Goal: Transaction & Acquisition: Purchase product/service

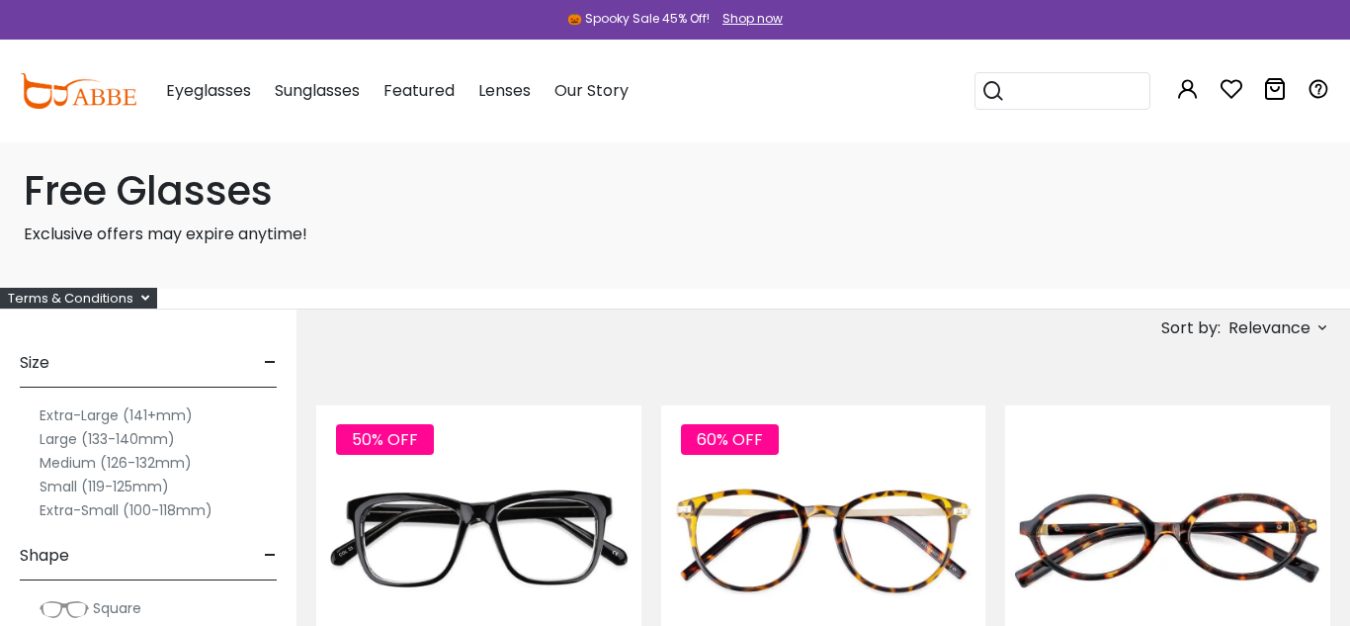
type input "**********"
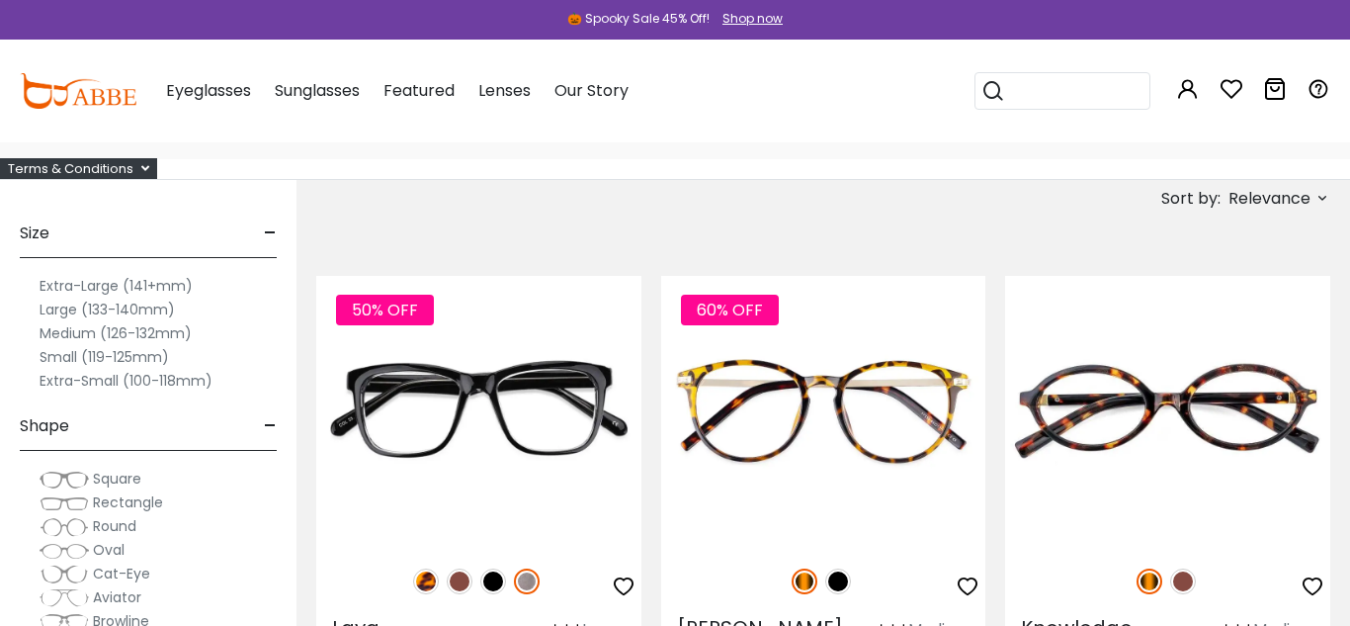
scroll to position [111, 0]
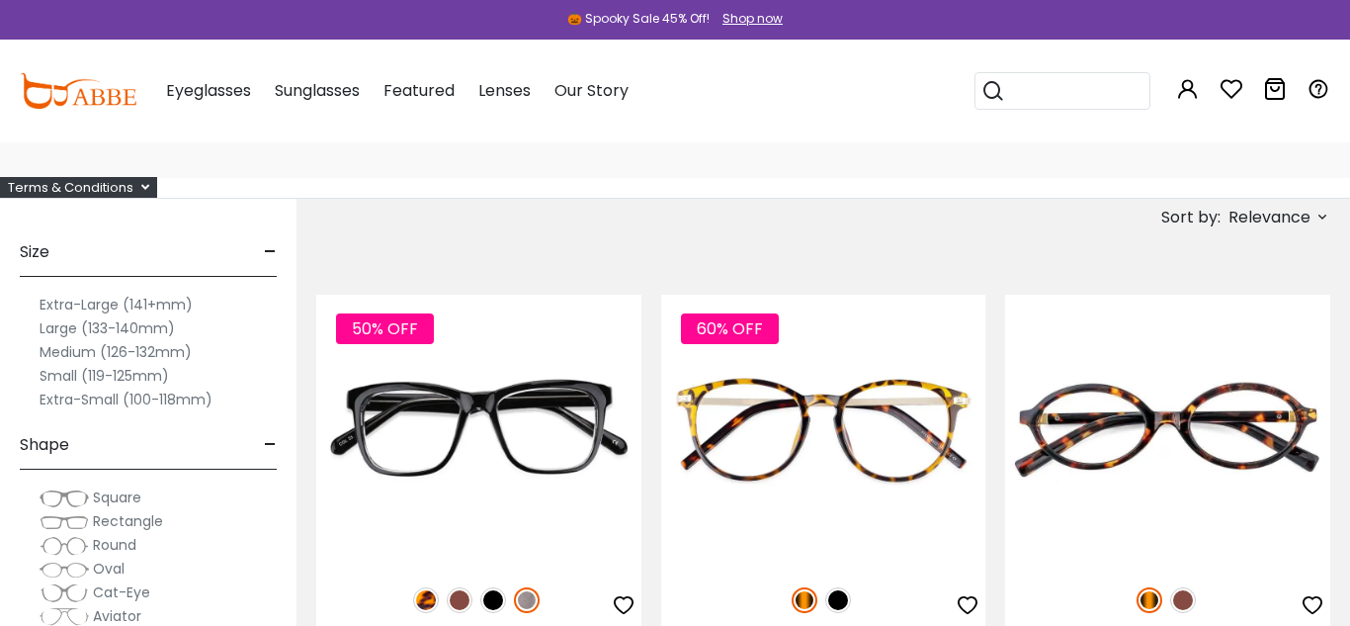
click at [1270, 210] on span "Relevance" at bounding box center [1270, 218] width 82 height 36
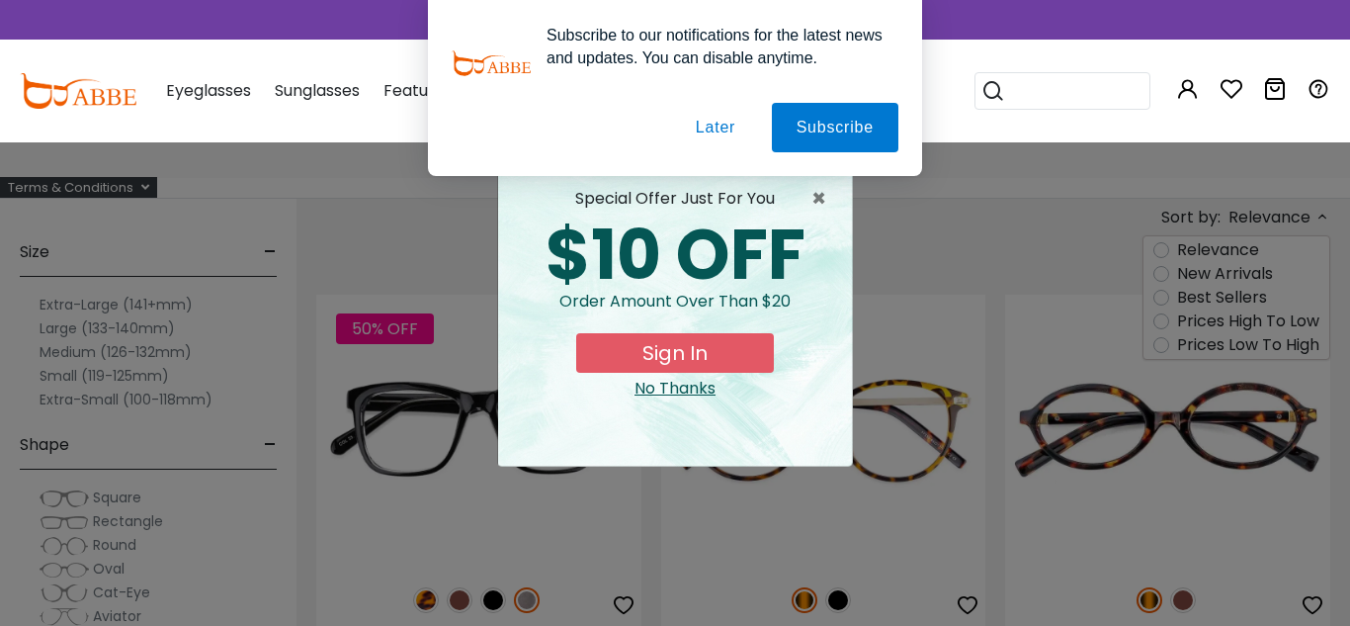
click at [706, 119] on button "Later" at bounding box center [715, 127] width 89 height 49
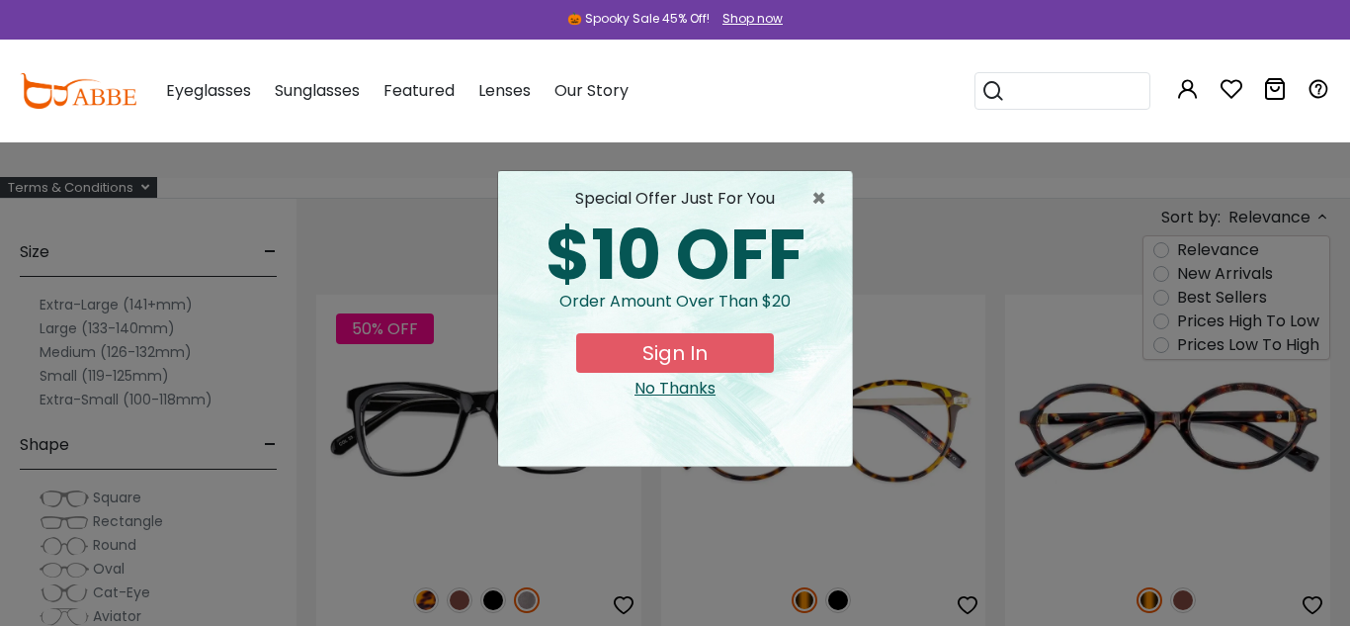
click at [665, 355] on button "Sign In" at bounding box center [675, 353] width 198 height 40
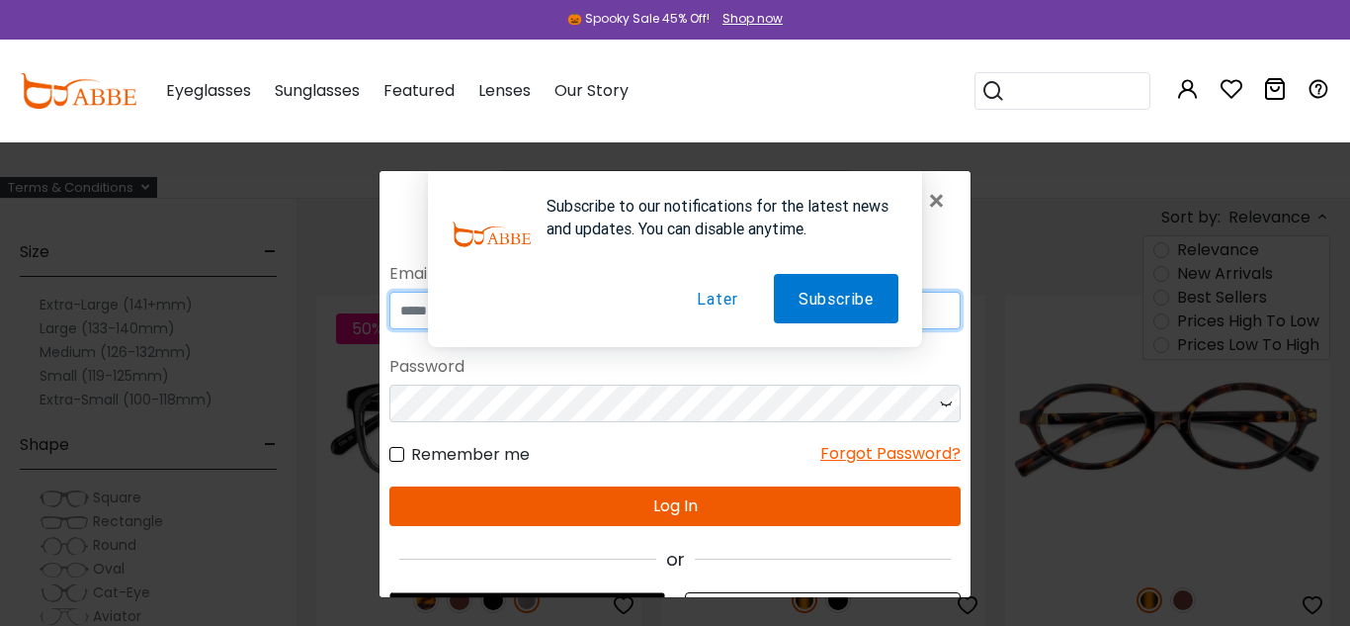
type input "**********"
click at [711, 297] on button "Later" at bounding box center [717, 298] width 90 height 49
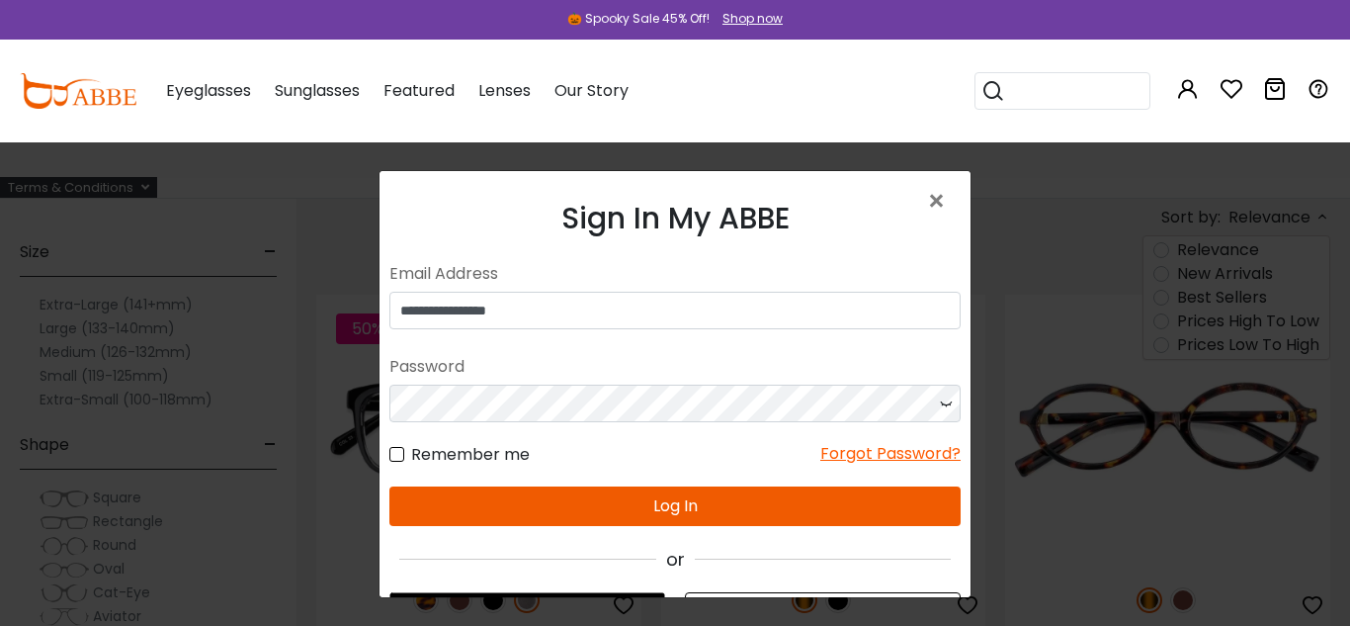
click at [670, 505] on button "Log In" at bounding box center [674, 506] width 571 height 40
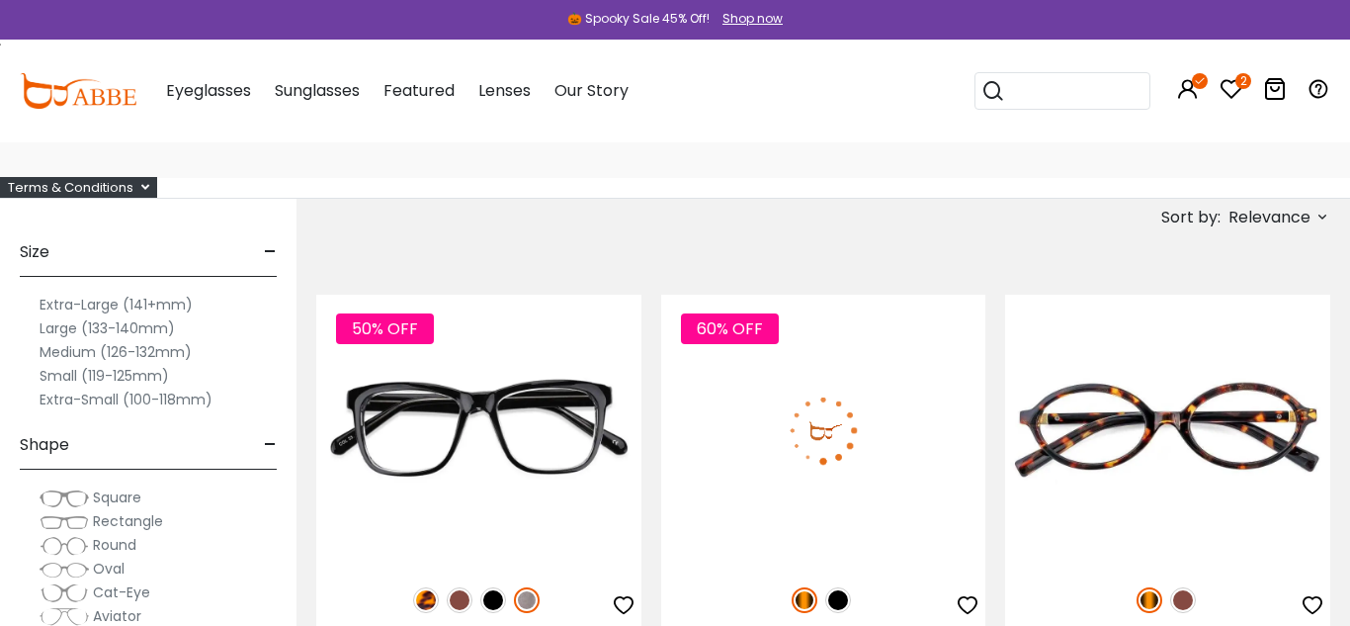
click at [1232, 85] on icon at bounding box center [1232, 89] width 24 height 24
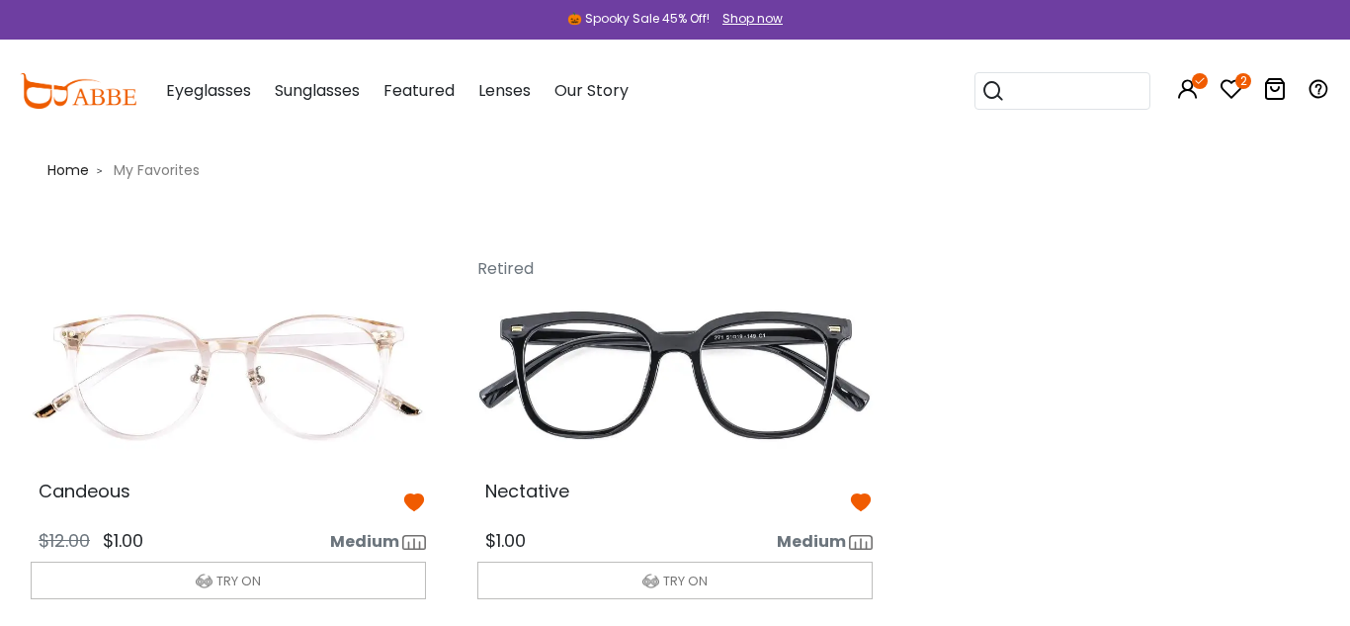
click at [1233, 87] on icon at bounding box center [1232, 89] width 24 height 24
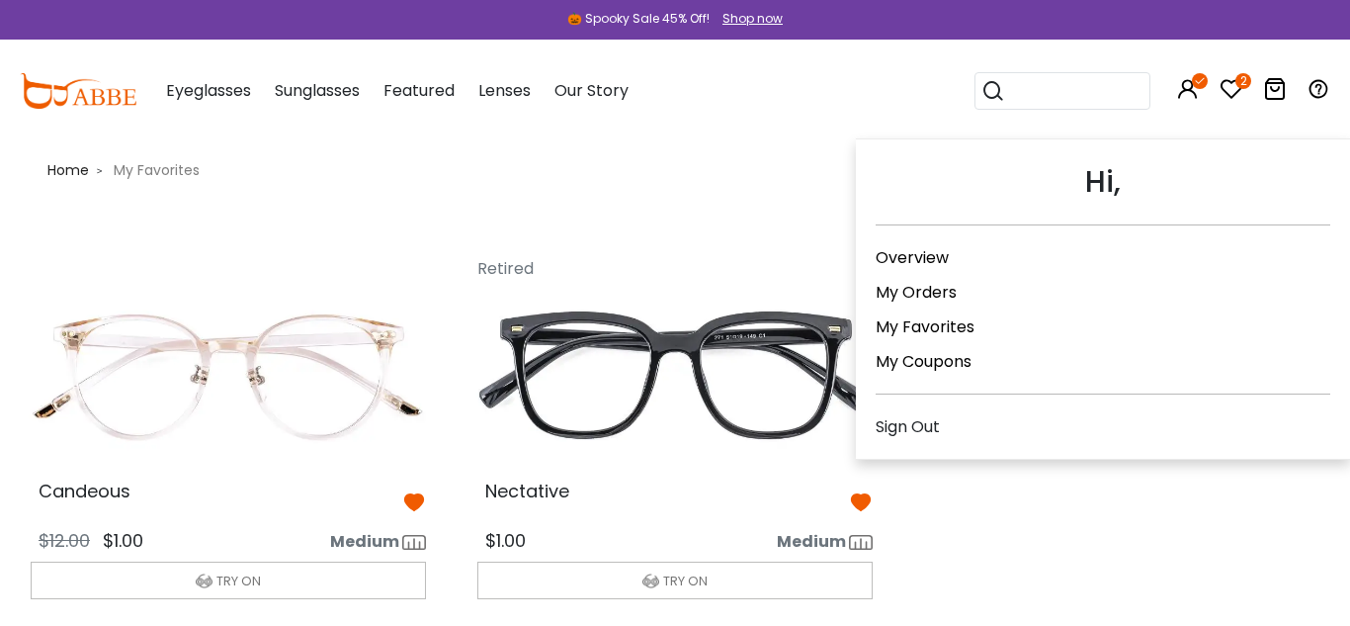
click at [946, 355] on link "My Coupons" at bounding box center [924, 361] width 96 height 23
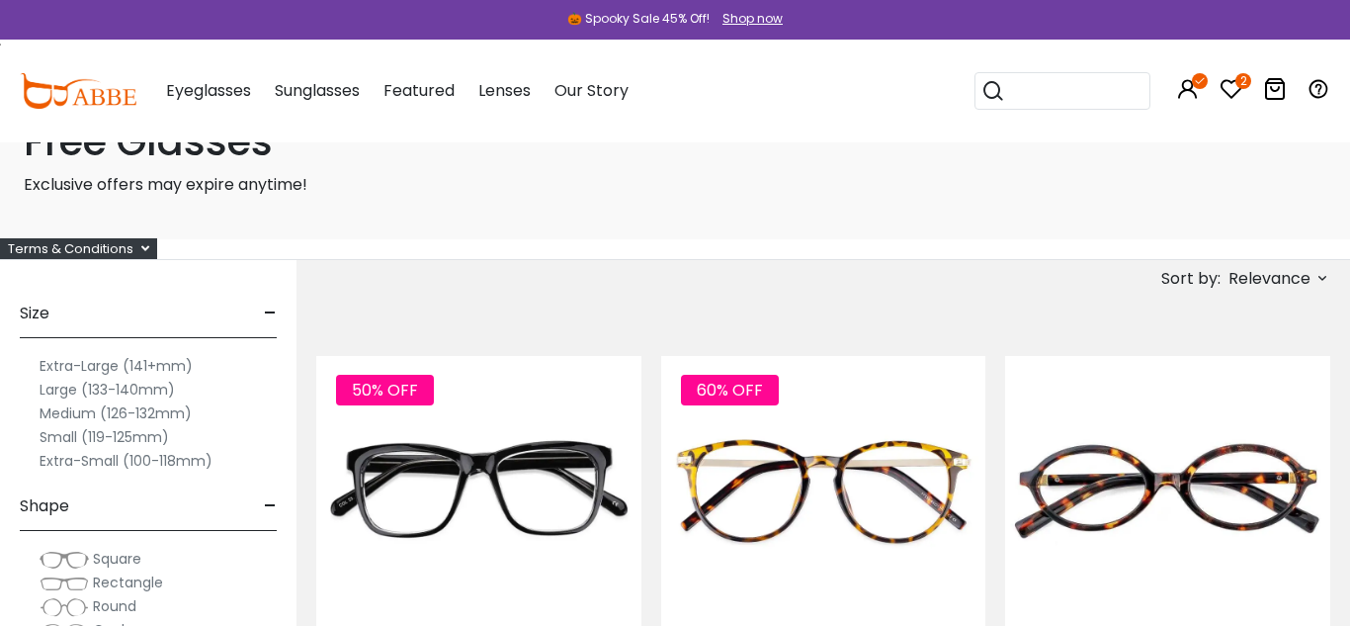
scroll to position [69, 0]
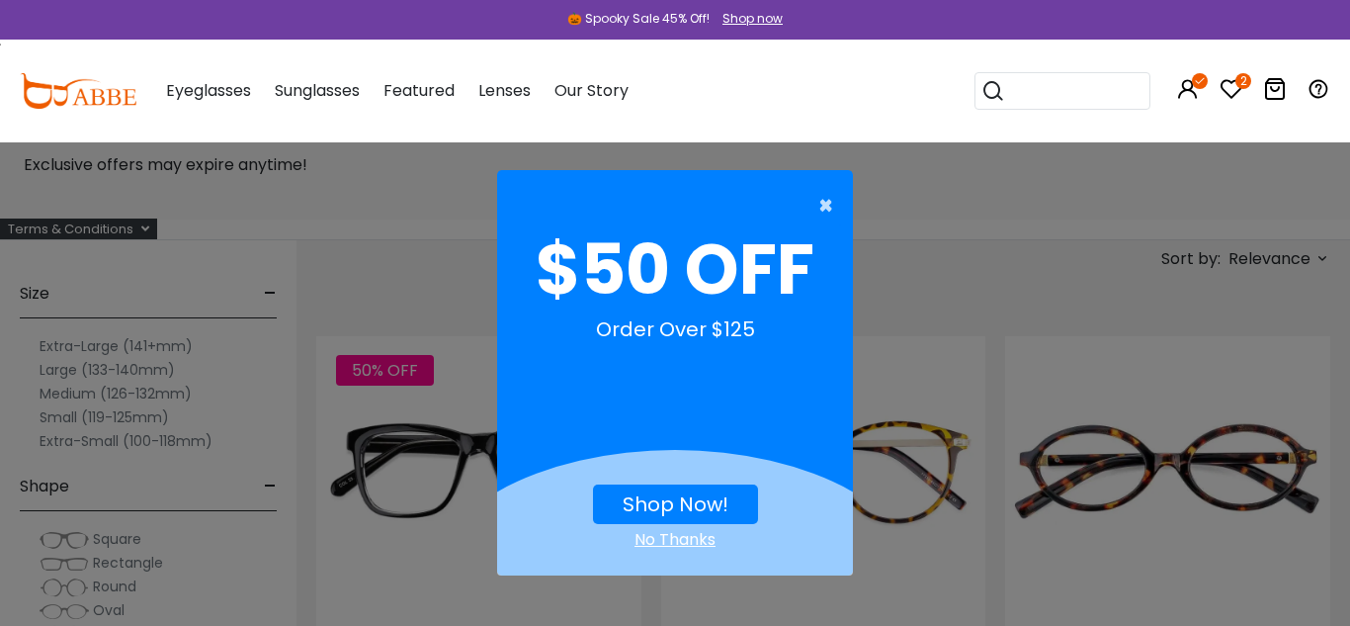
click at [827, 208] on span "×" at bounding box center [831, 206] width 25 height 40
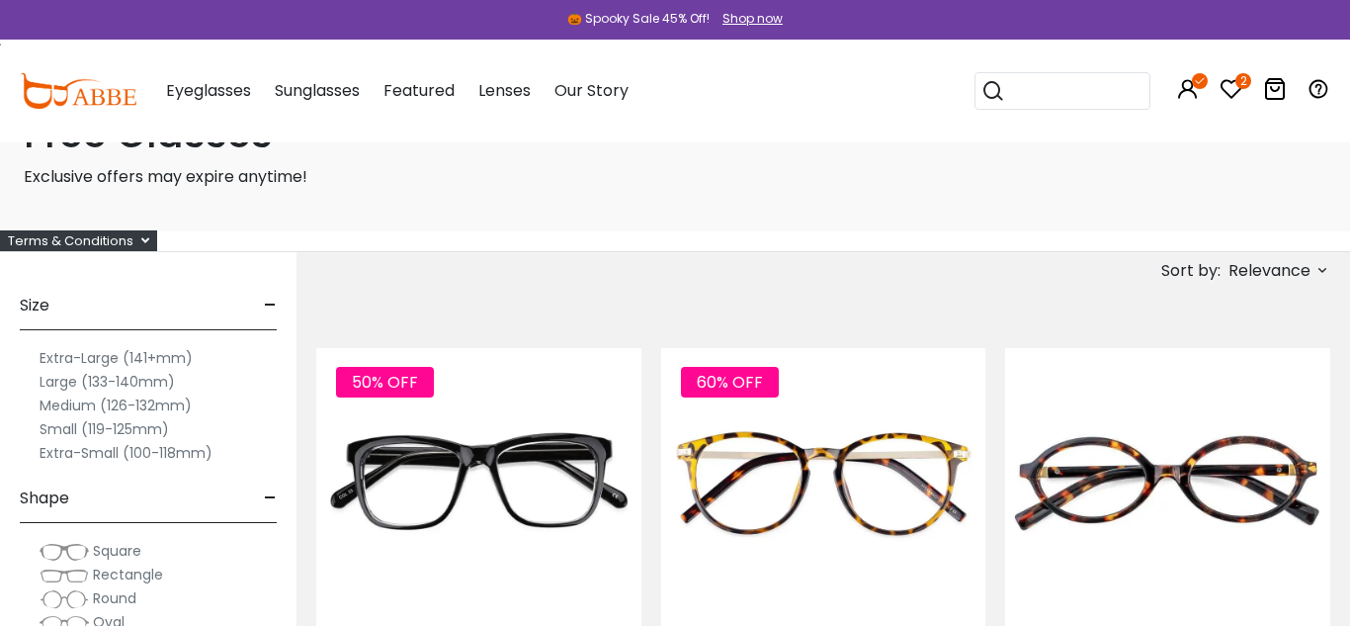
scroll to position [39, 0]
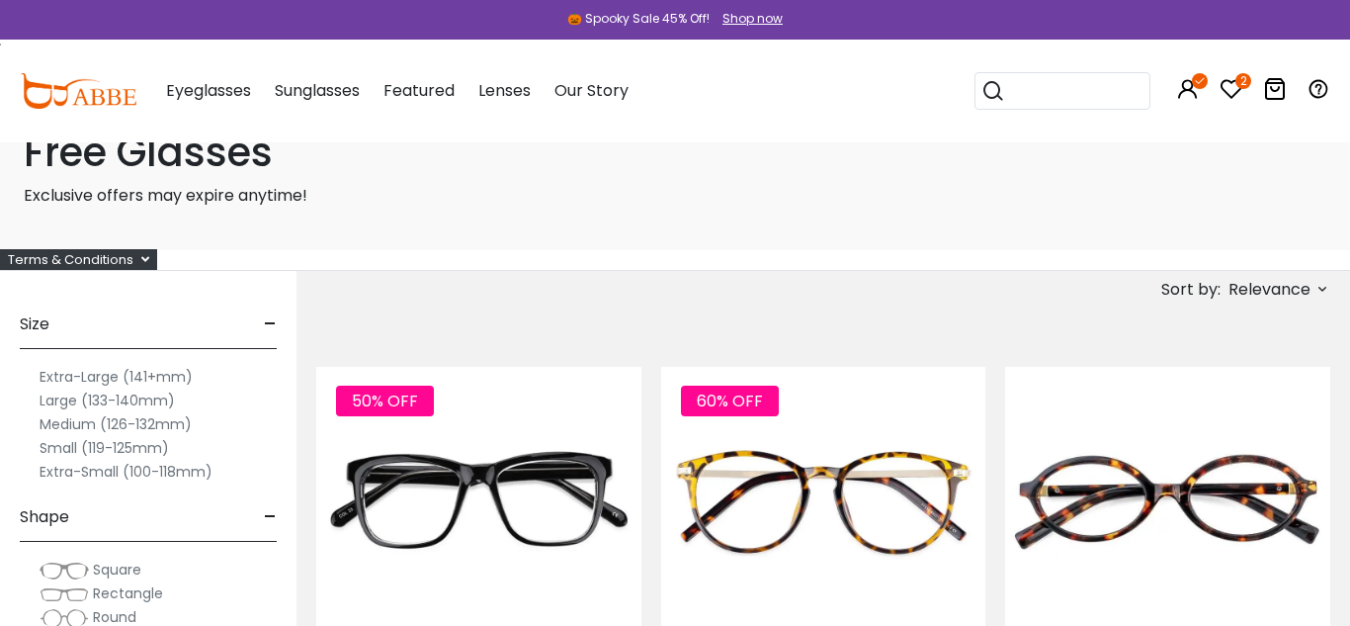
click at [154, 471] on label "Extra-Small (100-118mm)" at bounding box center [126, 472] width 173 height 24
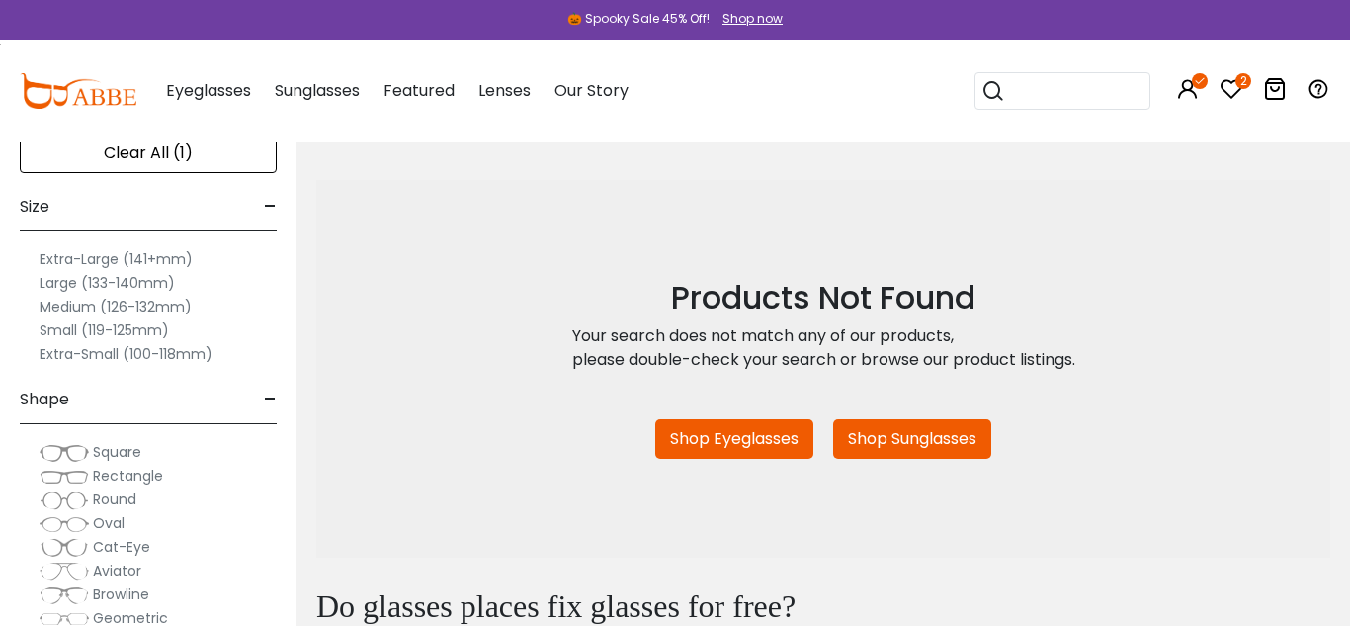
scroll to position [19, 0]
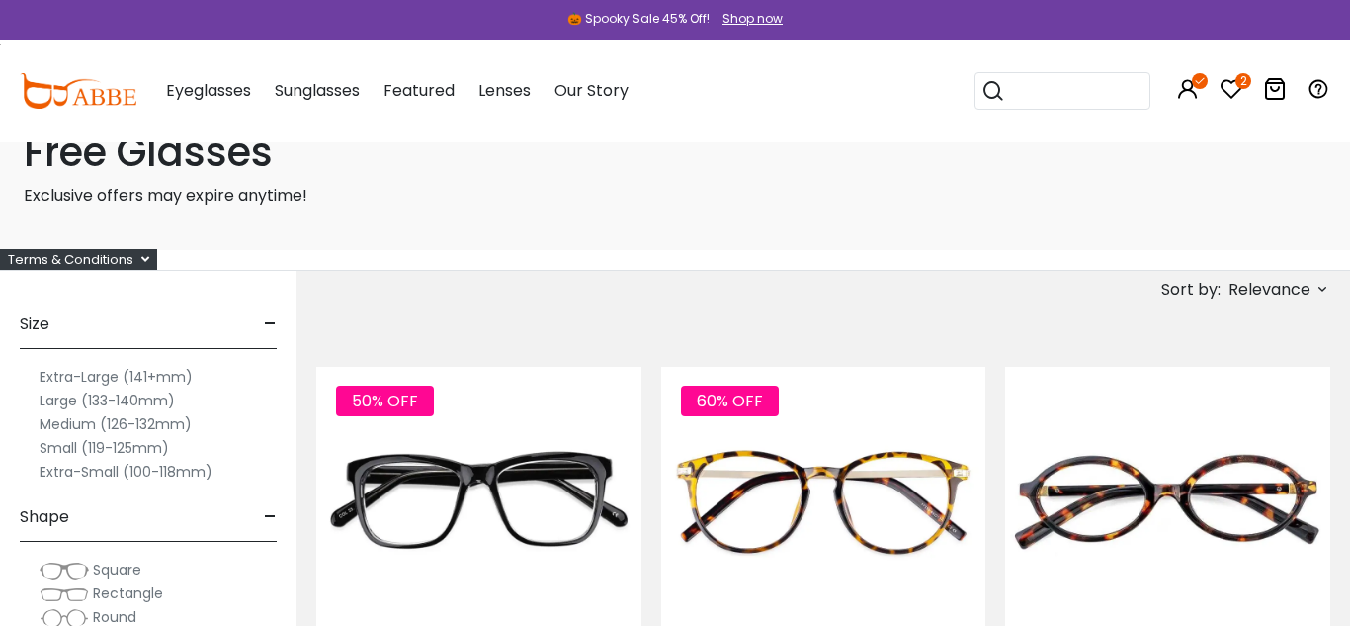
click at [75, 444] on label "Small (119-125mm)" at bounding box center [105, 448] width 130 height 24
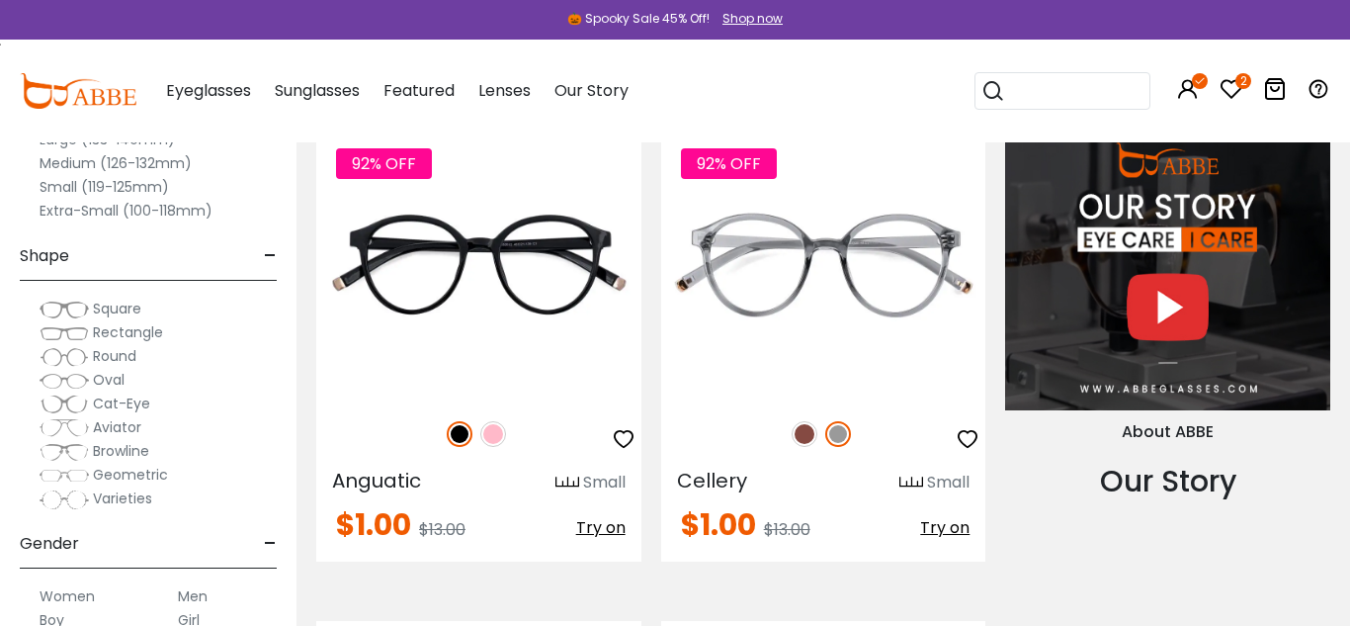
scroll to position [1768, 0]
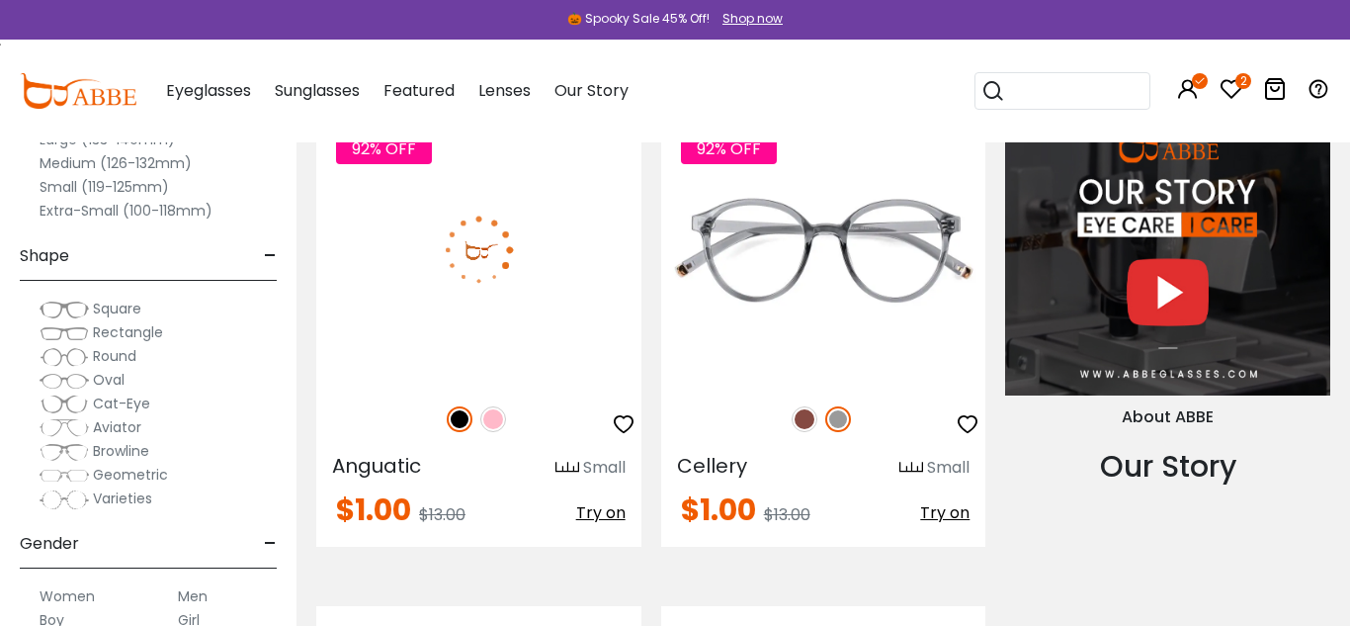
click at [492, 419] on img at bounding box center [493, 419] width 26 height 26
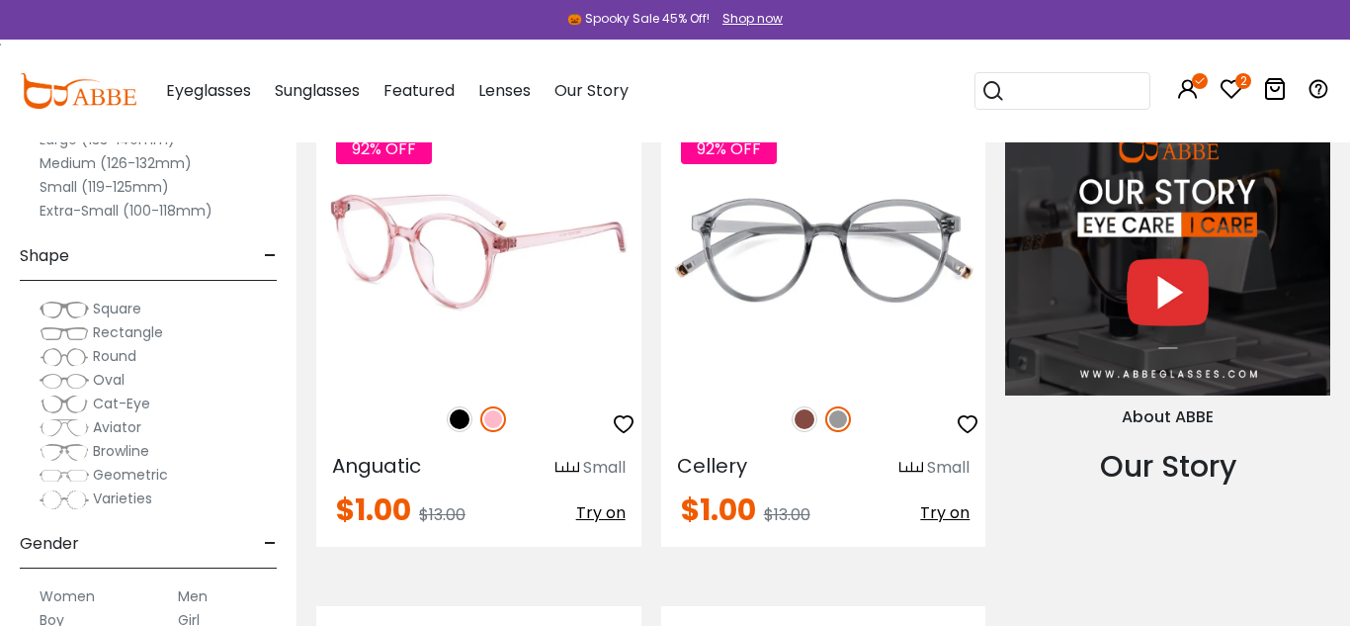
click at [456, 420] on img at bounding box center [460, 419] width 26 height 26
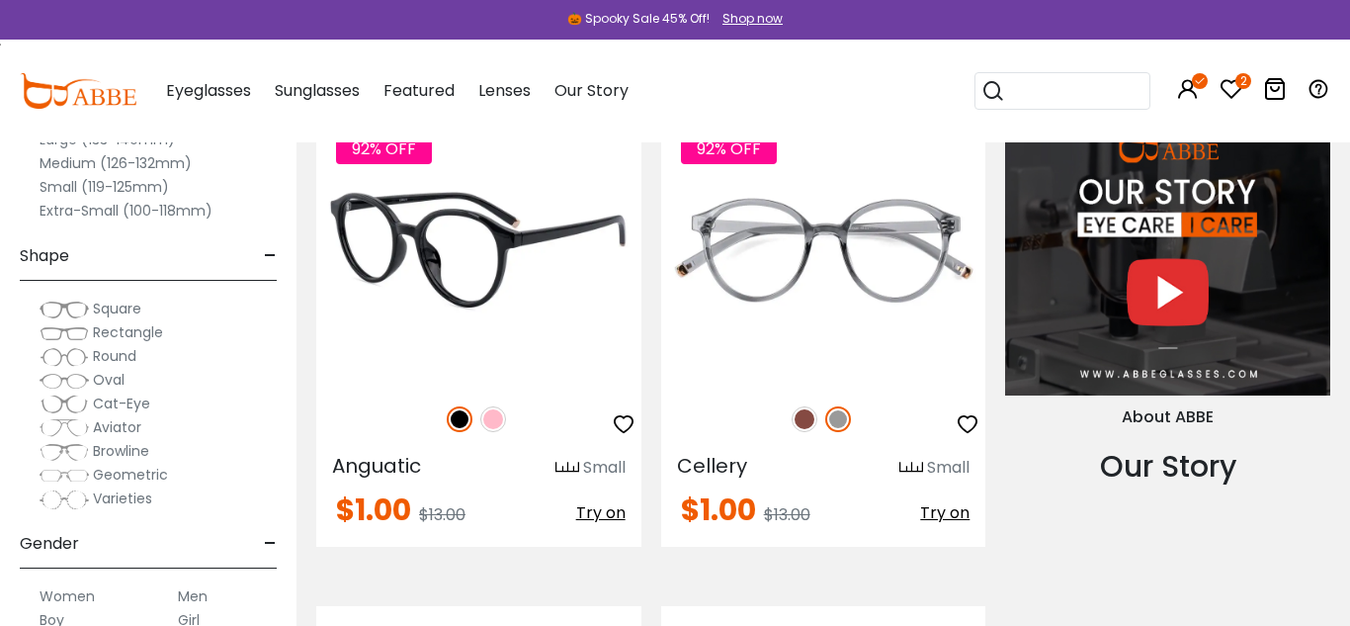
click at [497, 418] on img at bounding box center [493, 419] width 26 height 26
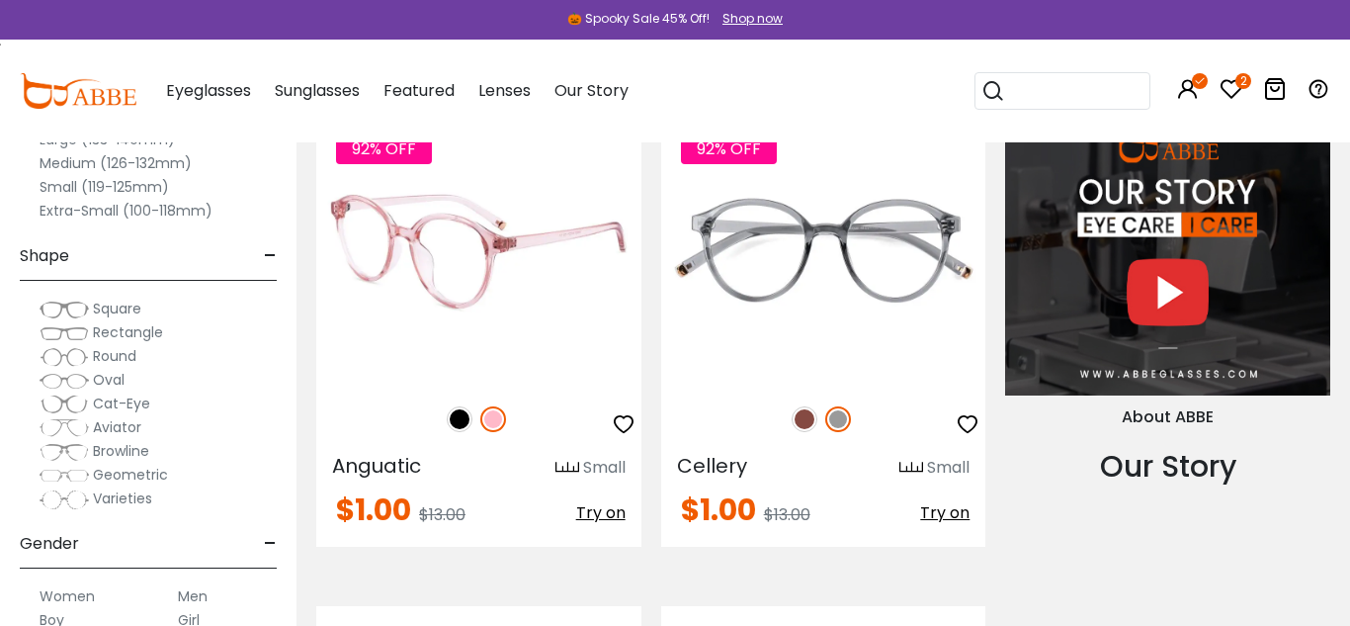
click at [451, 420] on img at bounding box center [460, 419] width 26 height 26
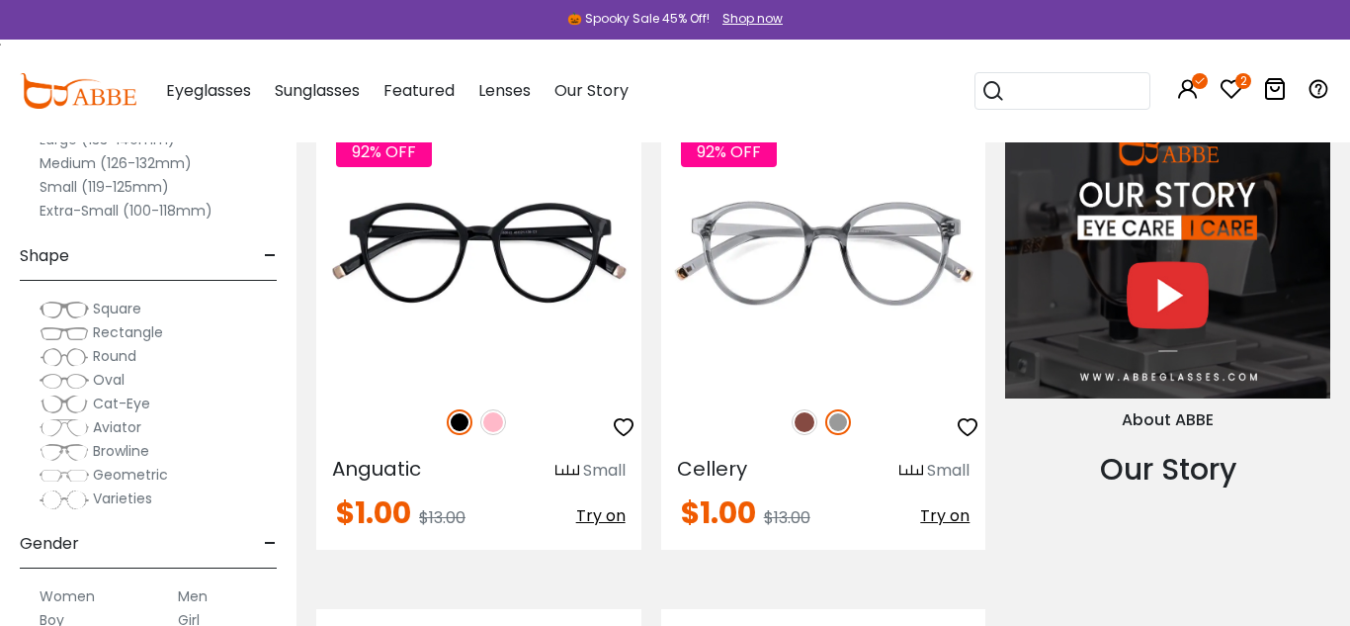
scroll to position [1750, 0]
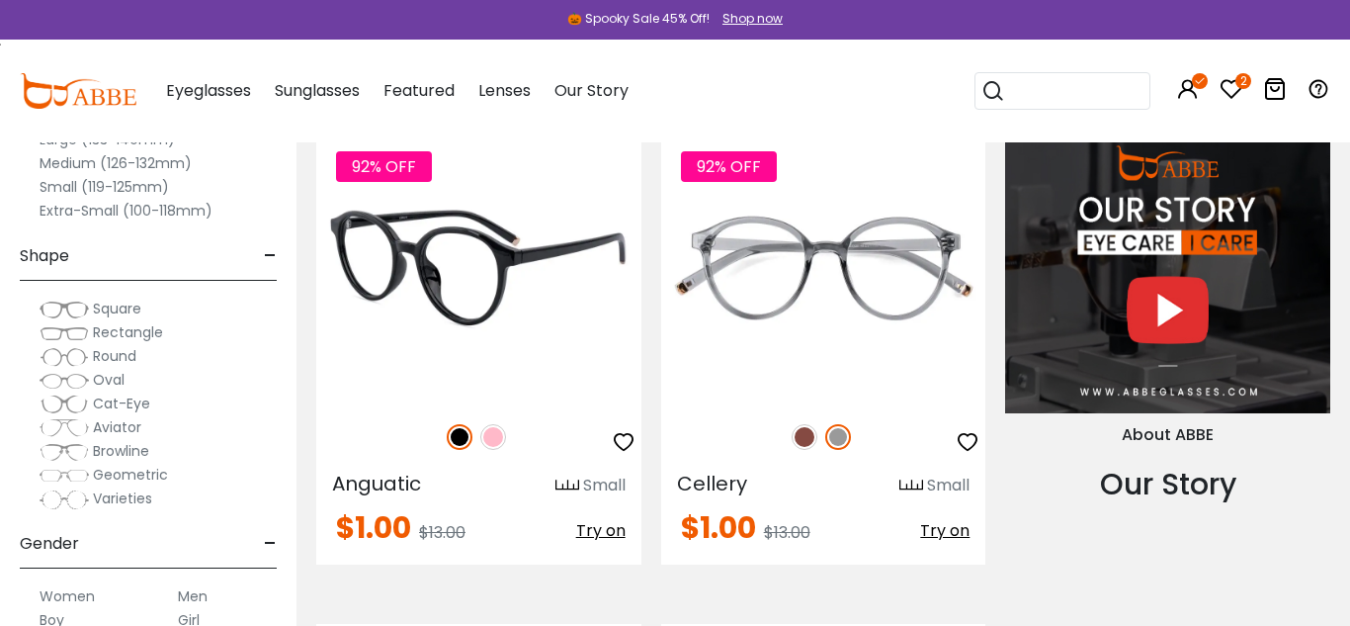
click at [492, 440] on img at bounding box center [493, 437] width 26 height 26
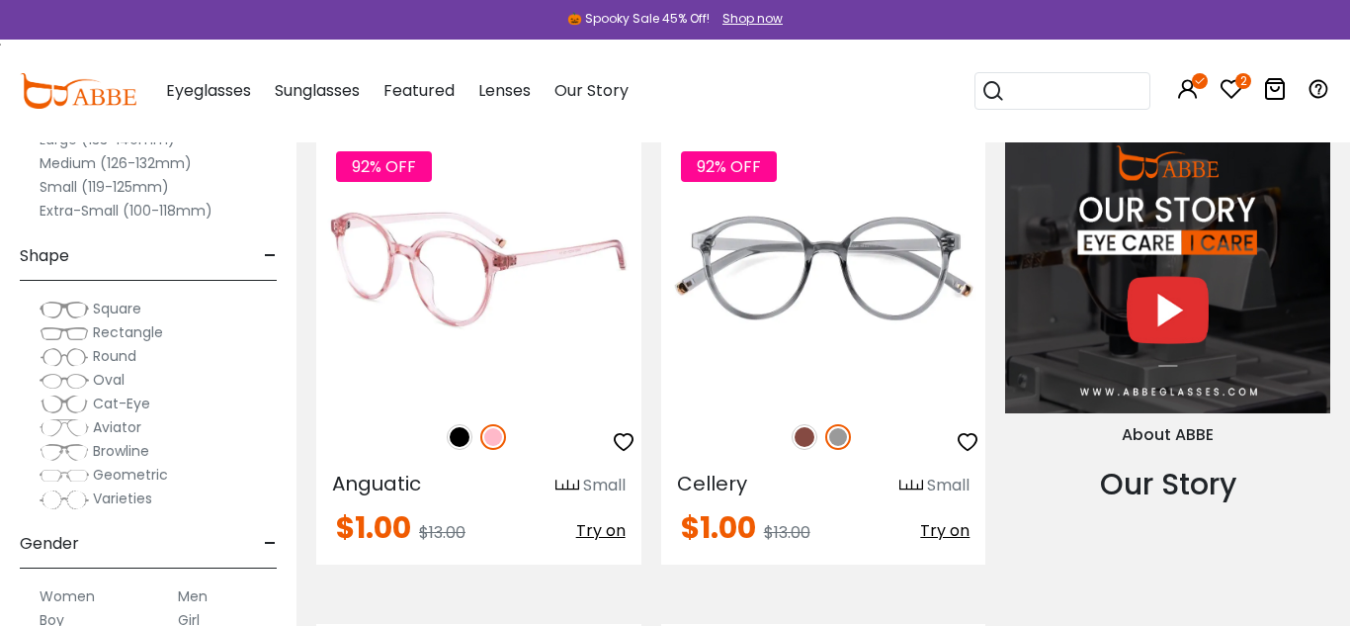
click at [466, 442] on img at bounding box center [460, 437] width 26 height 26
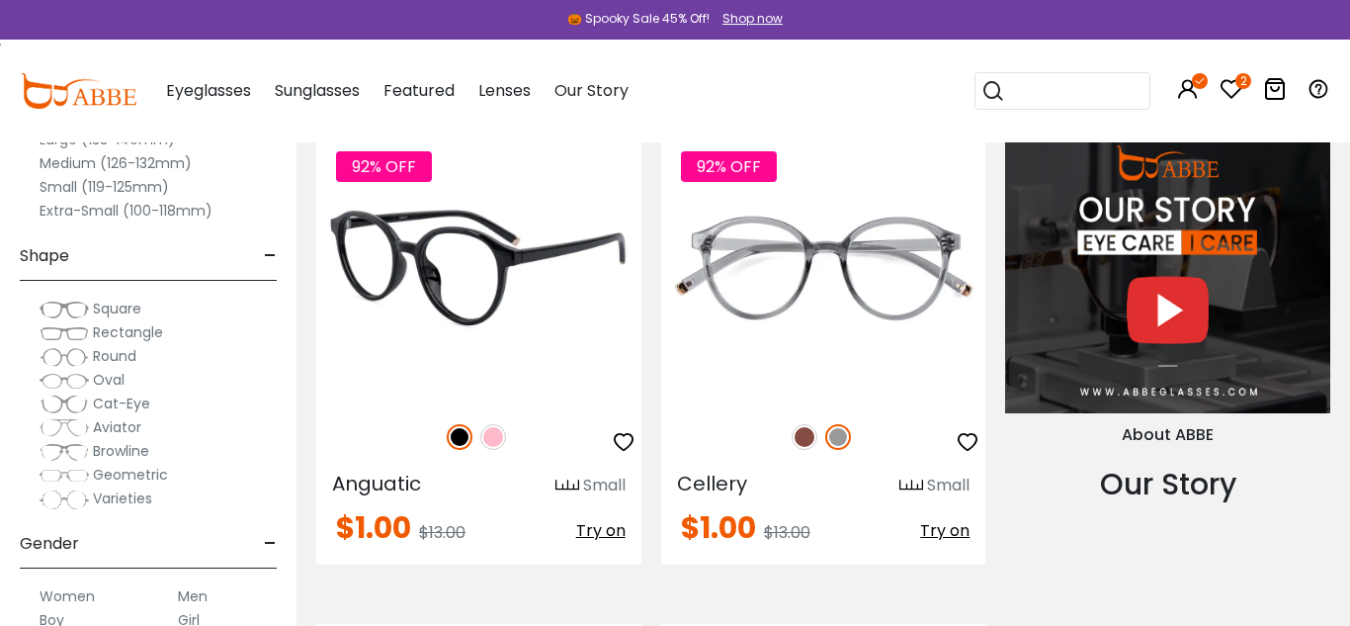
click at [503, 347] on img at bounding box center [478, 267] width 325 height 271
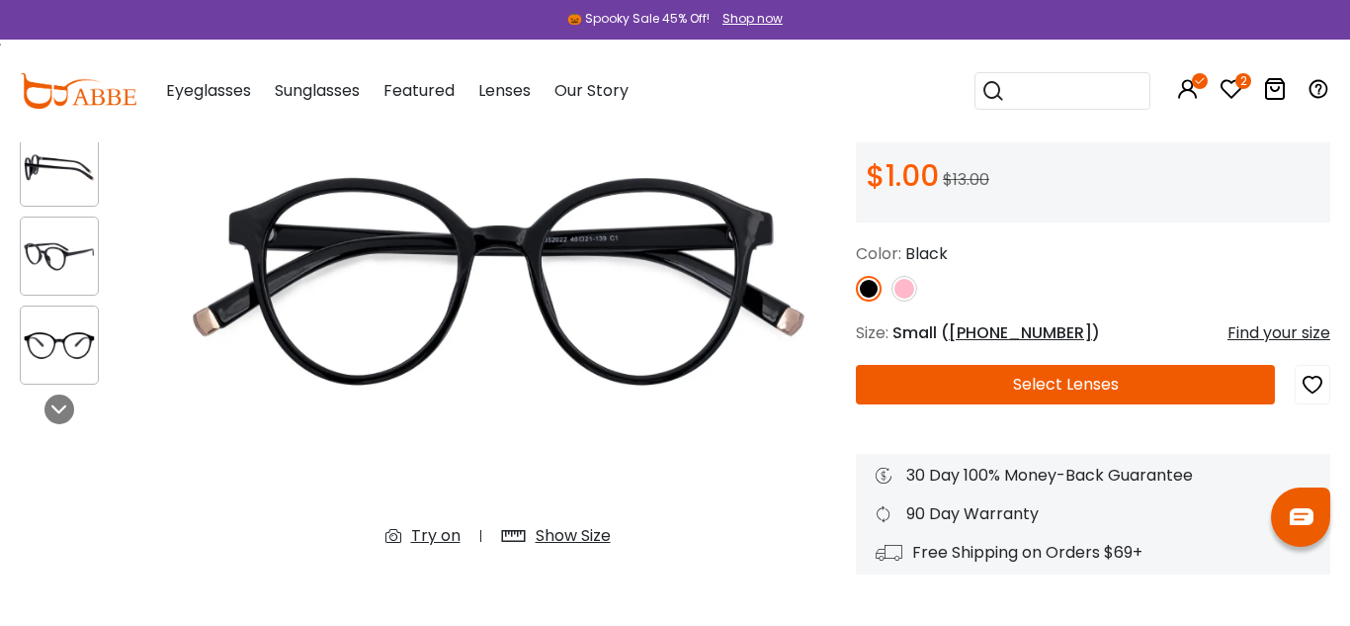
scroll to position [216, 0]
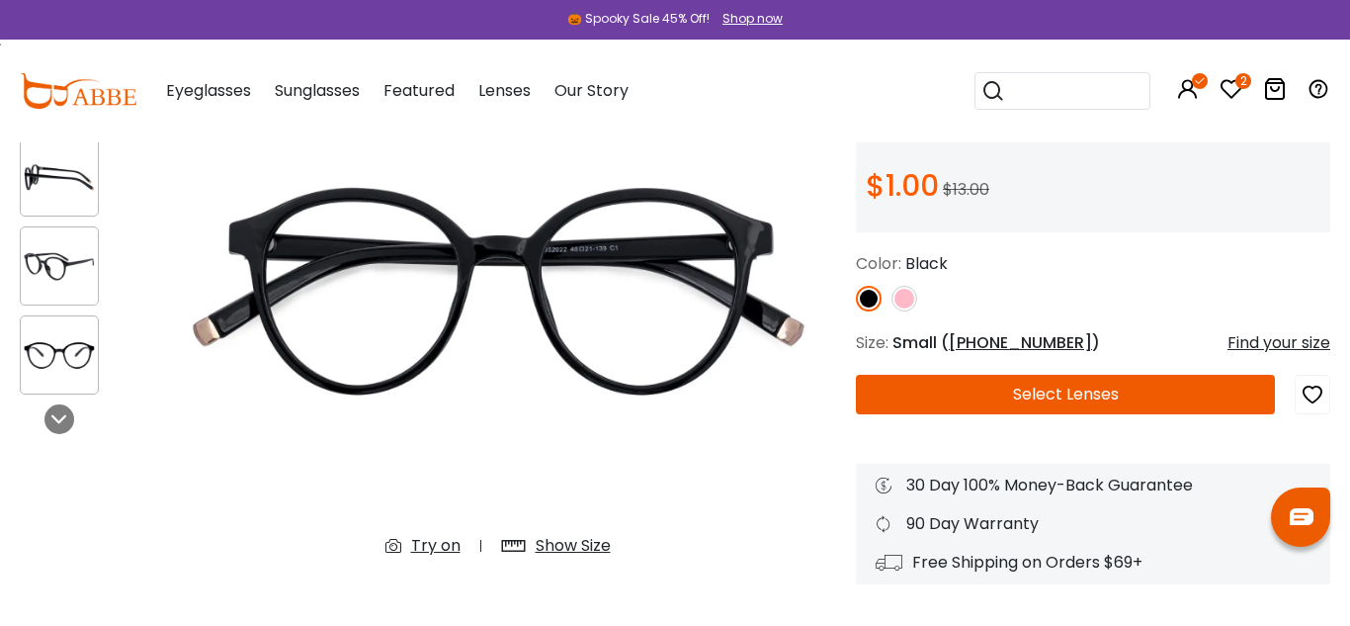
click at [44, 266] on img at bounding box center [59, 266] width 77 height 39
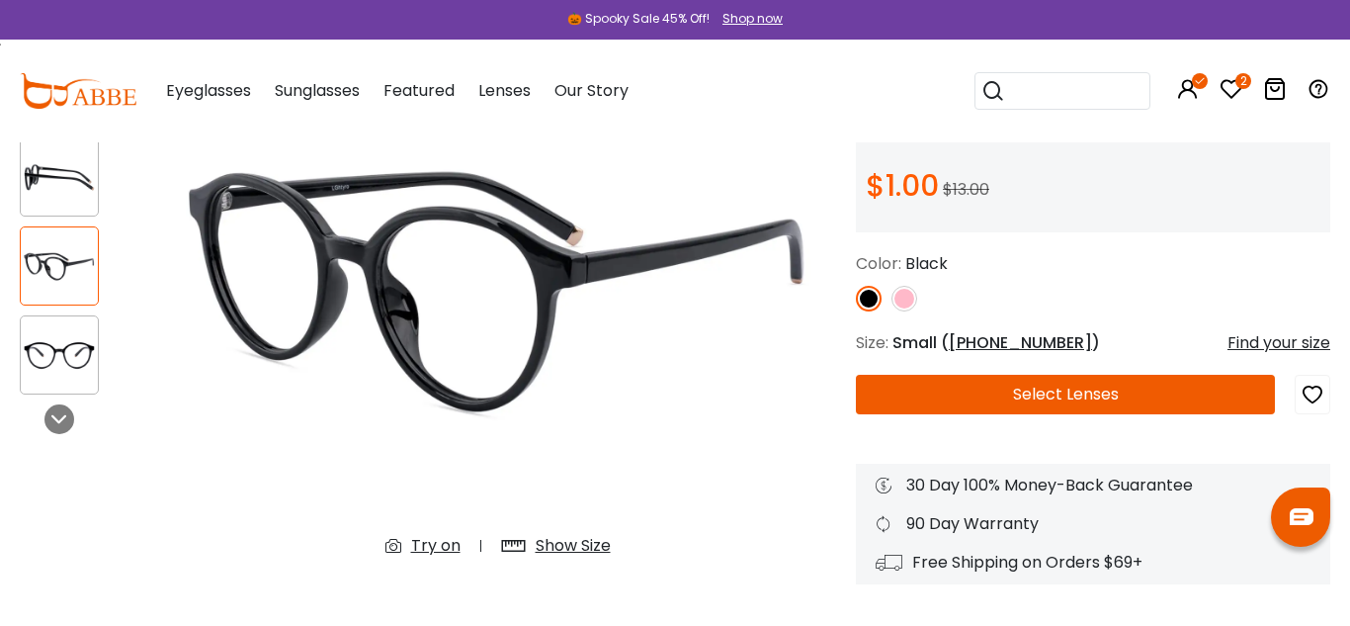
click at [48, 350] on img at bounding box center [59, 355] width 77 height 39
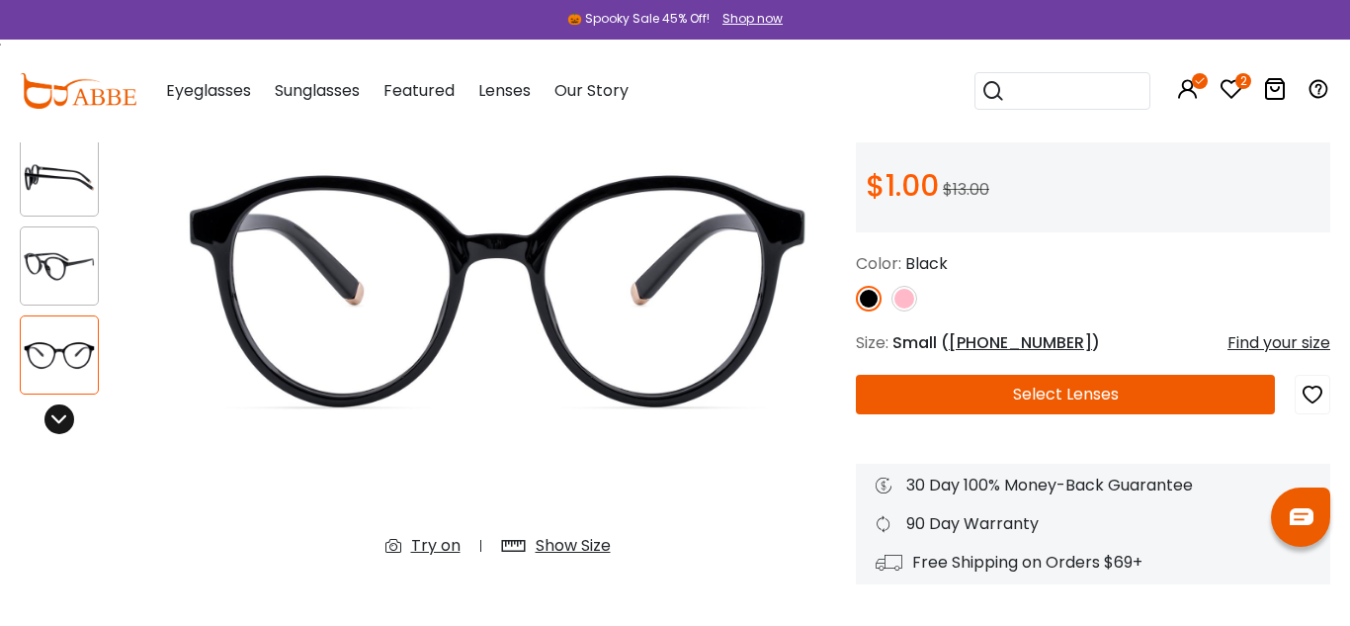
click at [61, 415] on icon at bounding box center [59, 419] width 16 height 16
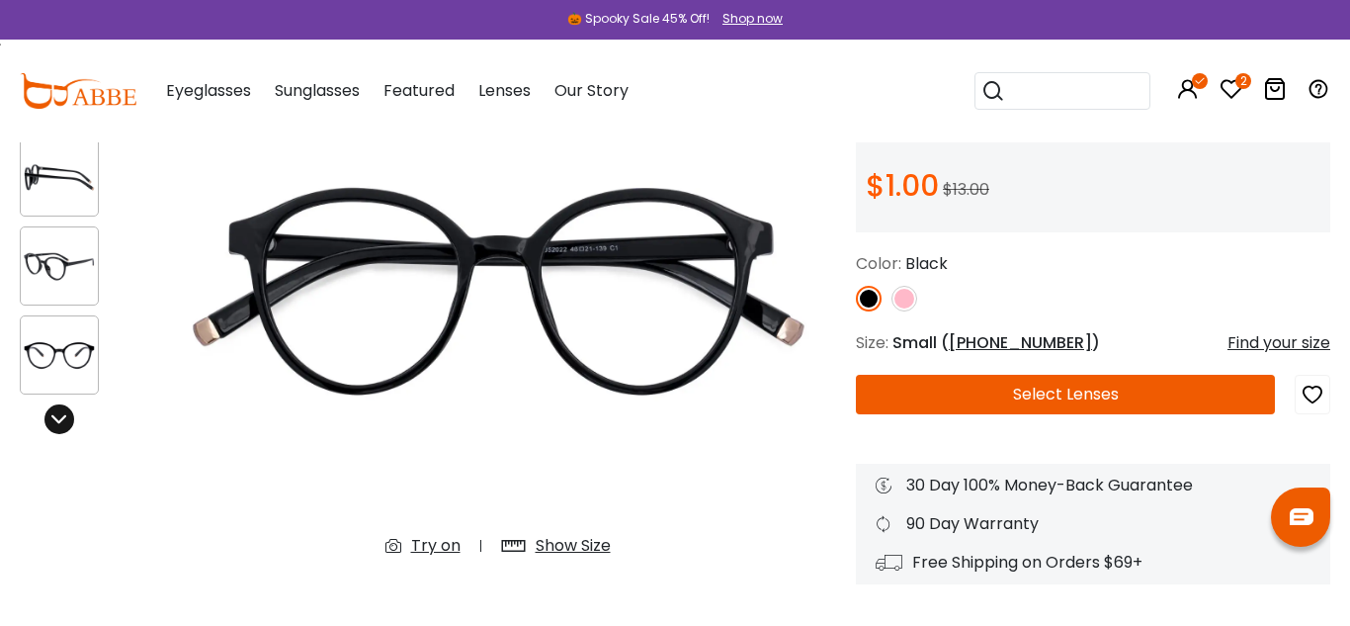
click at [61, 418] on icon at bounding box center [59, 419] width 16 height 16
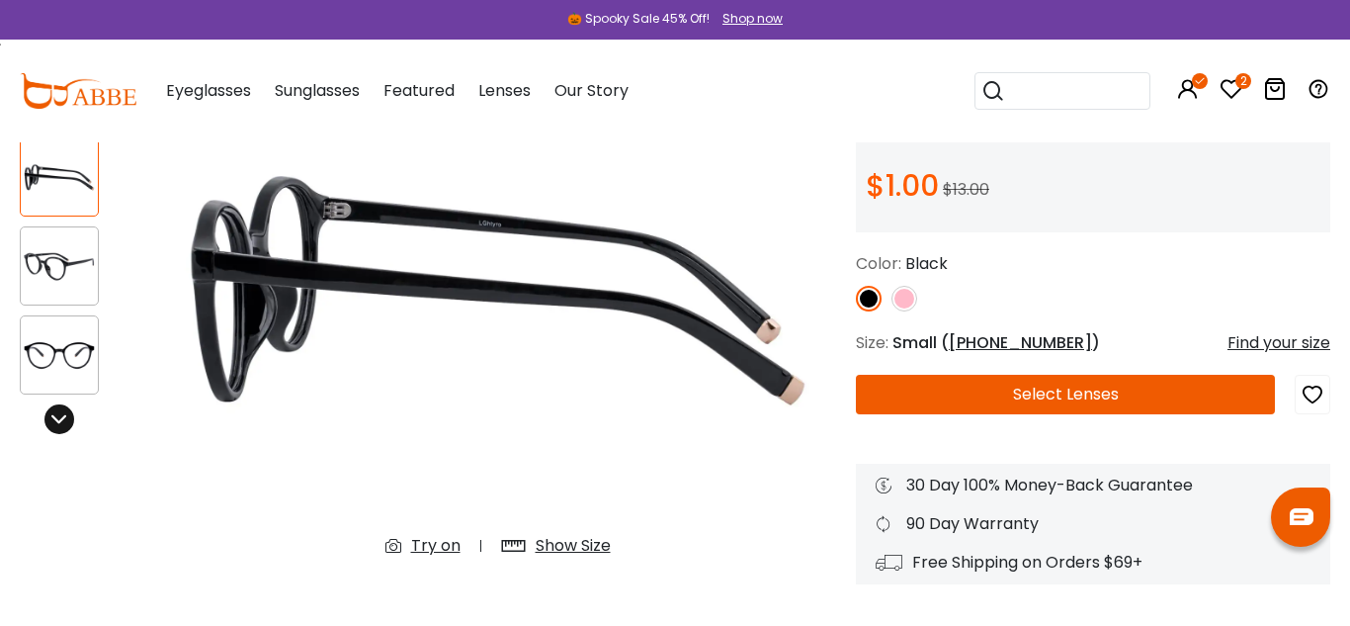
click at [61, 418] on icon at bounding box center [59, 419] width 16 height 16
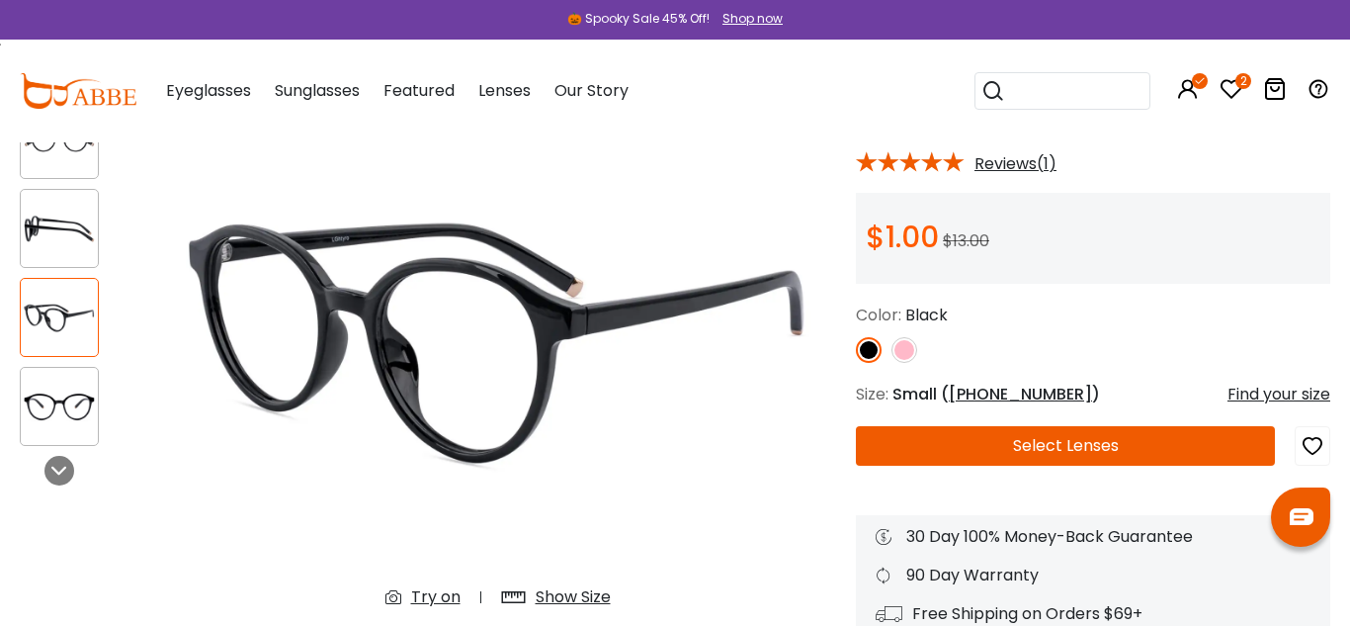
scroll to position [170, 0]
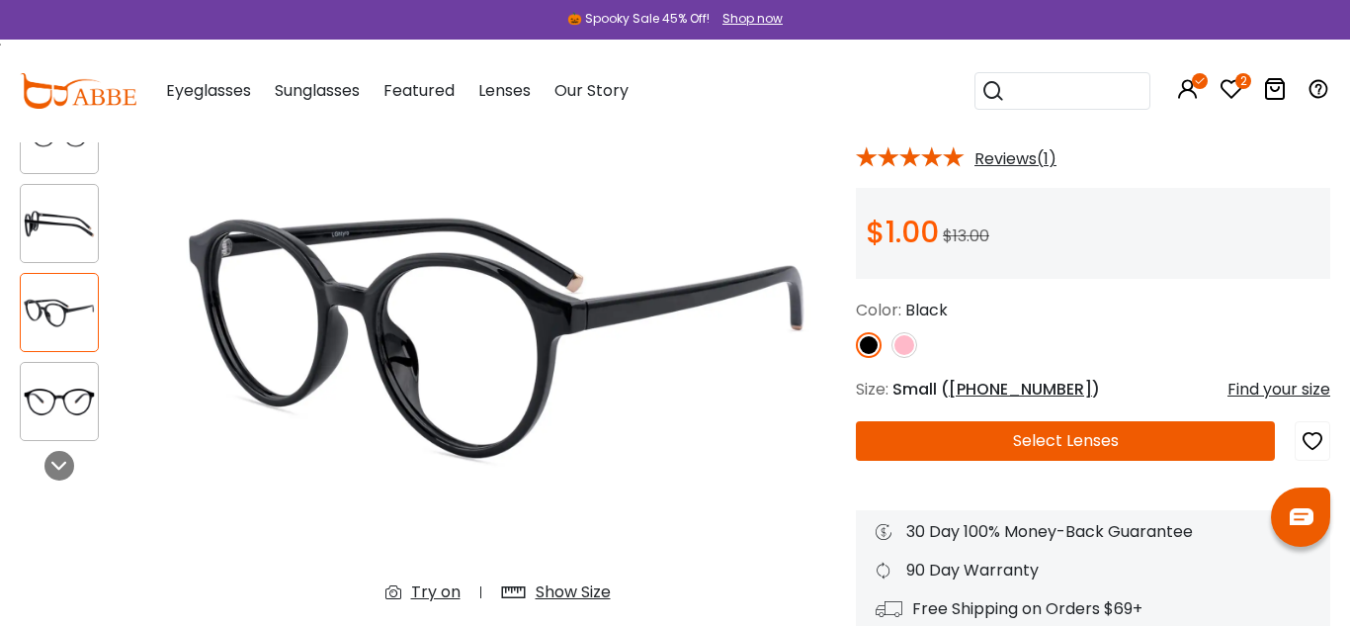
click at [785, 70] on div "Eyeglasses Women's Eyeglasses Men's Eyeglasses Kids' Eyeglasses All Eyeglasses …" at bounding box center [738, 91] width 1184 height 103
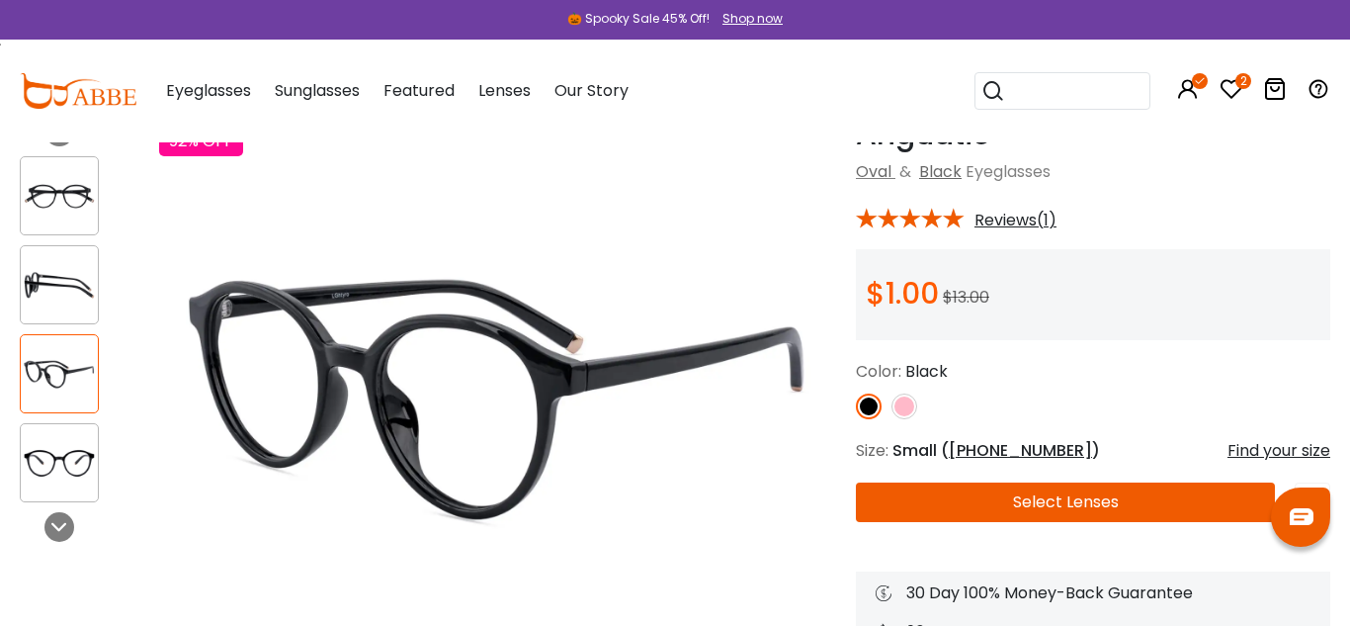
scroll to position [119, 0]
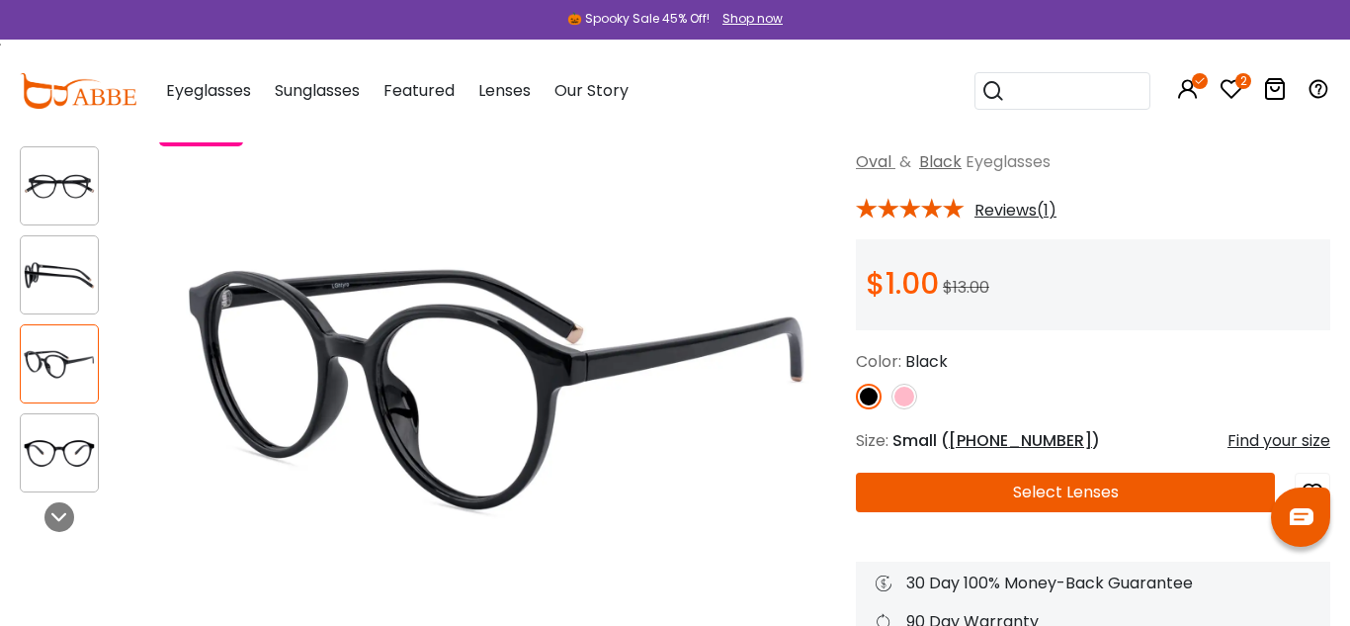
click at [30, 449] on img at bounding box center [59, 453] width 77 height 39
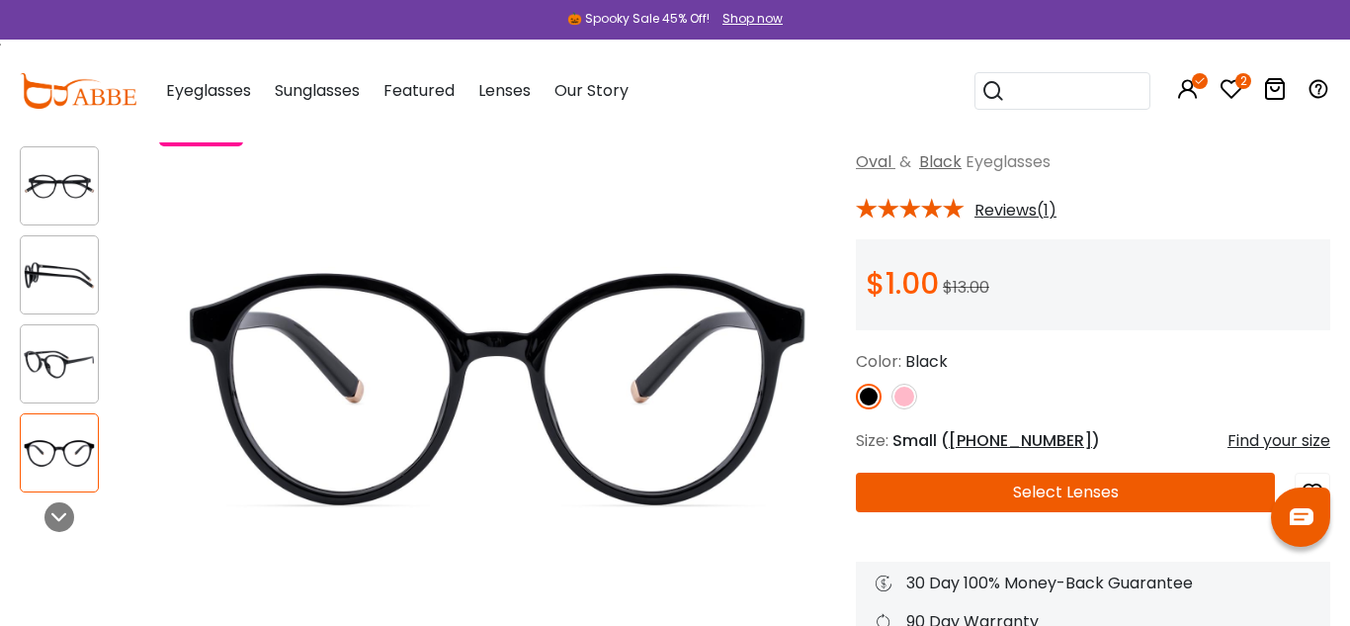
click at [50, 375] on img at bounding box center [59, 364] width 77 height 39
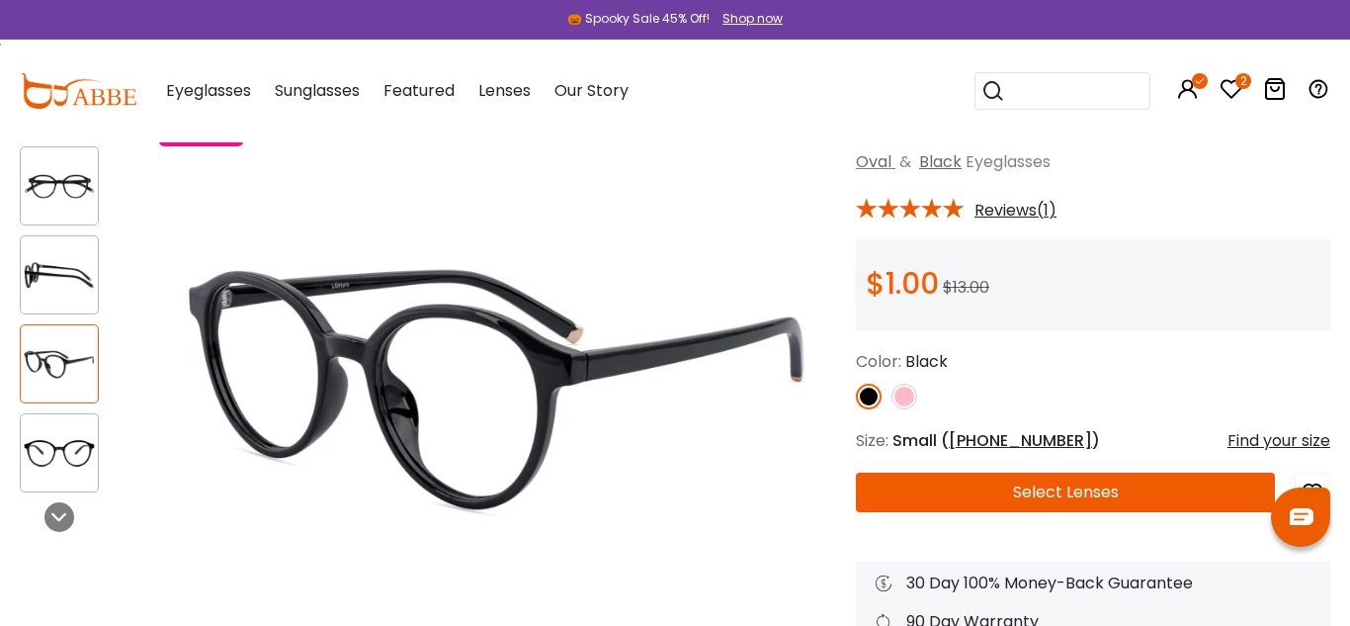
click at [57, 303] on div at bounding box center [59, 274] width 79 height 79
click at [69, 198] on img at bounding box center [59, 186] width 77 height 39
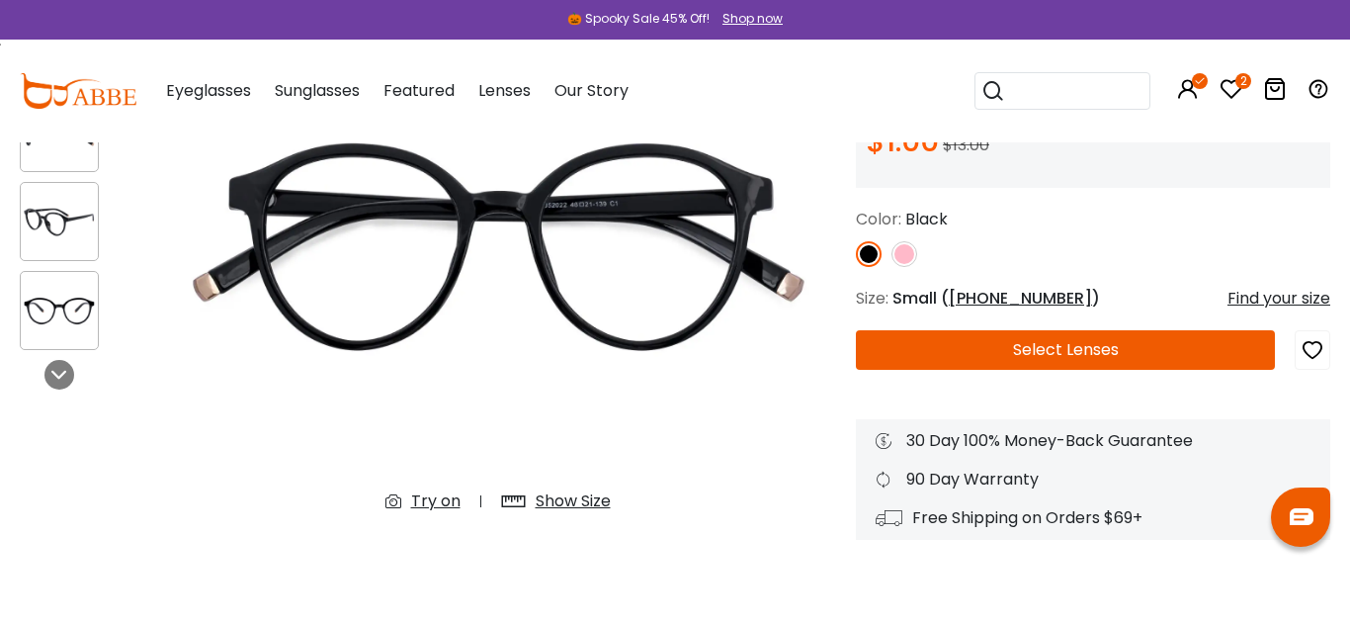
scroll to position [271, 0]
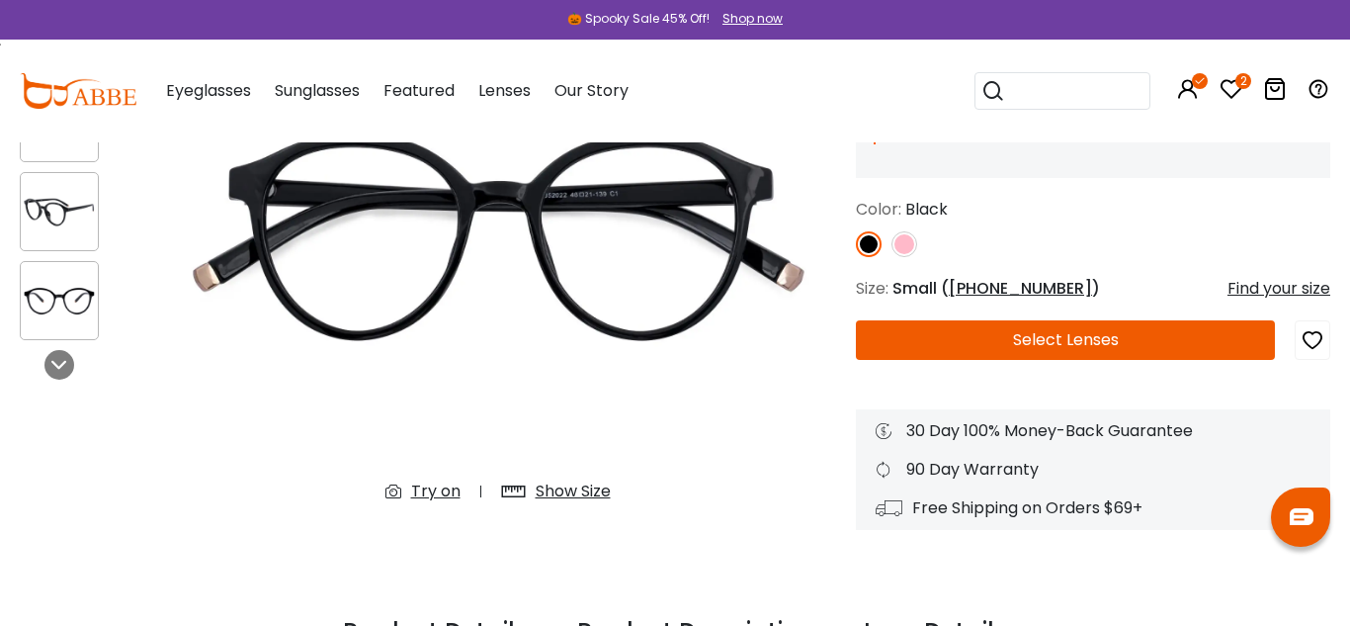
click at [1055, 326] on button "Select Lenses" at bounding box center [1065, 340] width 419 height 40
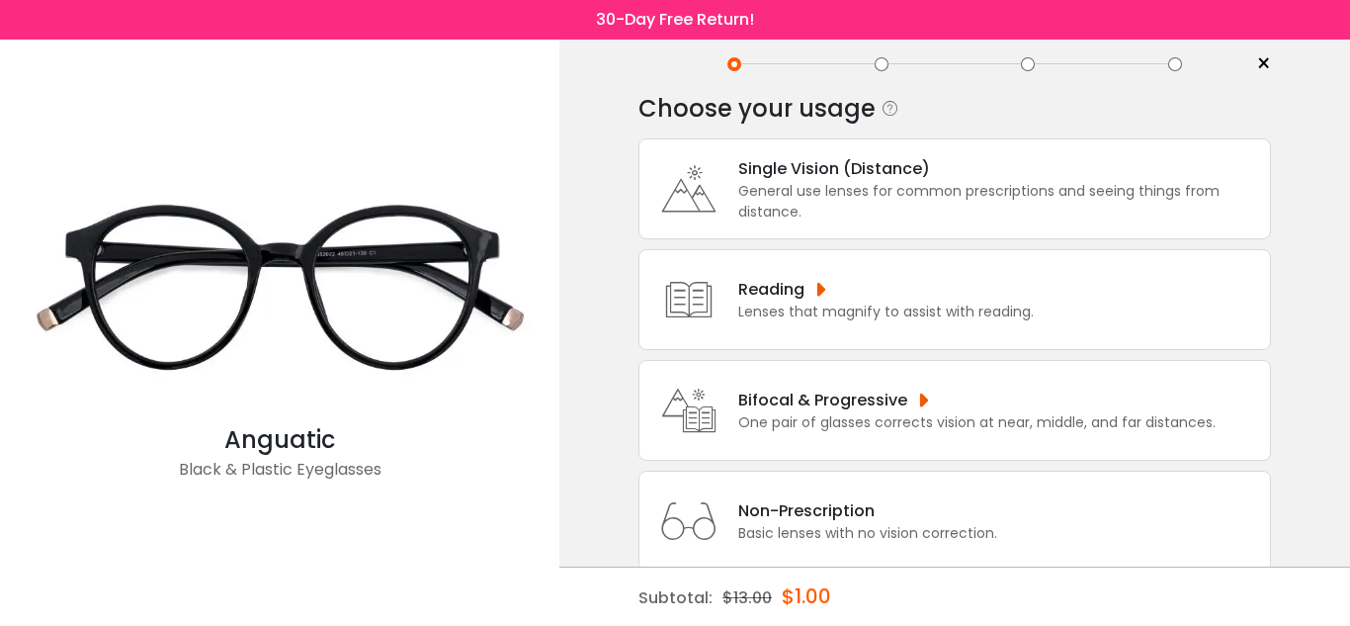
scroll to position [79, 0]
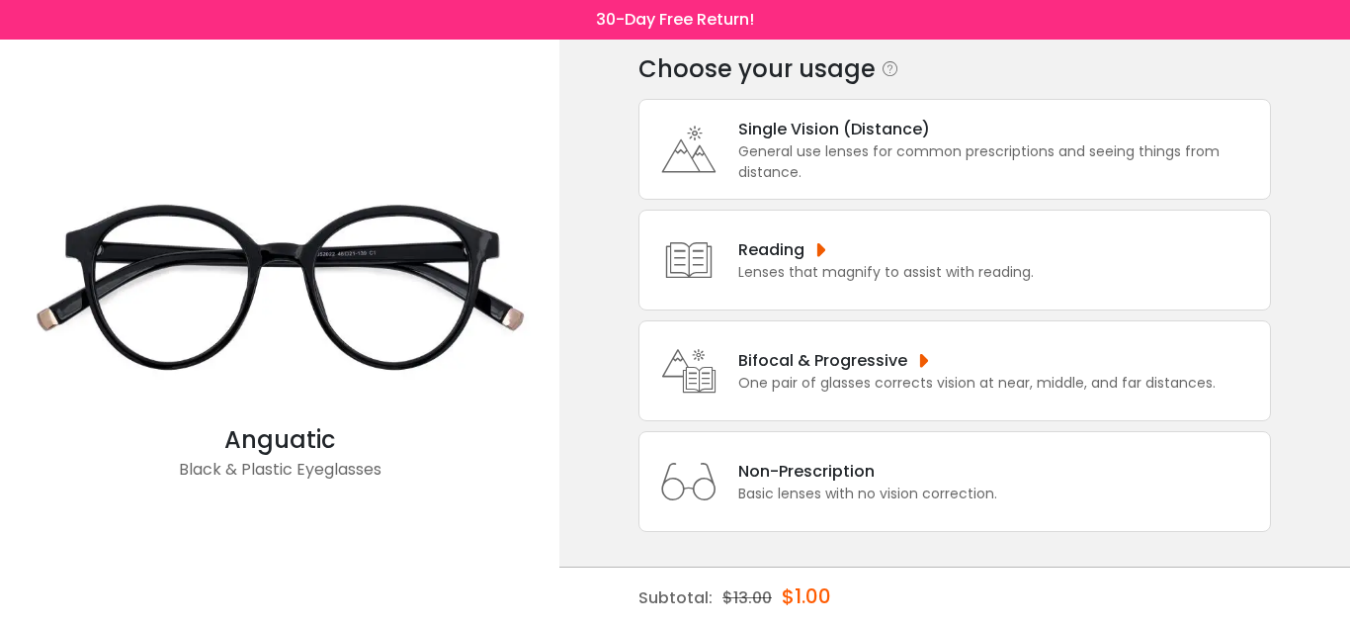
click at [833, 132] on div "Single Vision (Distance)" at bounding box center [999, 129] width 522 height 25
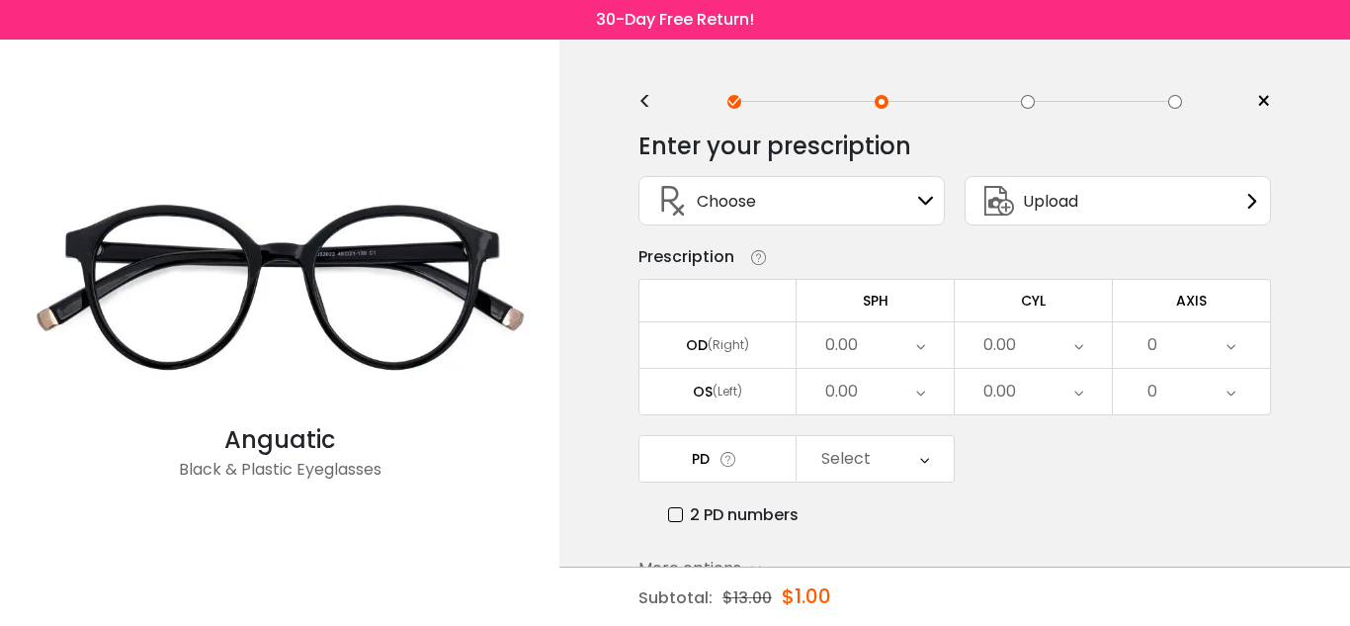
scroll to position [0, 0]
click at [914, 204] on div "Choose Sign In" at bounding box center [791, 202] width 285 height 47
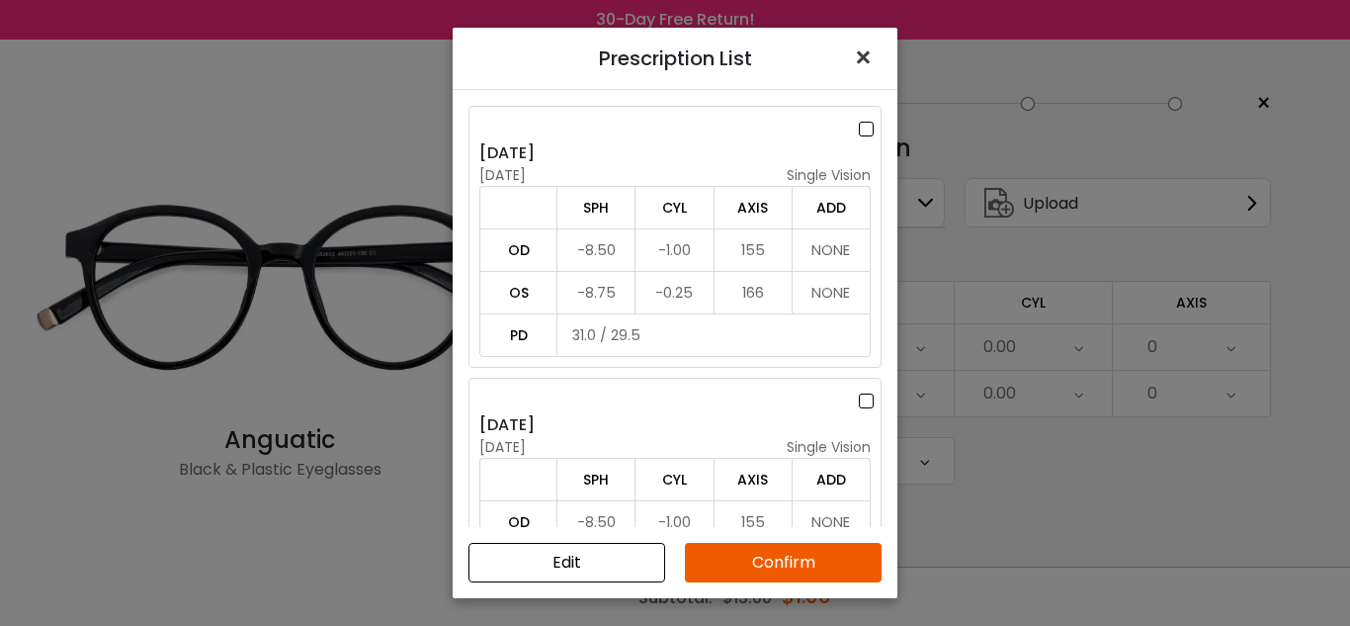
click at [857, 58] on span "×" at bounding box center [867, 58] width 29 height 43
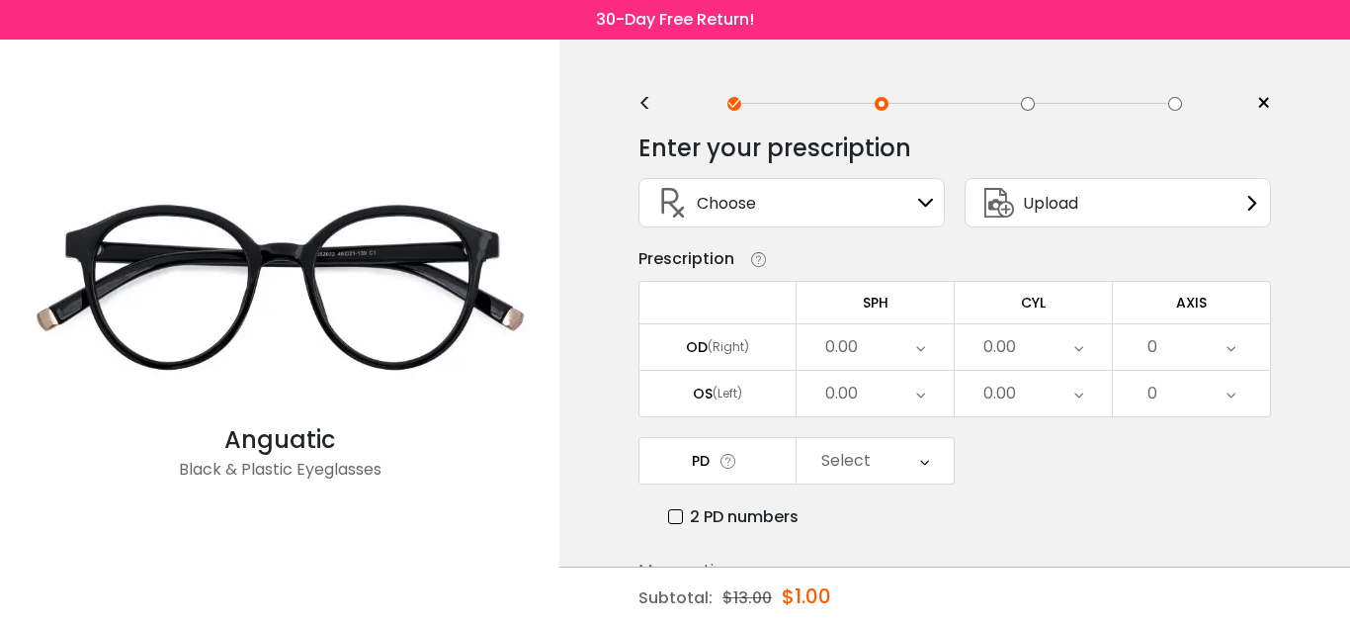
click at [921, 350] on icon at bounding box center [920, 346] width 9 height 45
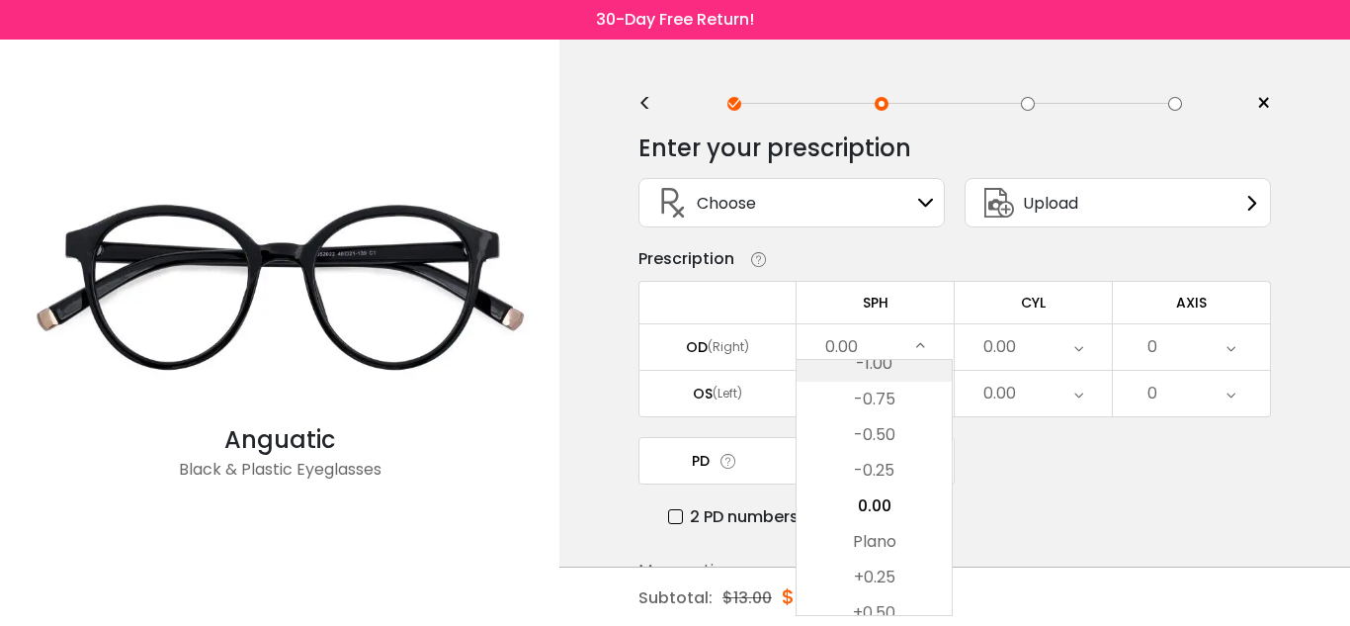
click at [887, 371] on li "-1.00" at bounding box center [874, 364] width 155 height 36
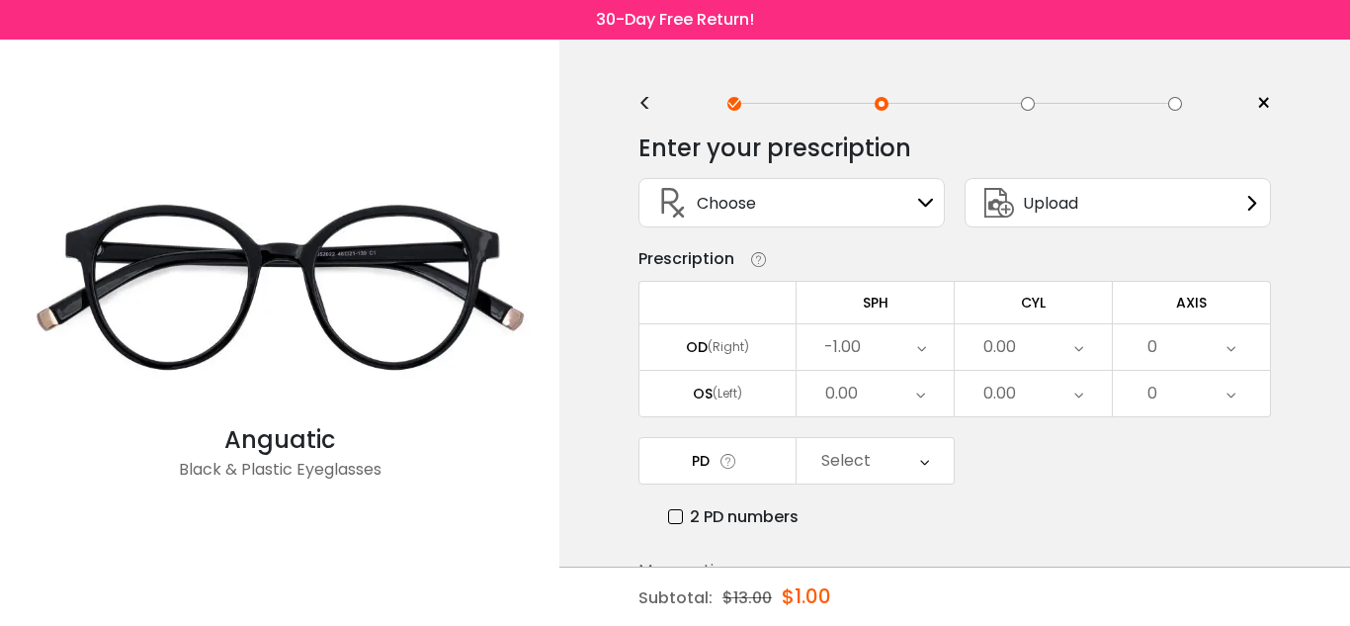
click at [922, 352] on icon at bounding box center [921, 346] width 9 height 45
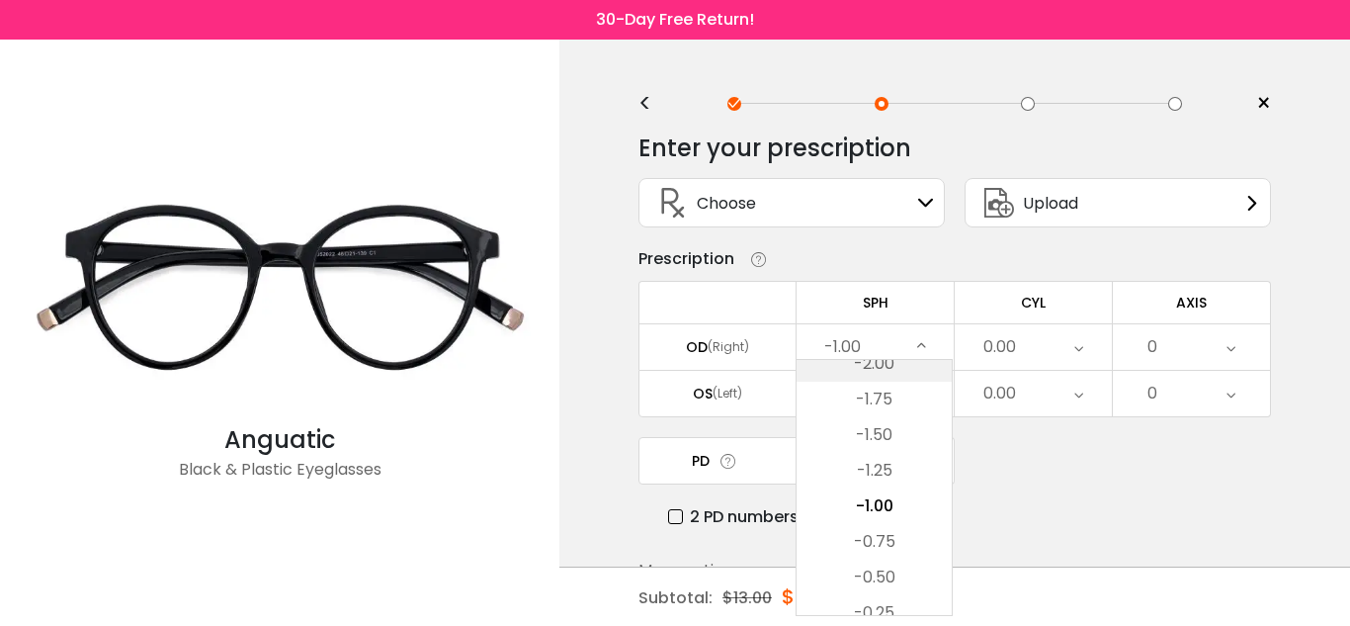
click at [903, 375] on li "-2.00" at bounding box center [874, 364] width 155 height 36
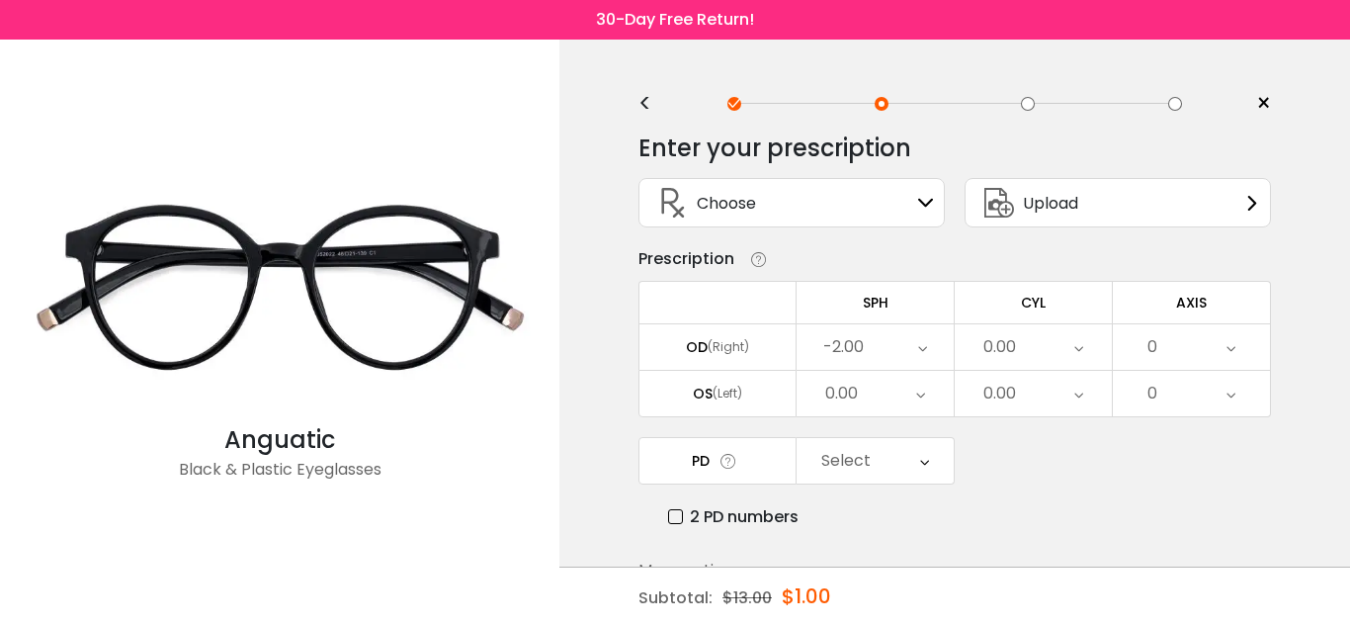
click at [895, 358] on div "-2.00" at bounding box center [875, 346] width 157 height 45
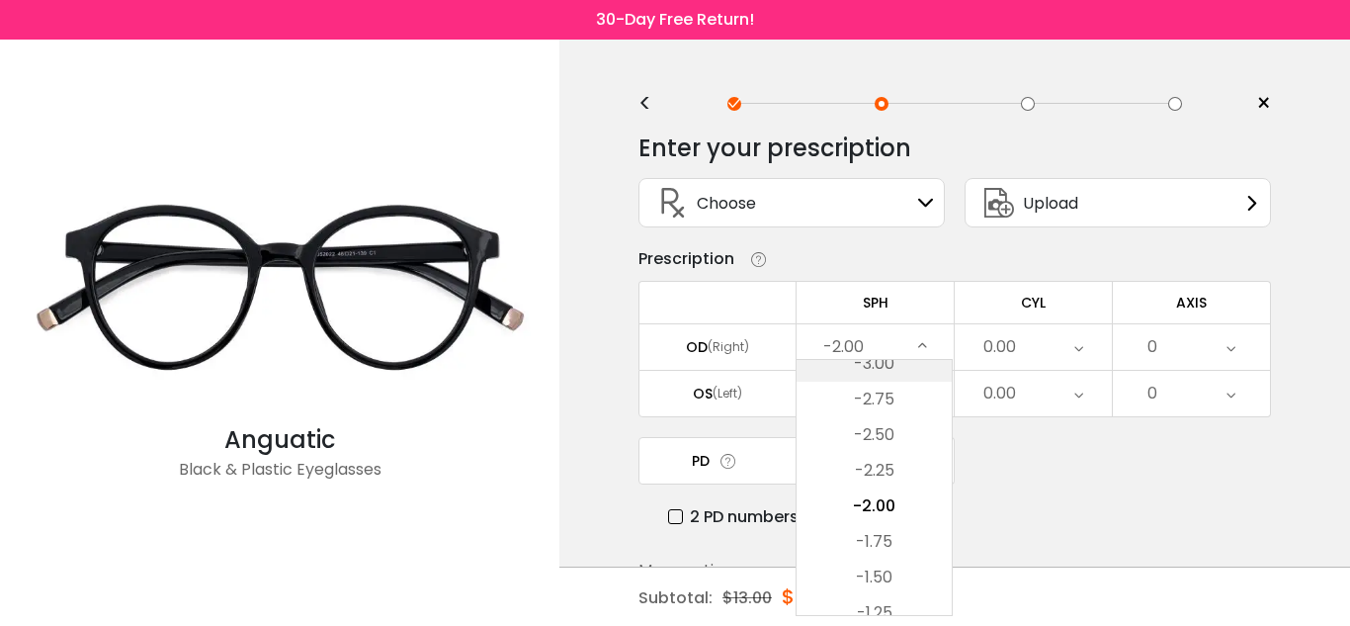
click at [889, 368] on li "-3.00" at bounding box center [874, 364] width 155 height 36
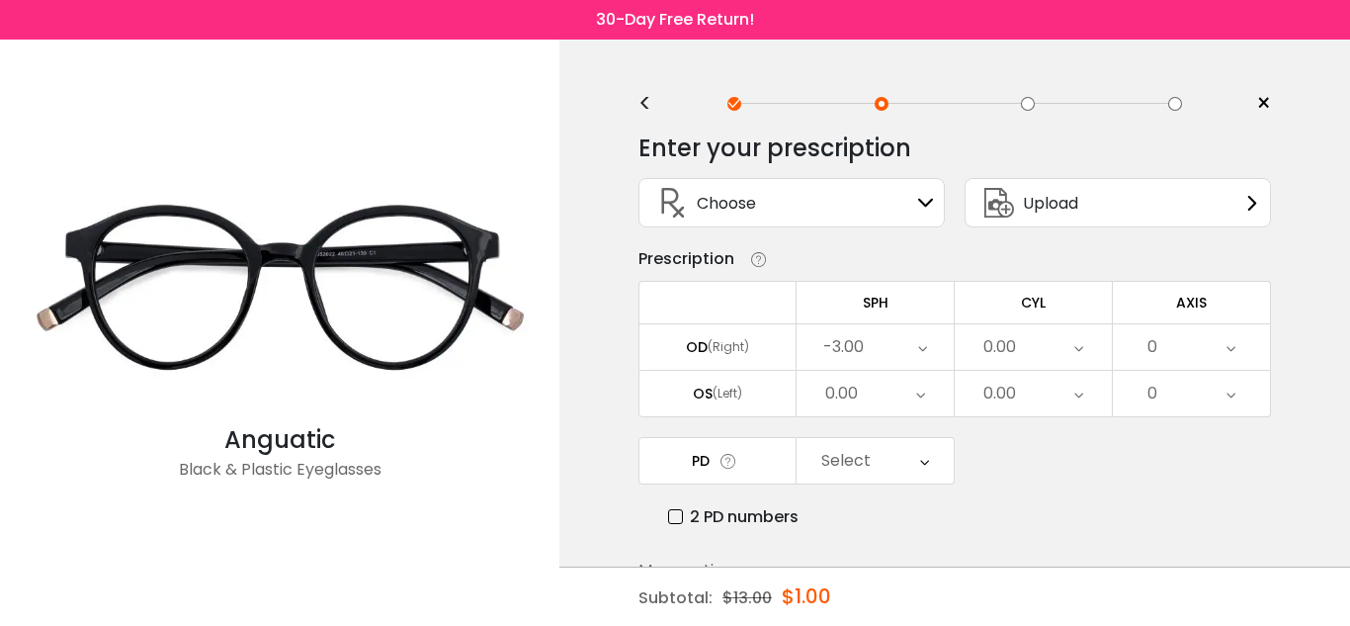
click at [918, 347] on icon at bounding box center [922, 346] width 9 height 45
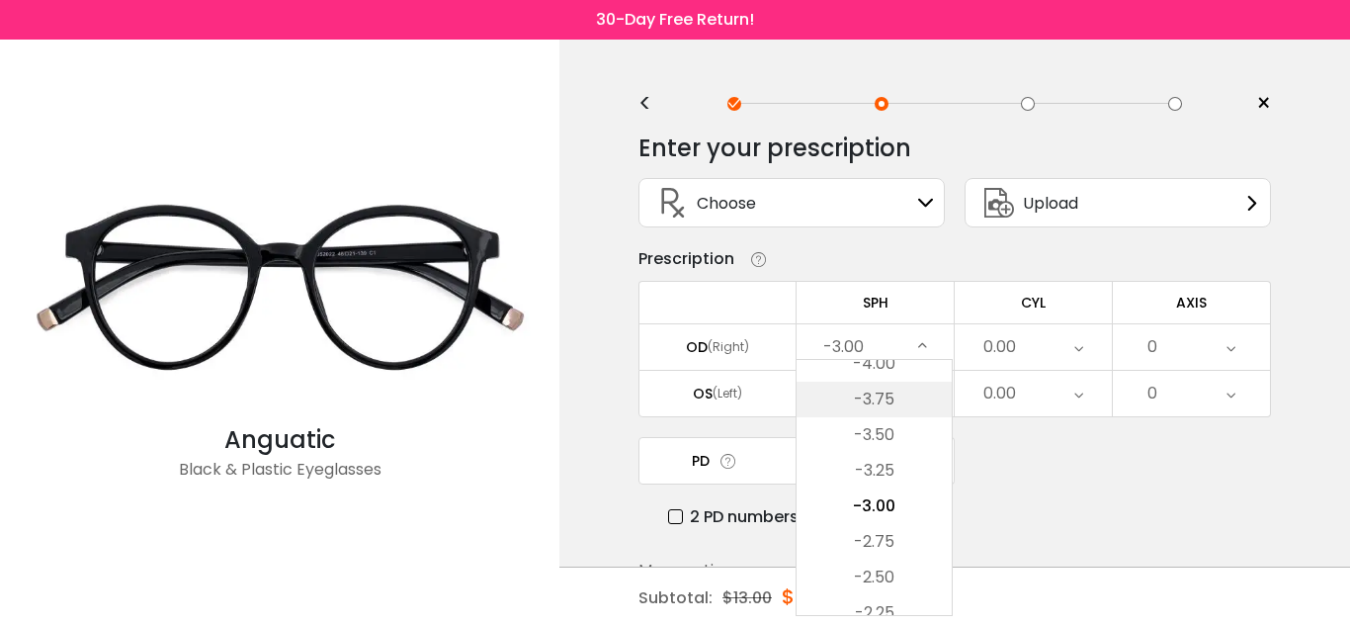
click at [896, 382] on li "-3.75" at bounding box center [874, 400] width 155 height 36
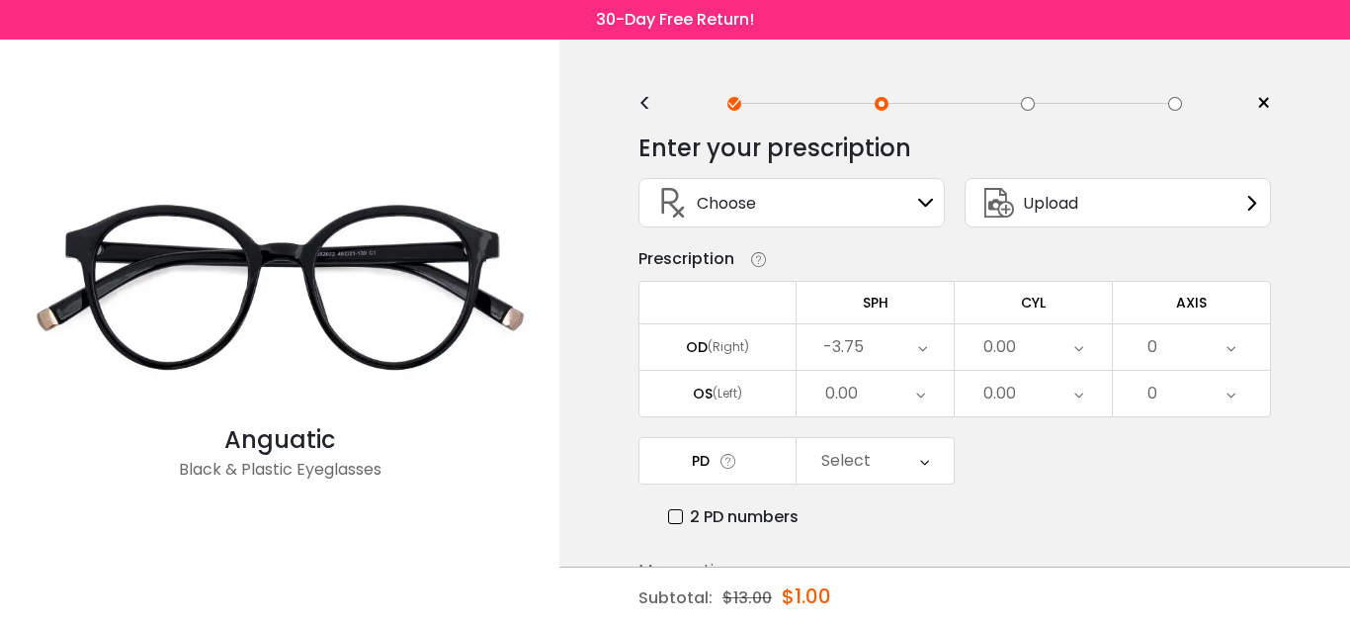
click at [913, 353] on div "-3.75" at bounding box center [875, 346] width 157 height 45
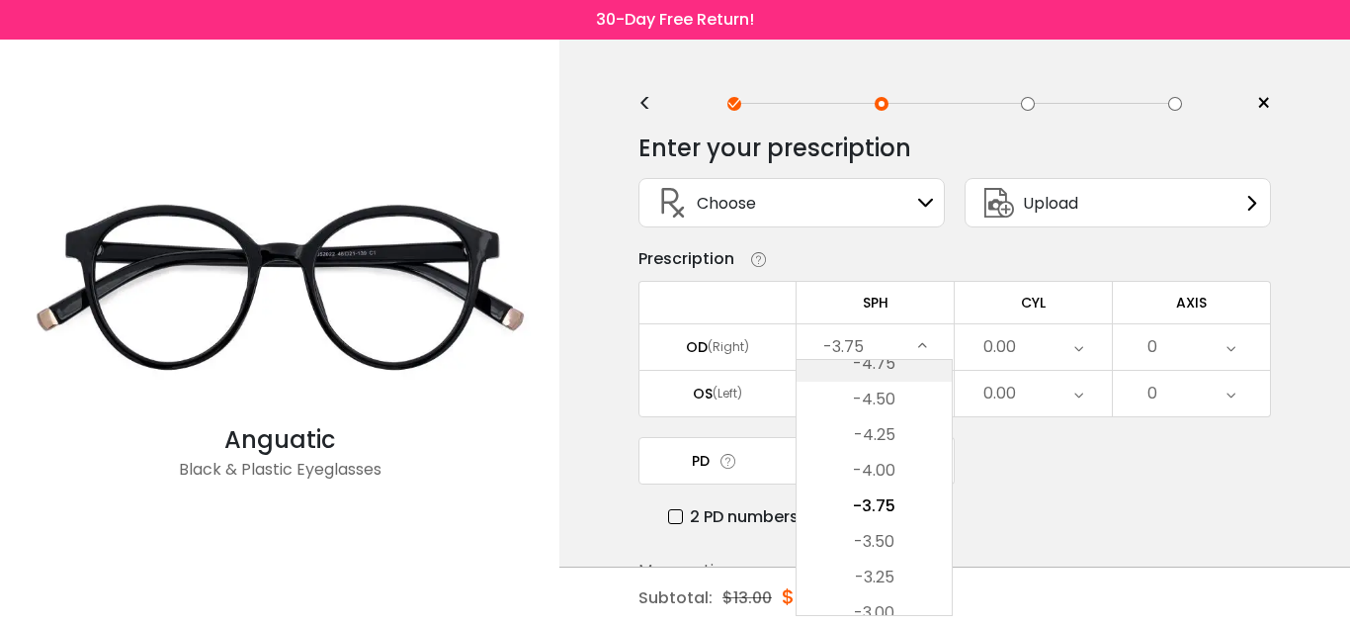
click at [904, 369] on li "-4.75" at bounding box center [874, 364] width 155 height 36
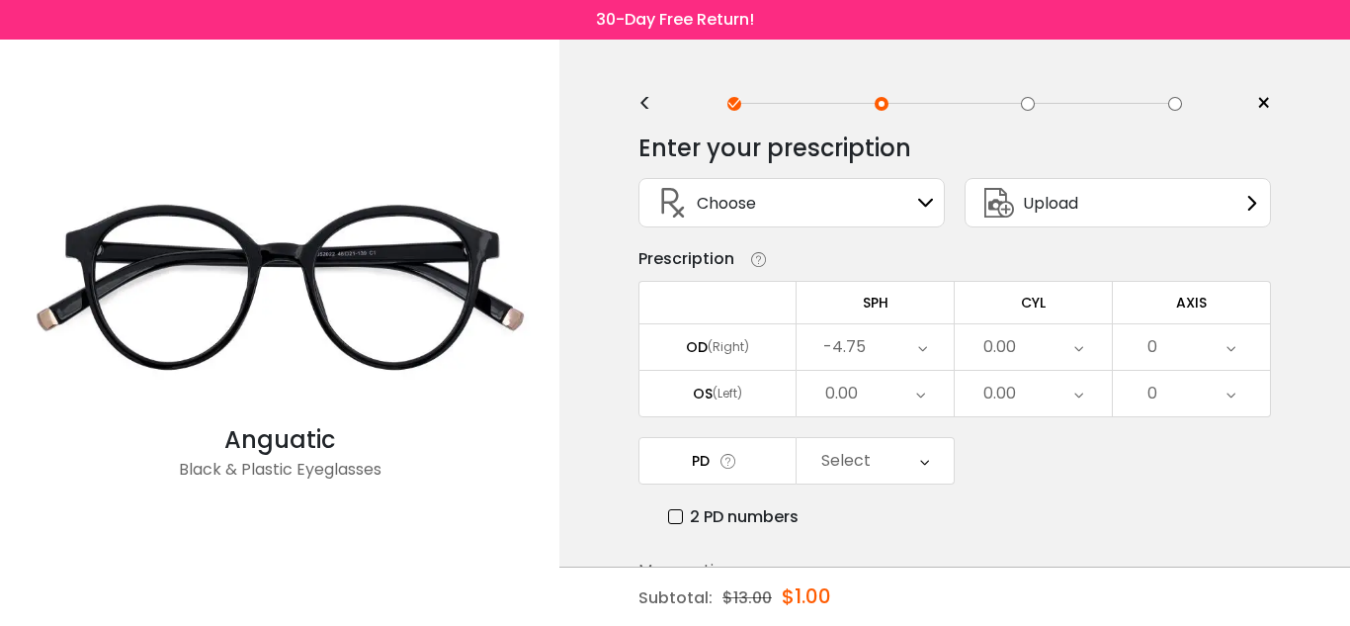
click at [891, 353] on div "-4.75" at bounding box center [875, 346] width 157 height 45
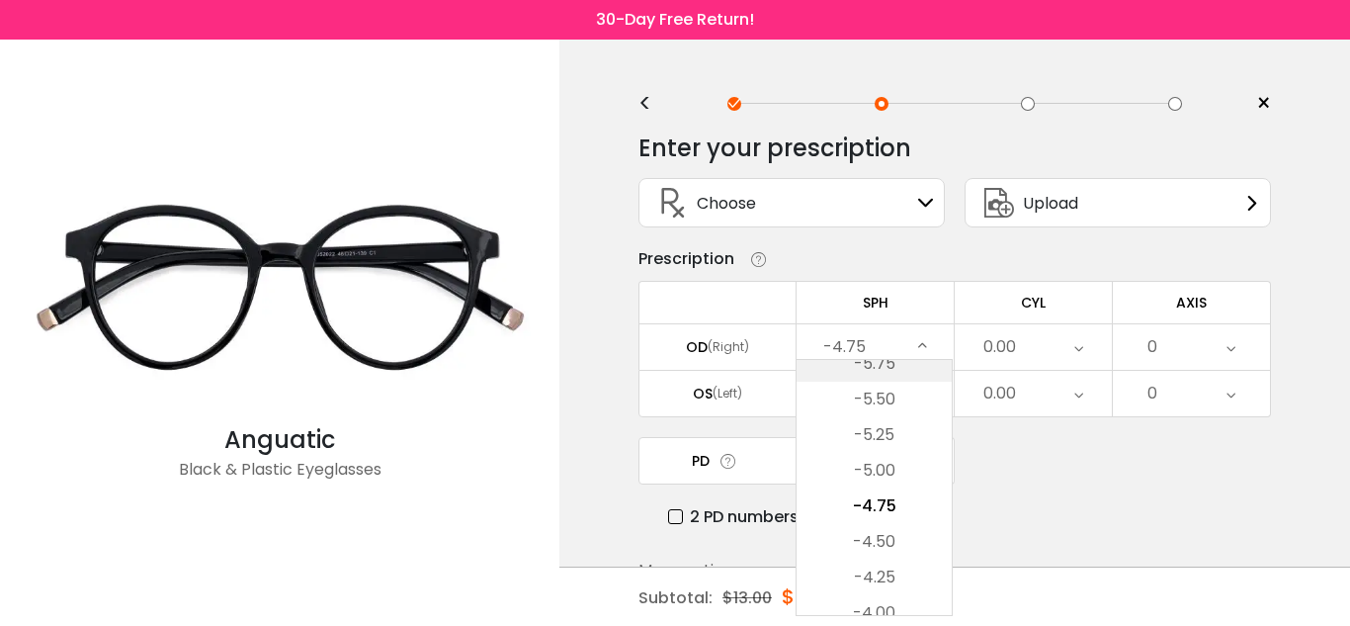
click at [895, 368] on li "-5.75" at bounding box center [874, 364] width 155 height 36
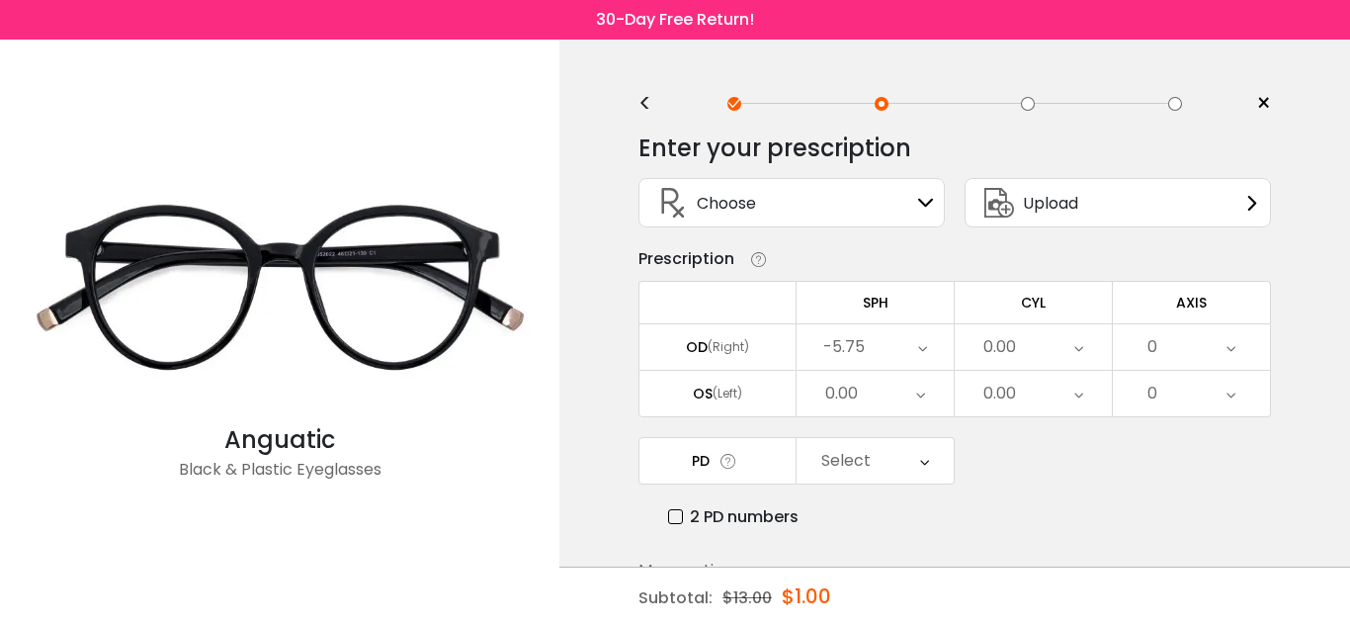
click at [891, 357] on div "-5.75" at bounding box center [875, 346] width 157 height 45
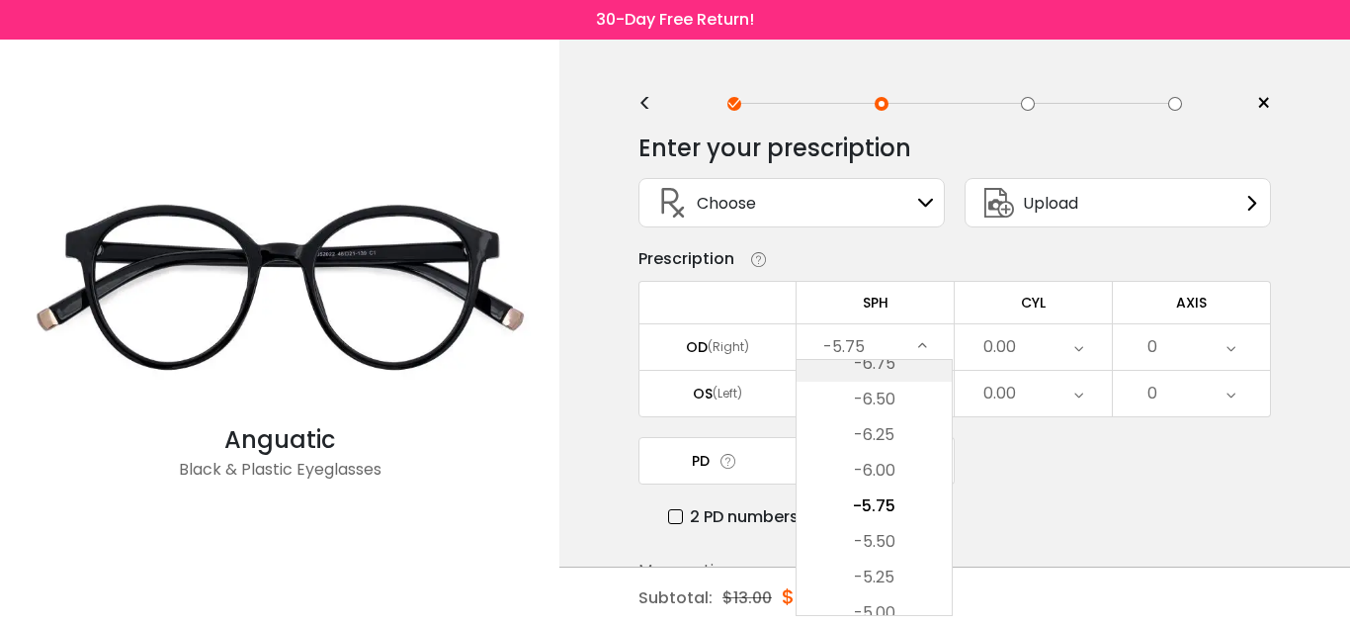
click at [893, 364] on li "-6.75" at bounding box center [874, 364] width 155 height 36
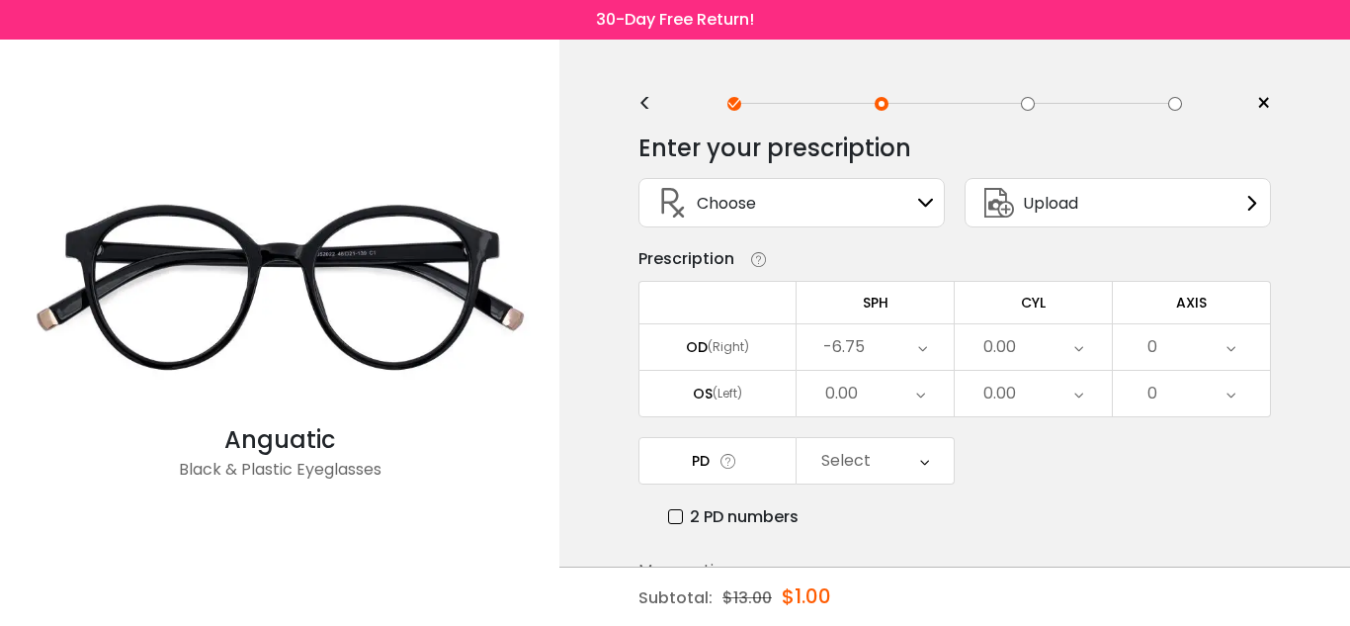
click at [886, 347] on div "-6.75" at bounding box center [875, 346] width 157 height 45
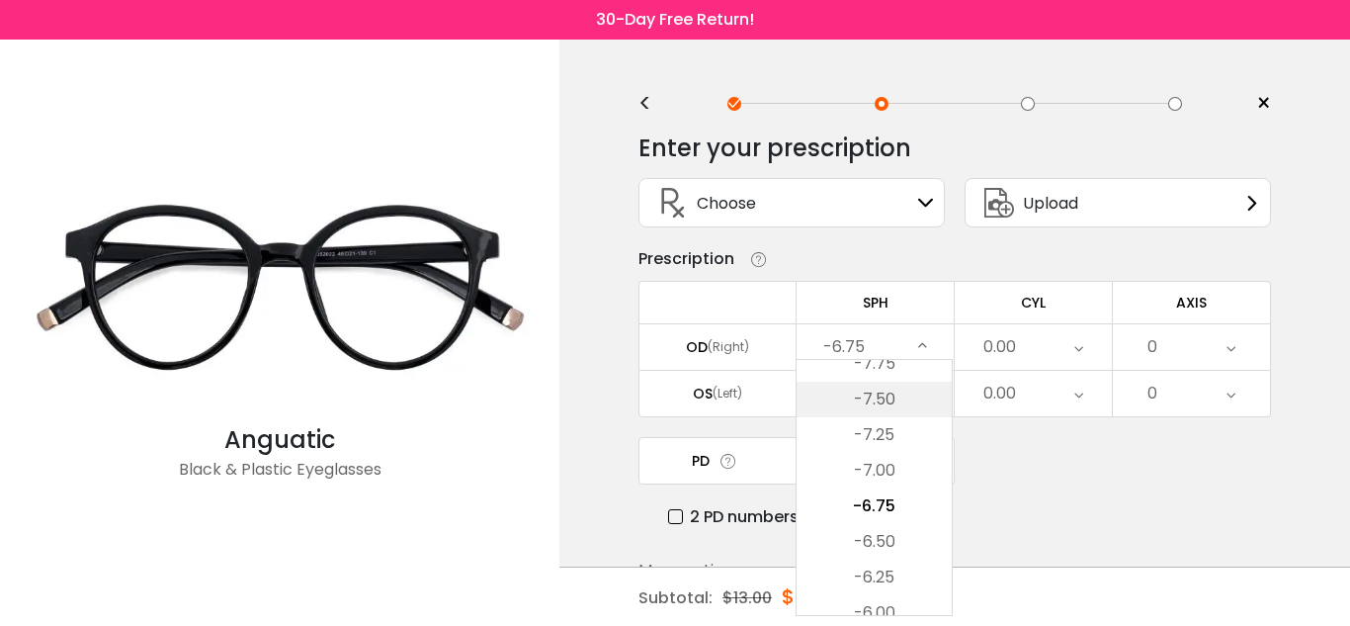
click at [883, 392] on li "-7.50" at bounding box center [874, 400] width 155 height 36
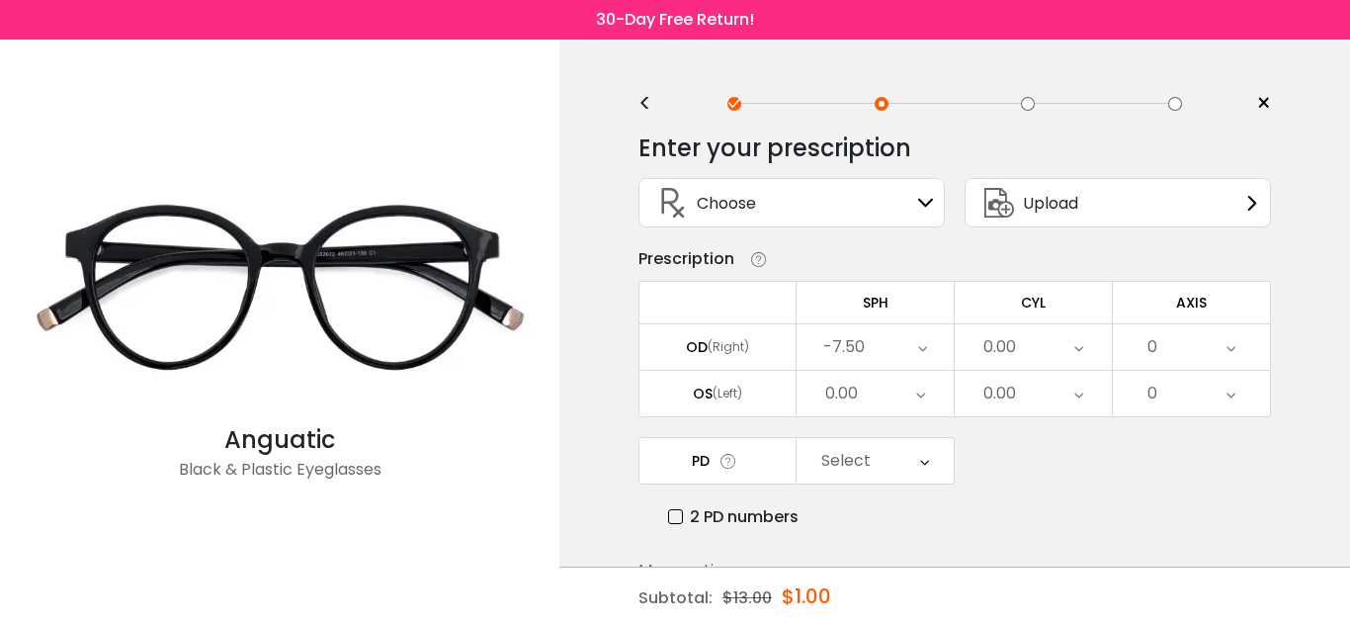
click at [1078, 350] on icon at bounding box center [1079, 346] width 9 height 45
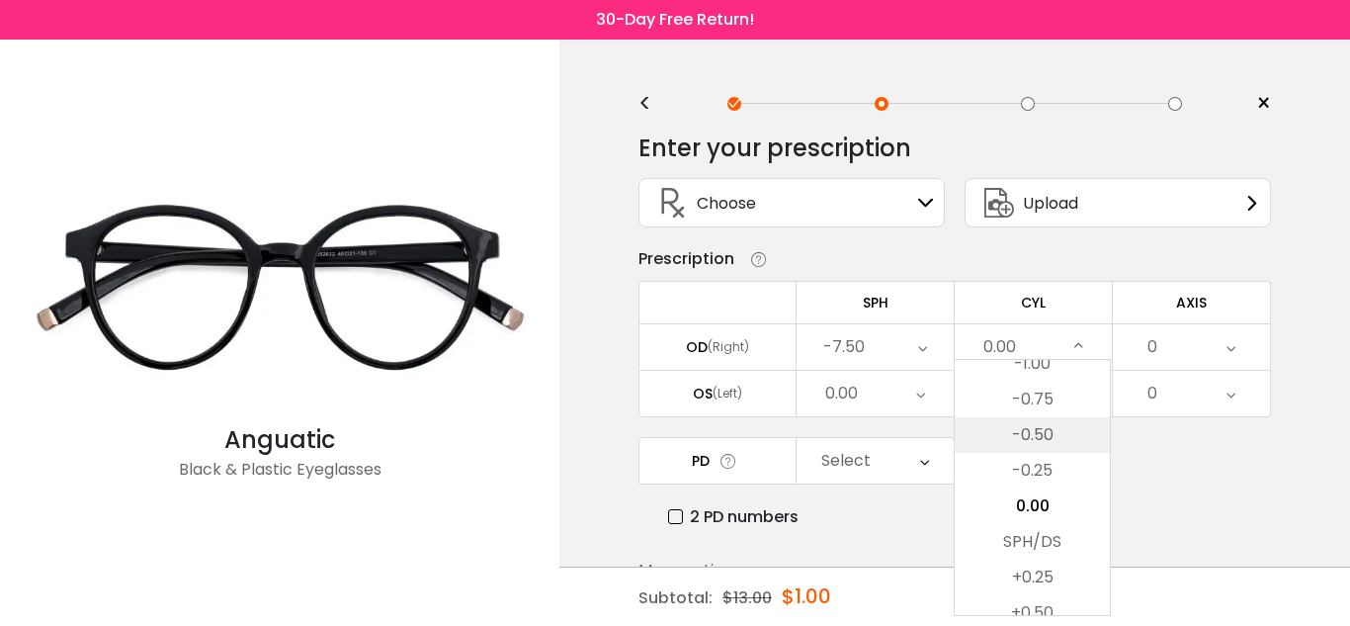
click at [1040, 431] on li "-0.50" at bounding box center [1032, 435] width 155 height 36
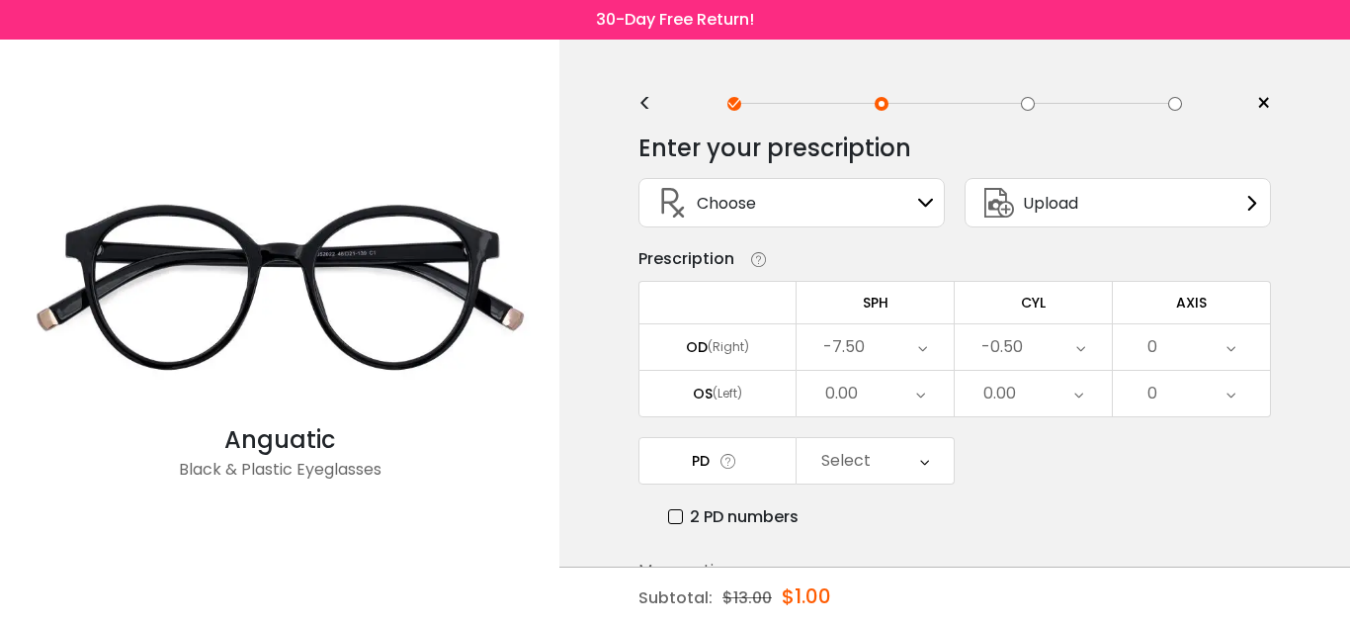
click at [1224, 342] on div "0" at bounding box center [1191, 346] width 157 height 45
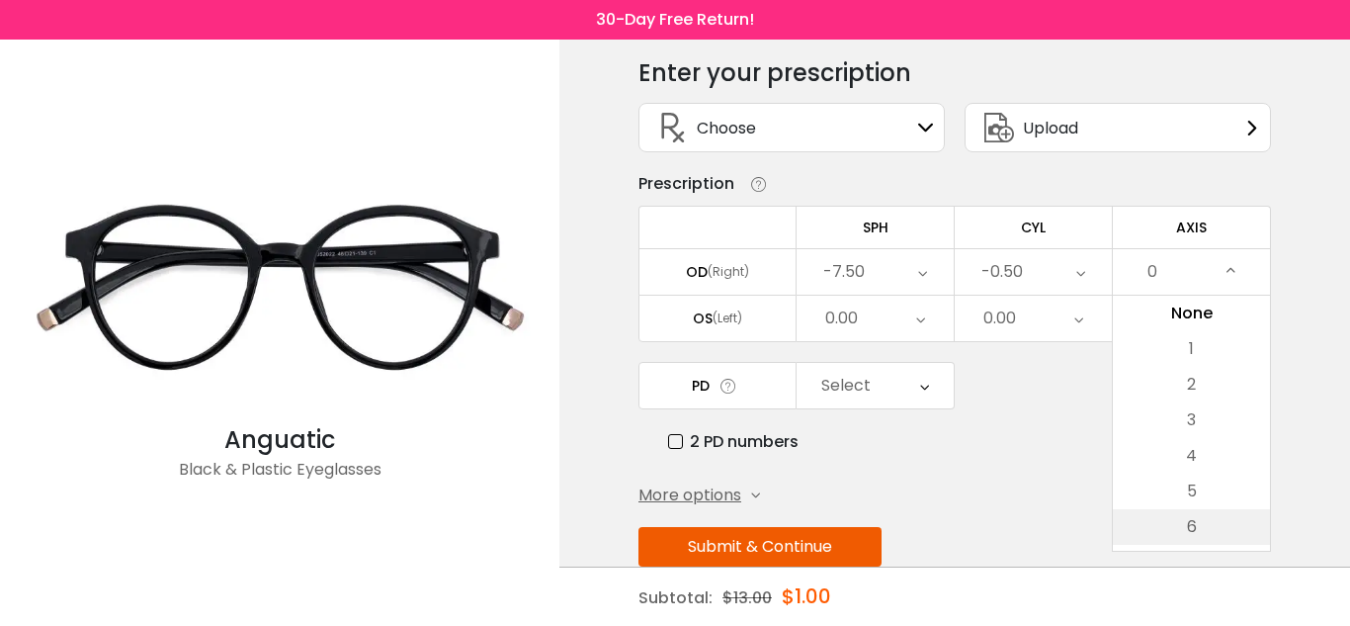
scroll to position [79, 0]
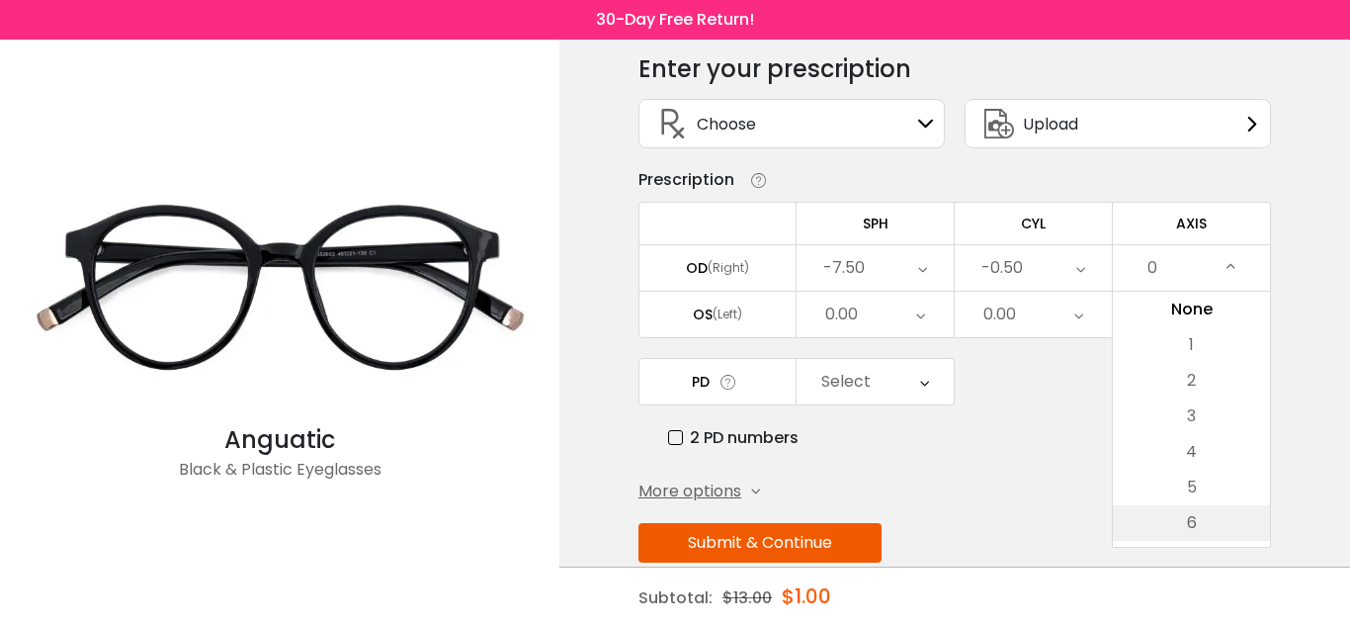
click at [1184, 520] on li "6" at bounding box center [1191, 523] width 157 height 36
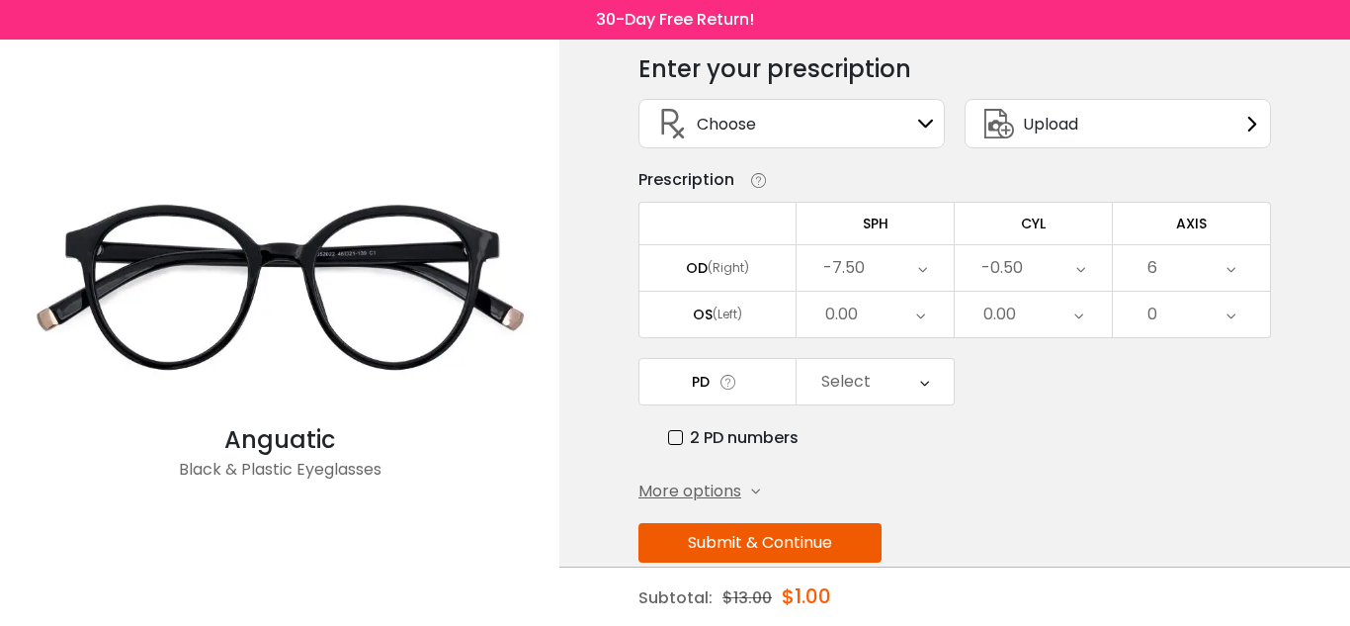
click at [1177, 261] on div "6" at bounding box center [1191, 267] width 157 height 45
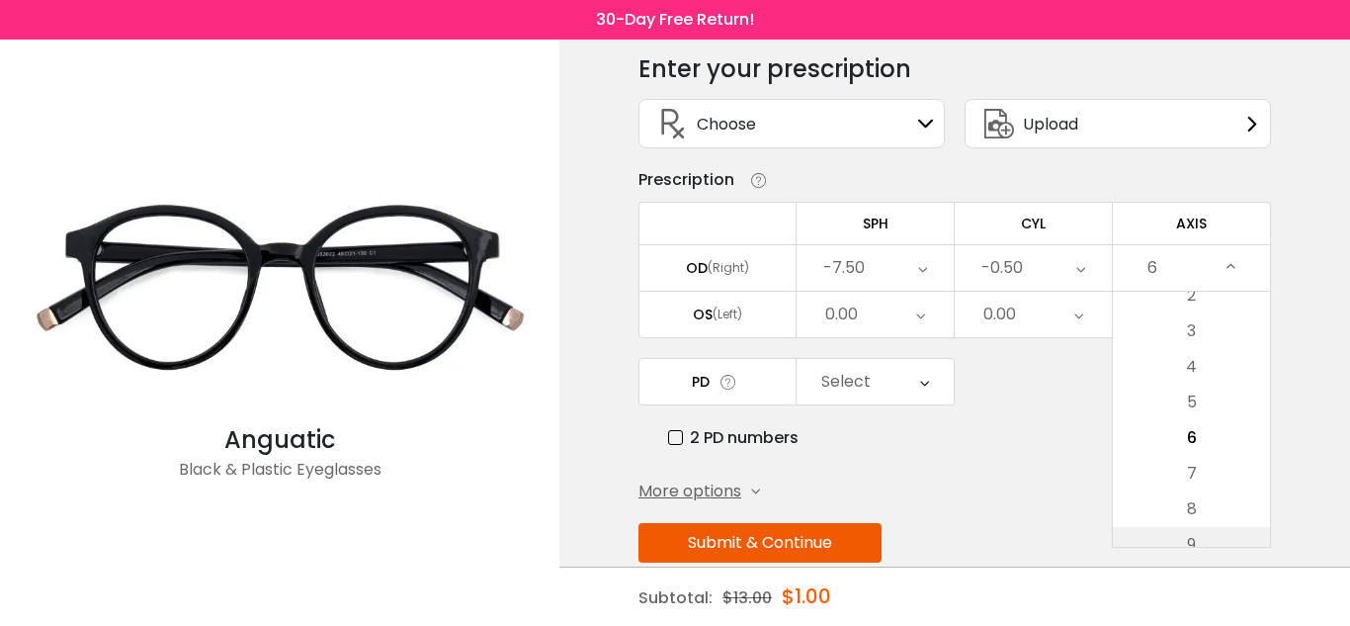
click at [1200, 535] on li "9" at bounding box center [1191, 545] width 157 height 36
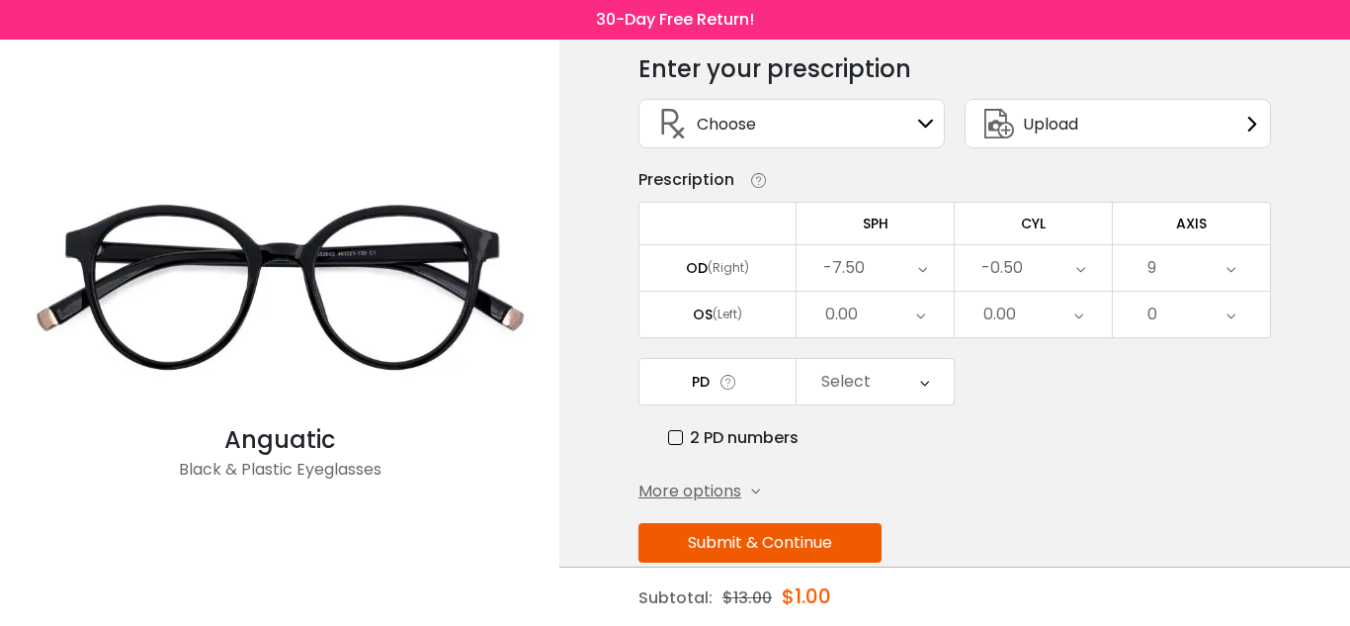
click at [1231, 268] on icon at bounding box center [1231, 267] width 9 height 45
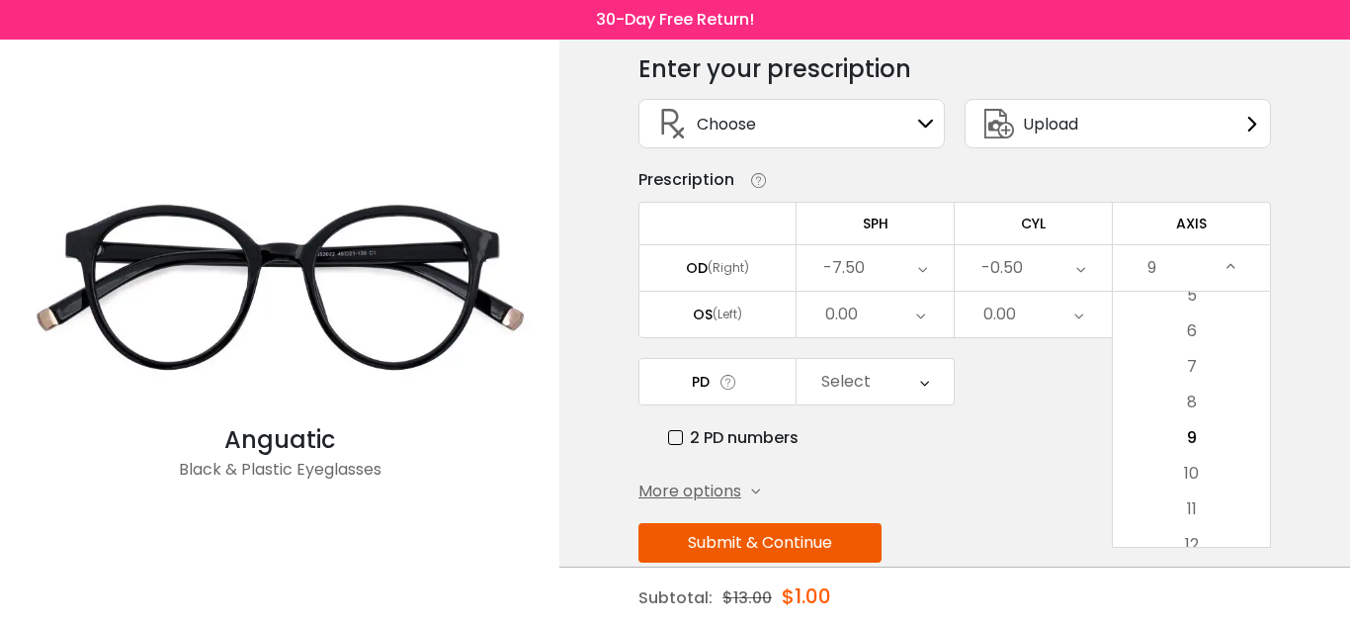
scroll to position [115, 0]
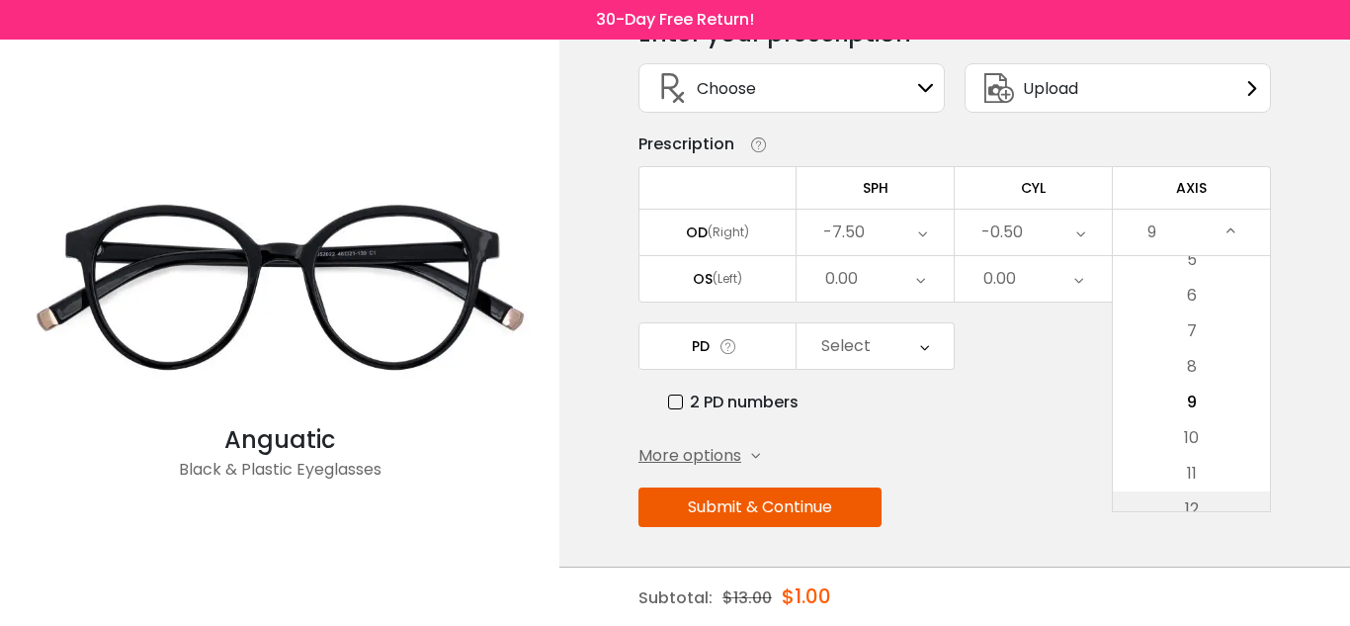
click at [1205, 505] on li "12" at bounding box center [1191, 509] width 157 height 36
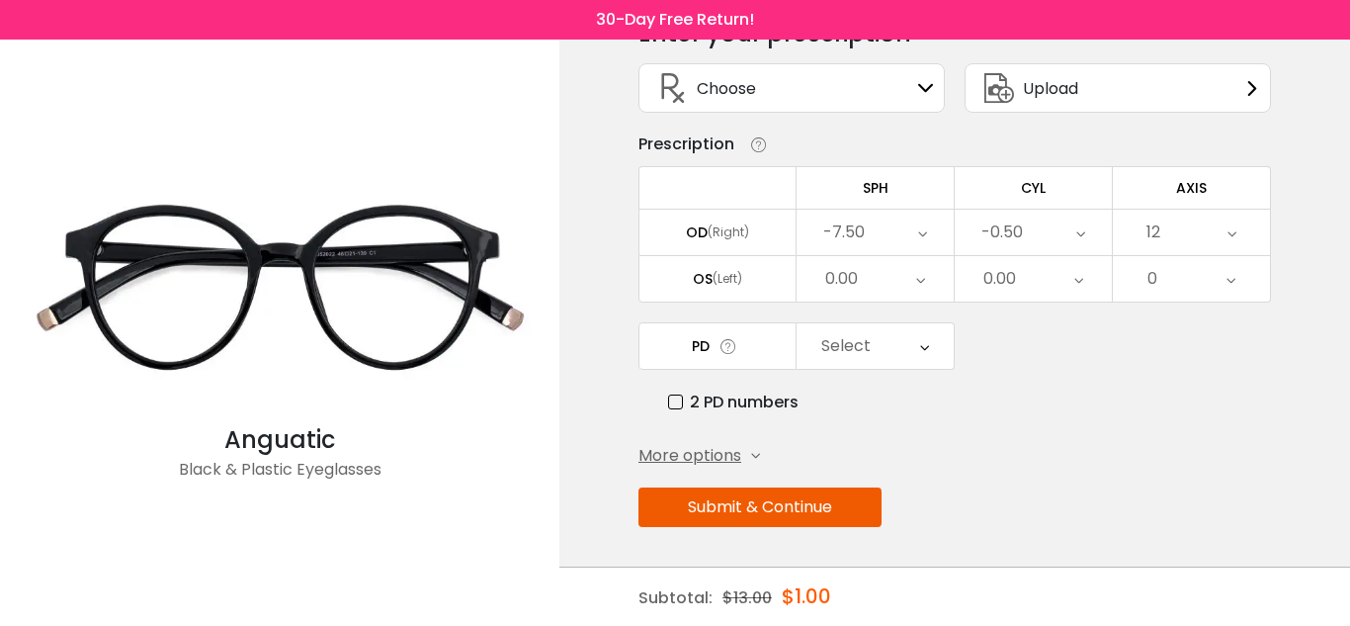
click at [1232, 229] on icon at bounding box center [1232, 232] width 9 height 45
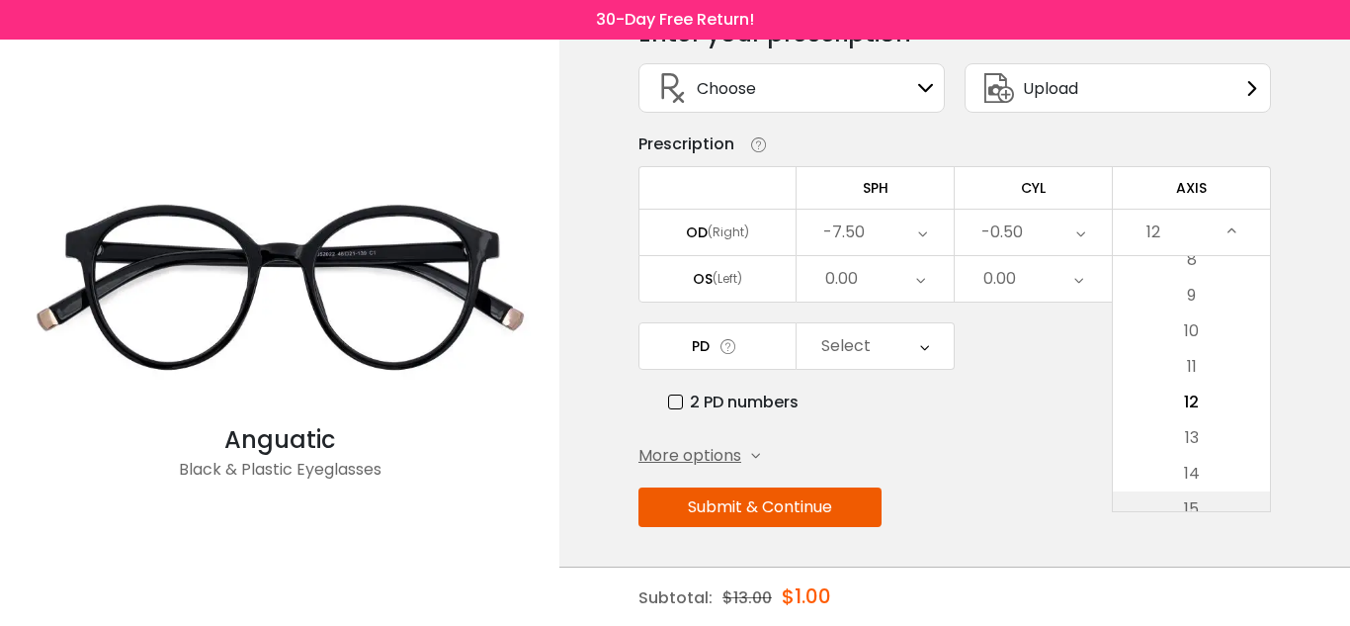
click at [1190, 501] on li "15" at bounding box center [1191, 509] width 157 height 36
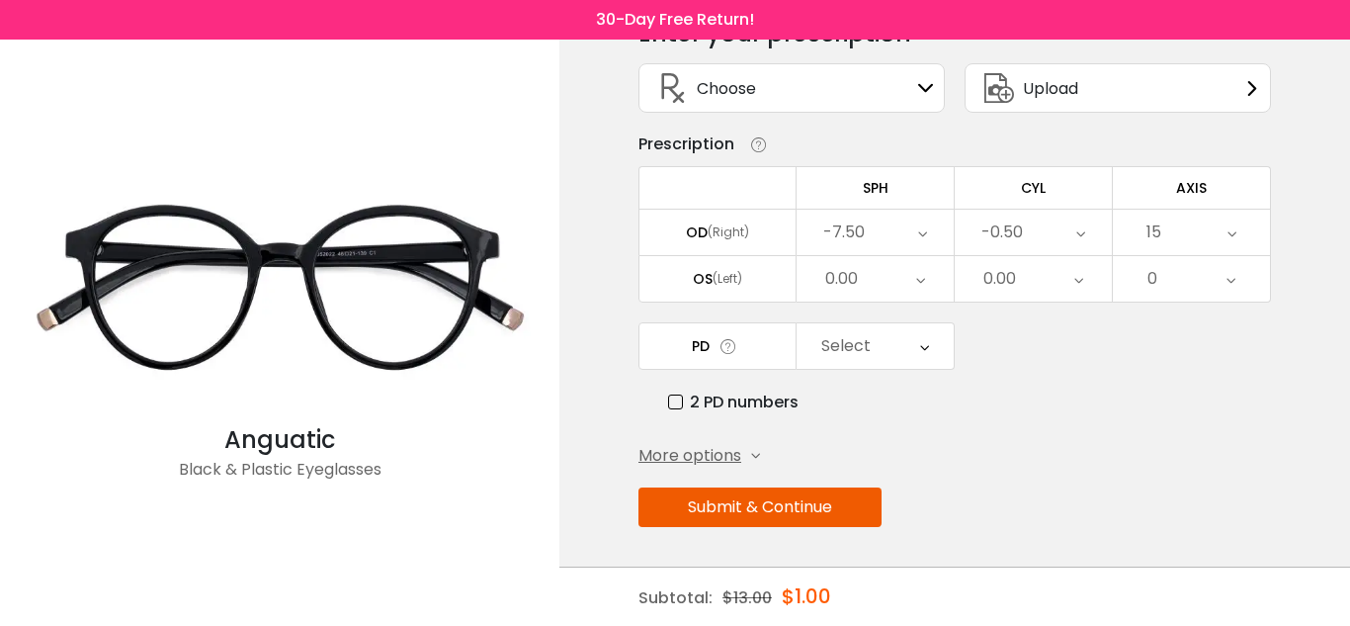
click at [1170, 232] on div "15" at bounding box center [1191, 232] width 157 height 45
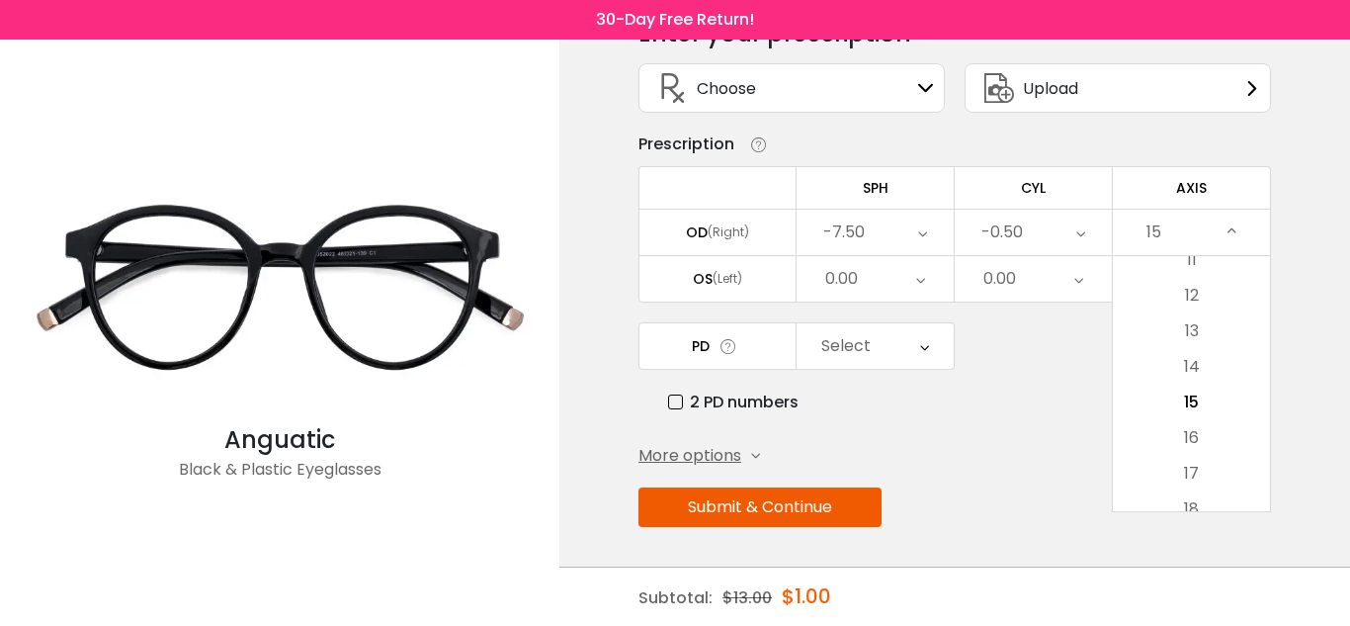
click at [1152, 229] on div "15" at bounding box center [1154, 233] width 15 height 40
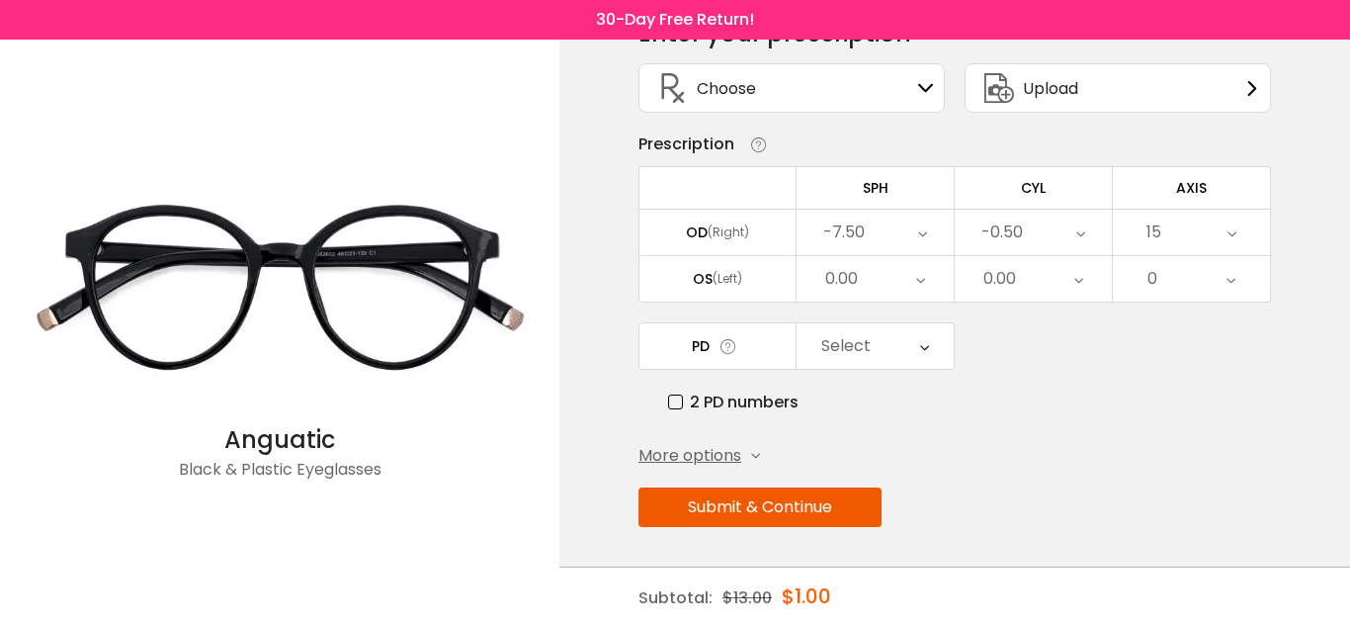
click at [1233, 234] on icon at bounding box center [1232, 232] width 9 height 45
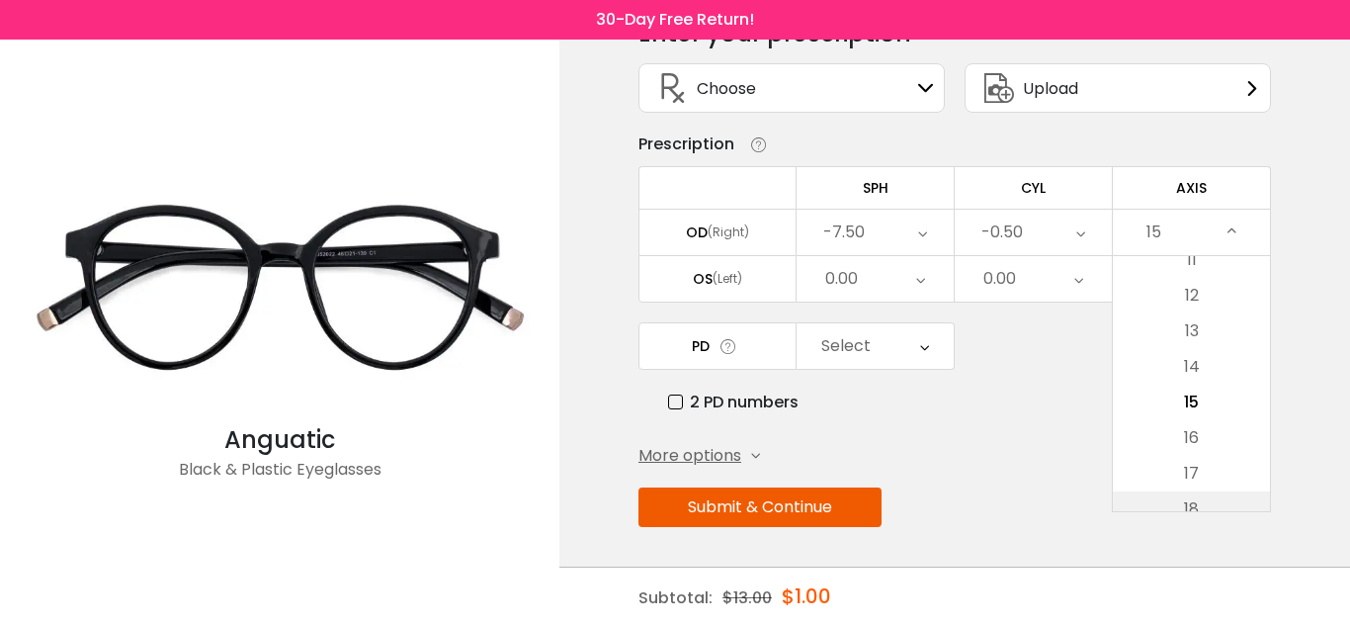
click at [1226, 505] on li "18" at bounding box center [1191, 509] width 157 height 36
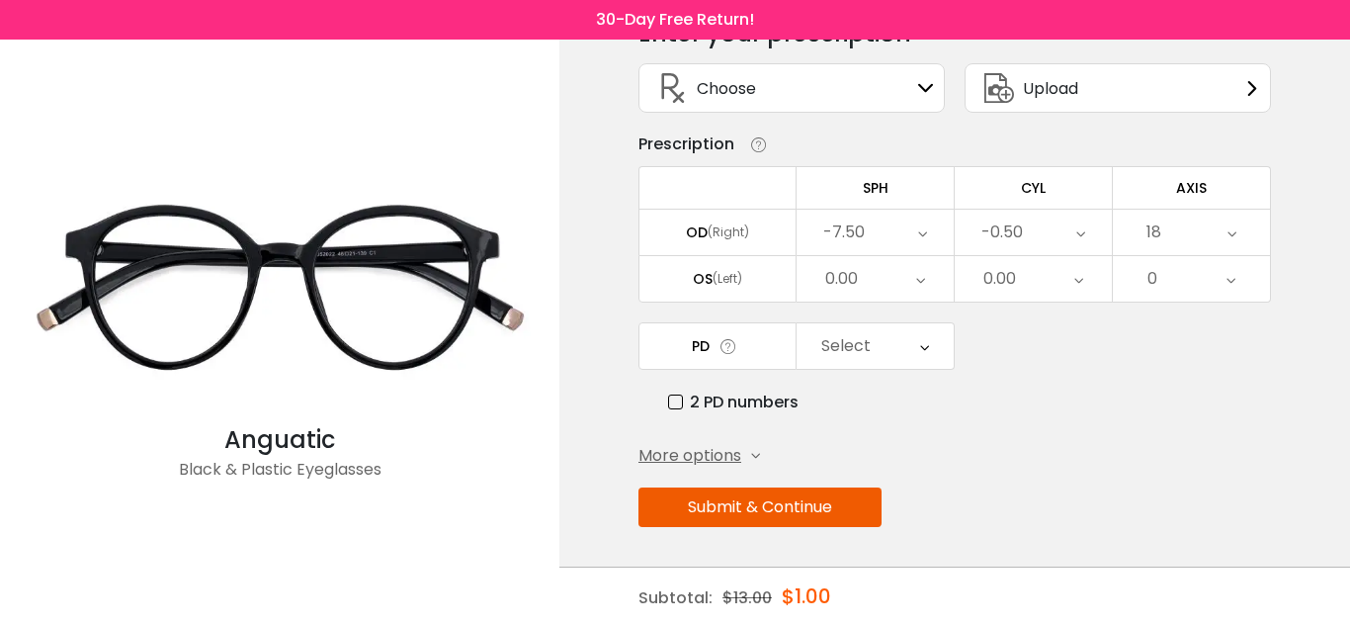
click at [1233, 227] on icon at bounding box center [1232, 232] width 9 height 45
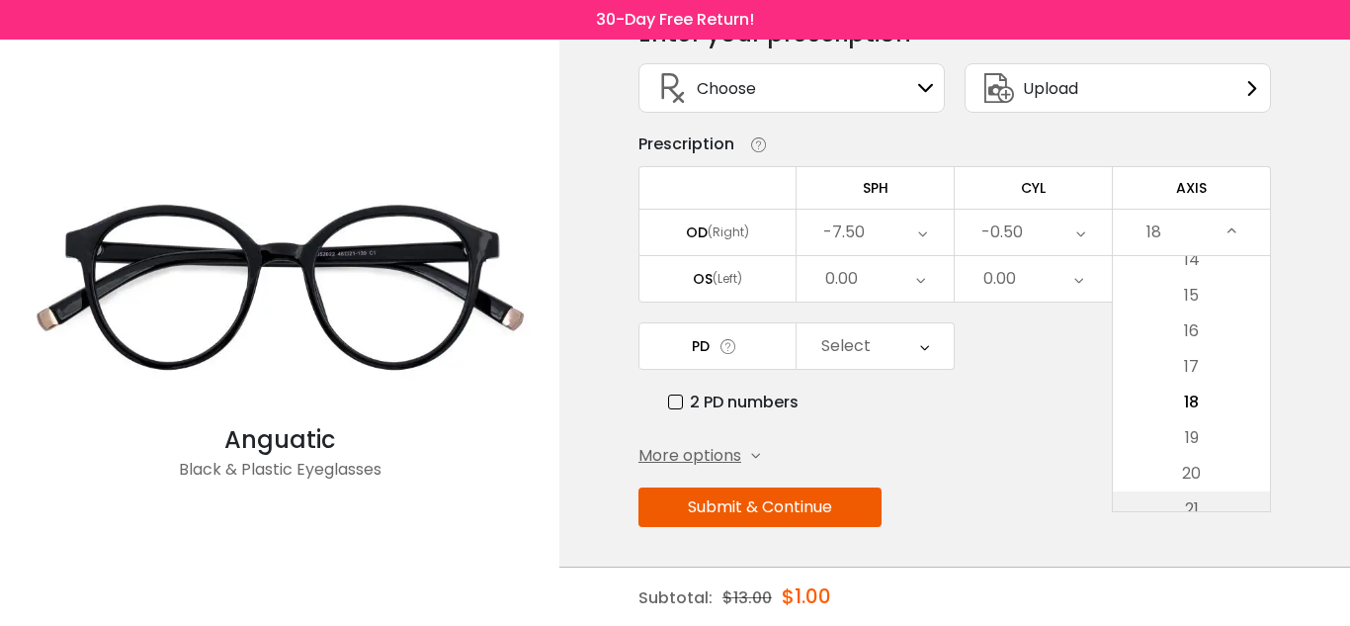
click at [1202, 498] on li "21" at bounding box center [1191, 509] width 157 height 36
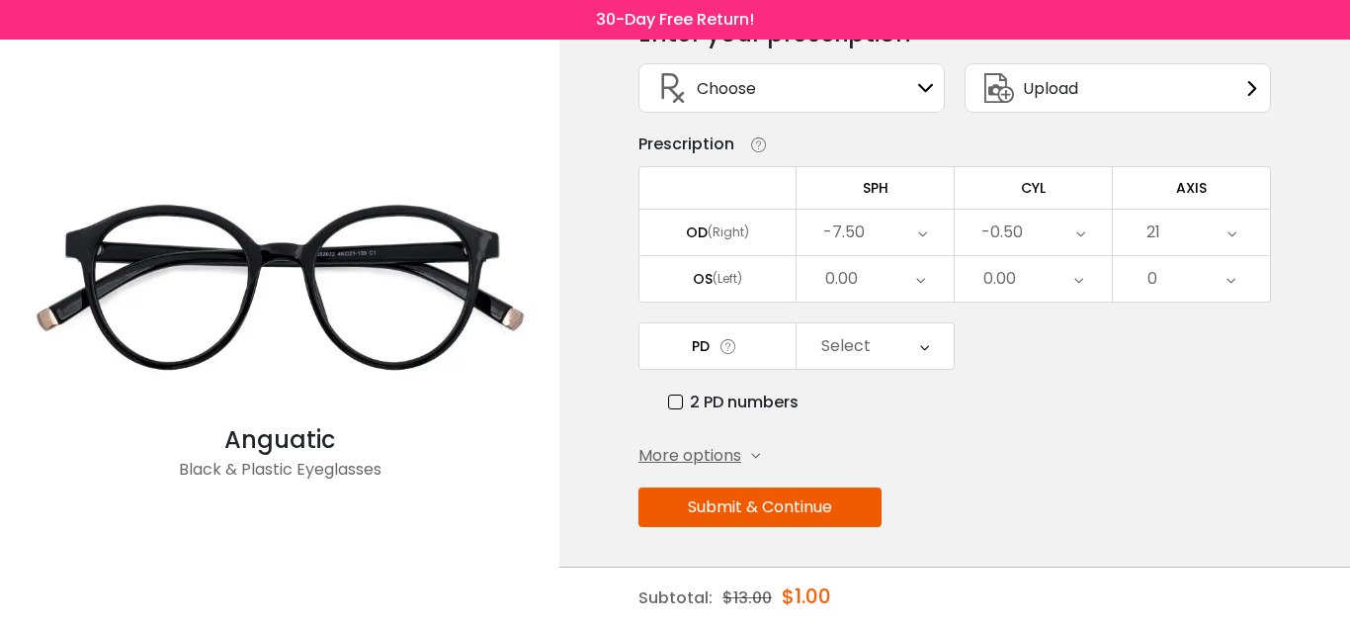
click at [1220, 238] on div "21" at bounding box center [1191, 232] width 157 height 45
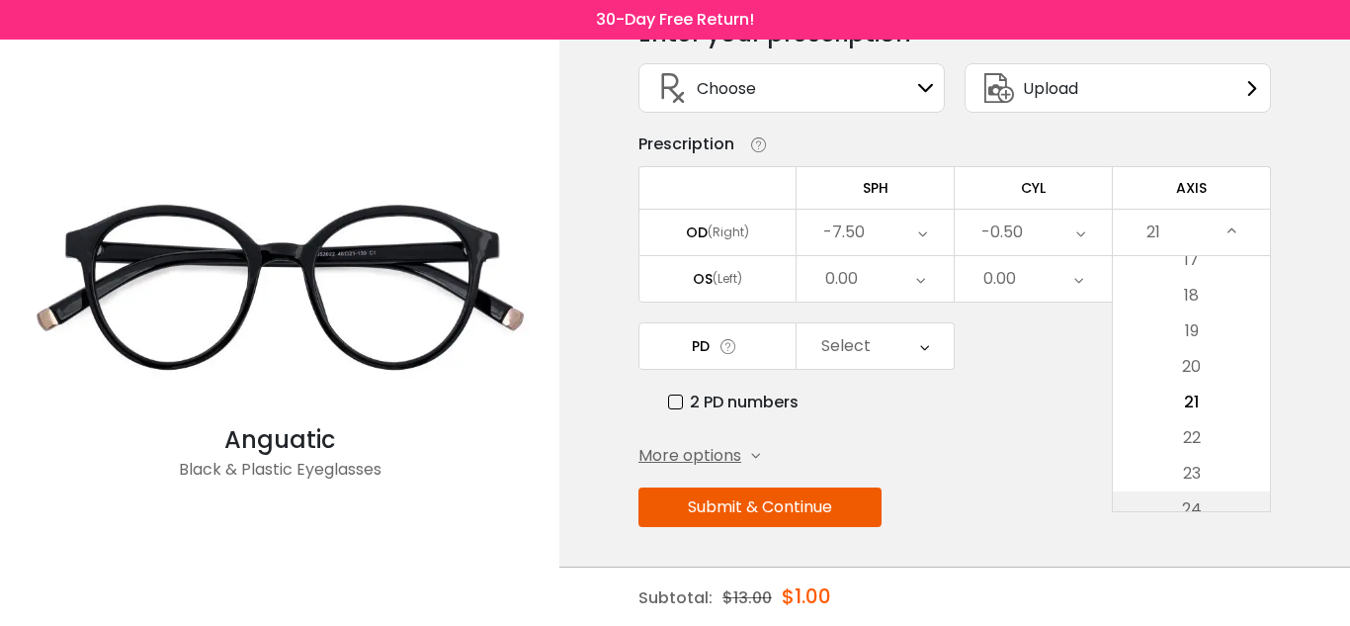
click at [1224, 501] on li "24" at bounding box center [1191, 509] width 157 height 36
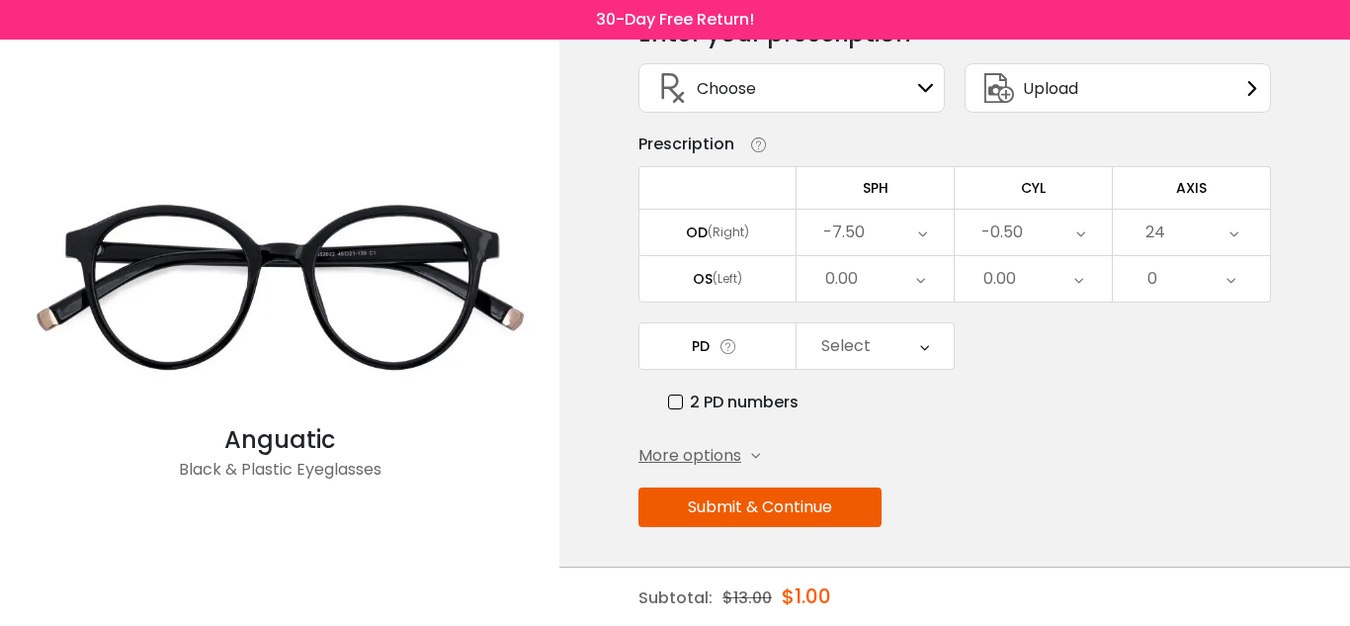
click at [1220, 240] on div "24" at bounding box center [1191, 232] width 157 height 45
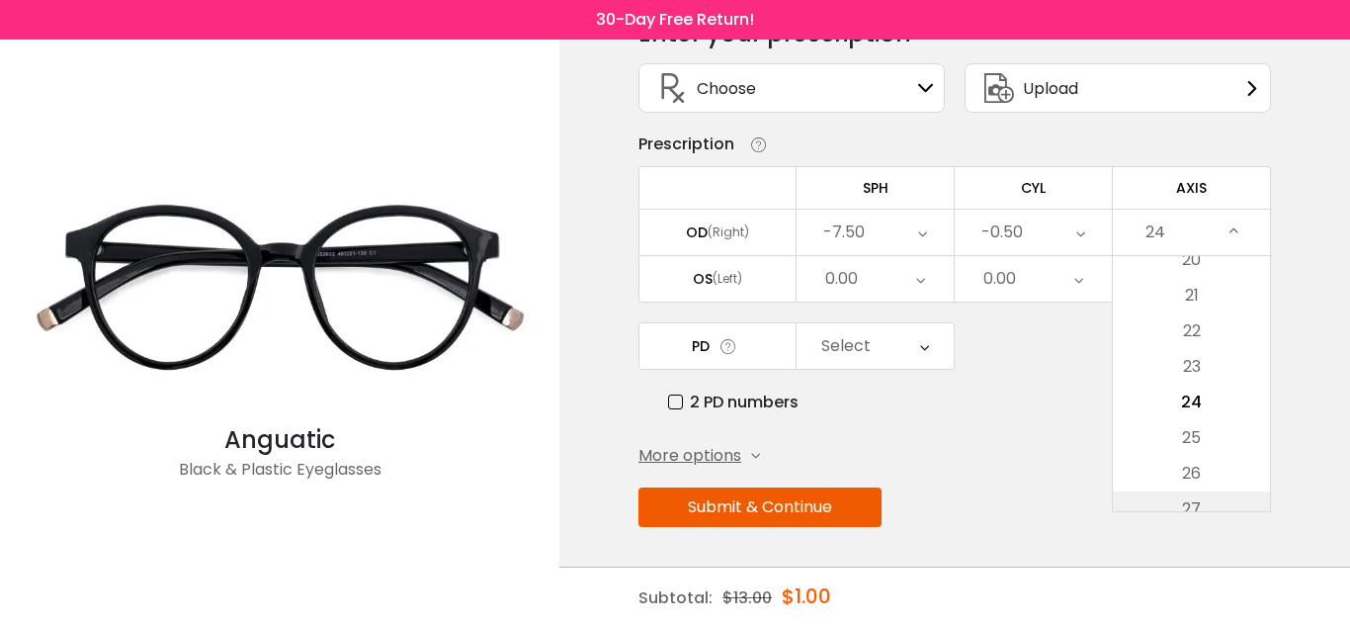
click at [1209, 501] on li "27" at bounding box center [1191, 509] width 157 height 36
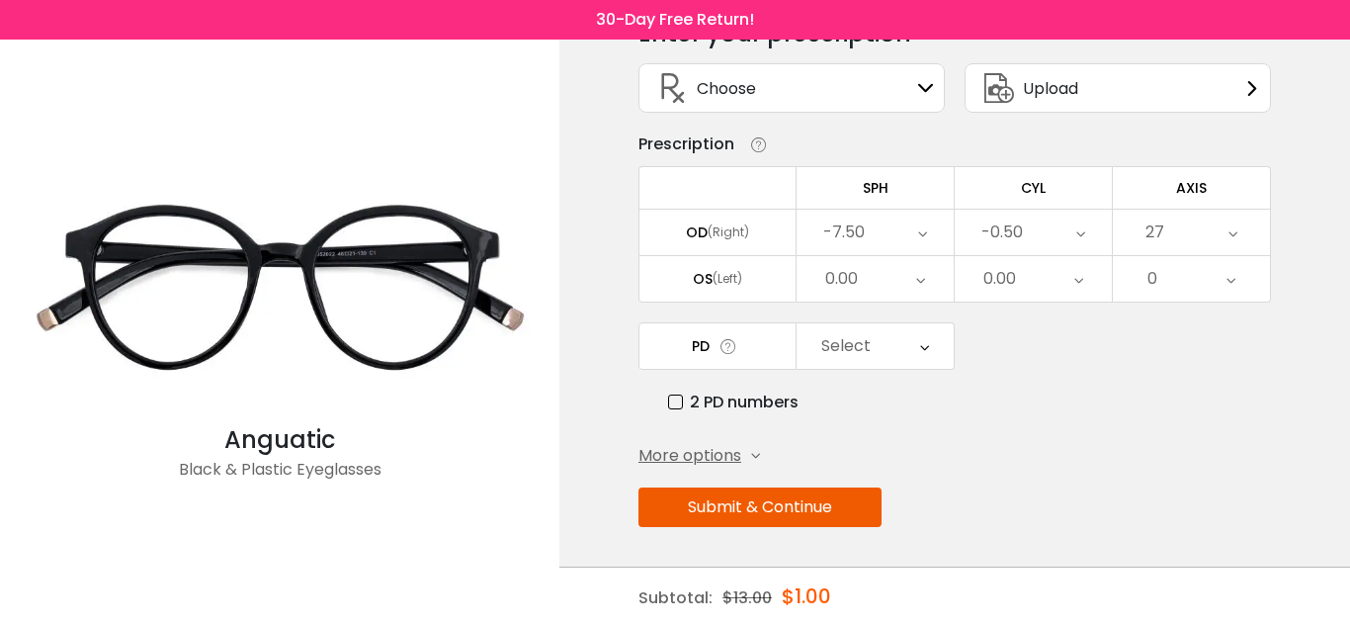
click at [1216, 235] on div "27" at bounding box center [1191, 232] width 157 height 45
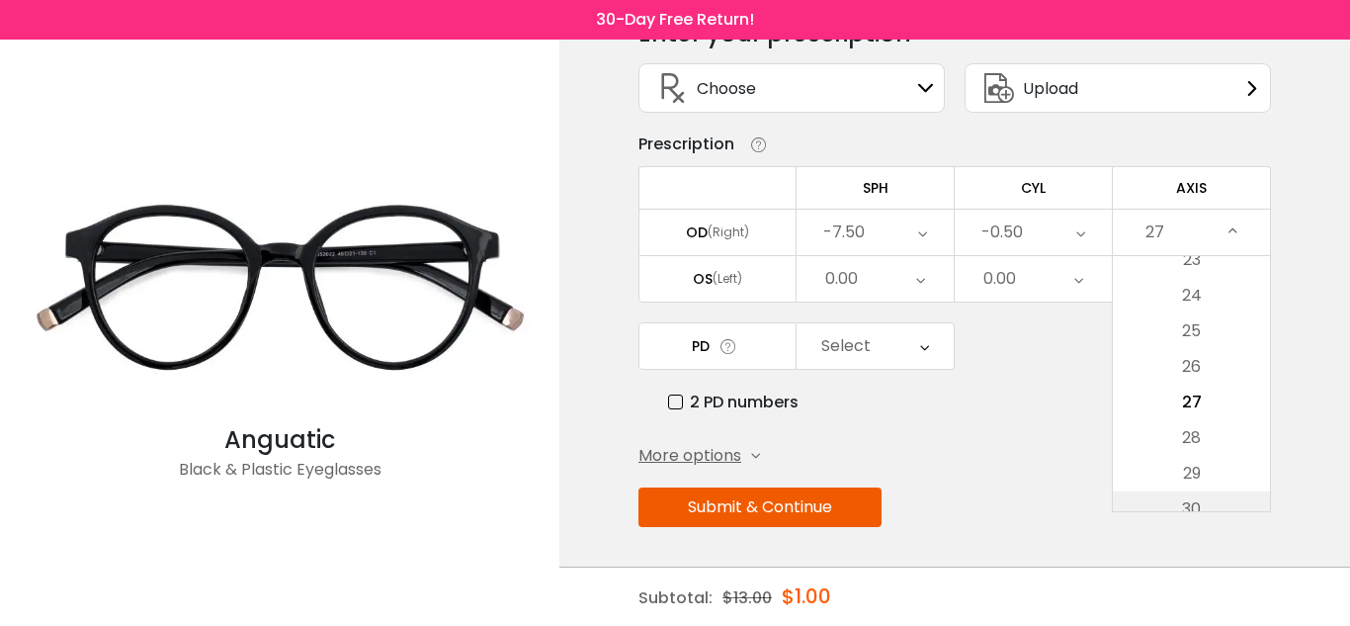
click at [1206, 499] on li "30" at bounding box center [1191, 509] width 157 height 36
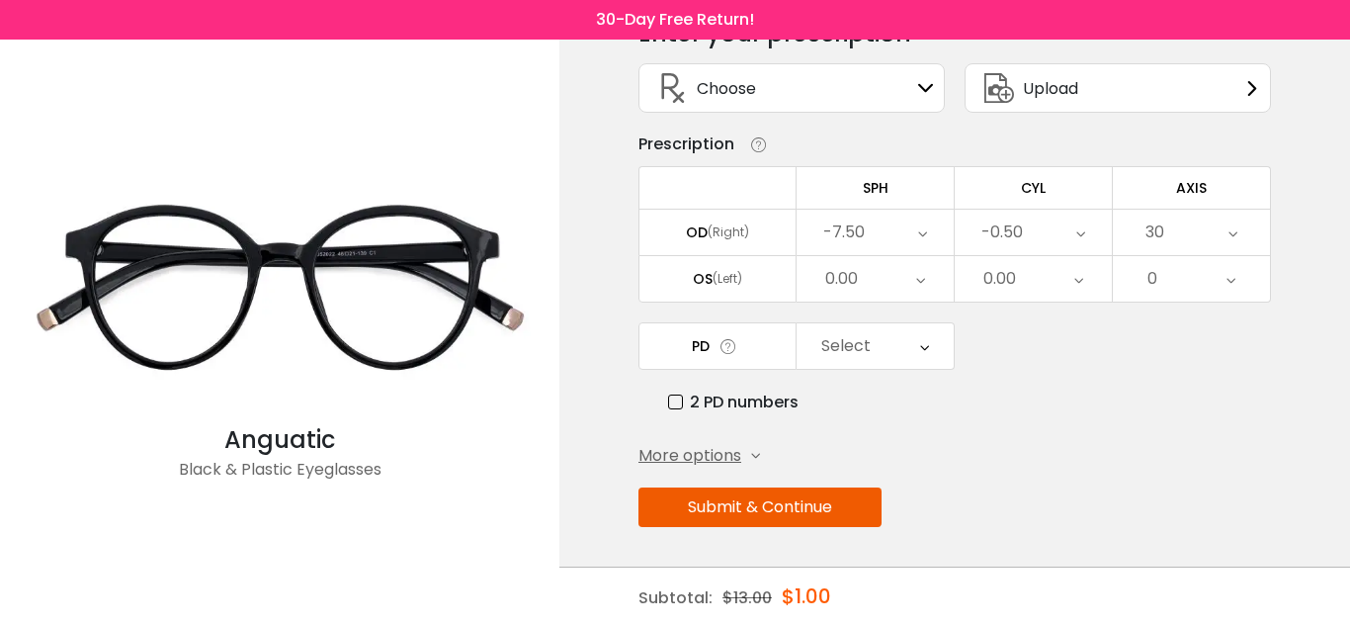
click at [1210, 233] on div "30" at bounding box center [1191, 232] width 157 height 45
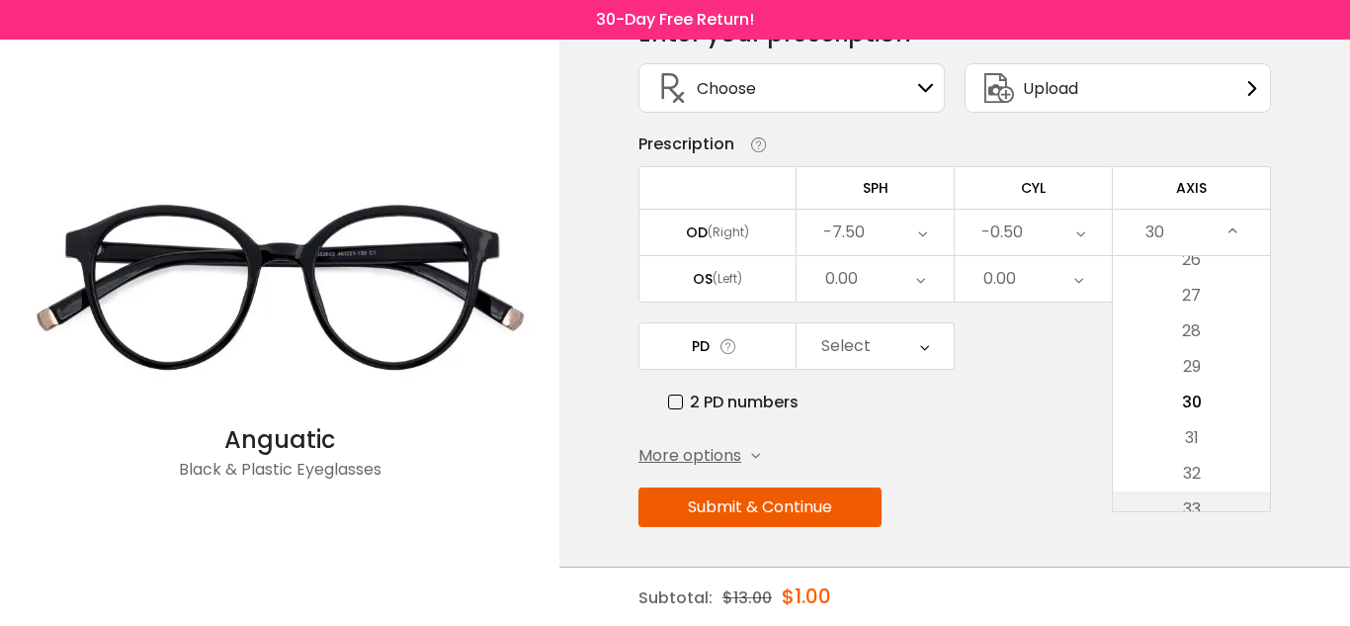
click at [1216, 506] on li "33" at bounding box center [1191, 509] width 157 height 36
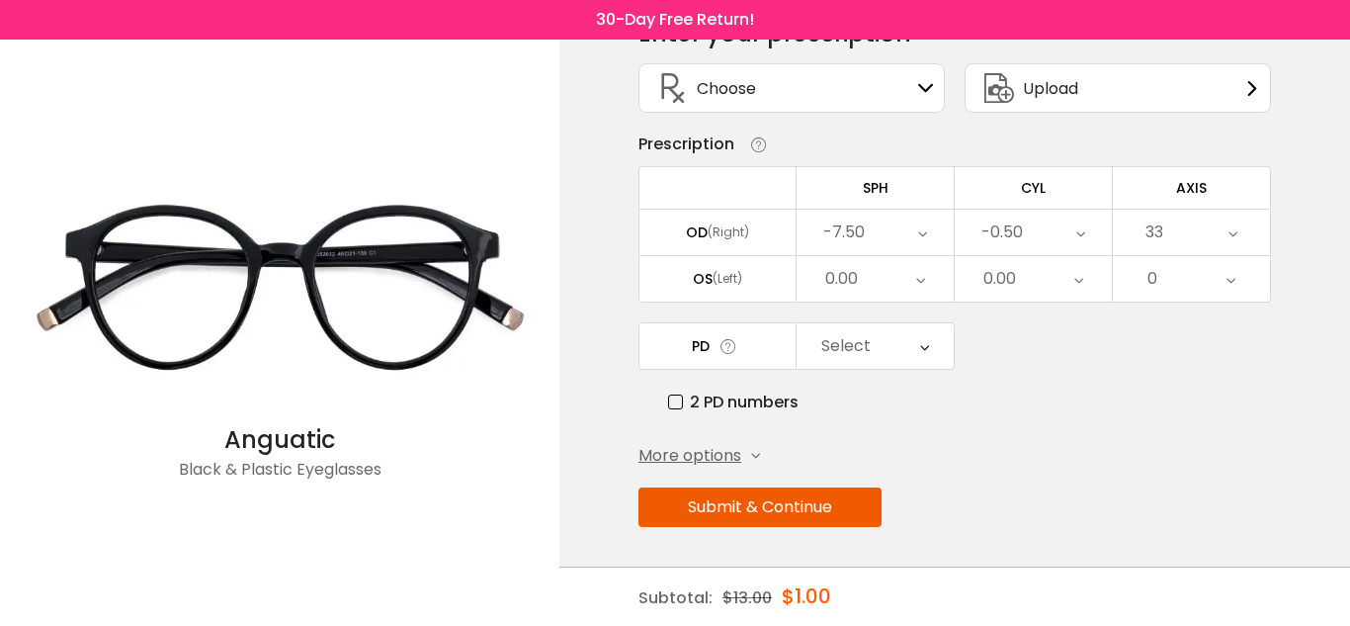
click at [1204, 231] on div "33" at bounding box center [1191, 232] width 157 height 45
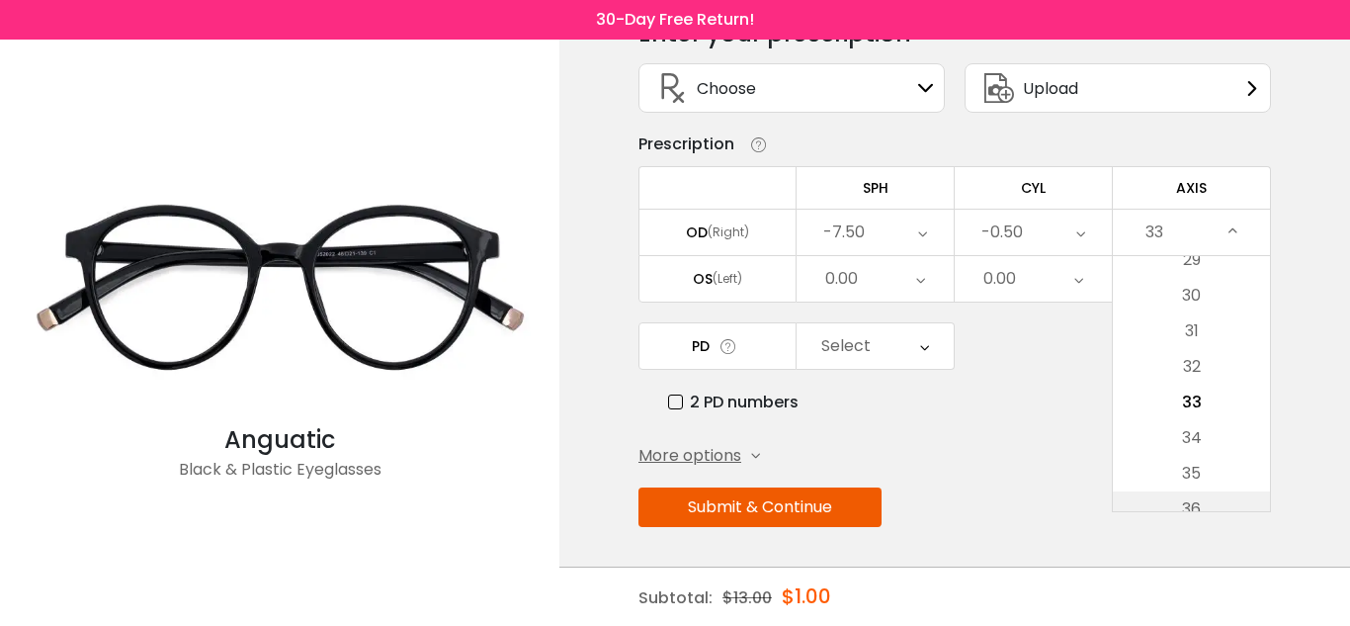
click at [1214, 501] on li "36" at bounding box center [1191, 509] width 157 height 36
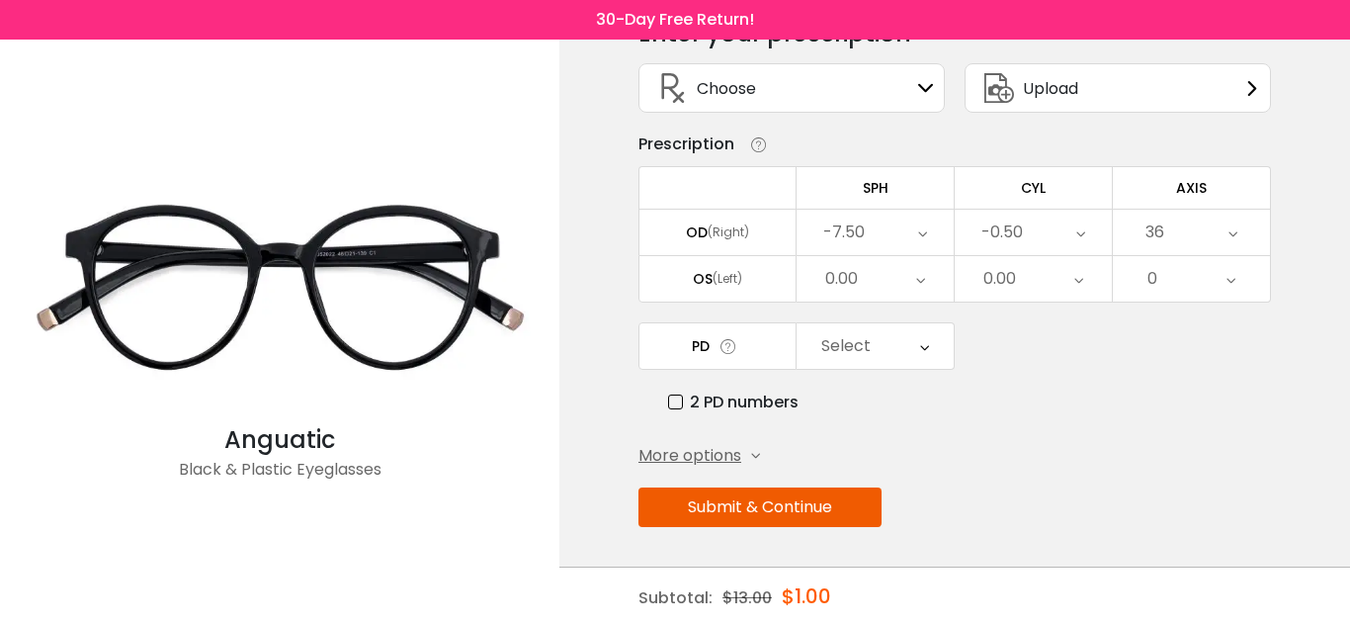
click at [1195, 236] on div "36" at bounding box center [1191, 232] width 157 height 45
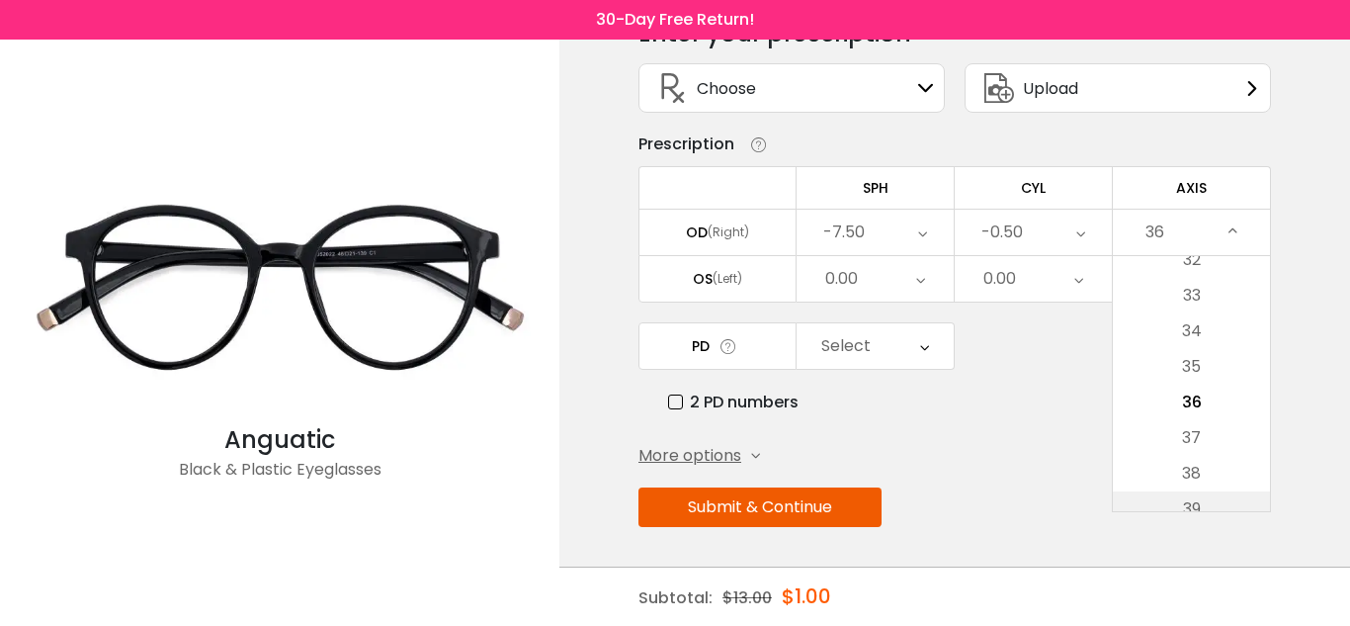
click at [1203, 504] on li "39" at bounding box center [1191, 509] width 157 height 36
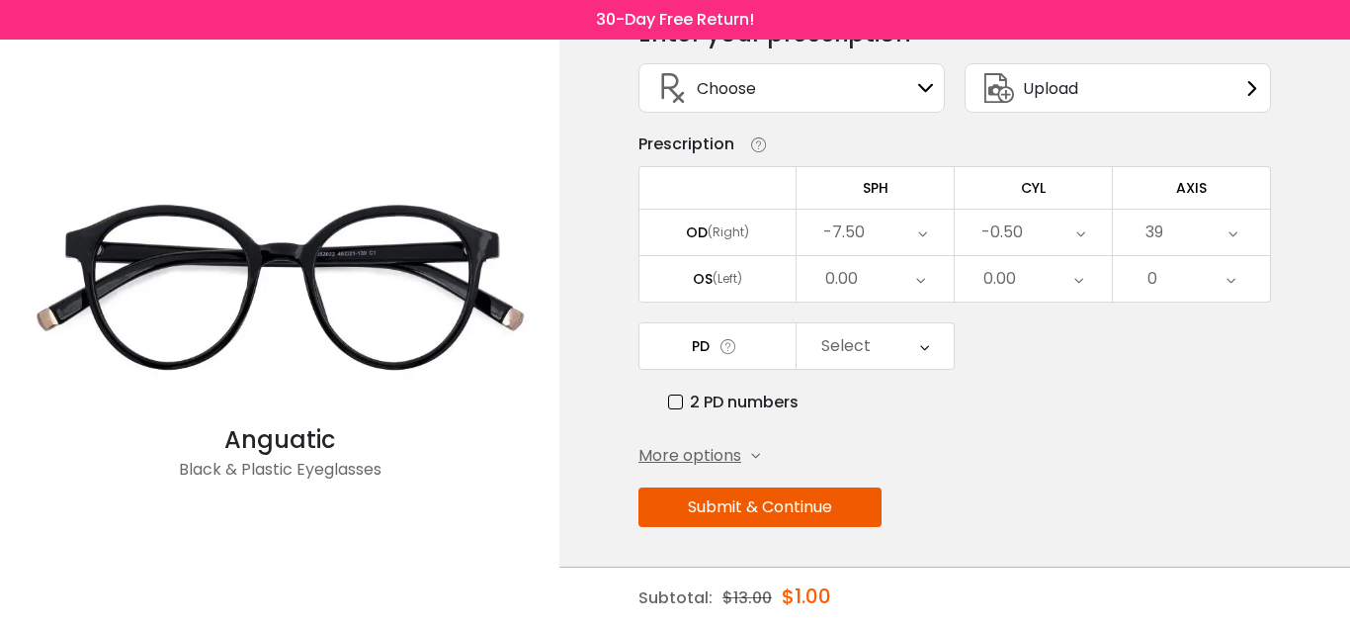
click at [1201, 232] on div "39" at bounding box center [1191, 232] width 157 height 45
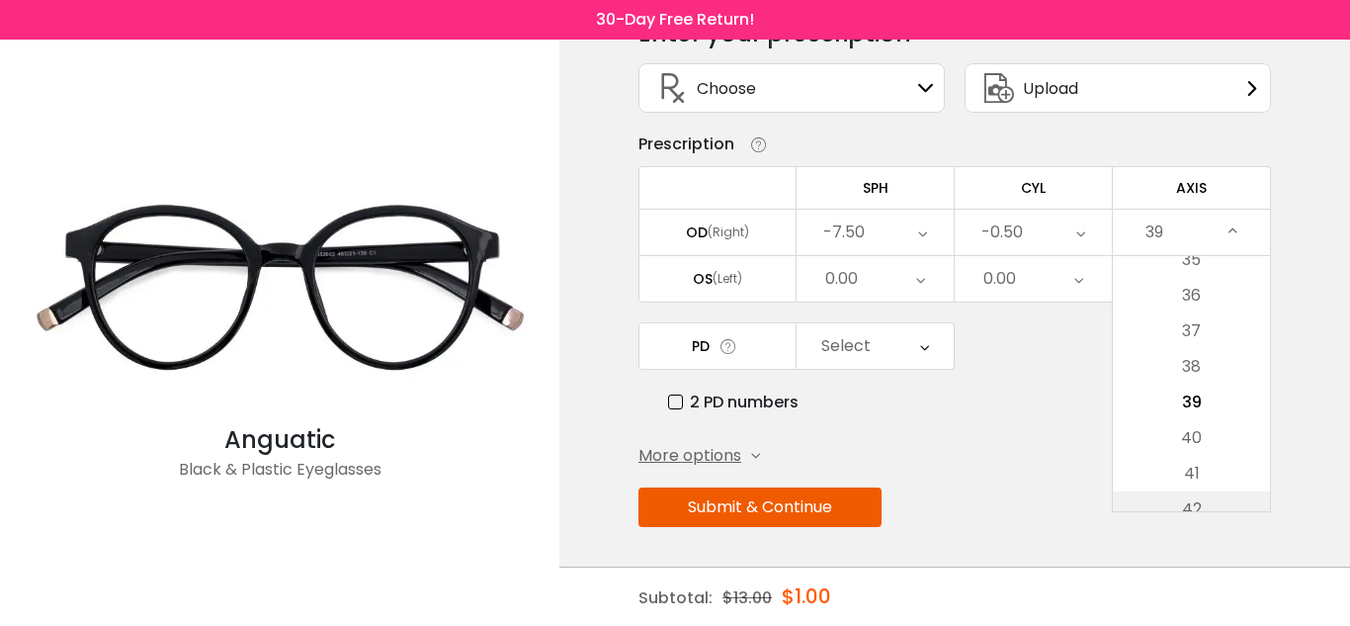
click at [1215, 502] on li "42" at bounding box center [1191, 509] width 157 height 36
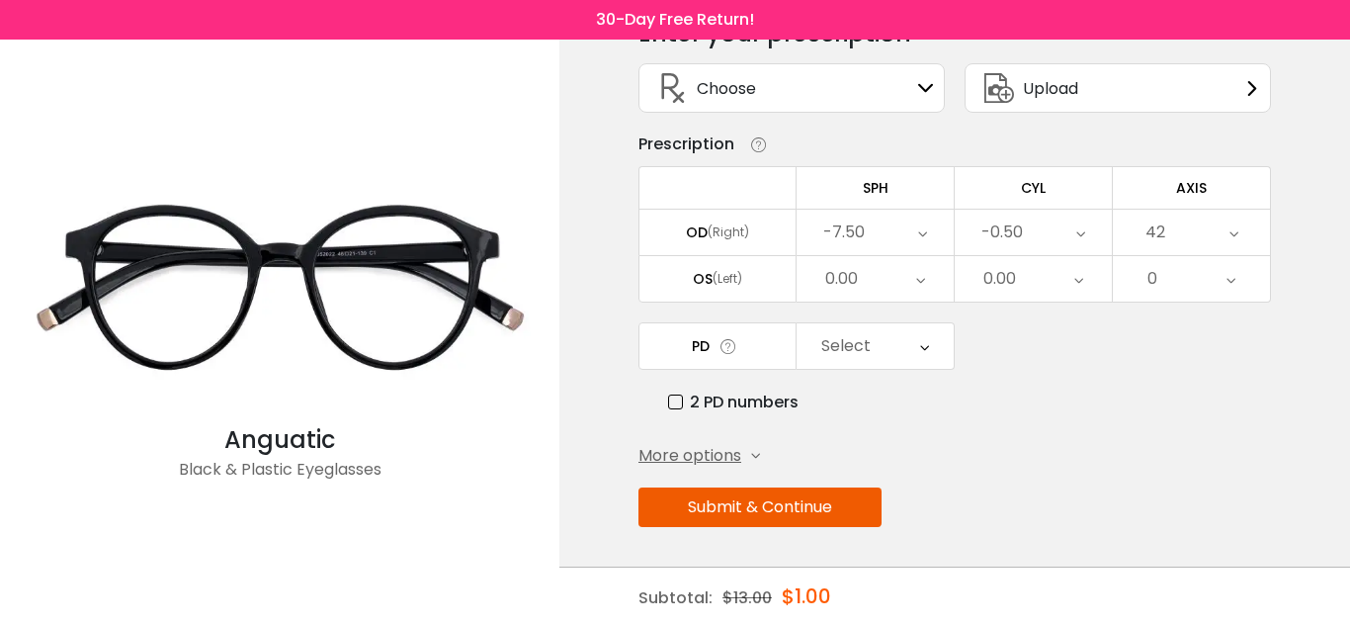
click at [1191, 222] on div "42" at bounding box center [1191, 232] width 157 height 45
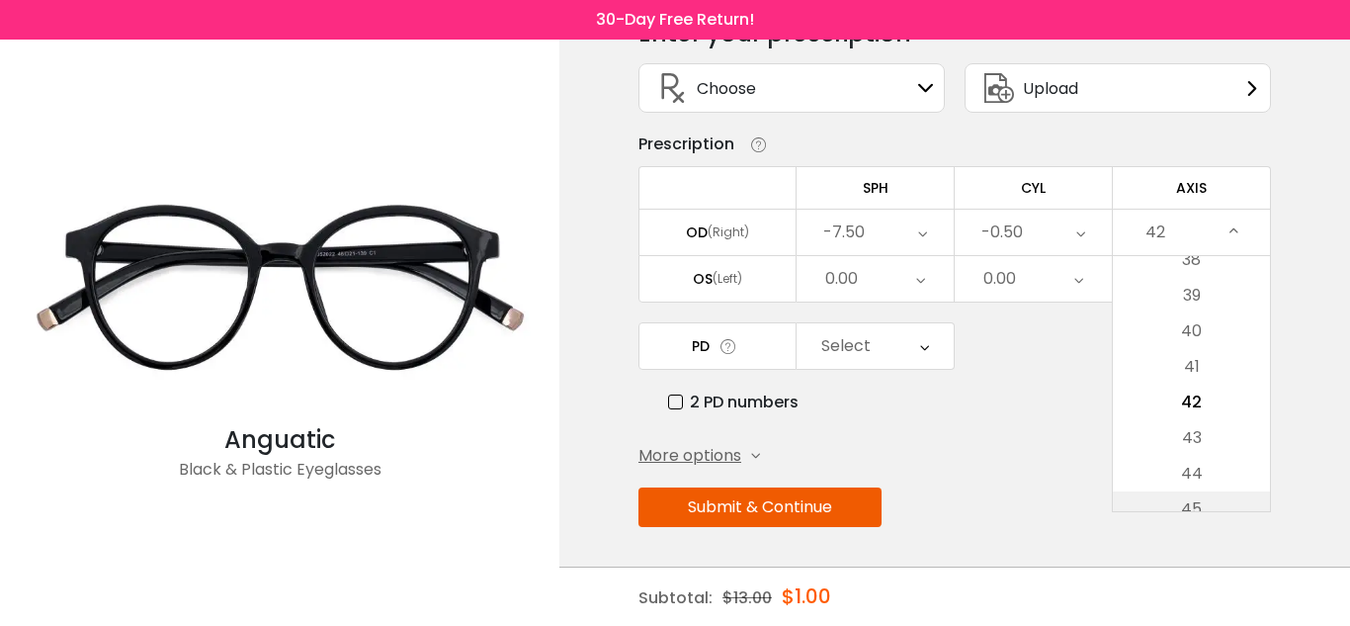
click at [1236, 497] on li "45" at bounding box center [1191, 509] width 157 height 36
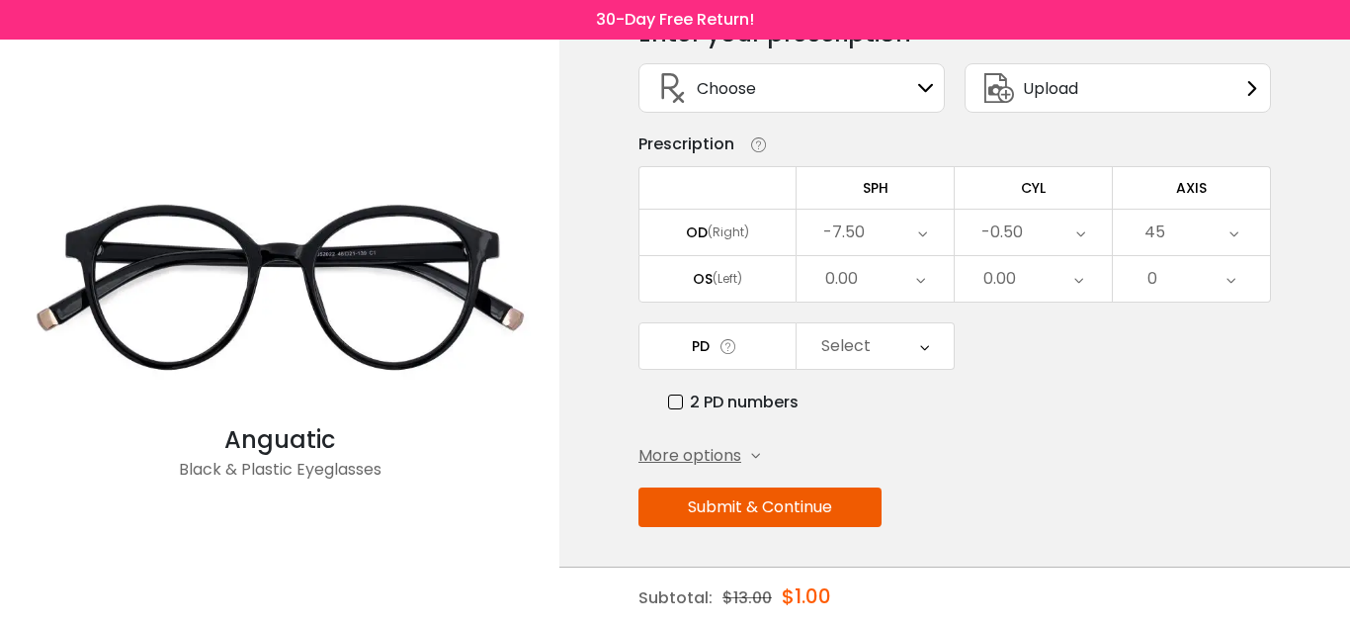
click at [1178, 228] on div "45" at bounding box center [1191, 232] width 157 height 45
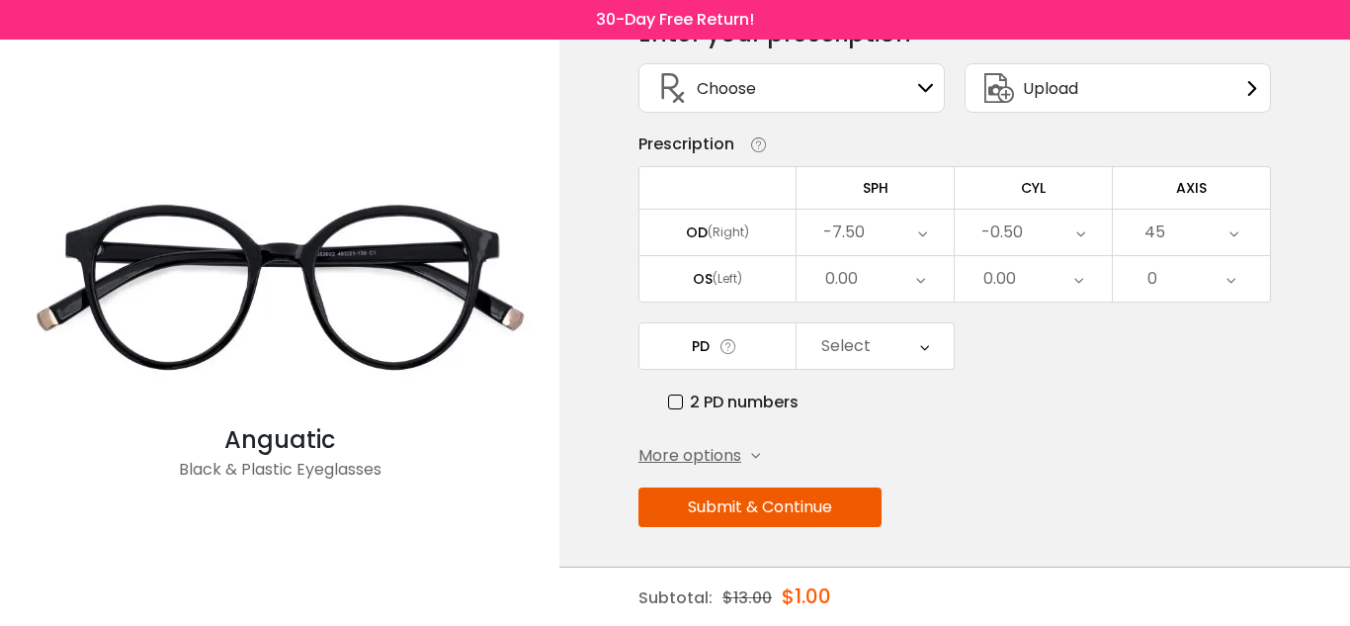
click at [1178, 247] on div "45" at bounding box center [1191, 232] width 157 height 45
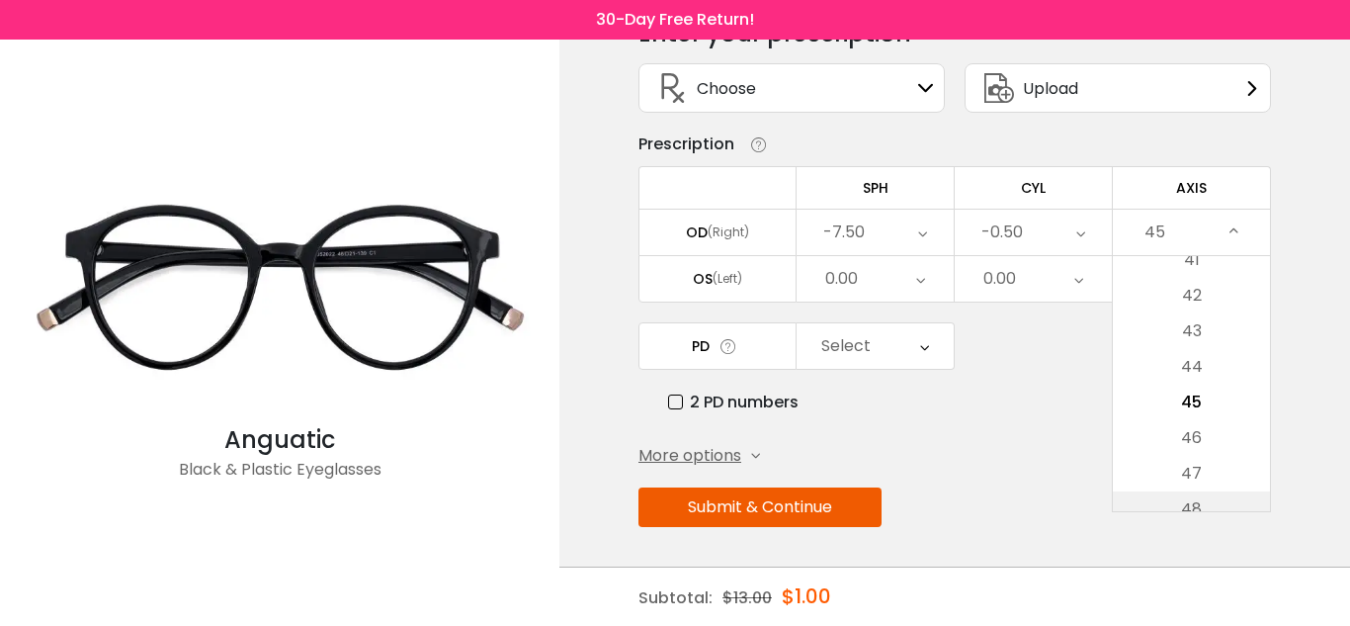
click at [1240, 497] on li "48" at bounding box center [1191, 509] width 157 height 36
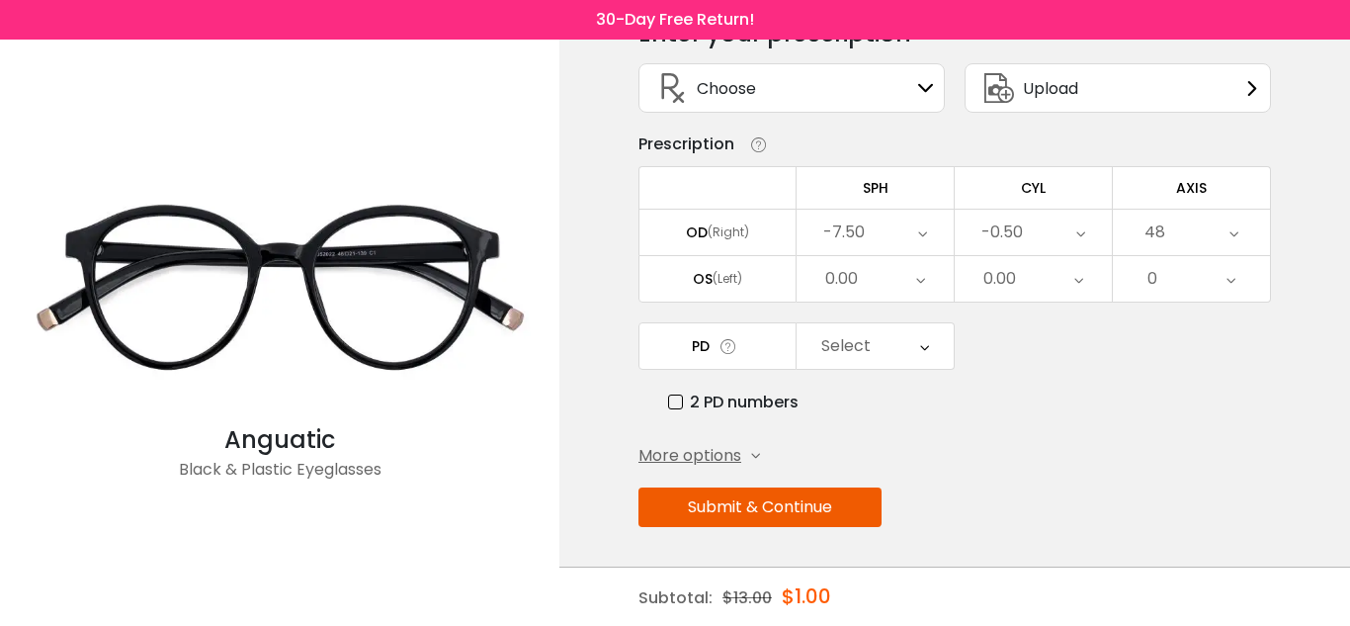
click at [1233, 230] on icon at bounding box center [1234, 232] width 9 height 45
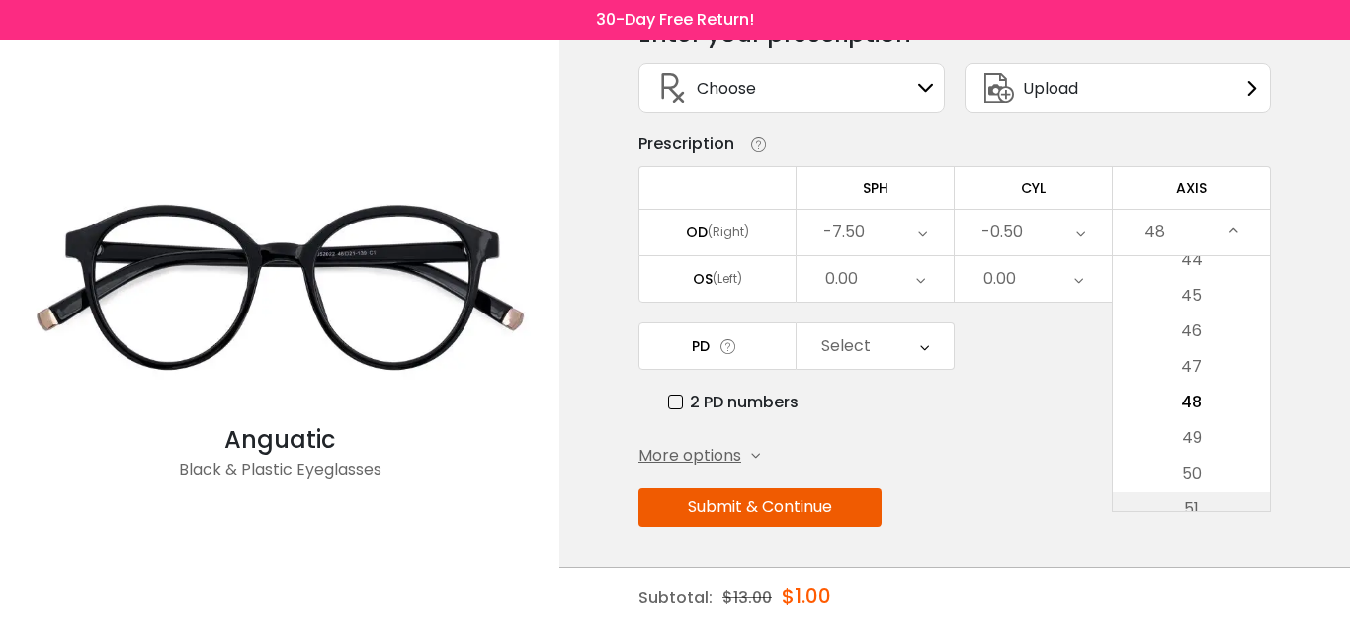
click at [1252, 506] on li "51" at bounding box center [1191, 509] width 157 height 36
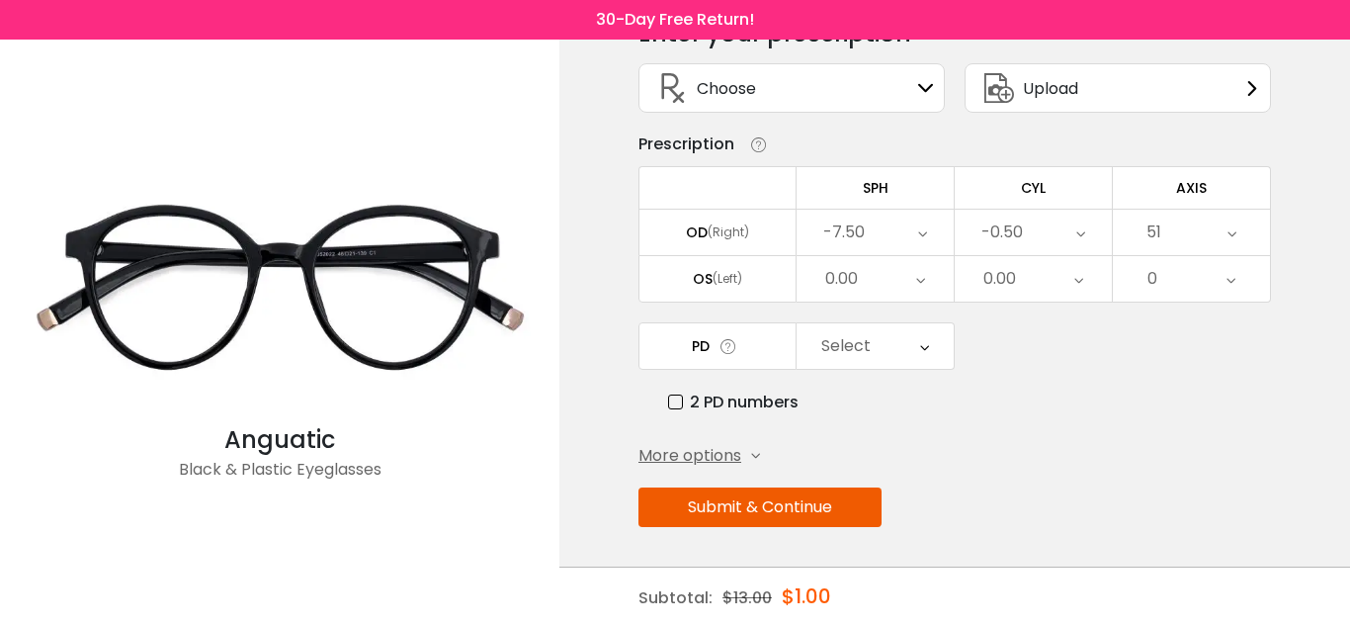
click at [1241, 235] on div "51" at bounding box center [1191, 232] width 157 height 45
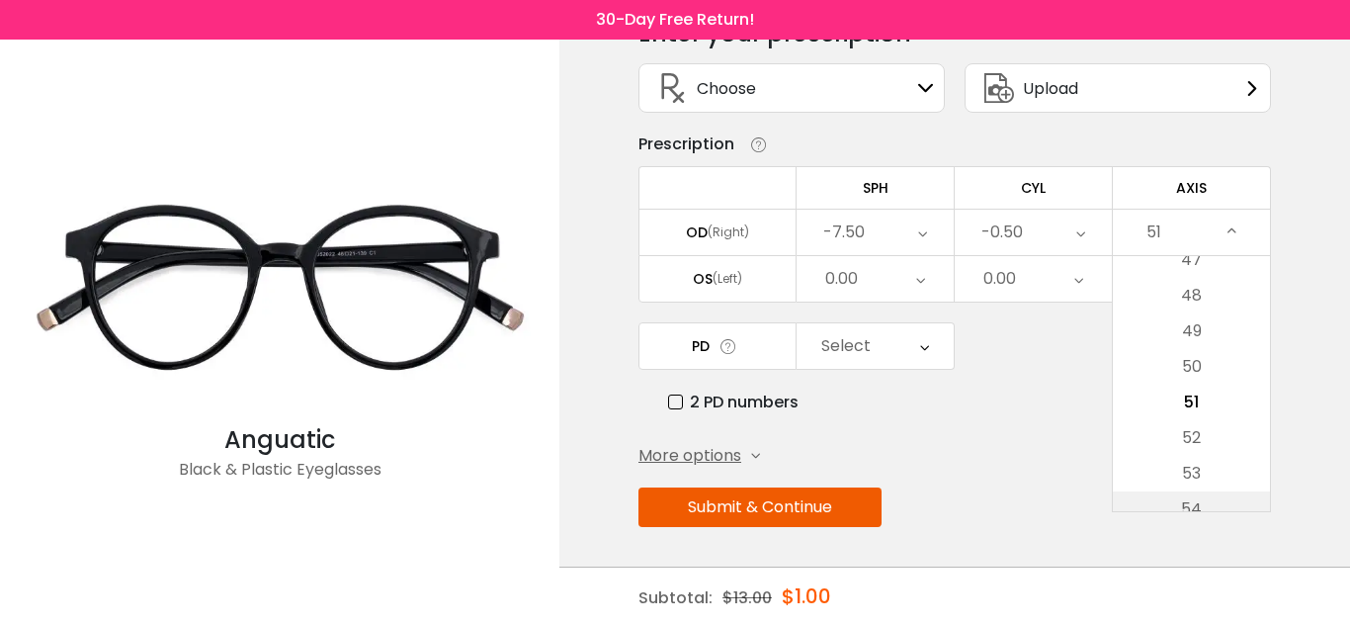
click at [1216, 505] on li "54" at bounding box center [1191, 509] width 157 height 36
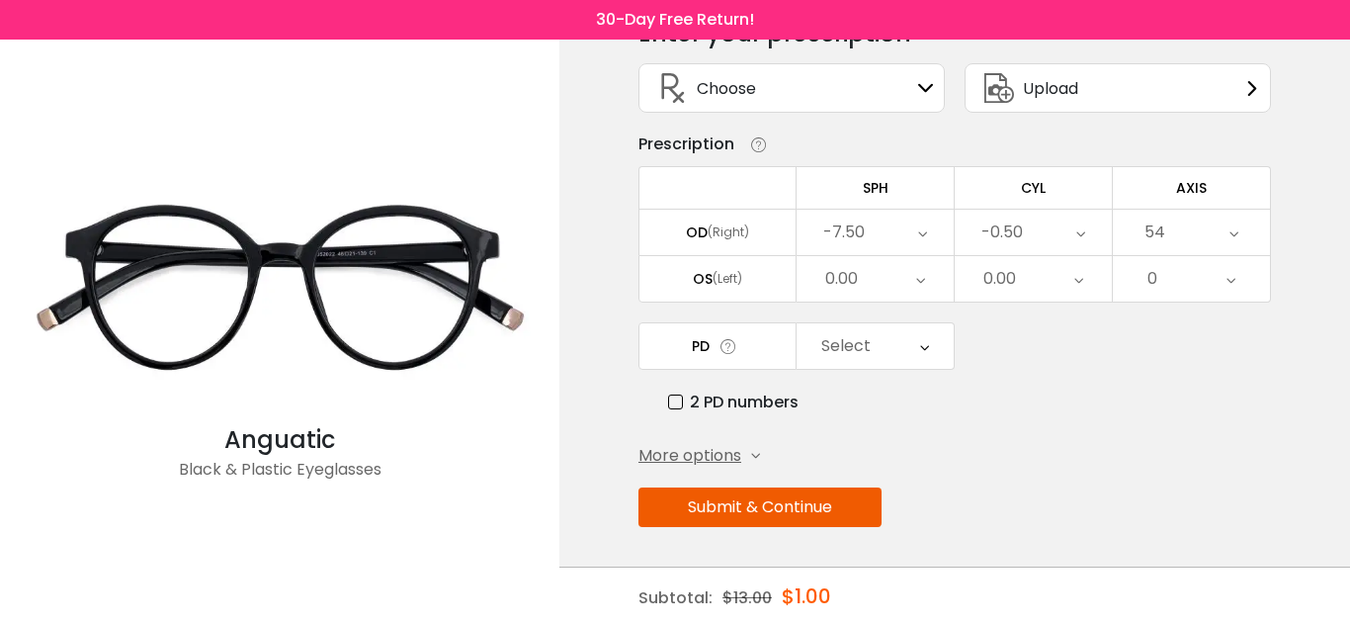
click at [1223, 237] on div "54" at bounding box center [1191, 232] width 157 height 45
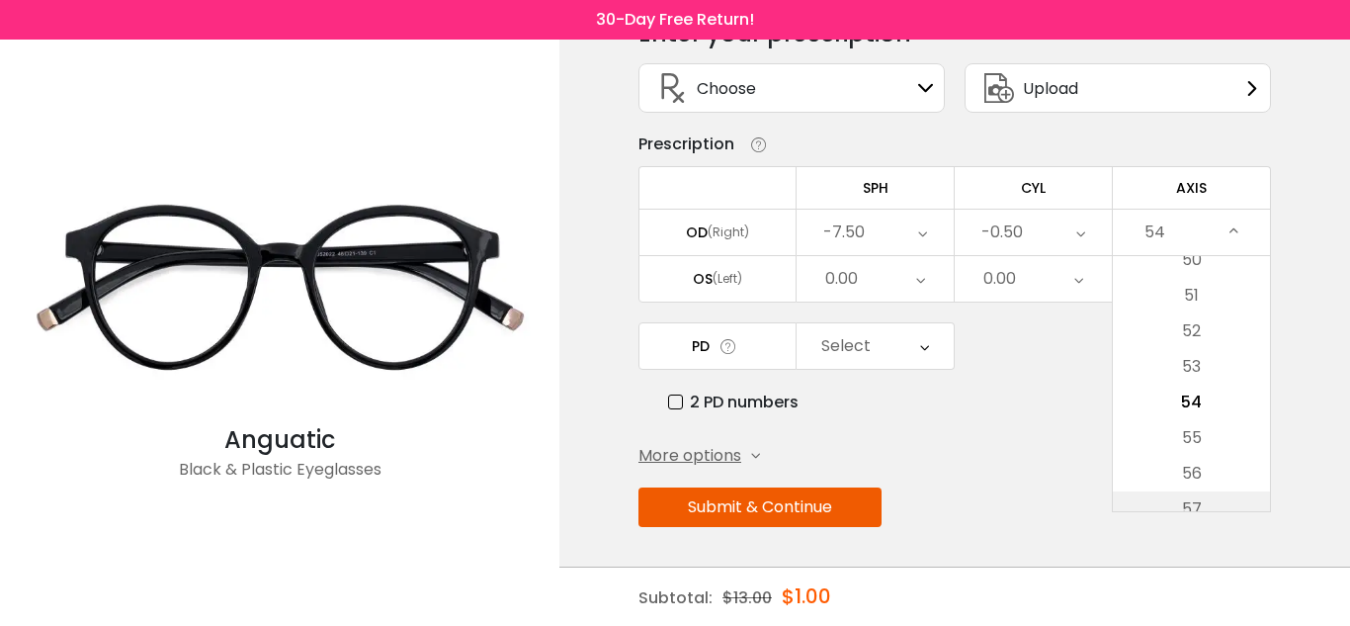
click at [1253, 500] on li "57" at bounding box center [1191, 509] width 157 height 36
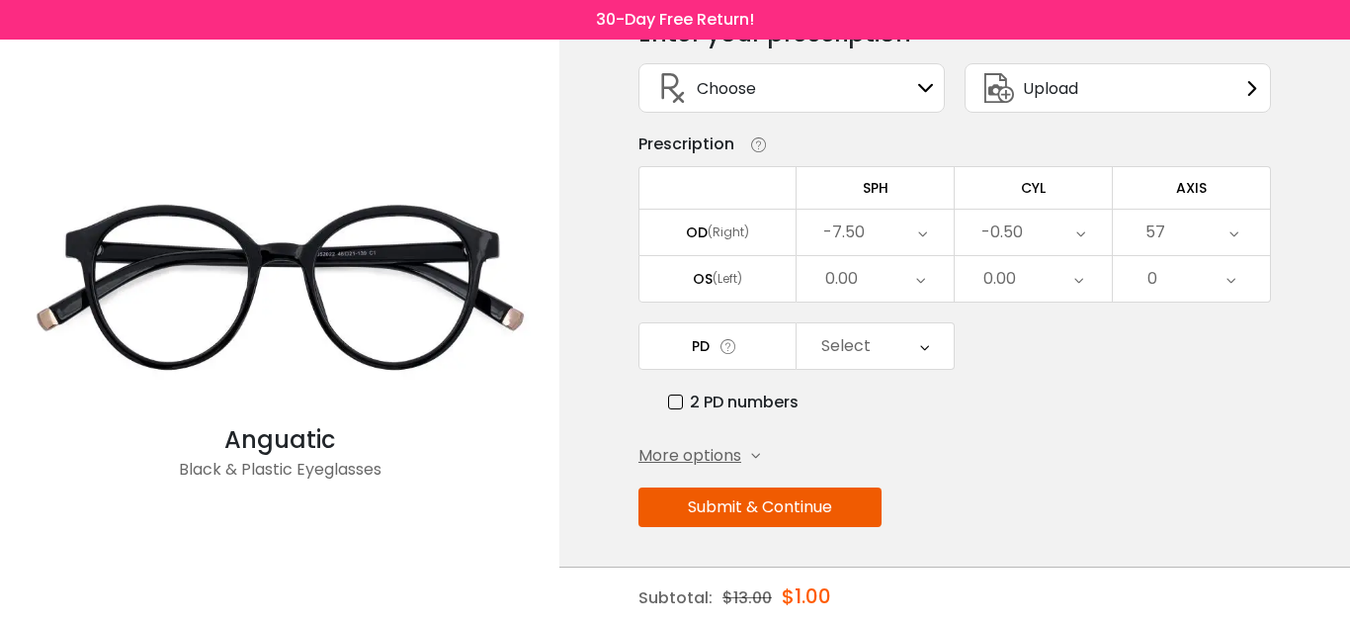
click at [1230, 242] on icon at bounding box center [1234, 232] width 9 height 45
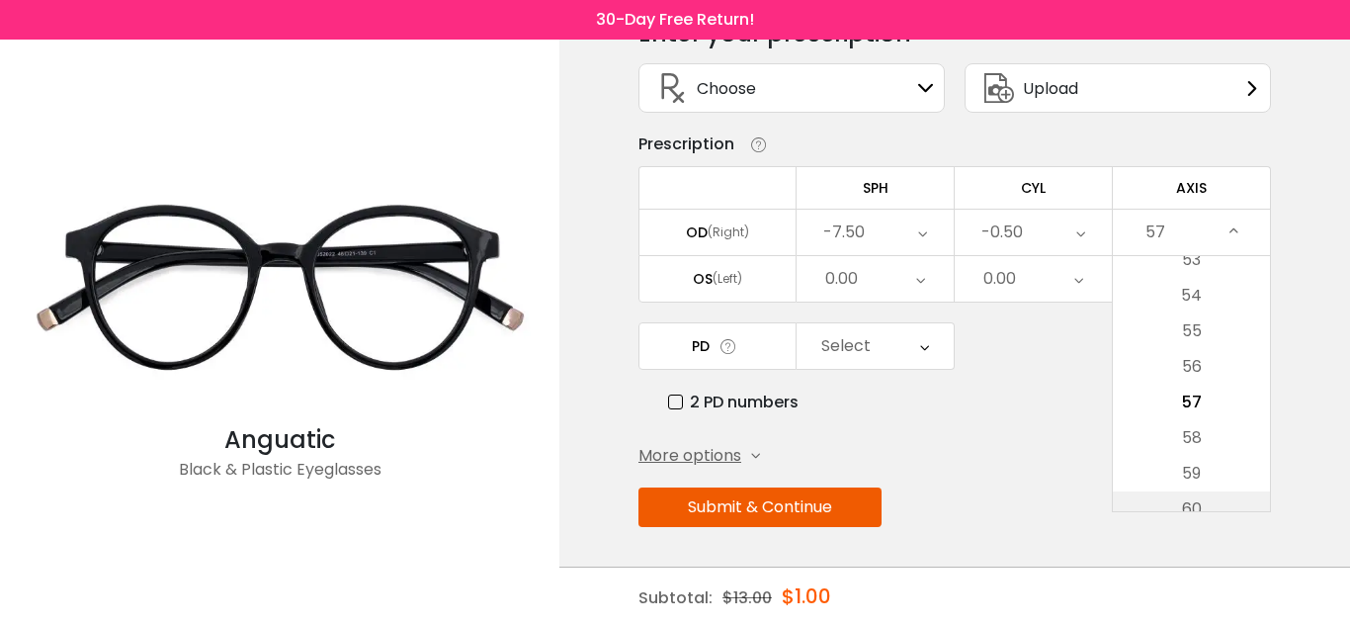
click at [1249, 501] on li "60" at bounding box center [1191, 509] width 157 height 36
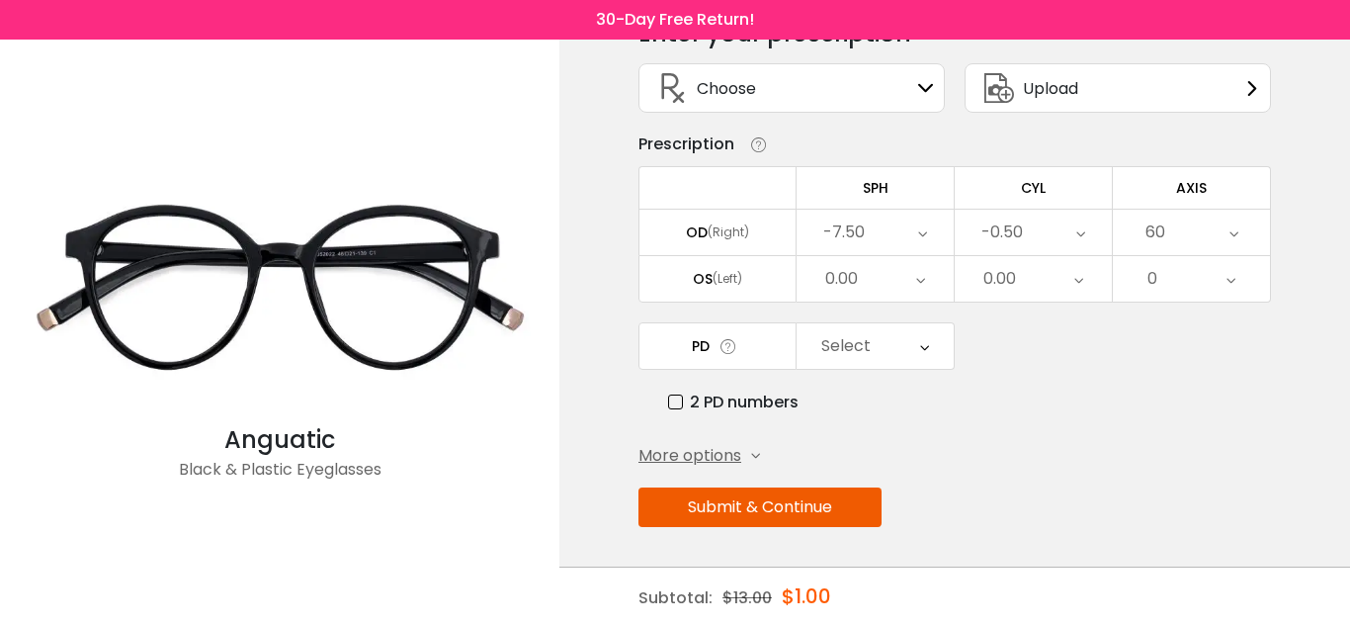
click at [1219, 238] on div "60" at bounding box center [1191, 232] width 157 height 45
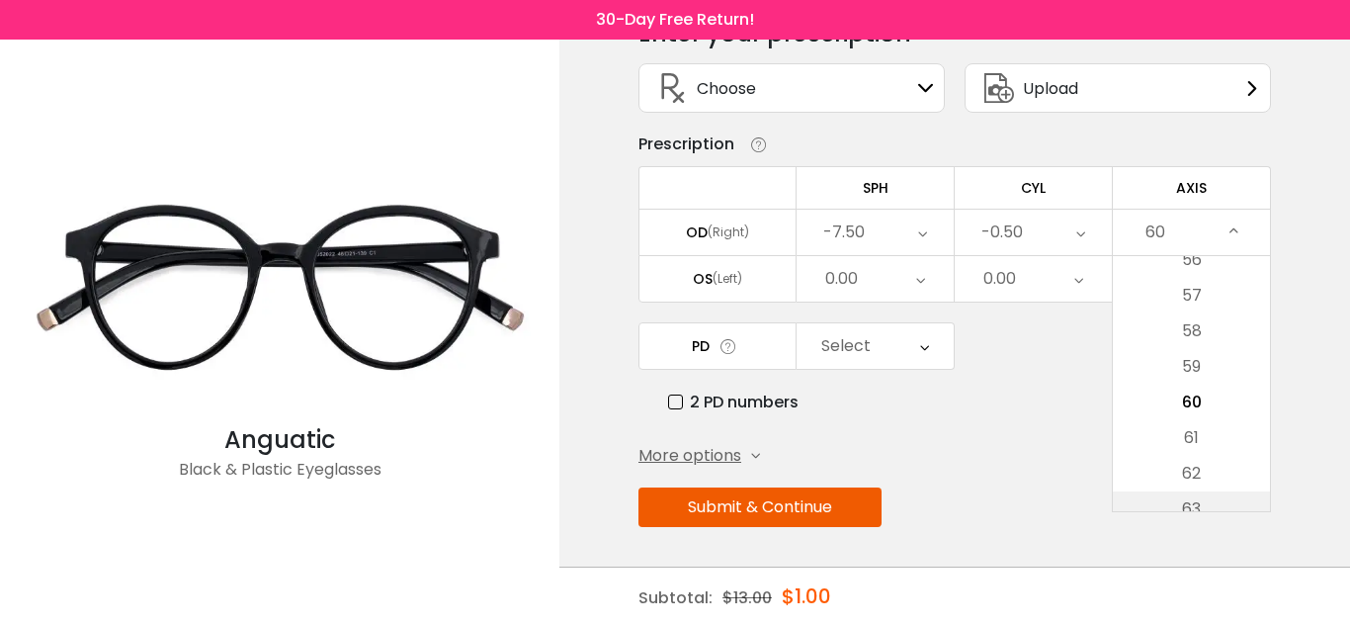
click at [1243, 508] on li "63" at bounding box center [1191, 509] width 157 height 36
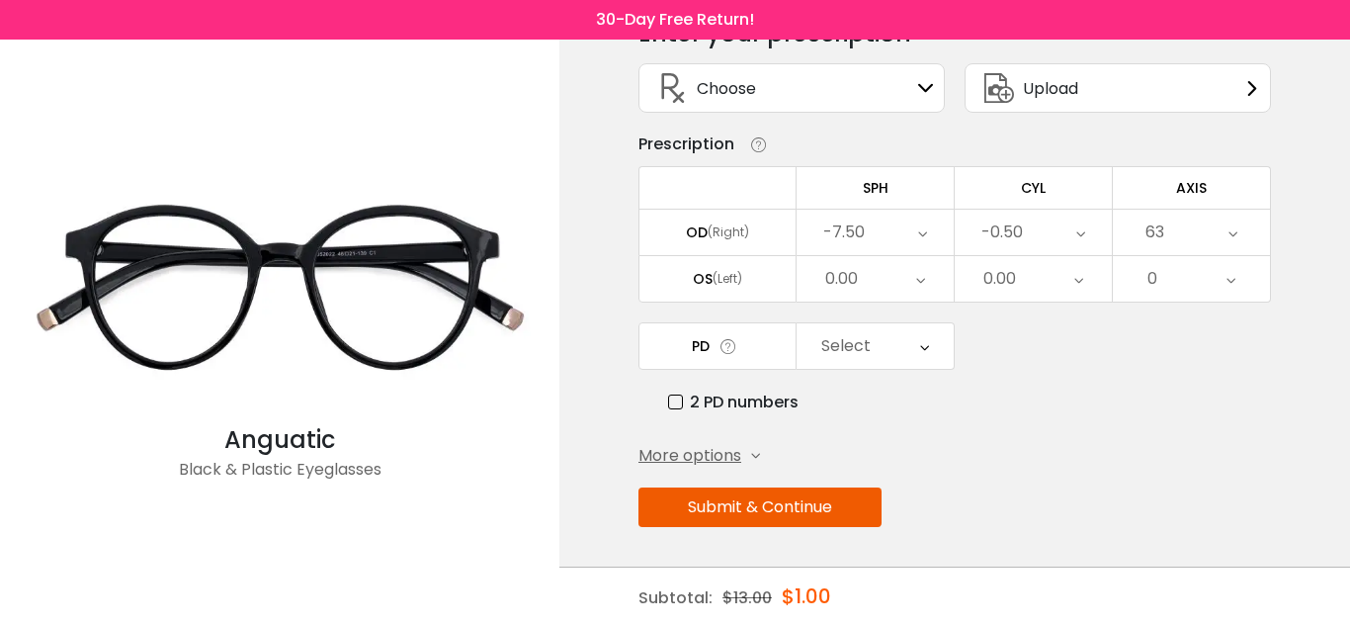
click at [1216, 240] on div "63" at bounding box center [1191, 232] width 157 height 45
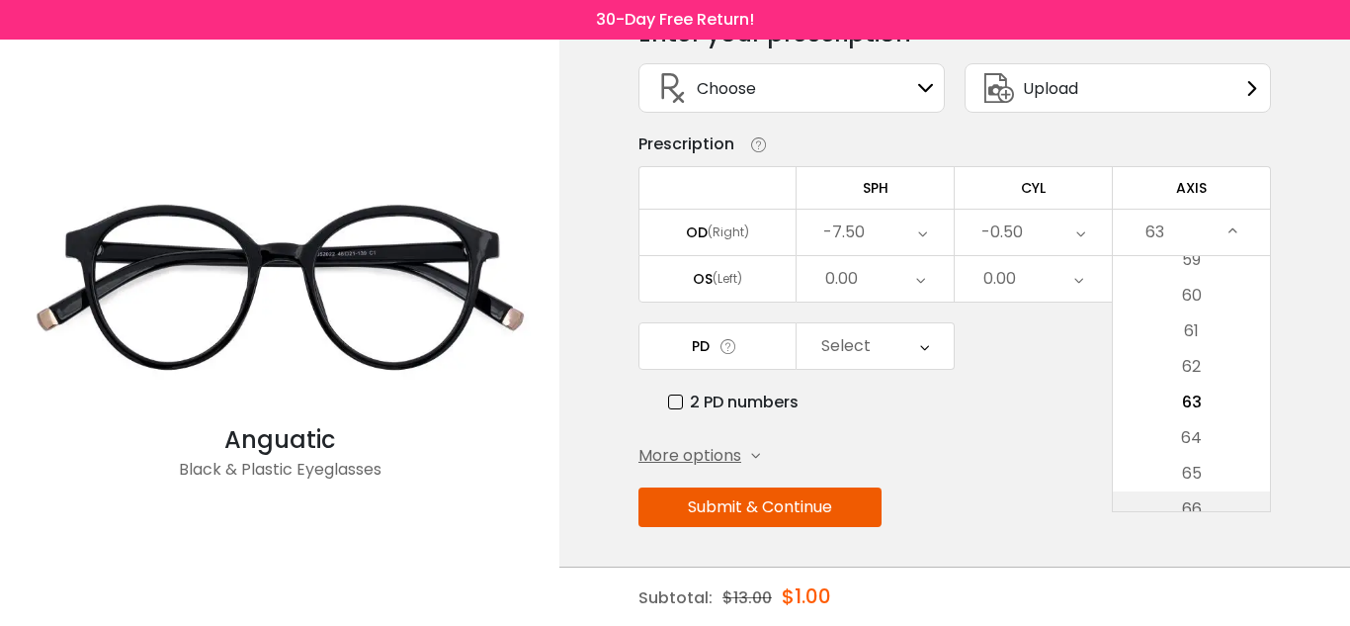
click at [1239, 495] on li "66" at bounding box center [1191, 509] width 157 height 36
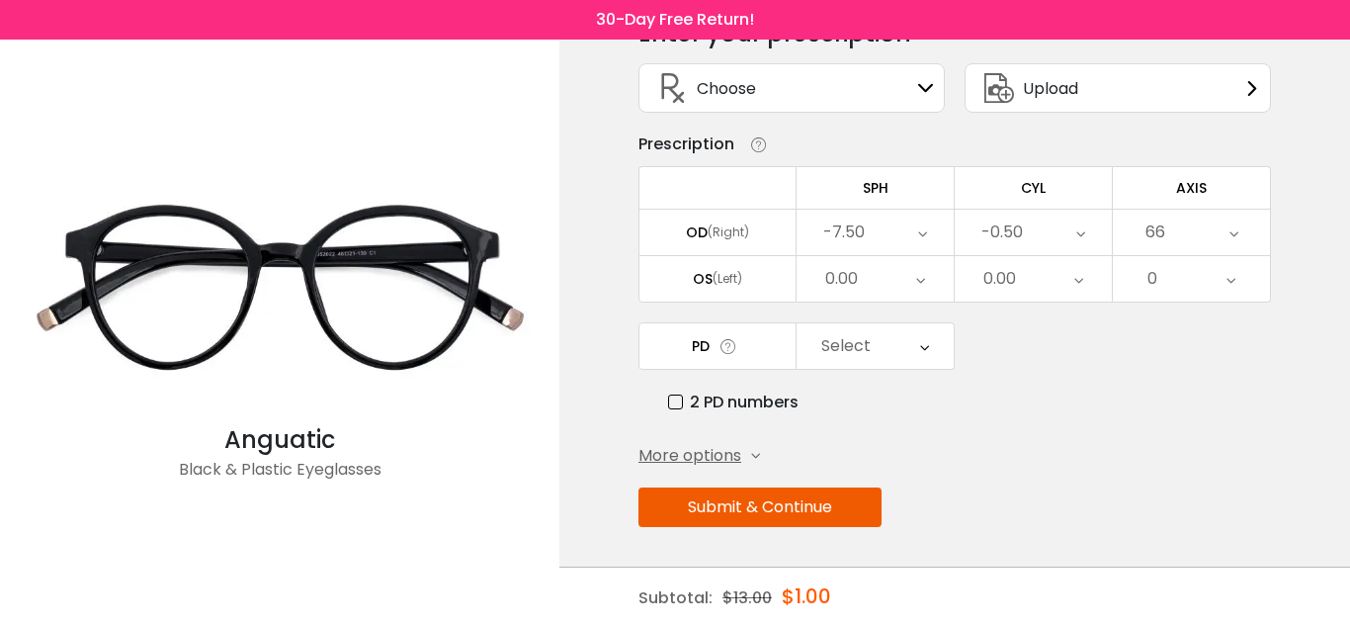
click at [1220, 232] on div "66" at bounding box center [1191, 232] width 157 height 45
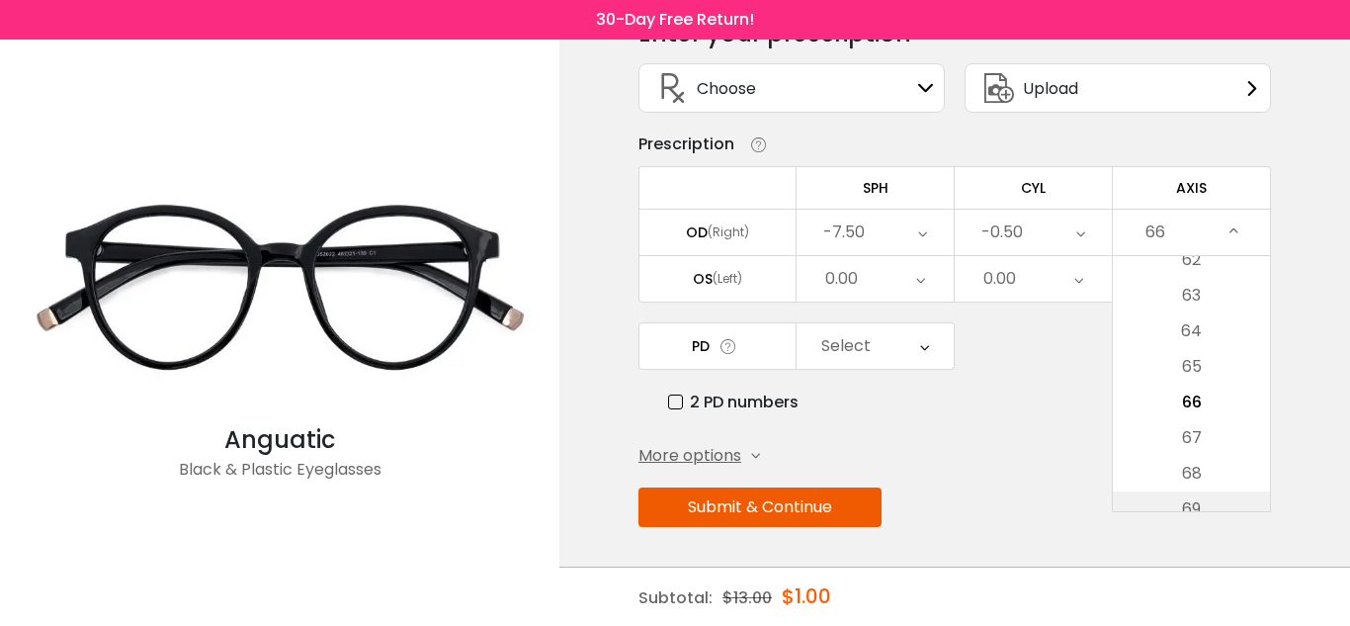
click at [1247, 498] on li "69" at bounding box center [1191, 509] width 157 height 36
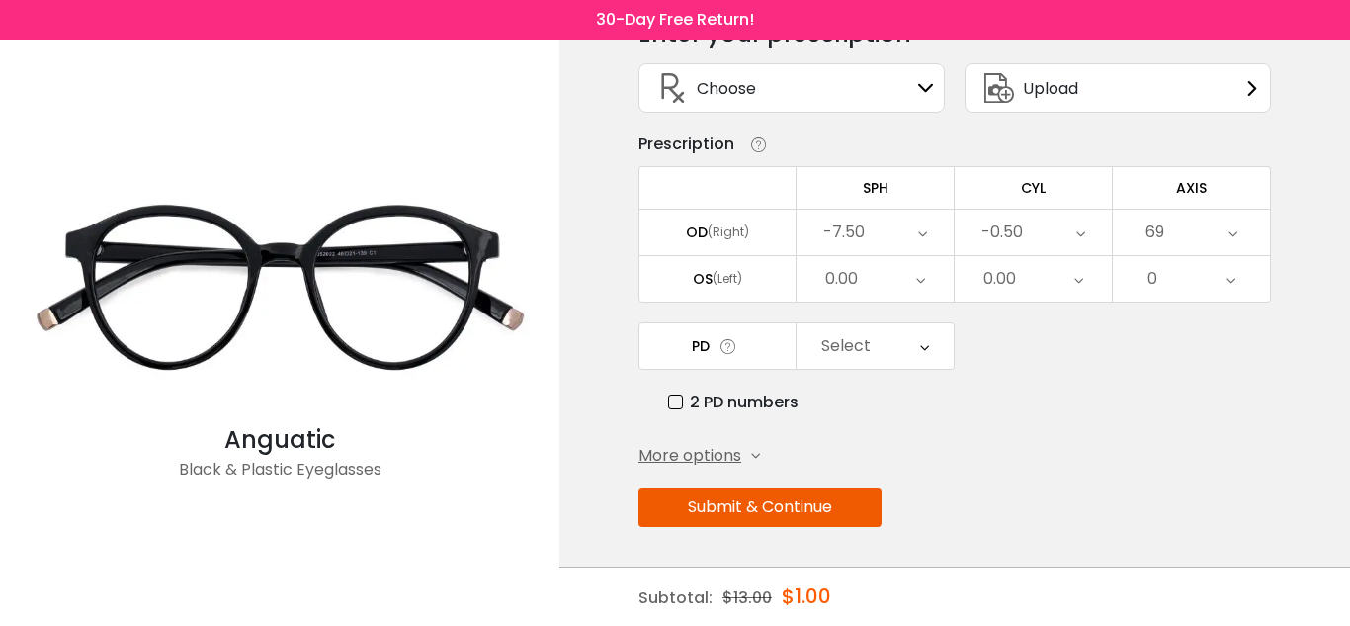
click at [1209, 224] on div "69" at bounding box center [1191, 232] width 157 height 45
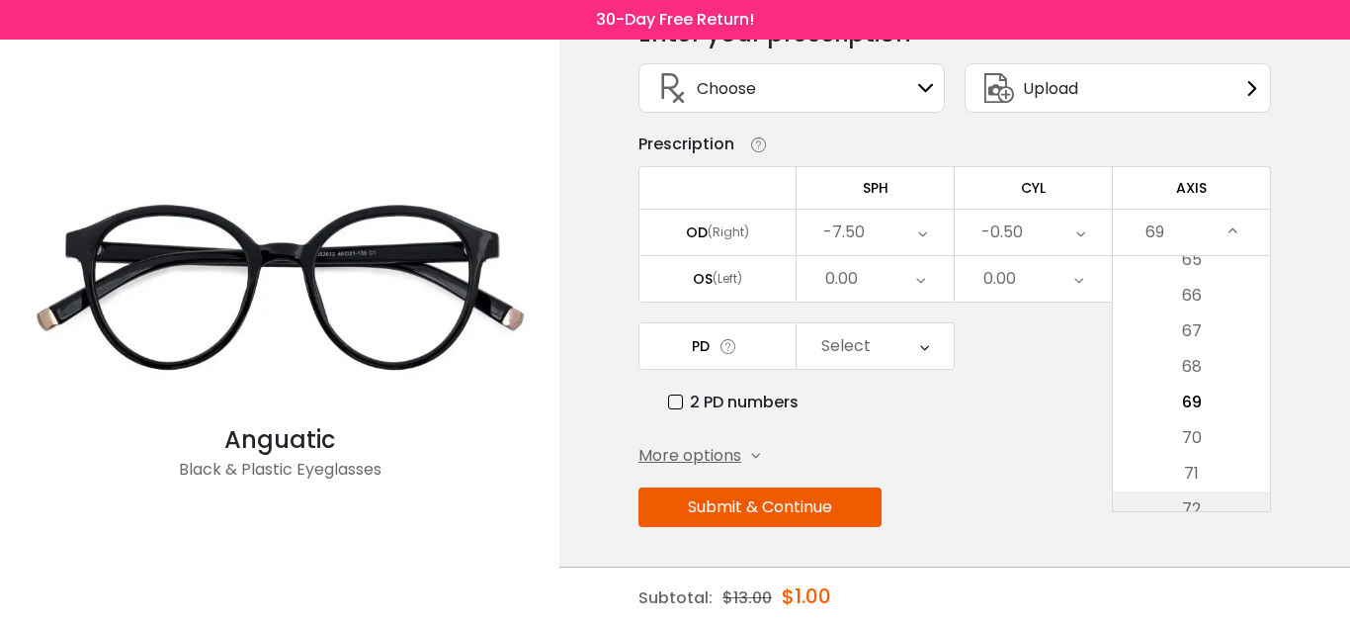
click at [1223, 508] on li "72" at bounding box center [1191, 509] width 157 height 36
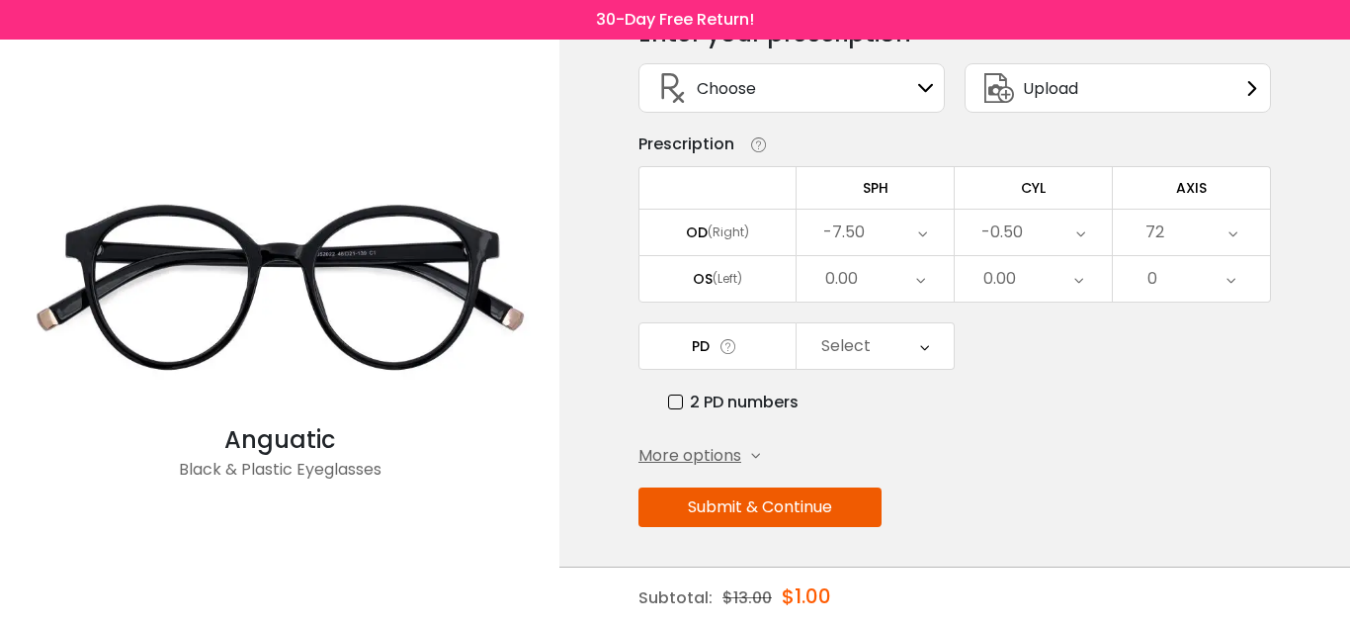
click at [1216, 240] on div "72" at bounding box center [1191, 232] width 157 height 45
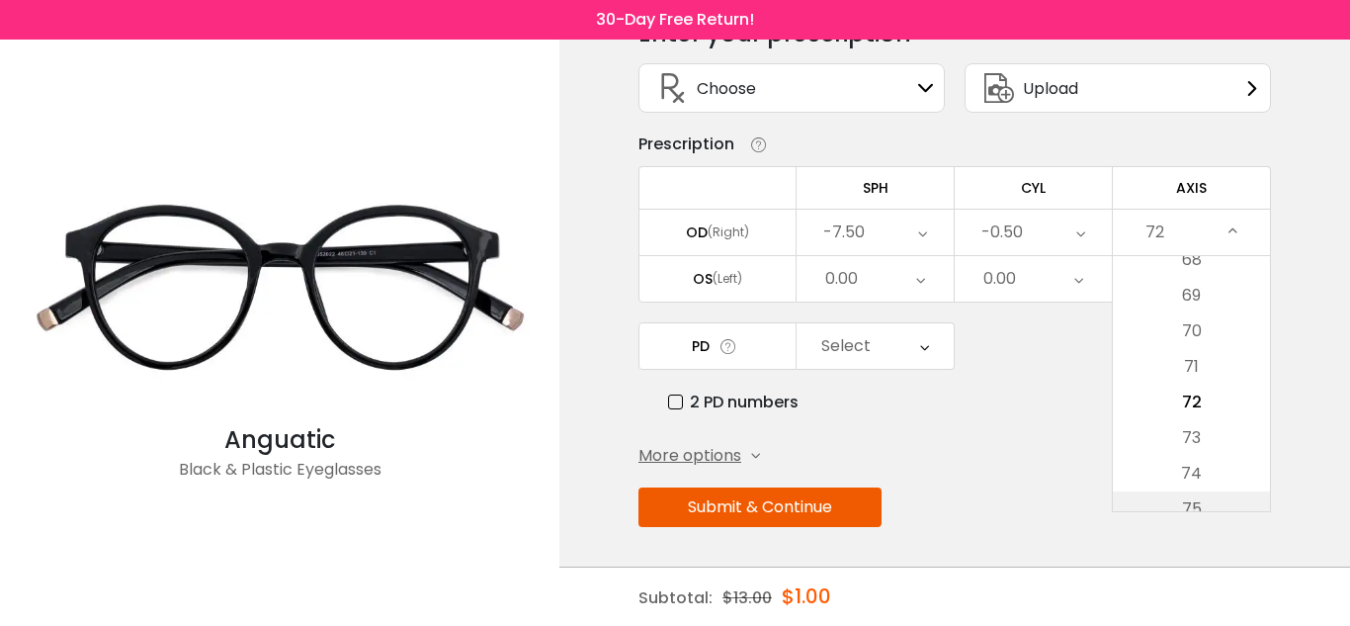
click at [1255, 501] on li "75" at bounding box center [1191, 509] width 157 height 36
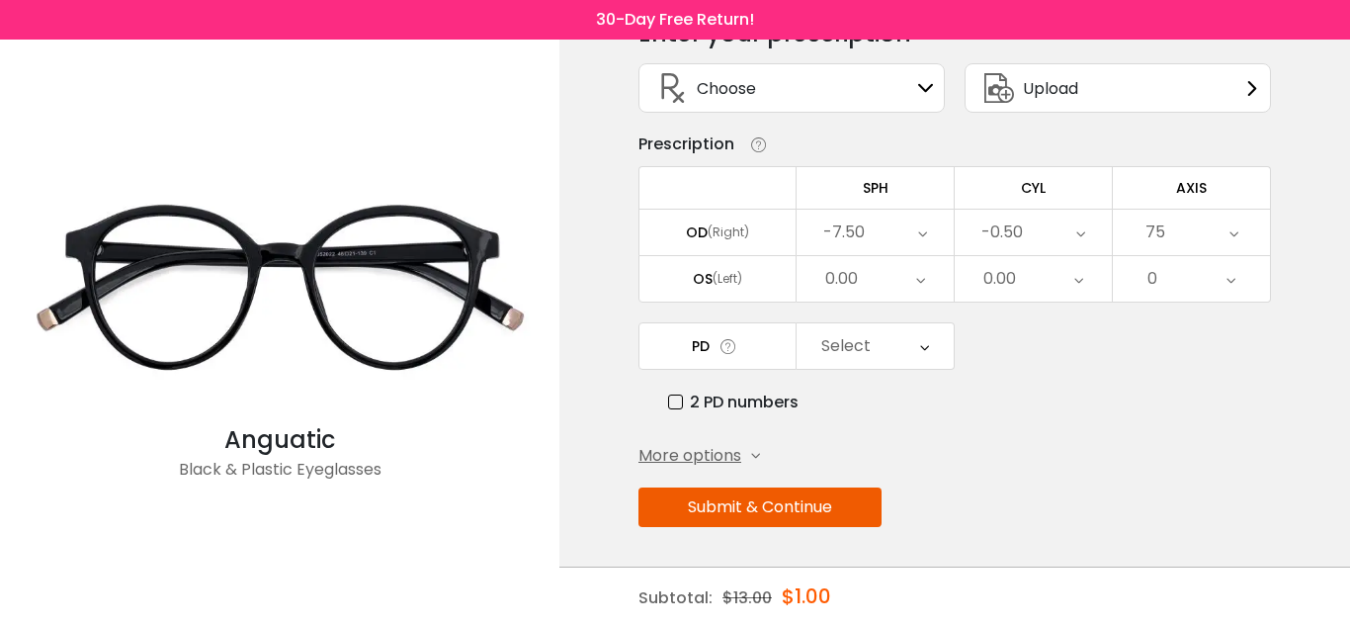
click at [1238, 231] on div "75" at bounding box center [1191, 232] width 157 height 45
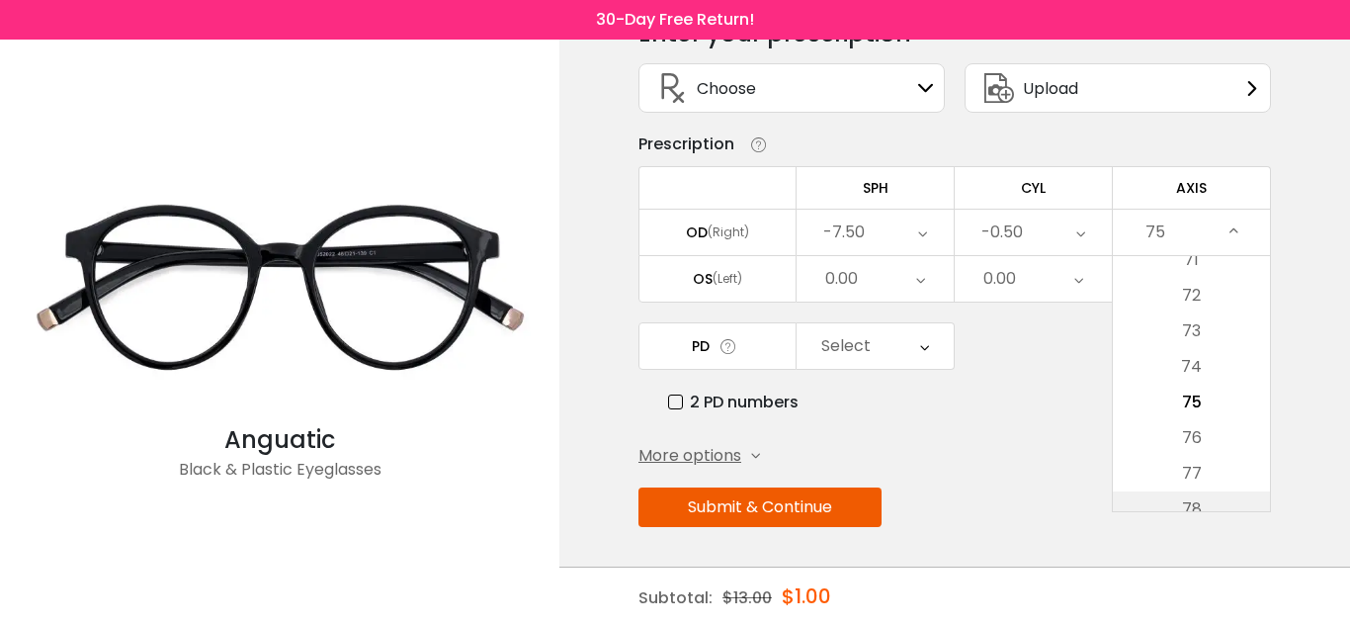
click at [1224, 502] on li "78" at bounding box center [1191, 509] width 157 height 36
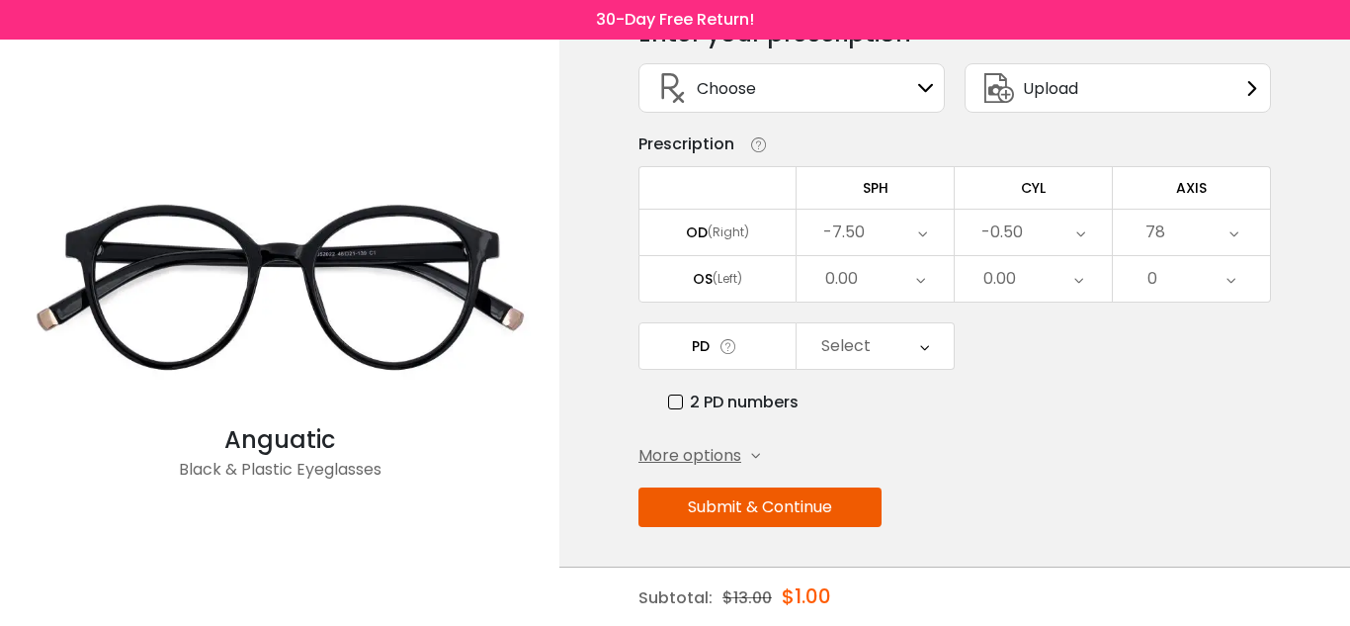
click at [1215, 231] on div "78" at bounding box center [1191, 232] width 157 height 45
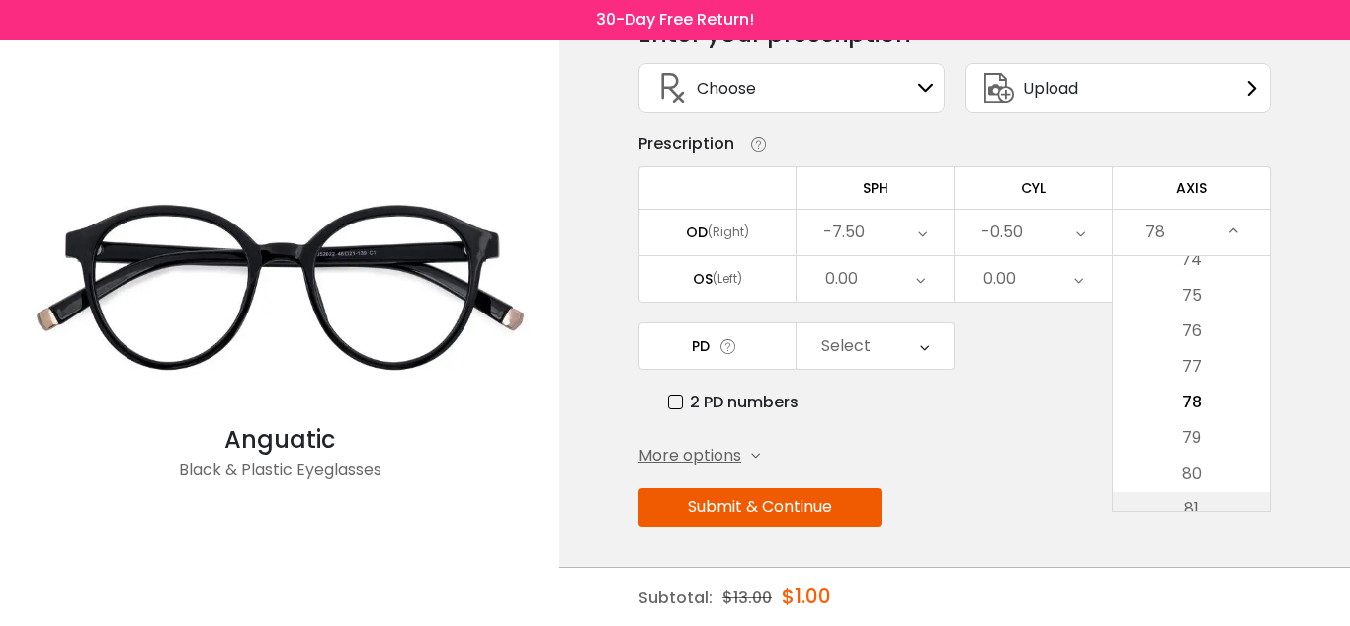
click at [1235, 506] on li "81" at bounding box center [1191, 509] width 157 height 36
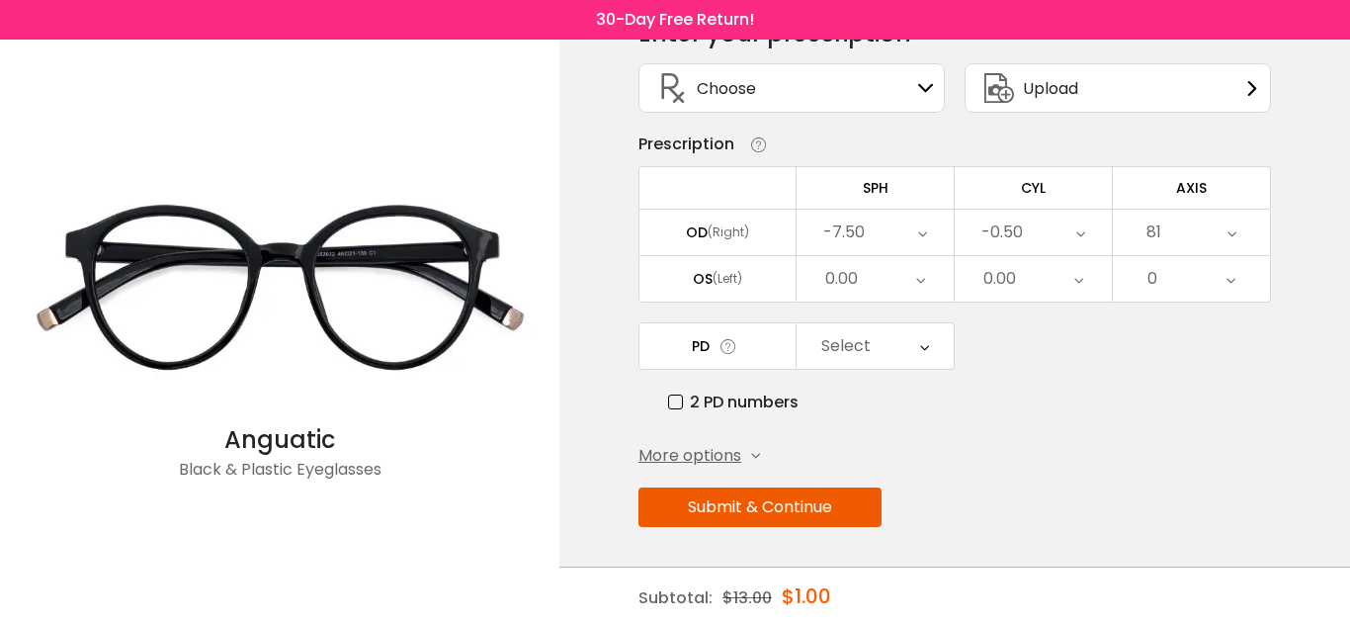
click at [1194, 237] on div "81" at bounding box center [1191, 232] width 157 height 45
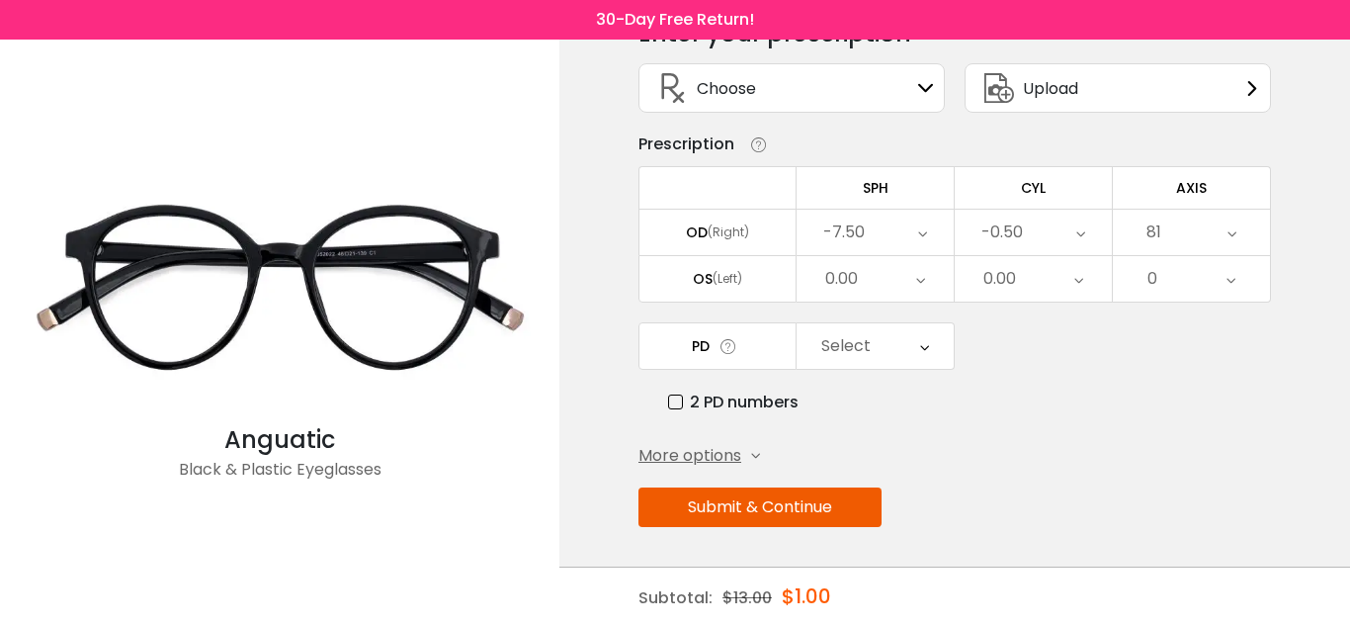
click at [1198, 234] on div "81" at bounding box center [1191, 232] width 157 height 45
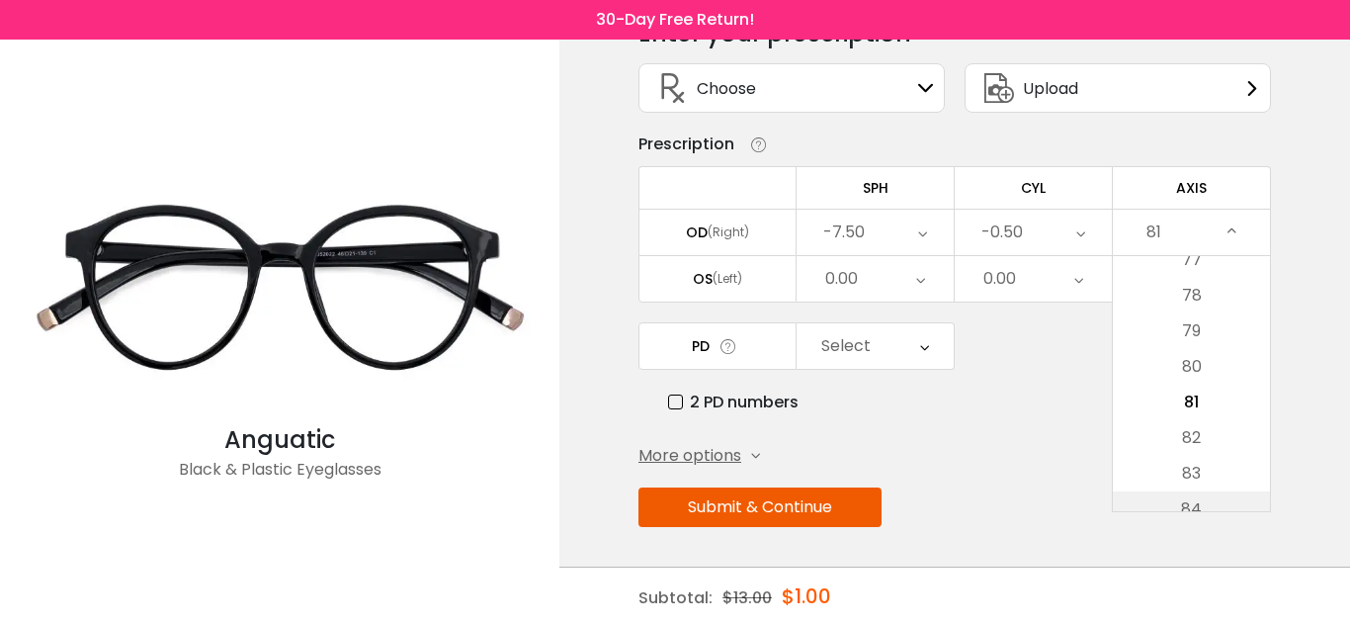
click at [1223, 501] on li "84" at bounding box center [1191, 509] width 157 height 36
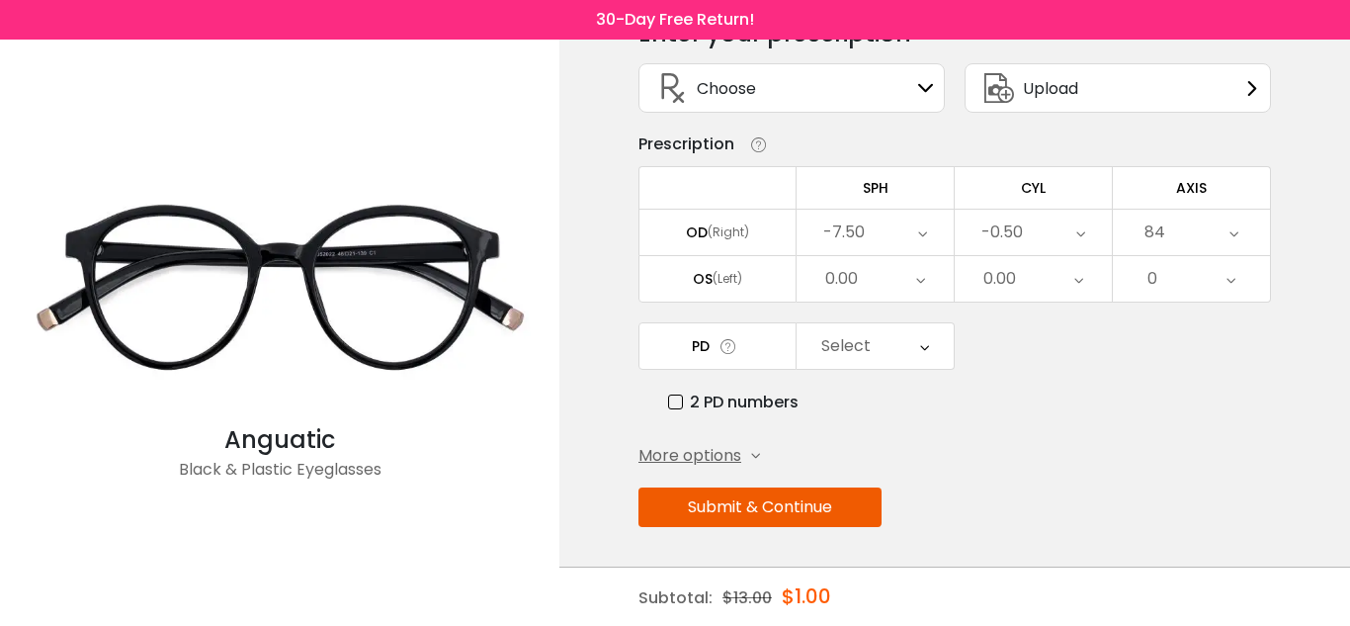
click at [1188, 239] on div "84" at bounding box center [1191, 232] width 157 height 45
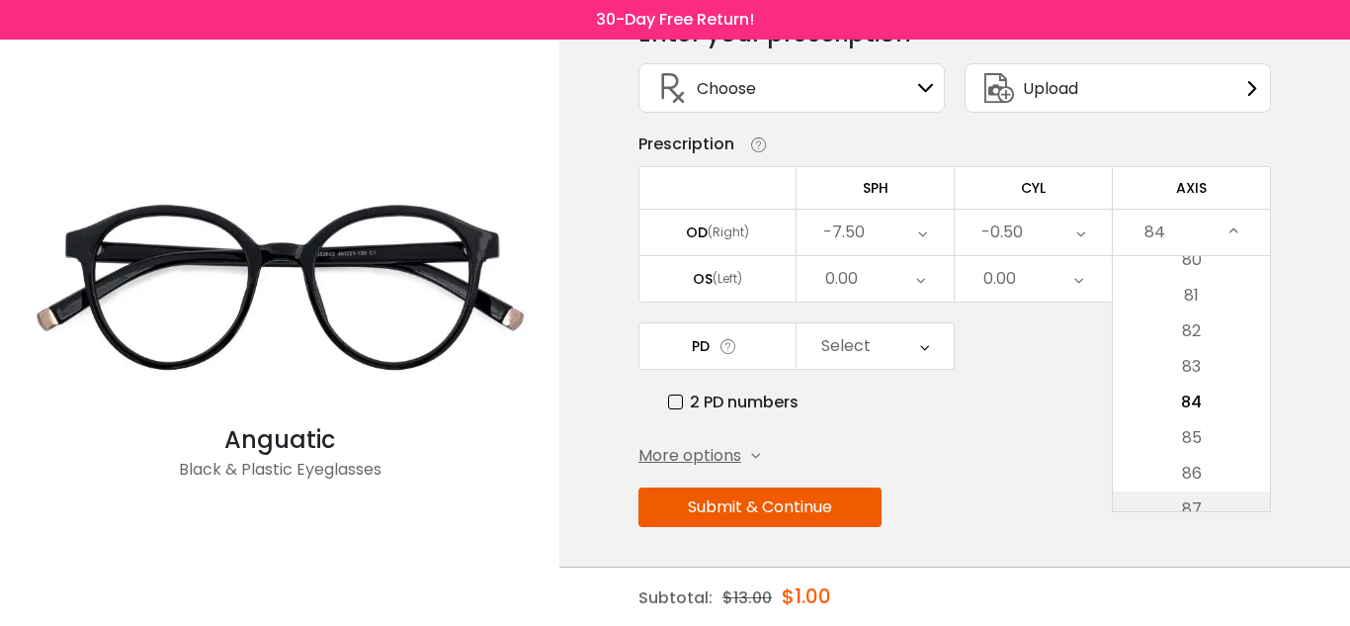
click at [1237, 502] on li "87" at bounding box center [1191, 509] width 157 height 36
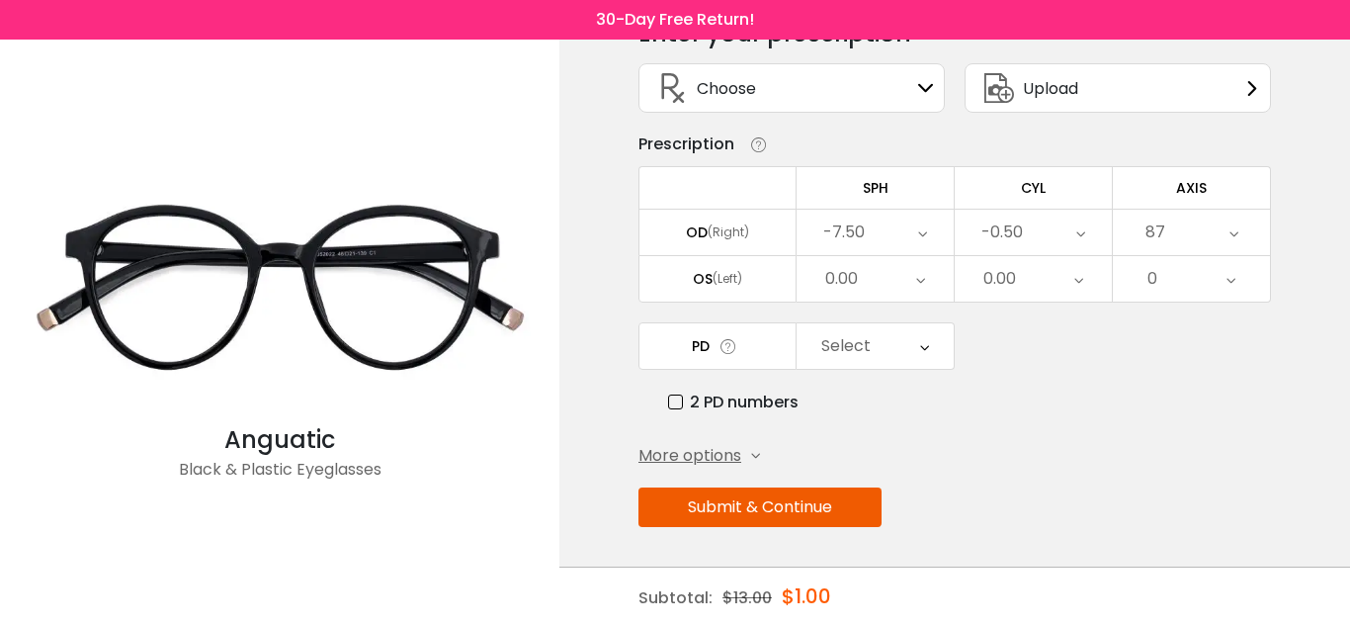
click at [1187, 226] on div "87" at bounding box center [1191, 232] width 157 height 45
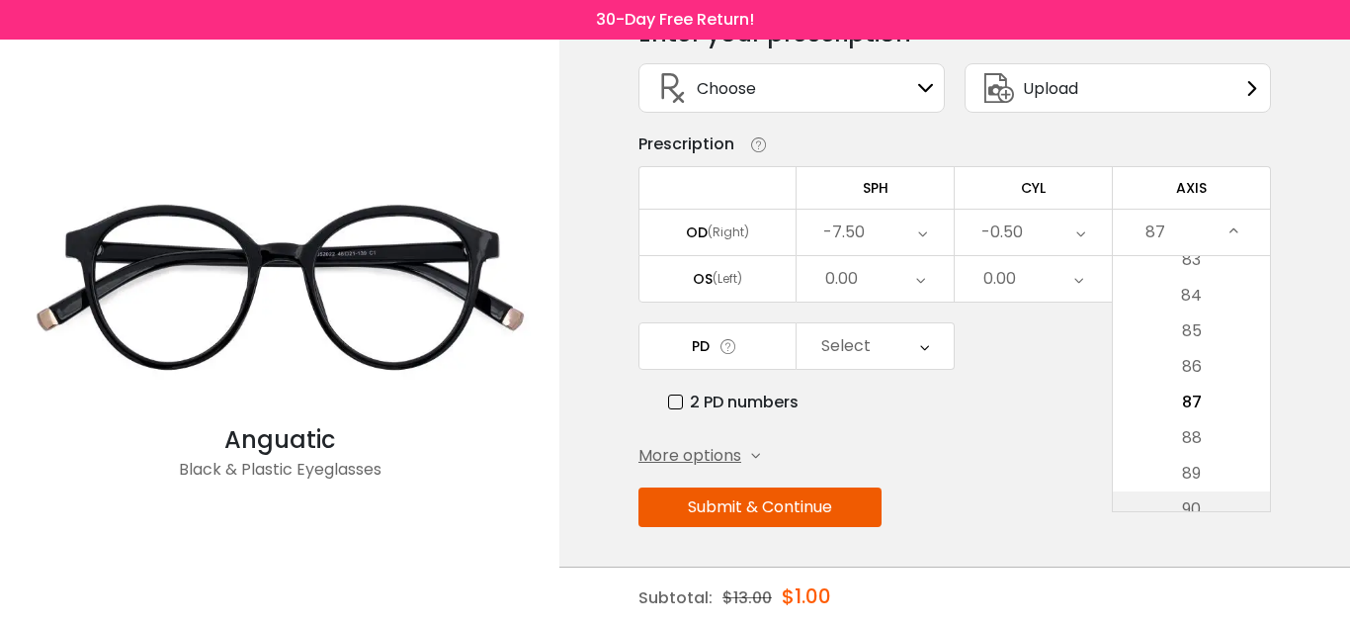
click at [1220, 510] on li "90" at bounding box center [1191, 509] width 157 height 36
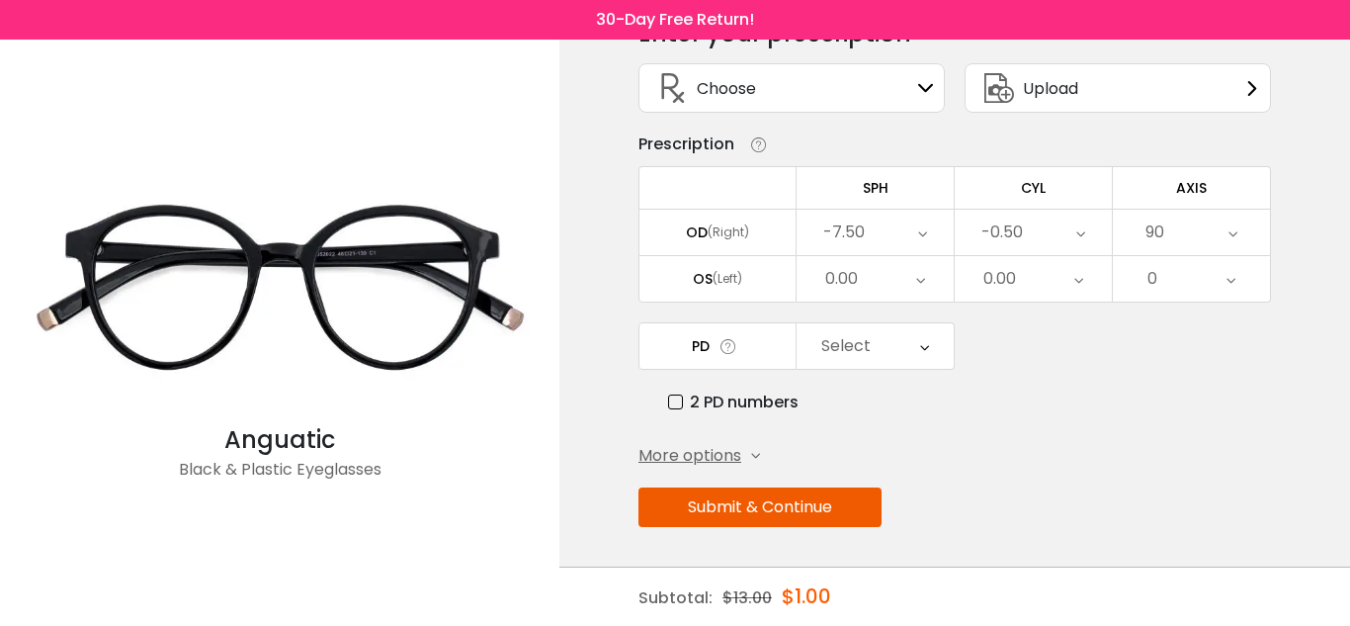
click at [1183, 239] on div "90" at bounding box center [1191, 232] width 157 height 45
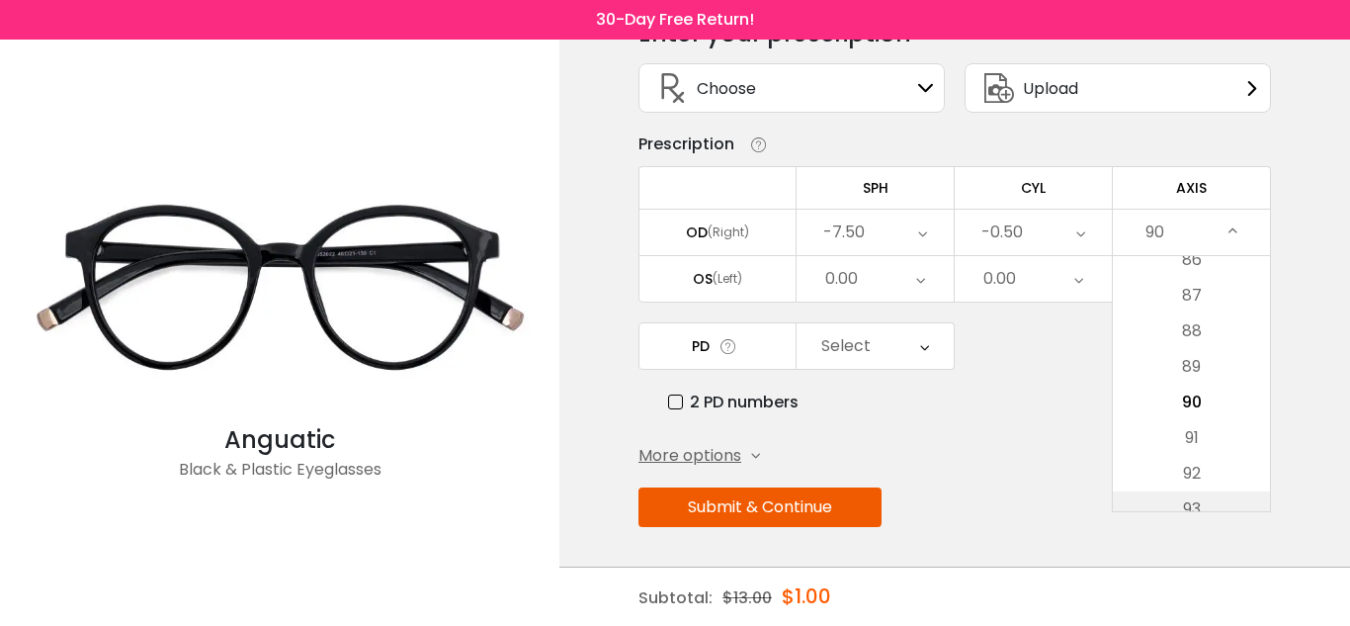
click at [1223, 496] on li "93" at bounding box center [1191, 509] width 157 height 36
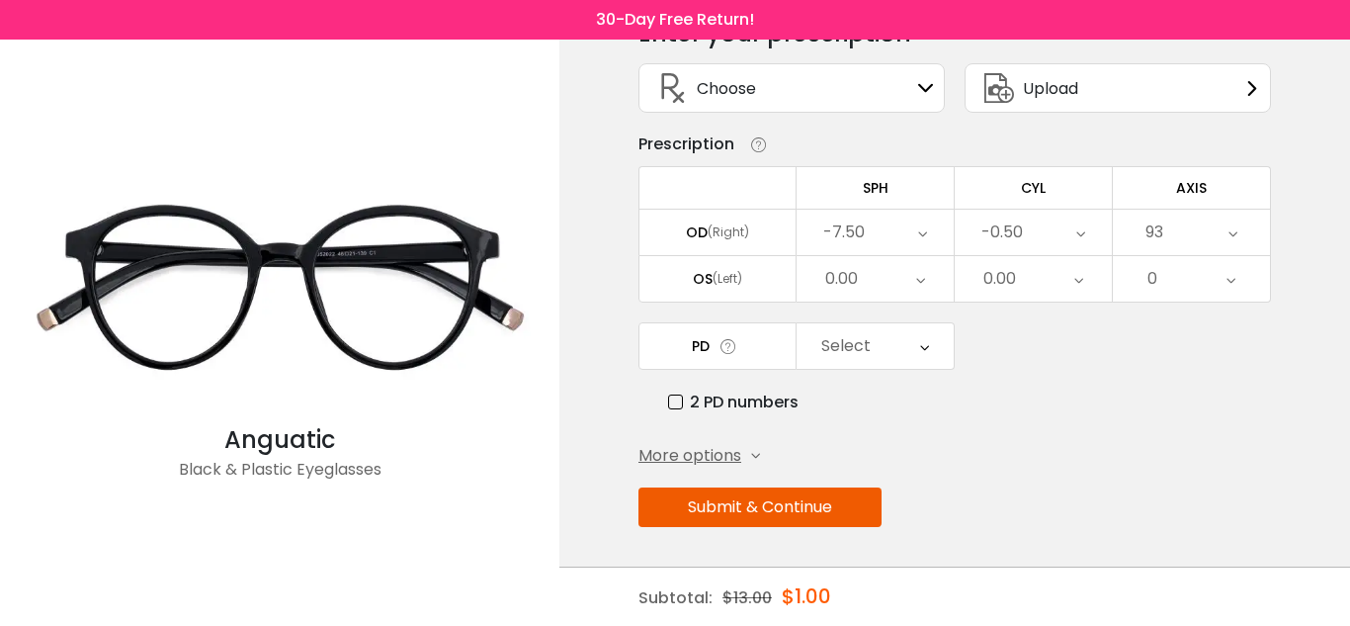
click at [1182, 232] on div "93" at bounding box center [1191, 232] width 157 height 45
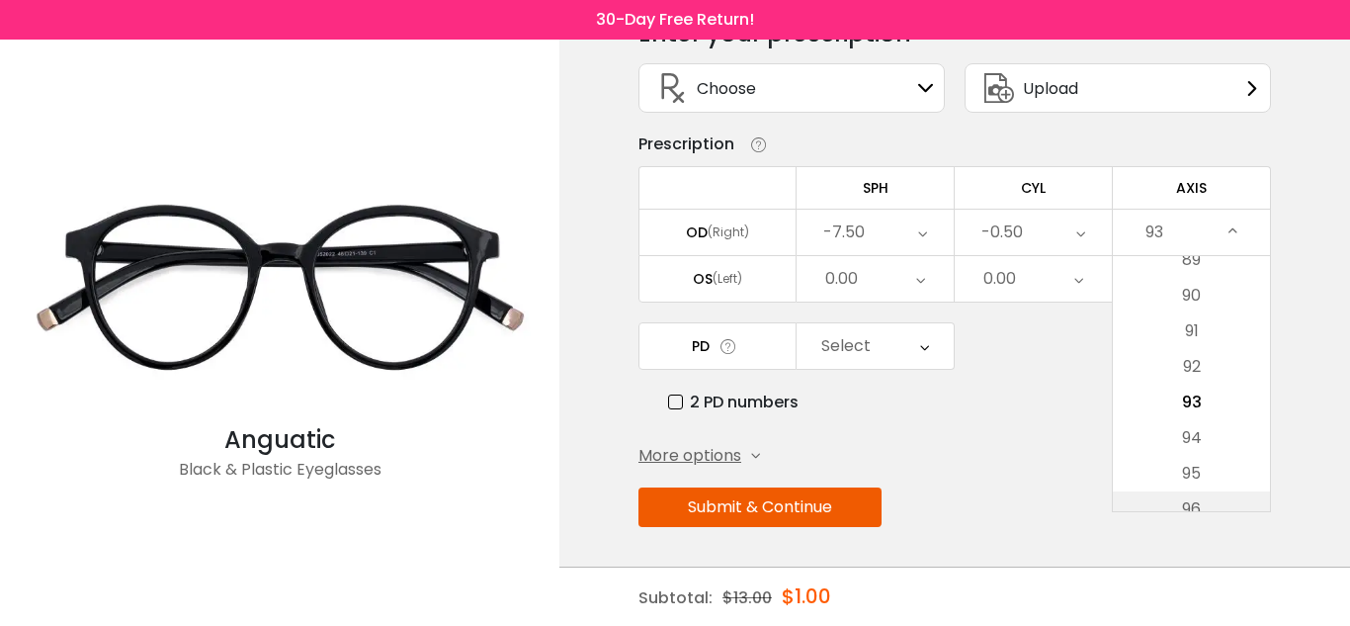
click at [1217, 506] on li "96" at bounding box center [1191, 509] width 157 height 36
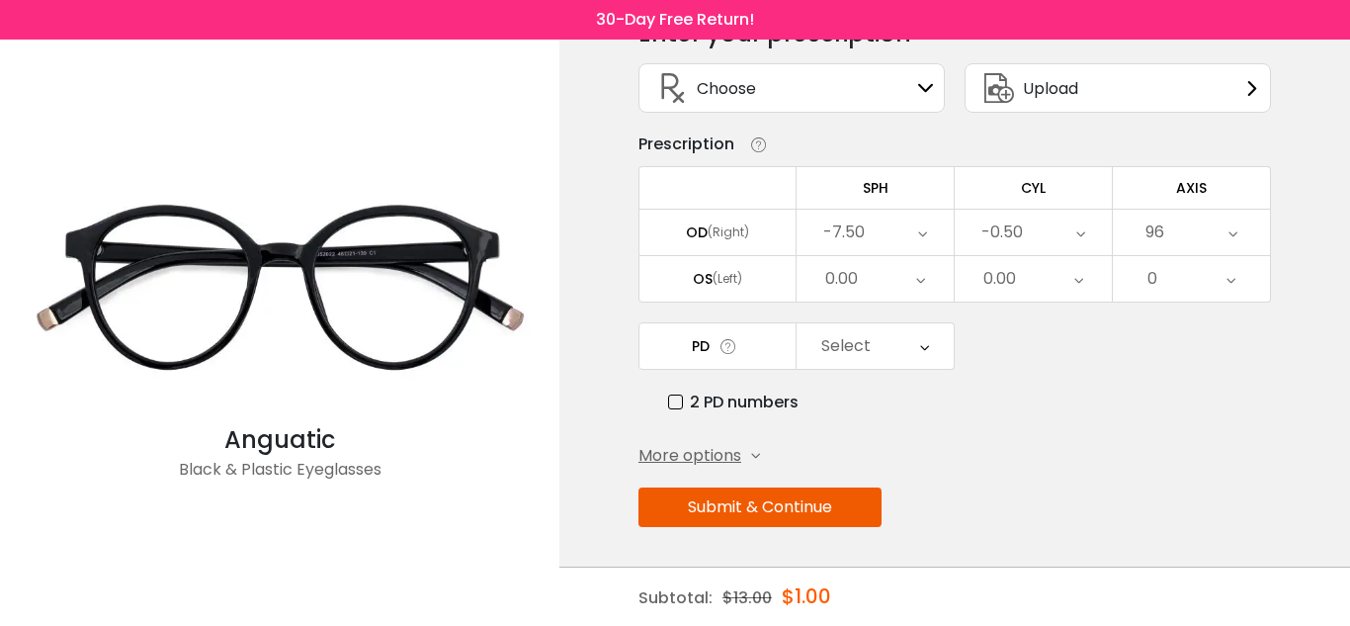
click at [1176, 232] on div "96" at bounding box center [1191, 232] width 157 height 45
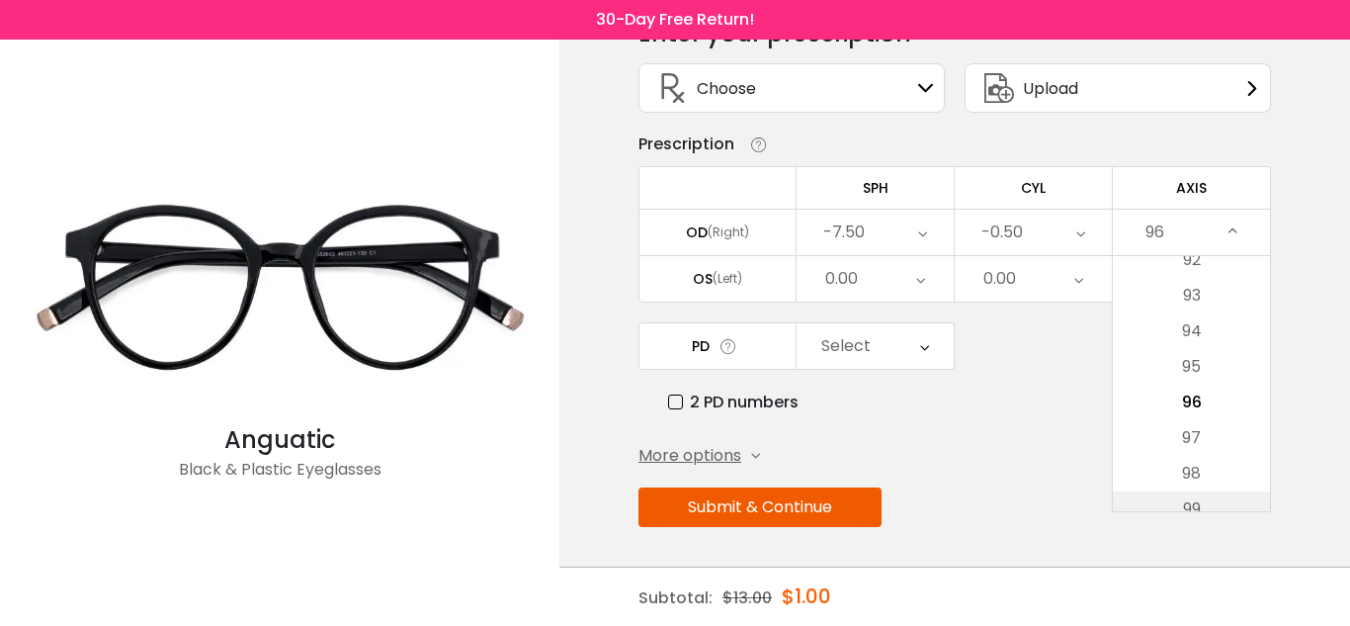
click at [1207, 493] on li "99" at bounding box center [1191, 509] width 157 height 36
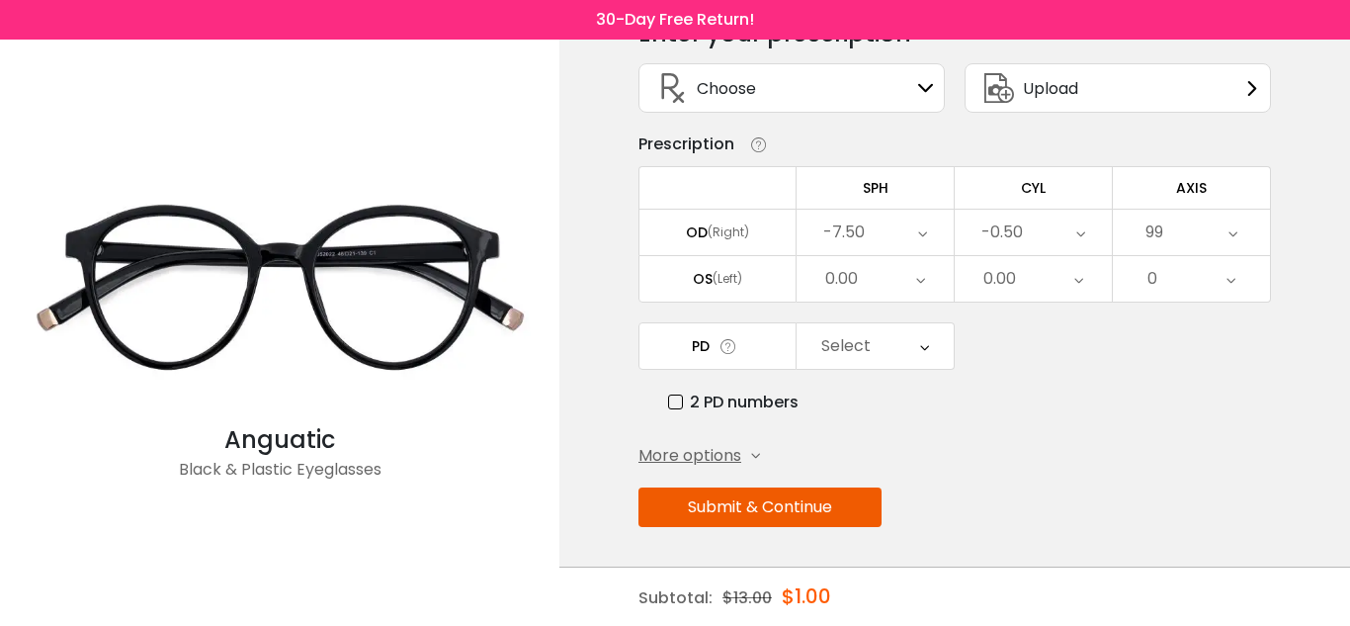
click at [1182, 246] on div "99" at bounding box center [1191, 232] width 157 height 45
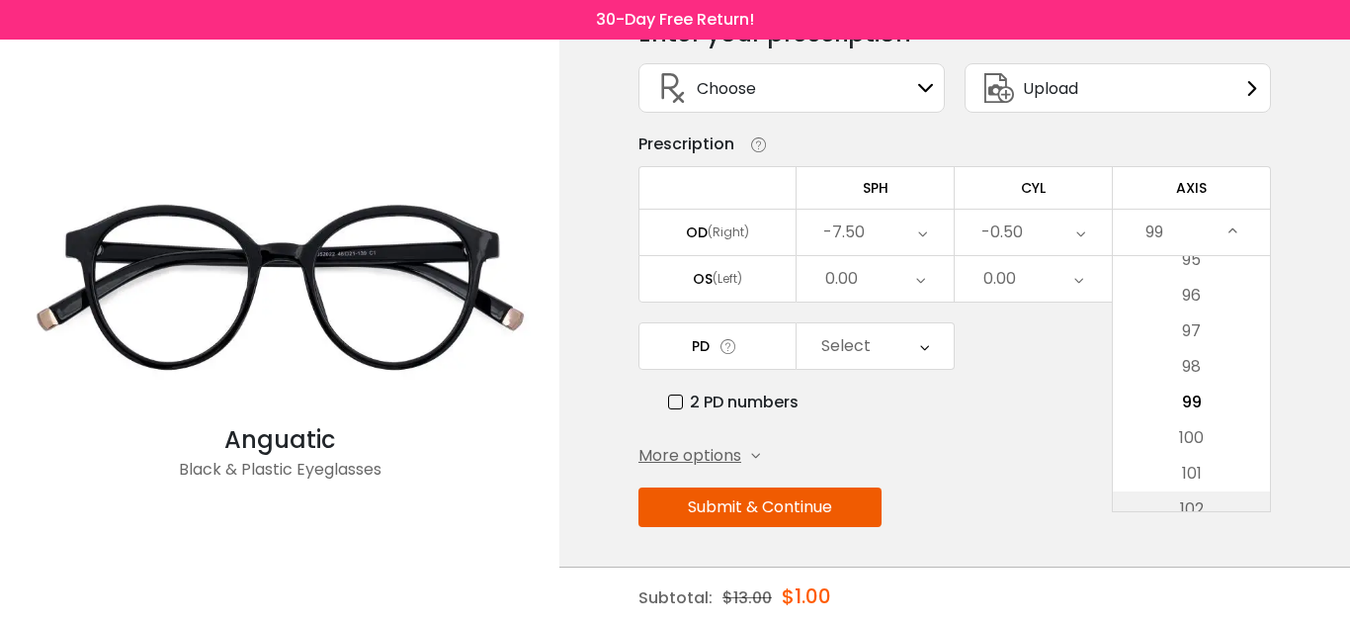
click at [1209, 502] on li "102" at bounding box center [1191, 509] width 157 height 36
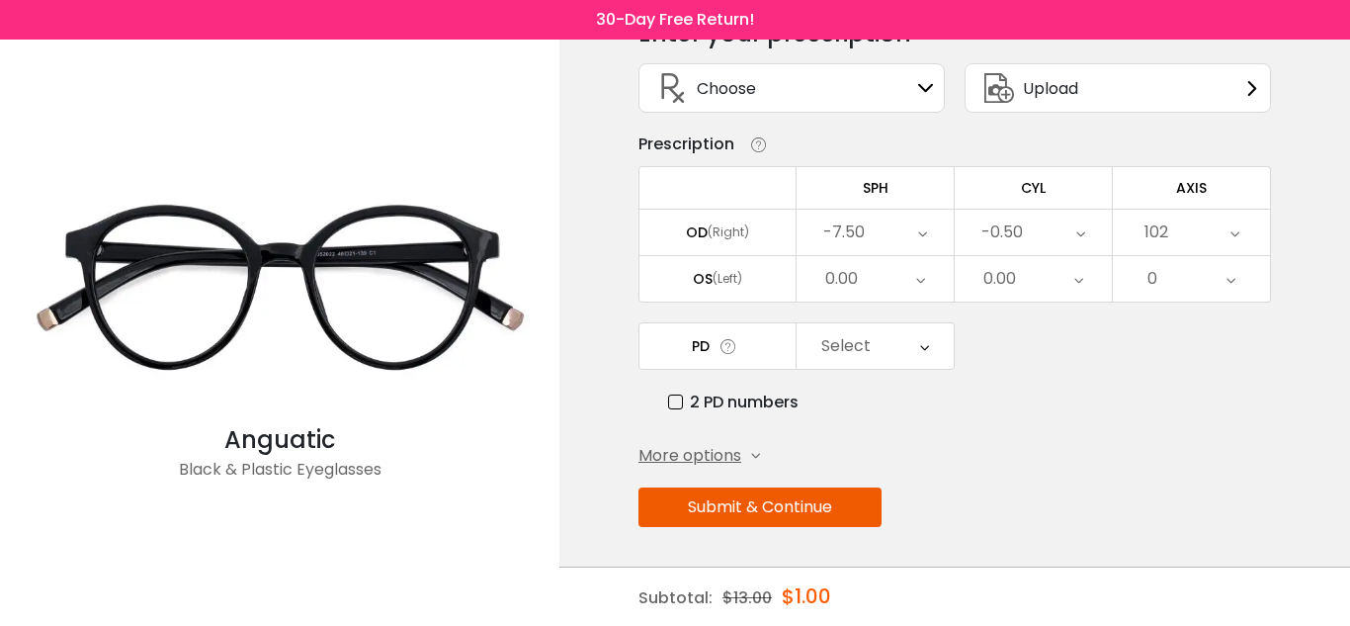
click at [1176, 239] on div "102" at bounding box center [1191, 232] width 157 height 45
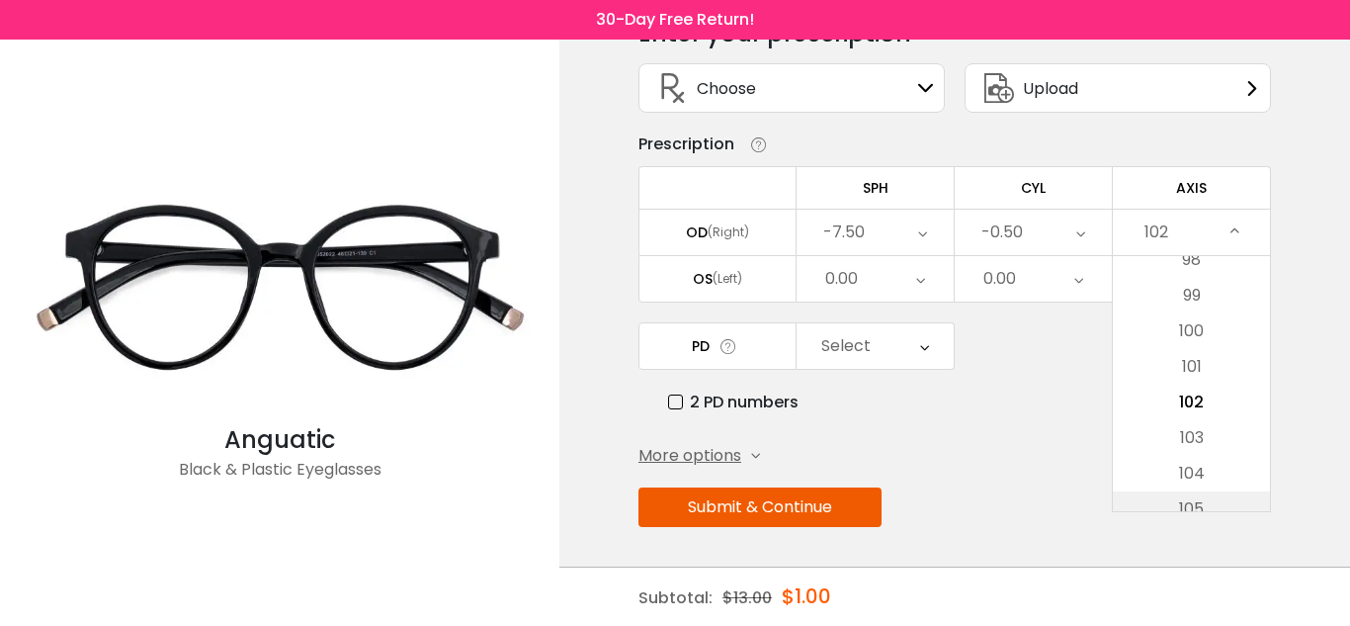
click at [1215, 501] on li "105" at bounding box center [1191, 509] width 157 height 36
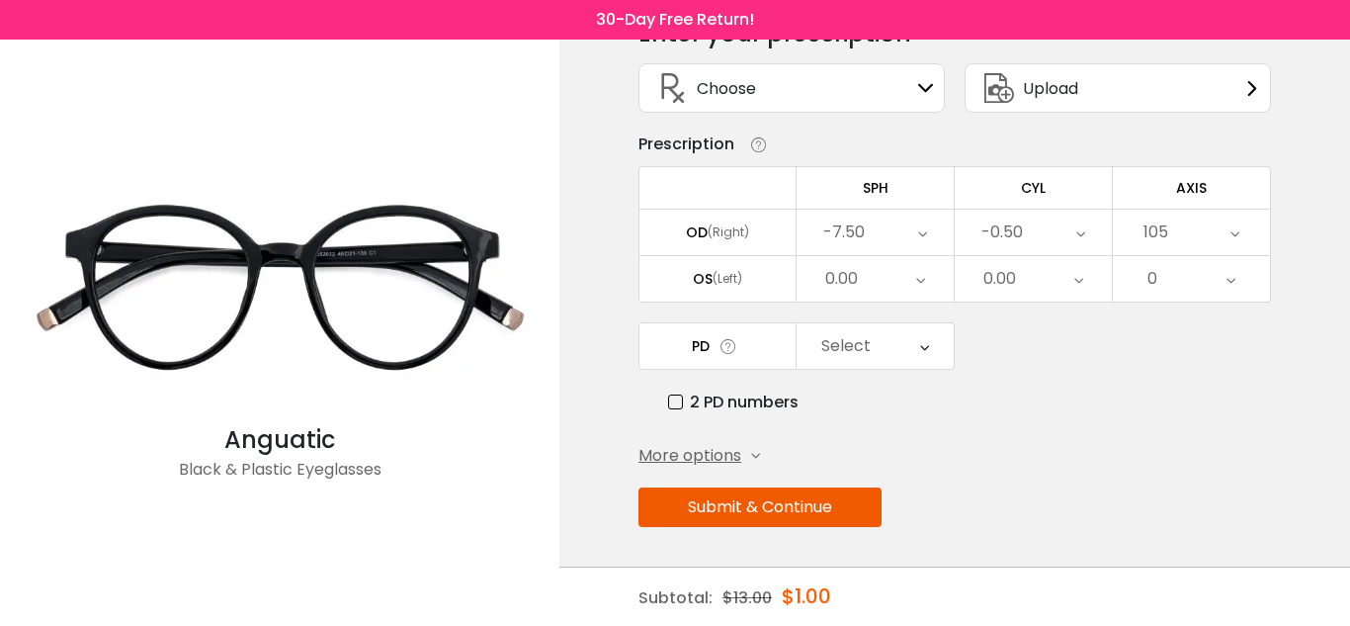
click at [1181, 223] on div "105" at bounding box center [1191, 232] width 157 height 45
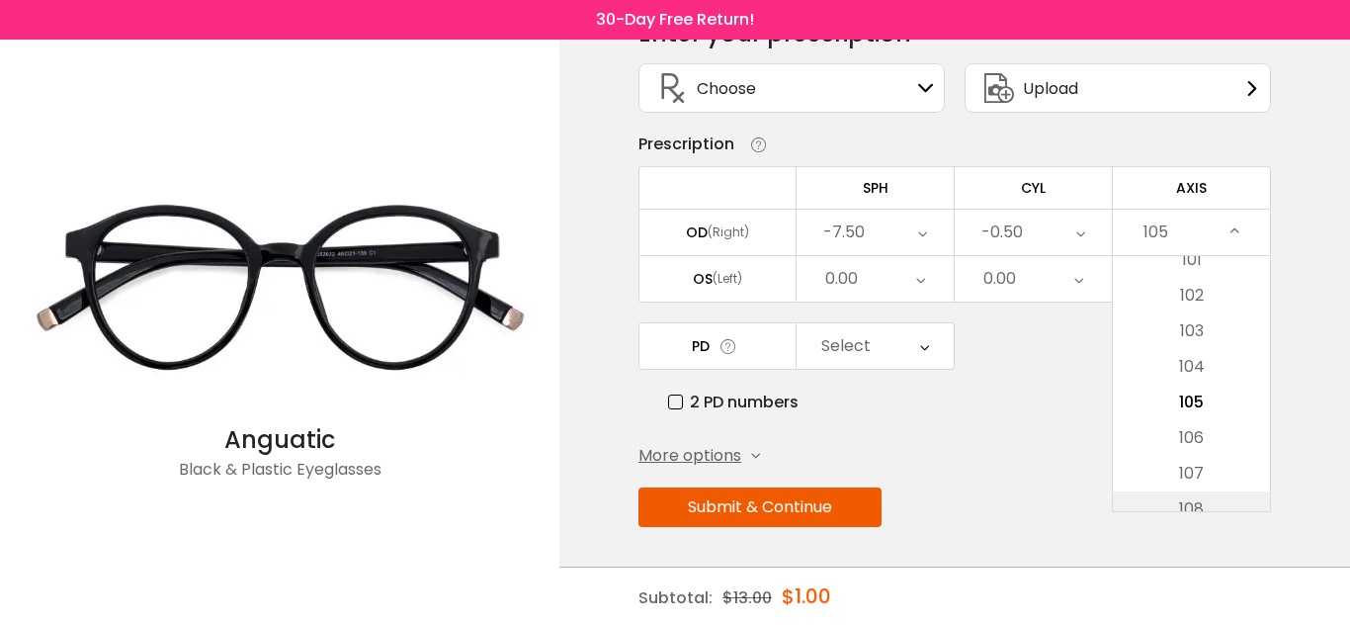
click at [1211, 503] on li "108" at bounding box center [1191, 509] width 157 height 36
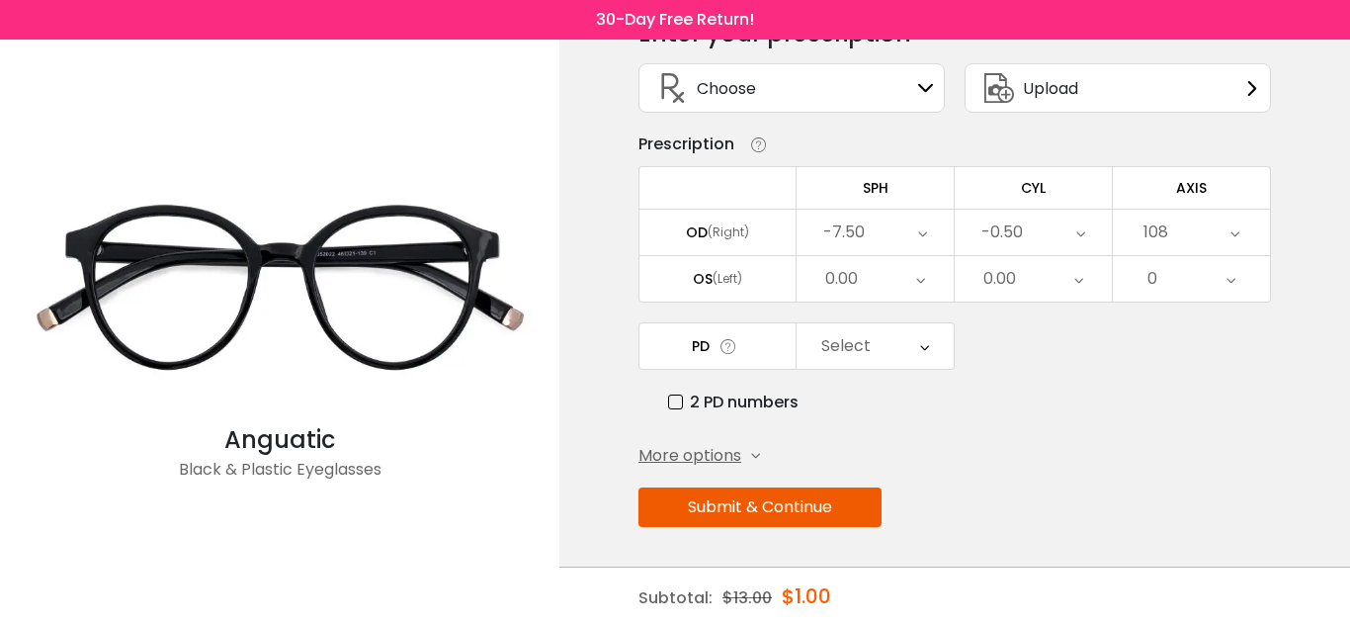
click at [1189, 245] on div "108" at bounding box center [1191, 232] width 157 height 45
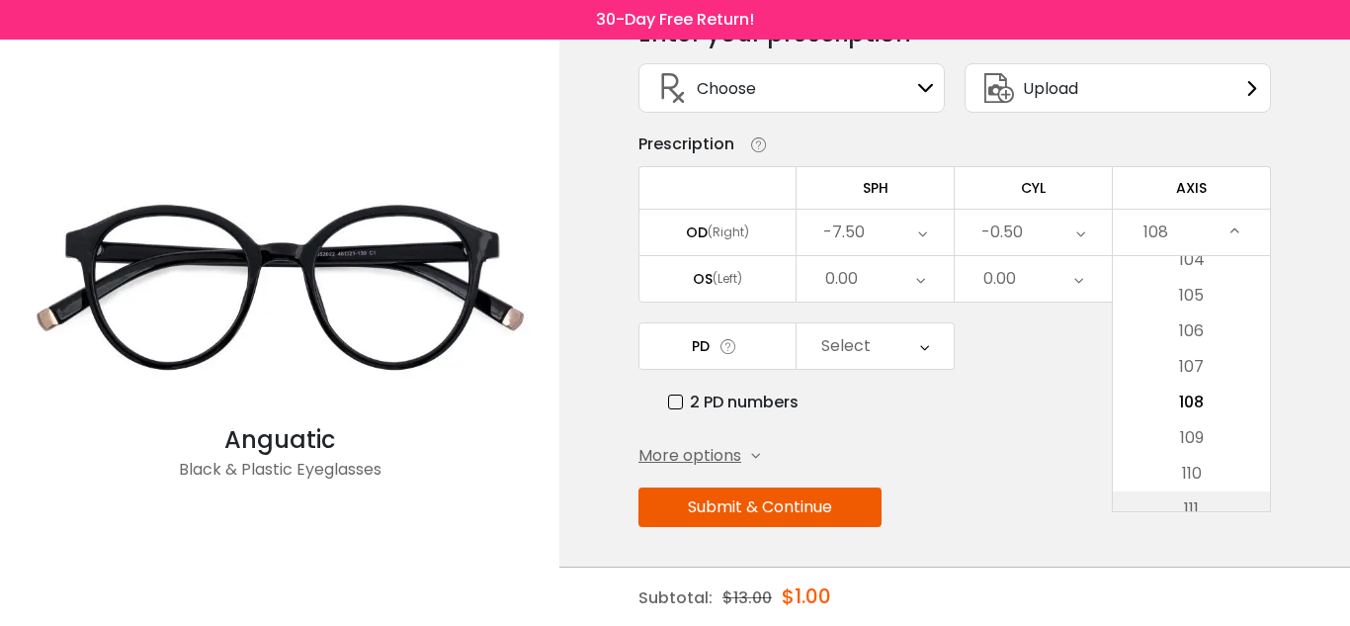
click at [1212, 495] on li "111" at bounding box center [1191, 509] width 157 height 36
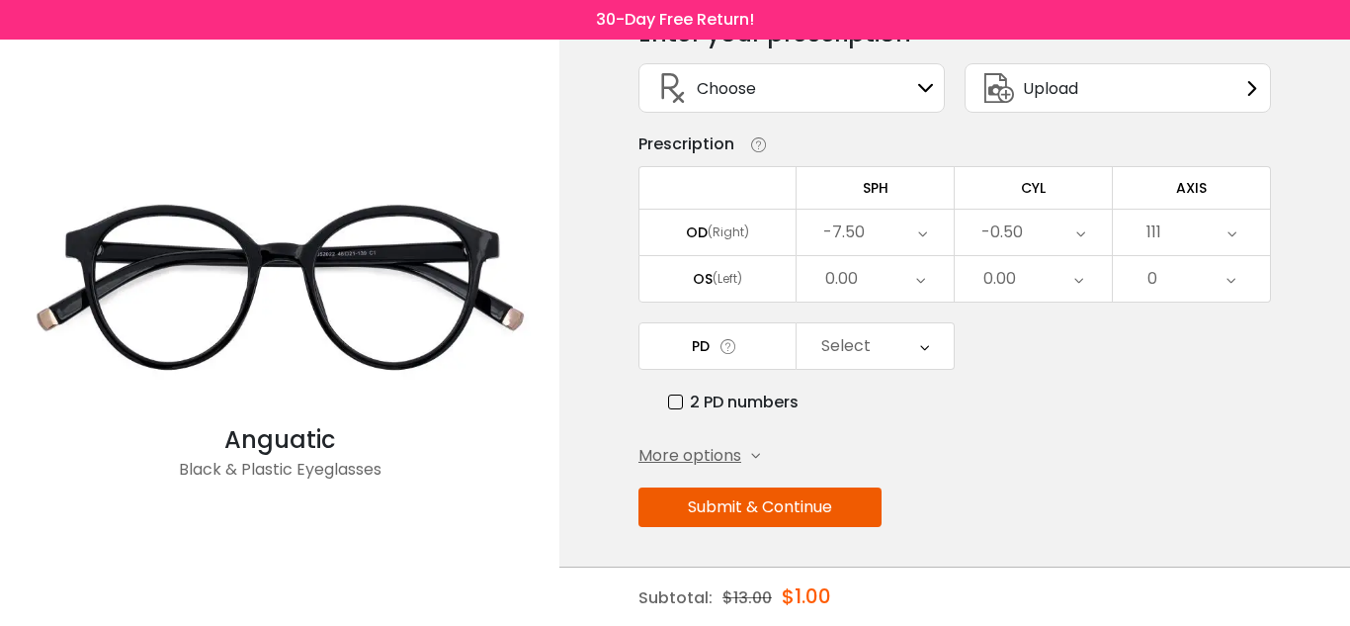
click at [1170, 238] on div "111" at bounding box center [1191, 232] width 157 height 45
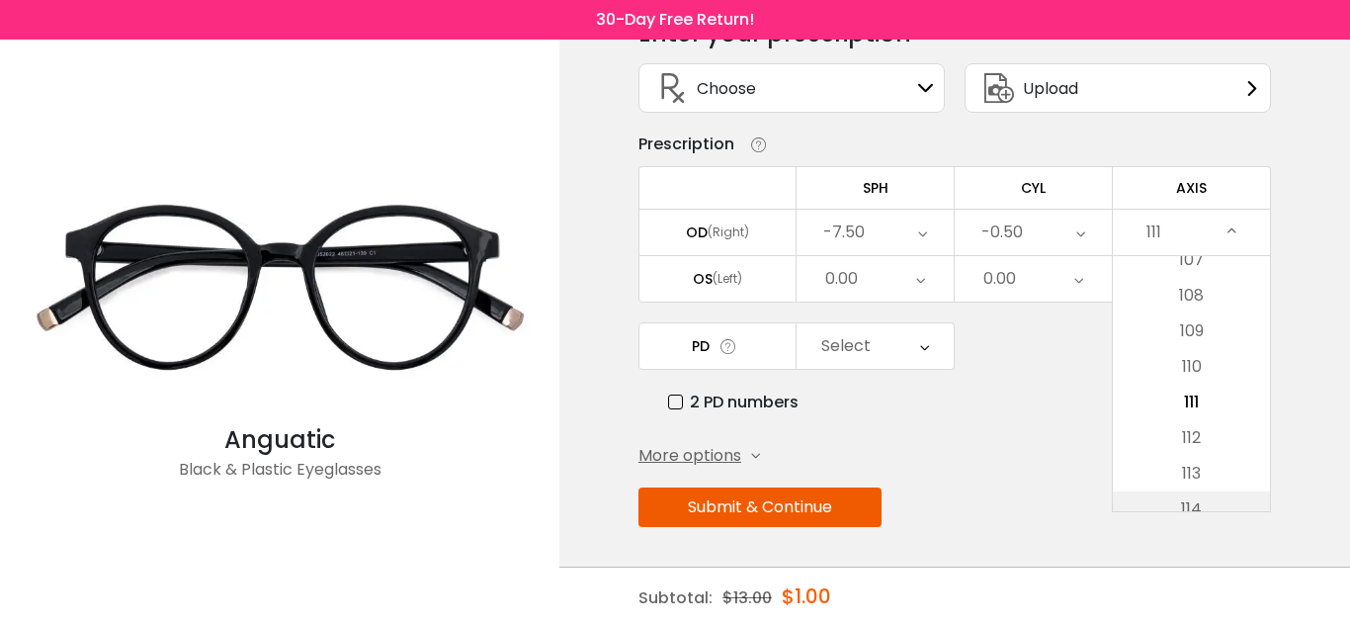
click at [1212, 505] on li "114" at bounding box center [1191, 509] width 157 height 36
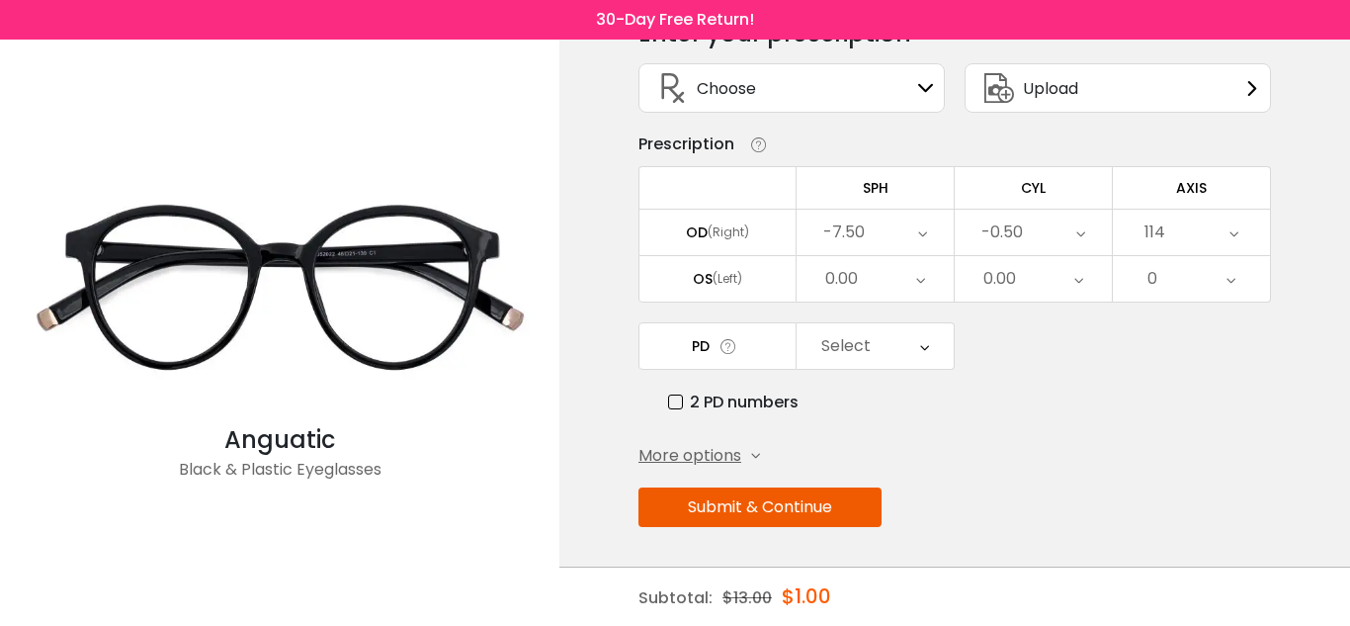
click at [1180, 243] on div "114" at bounding box center [1191, 232] width 157 height 45
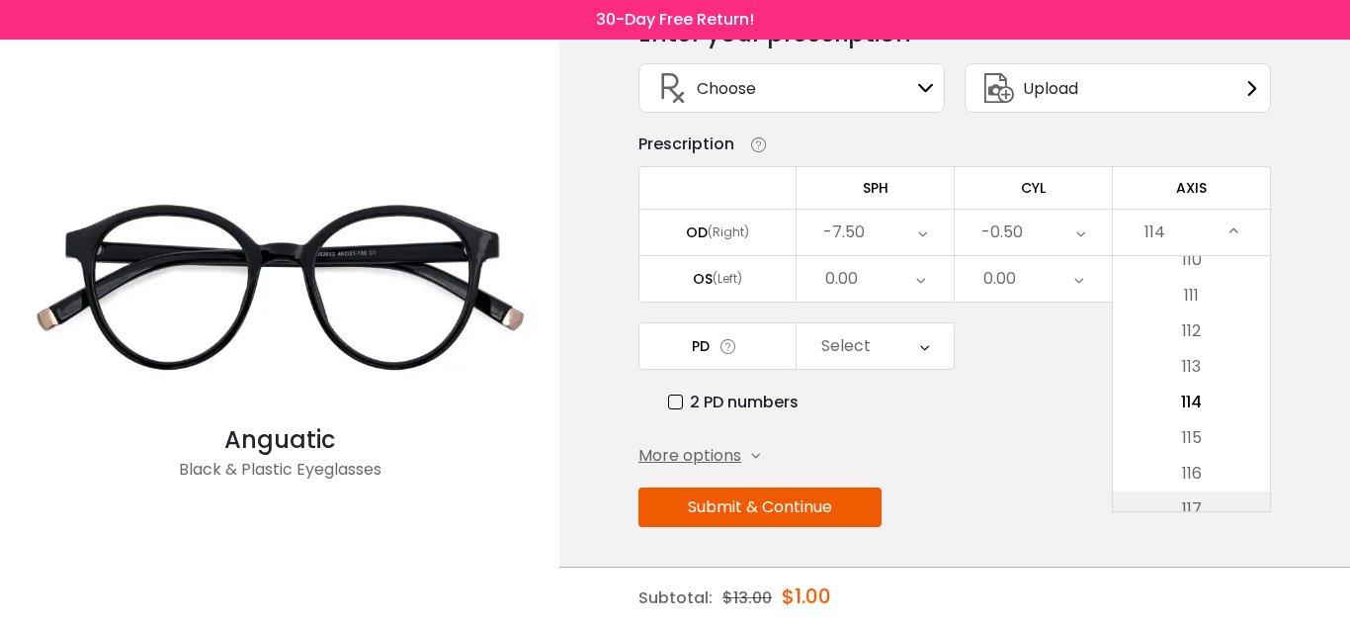
click at [1207, 506] on li "117" at bounding box center [1191, 509] width 157 height 36
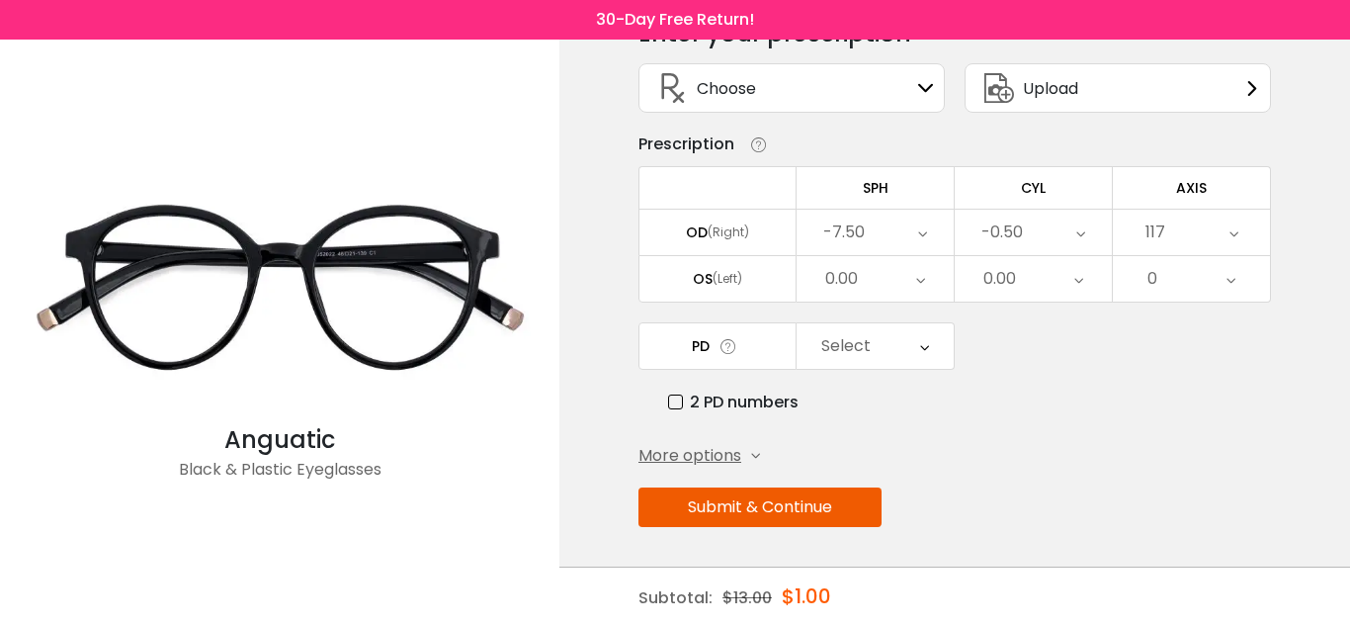
click at [1178, 226] on div "117" at bounding box center [1191, 232] width 157 height 45
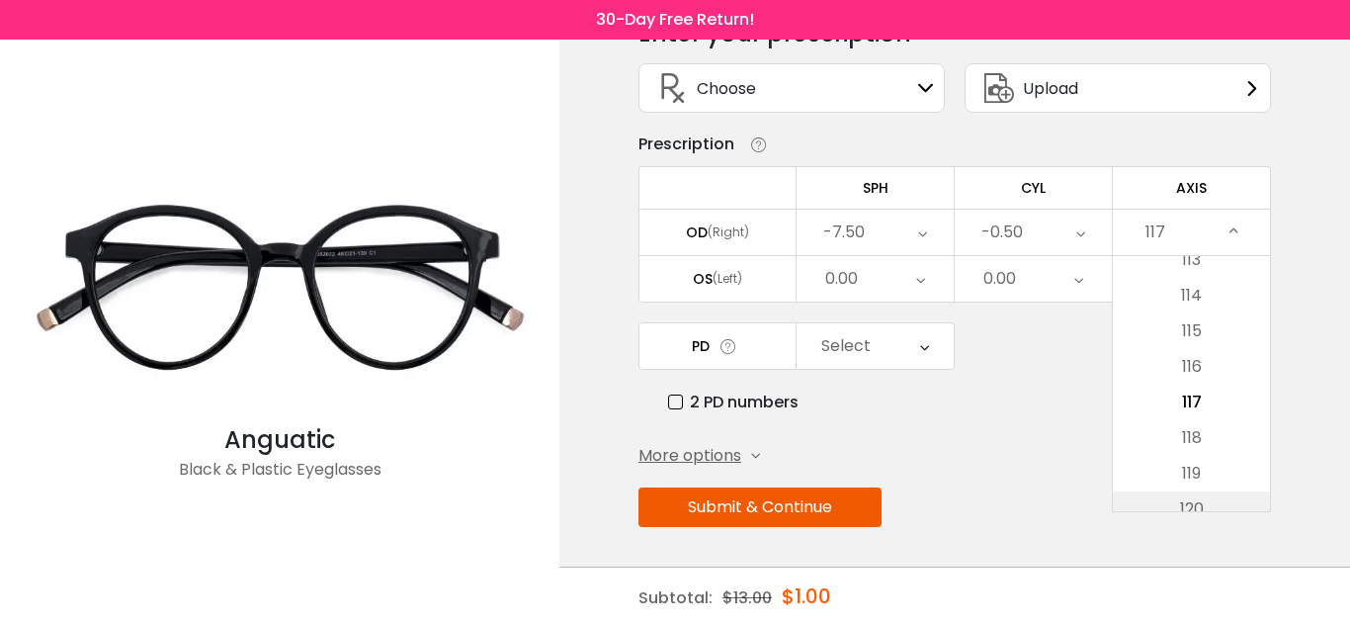
click at [1212, 505] on li "120" at bounding box center [1191, 509] width 157 height 36
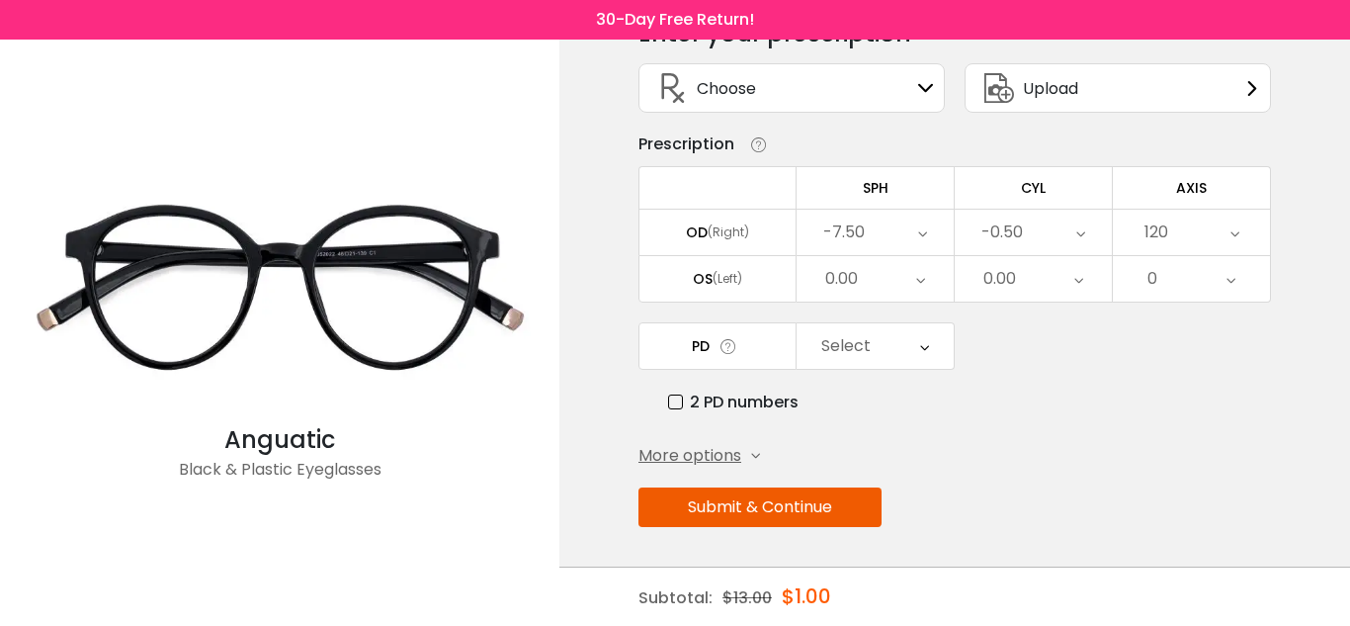
click at [1176, 223] on div "120" at bounding box center [1191, 232] width 157 height 45
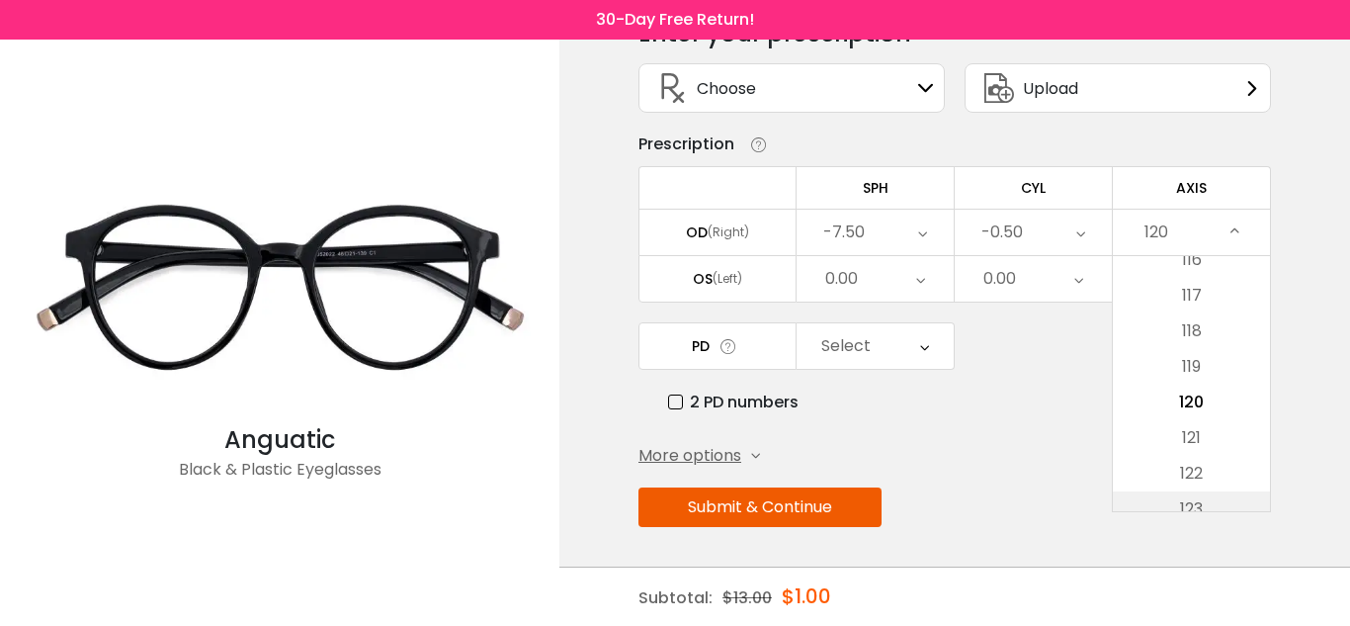
click at [1210, 497] on li "123" at bounding box center [1191, 509] width 157 height 36
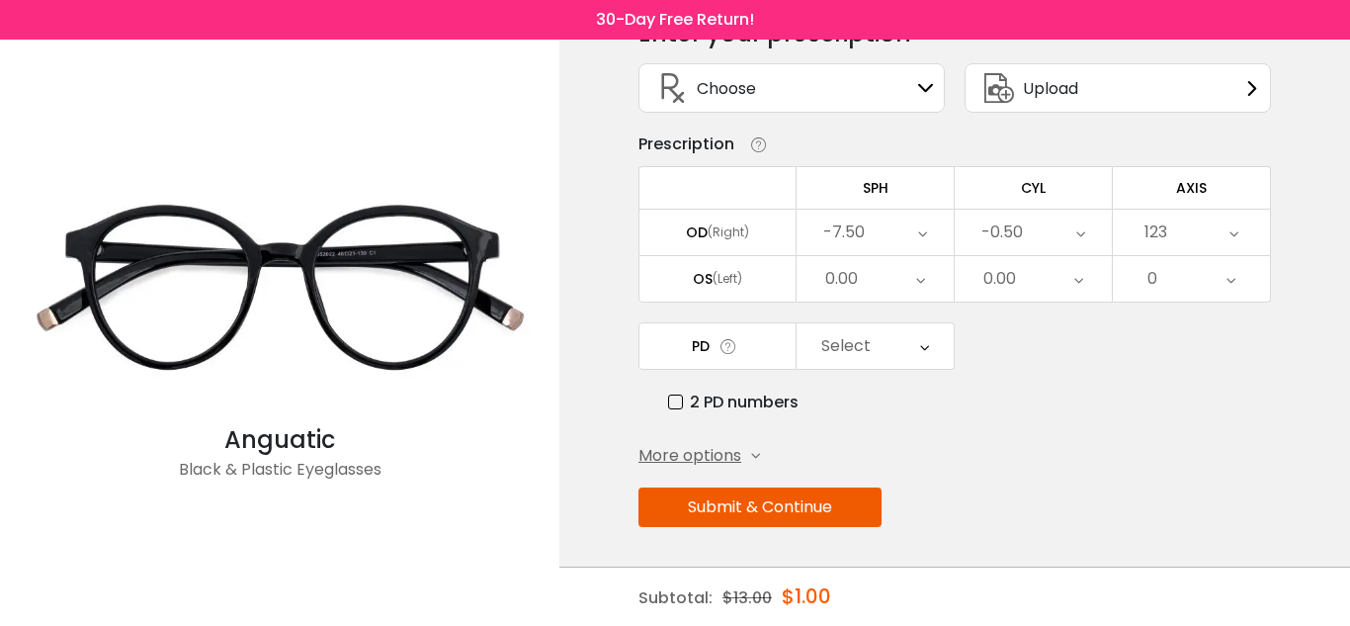
click at [1189, 218] on div "123" at bounding box center [1191, 232] width 157 height 45
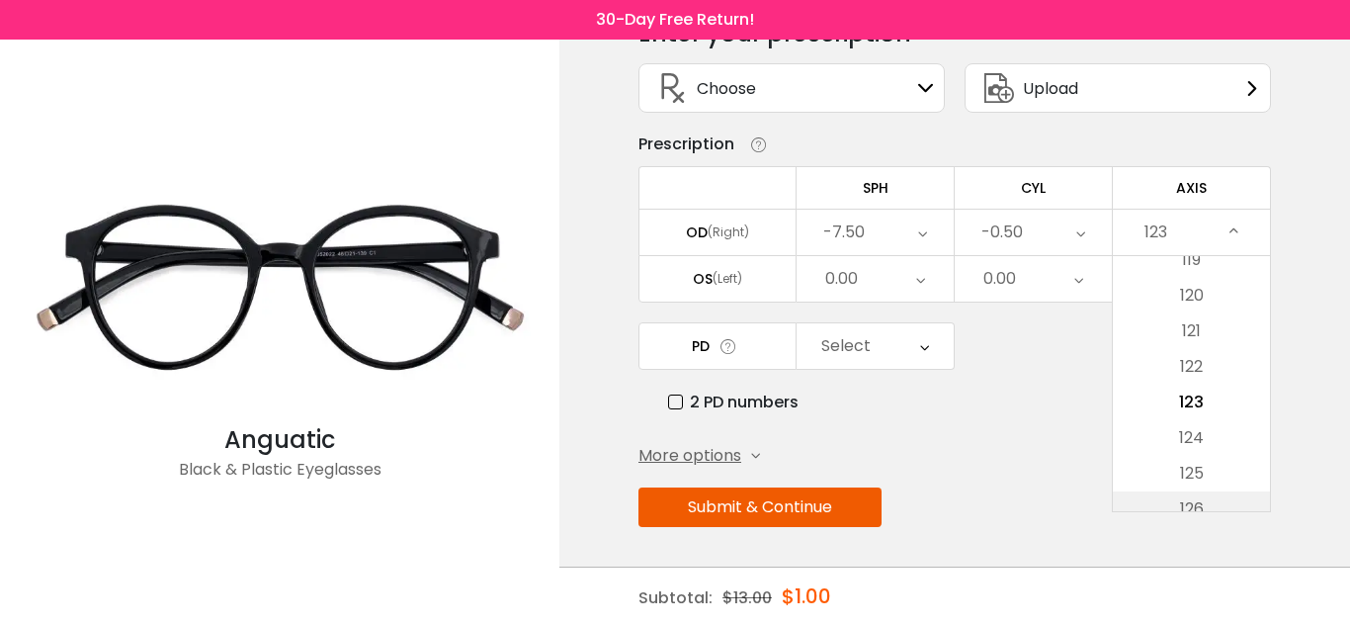
click at [1219, 504] on li "126" at bounding box center [1191, 509] width 157 height 36
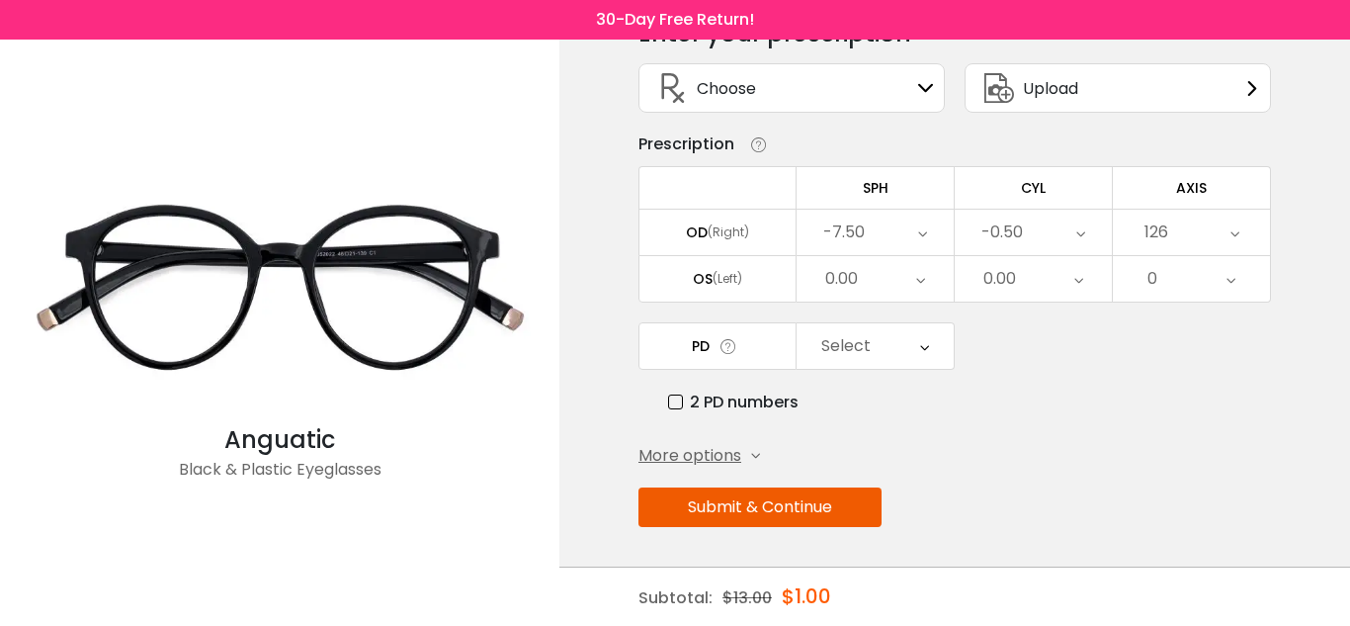
click at [1176, 229] on div "126" at bounding box center [1191, 232] width 157 height 45
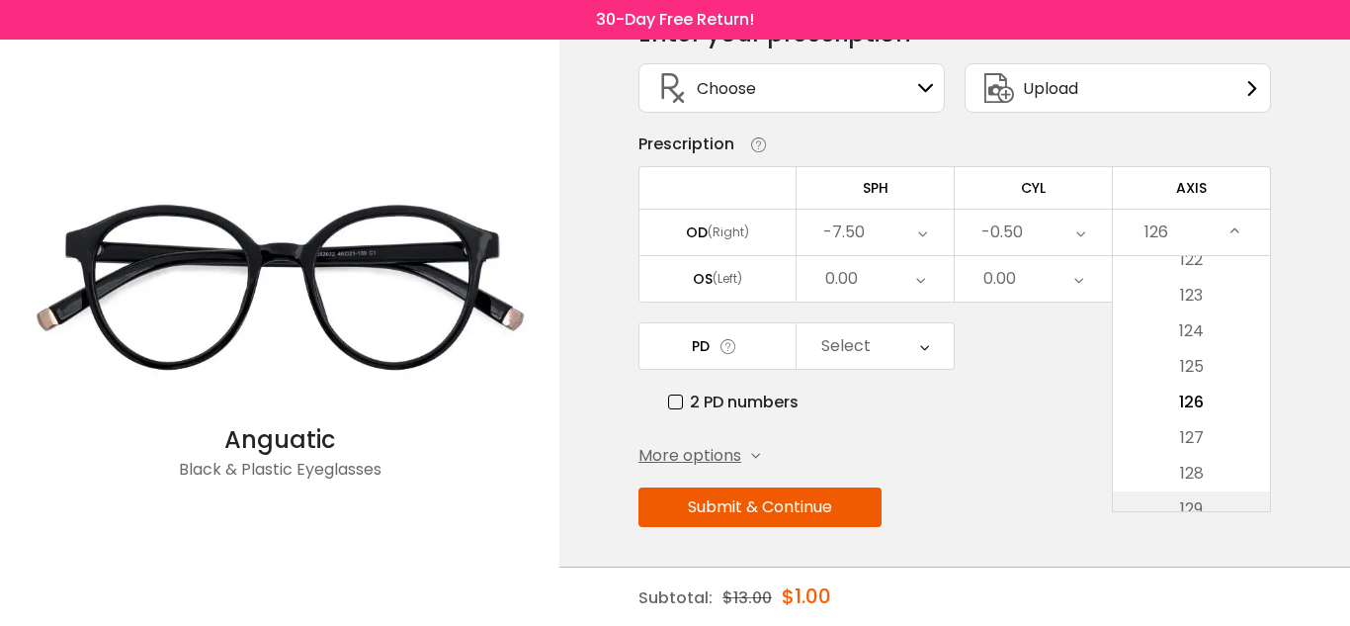
click at [1231, 502] on li "129" at bounding box center [1191, 509] width 157 height 36
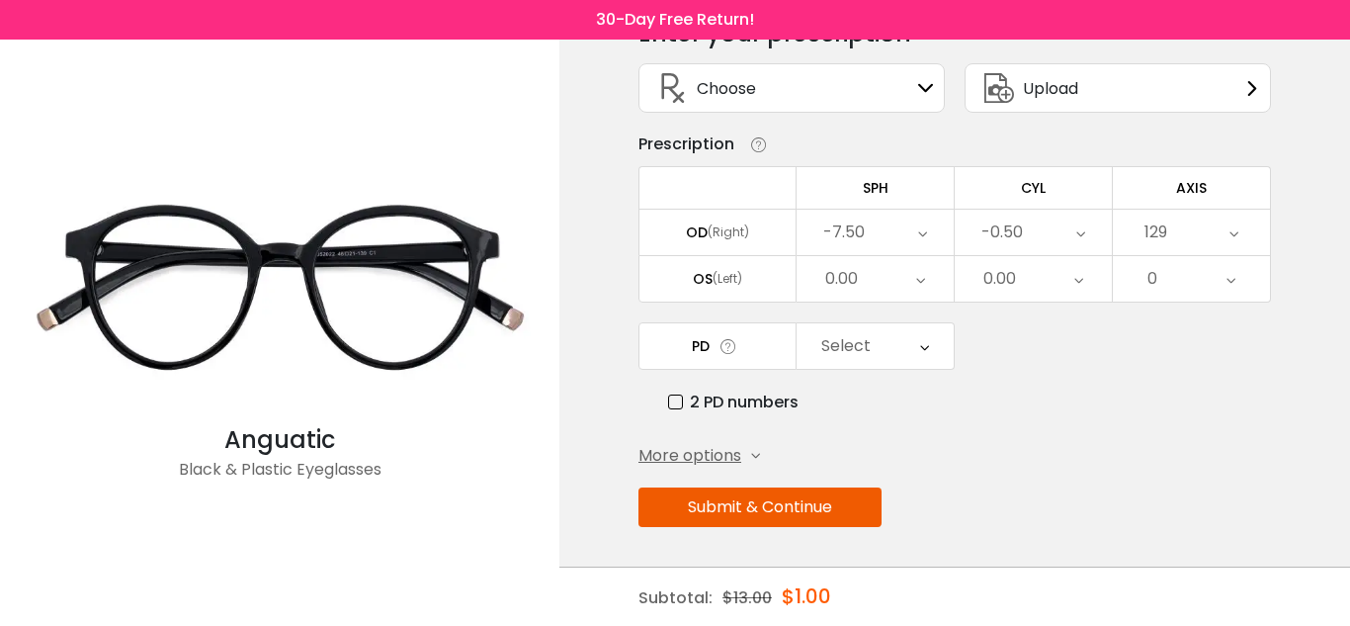
click at [1180, 236] on div "129" at bounding box center [1191, 232] width 157 height 45
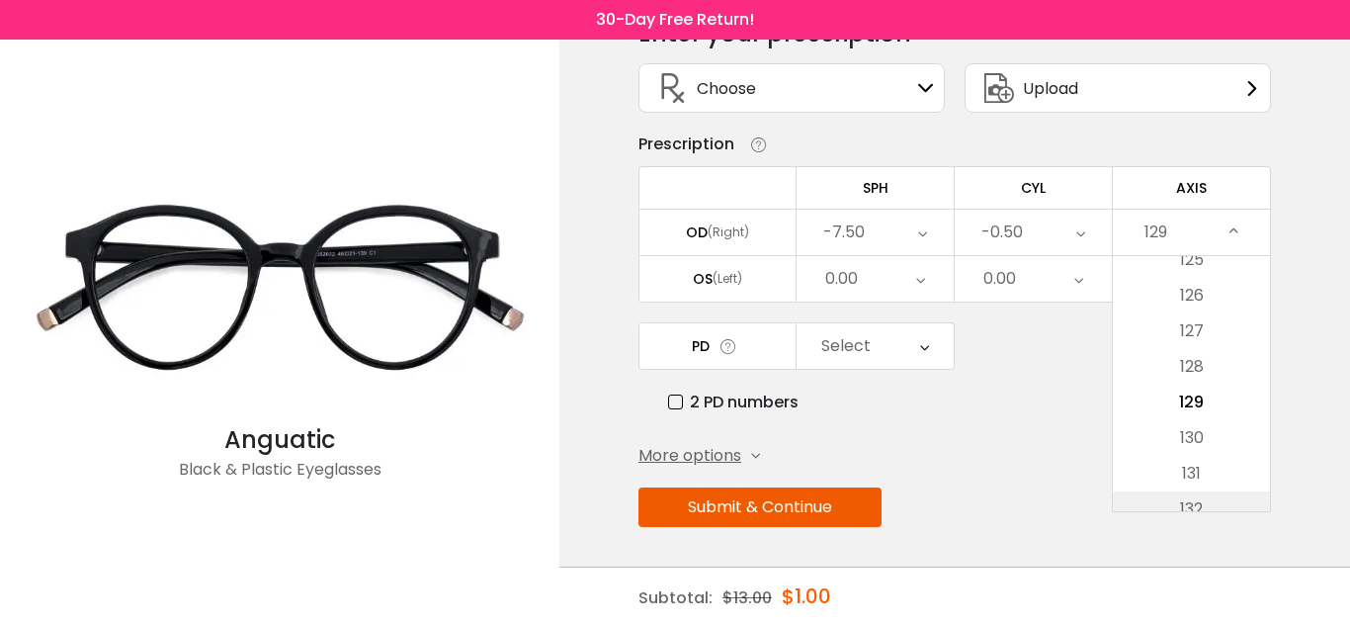
click at [1227, 496] on li "132" at bounding box center [1191, 509] width 157 height 36
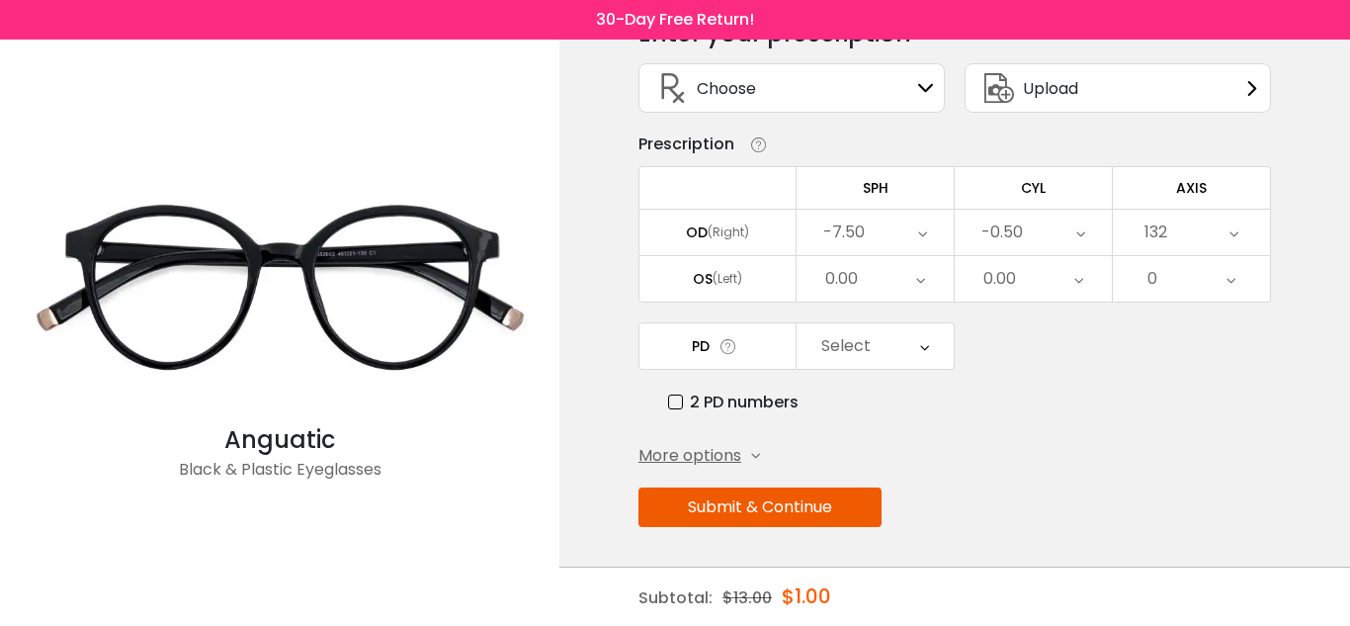
click at [1178, 227] on div "132" at bounding box center [1191, 232] width 157 height 45
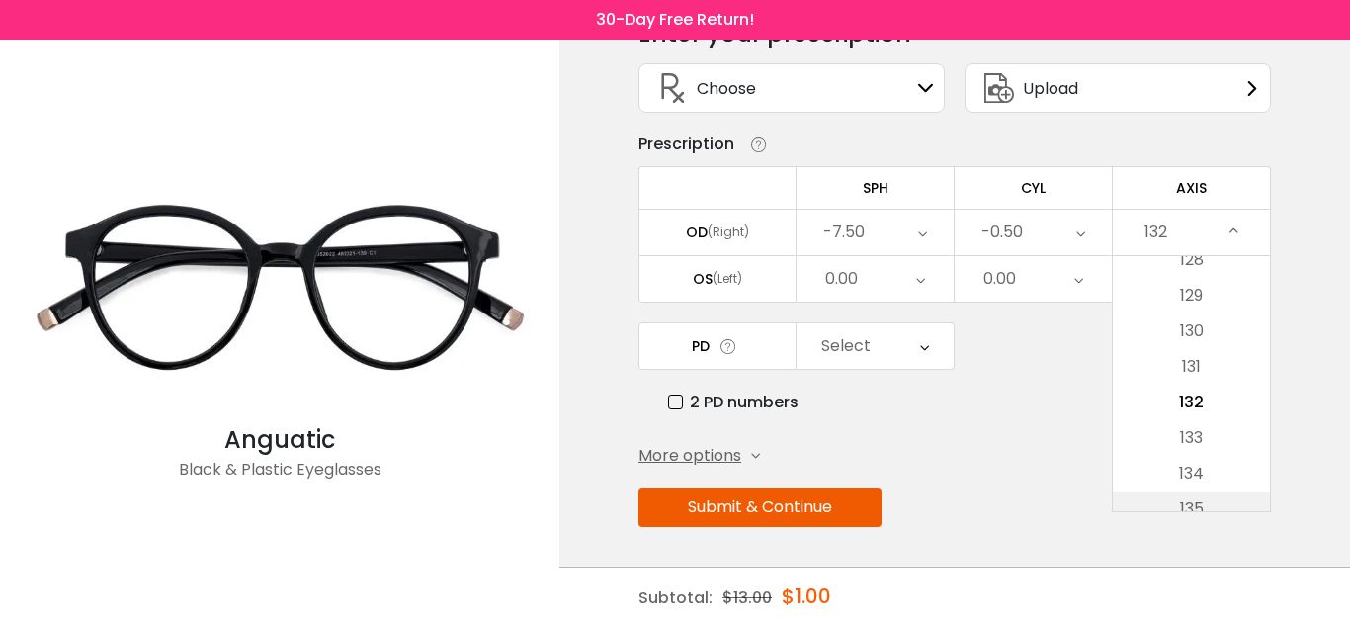
click at [1233, 496] on li "135" at bounding box center [1191, 509] width 157 height 36
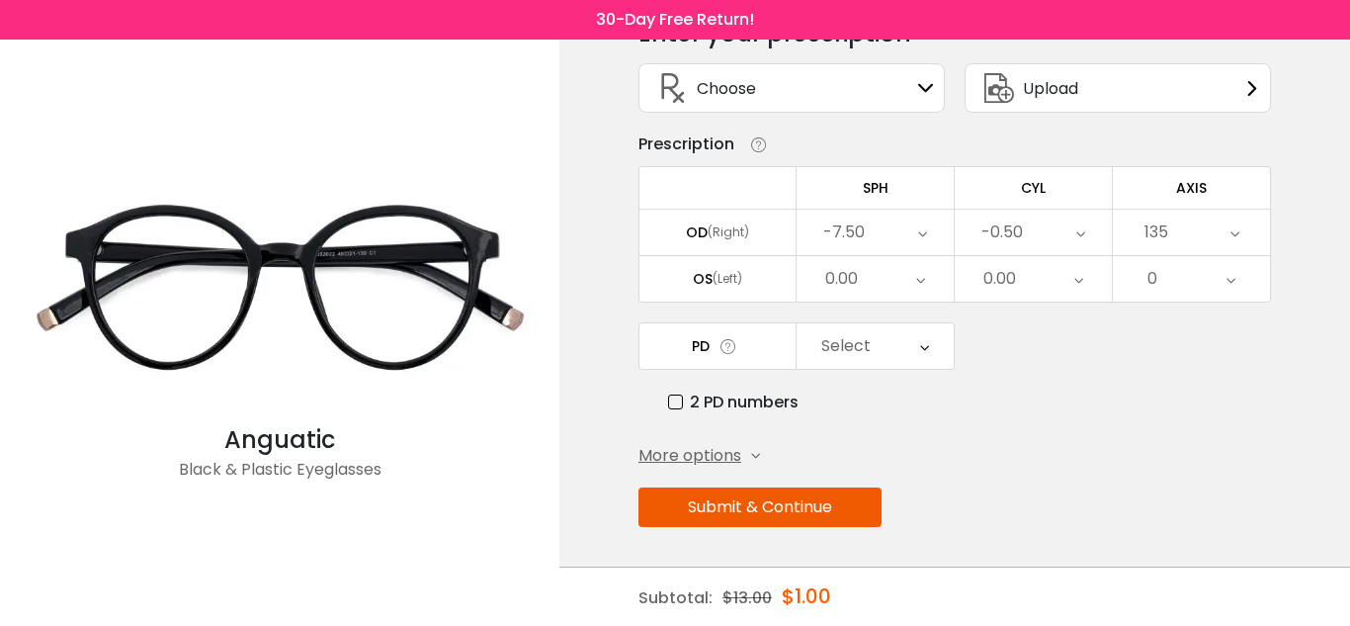
click at [1188, 237] on div "135" at bounding box center [1191, 232] width 157 height 45
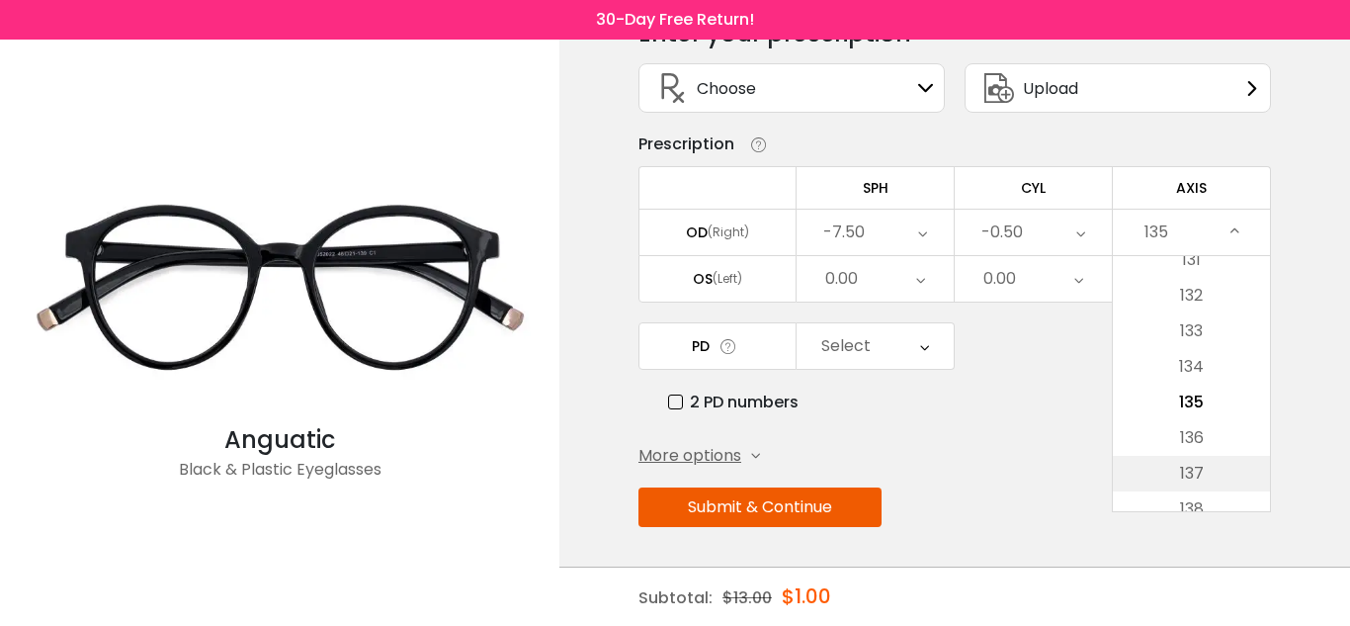
click at [1231, 466] on li "137" at bounding box center [1191, 474] width 157 height 36
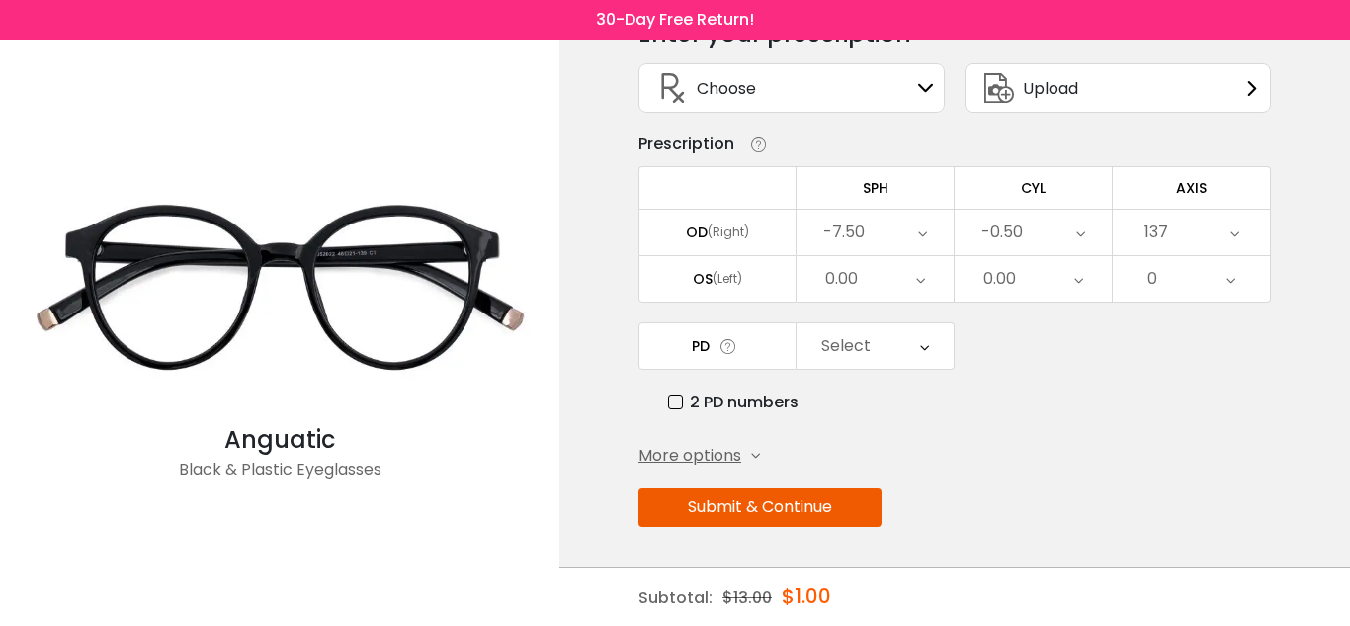
click at [916, 285] on icon at bounding box center [920, 278] width 9 height 45
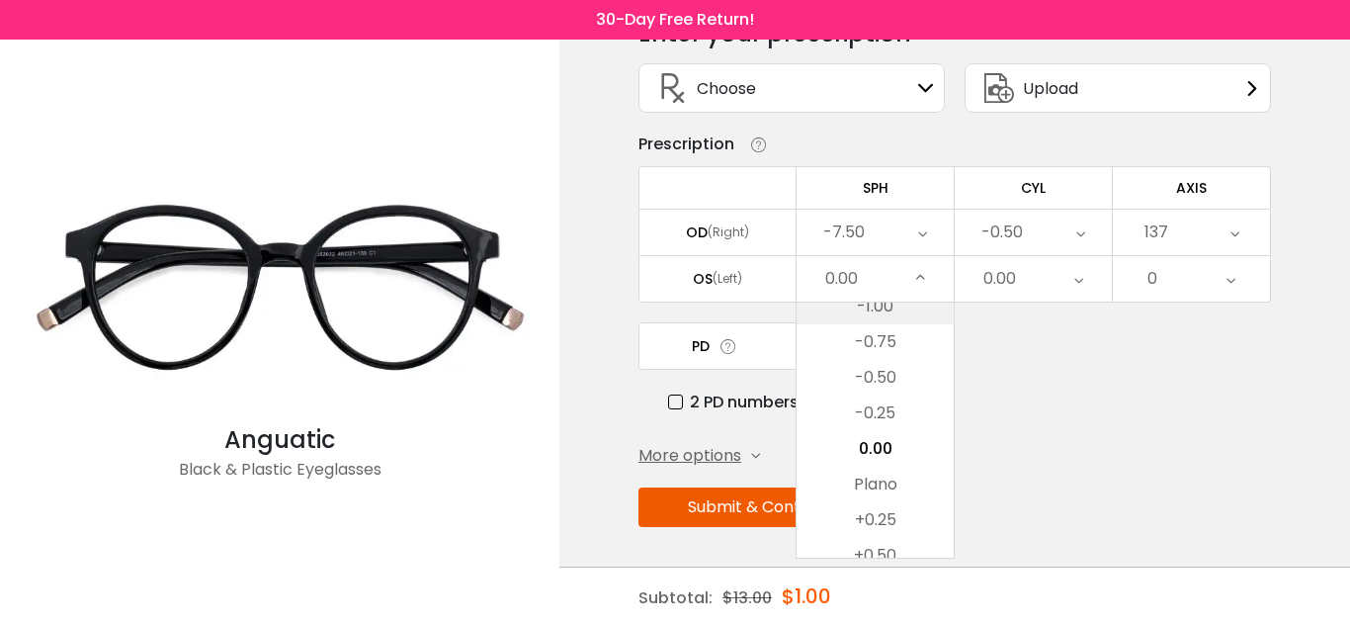
click at [892, 314] on li "-1.00" at bounding box center [875, 307] width 157 height 36
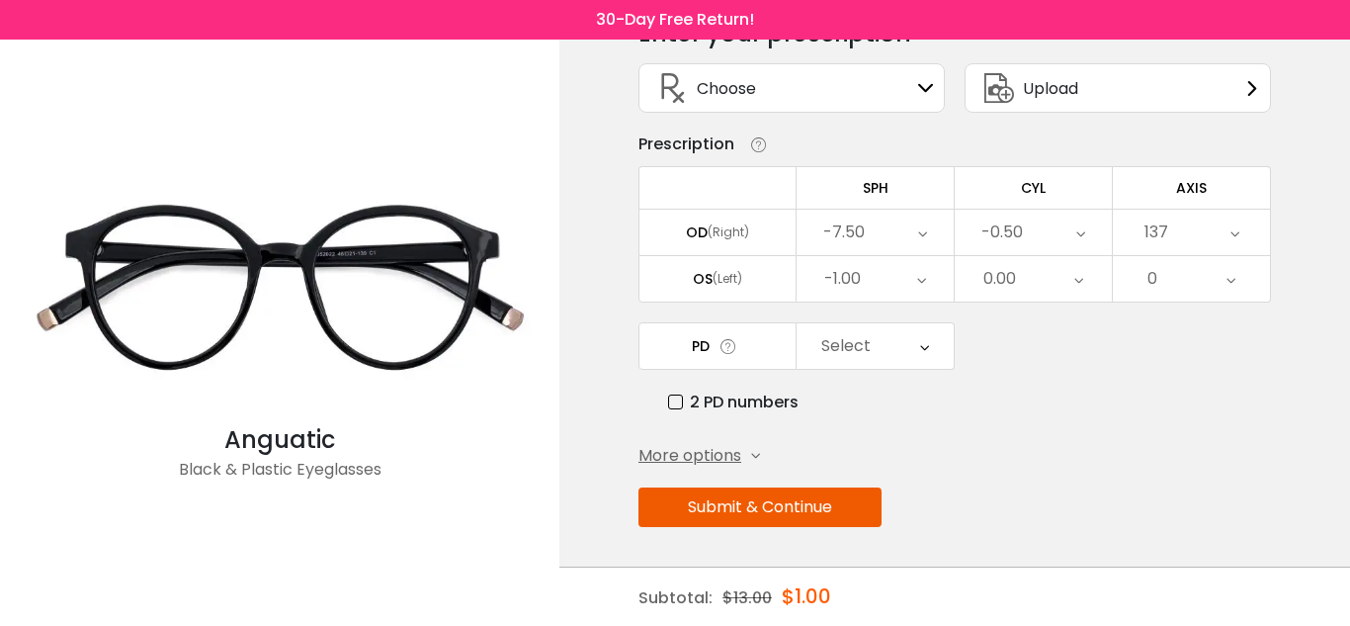
click at [899, 289] on div "-1.00" at bounding box center [875, 278] width 157 height 45
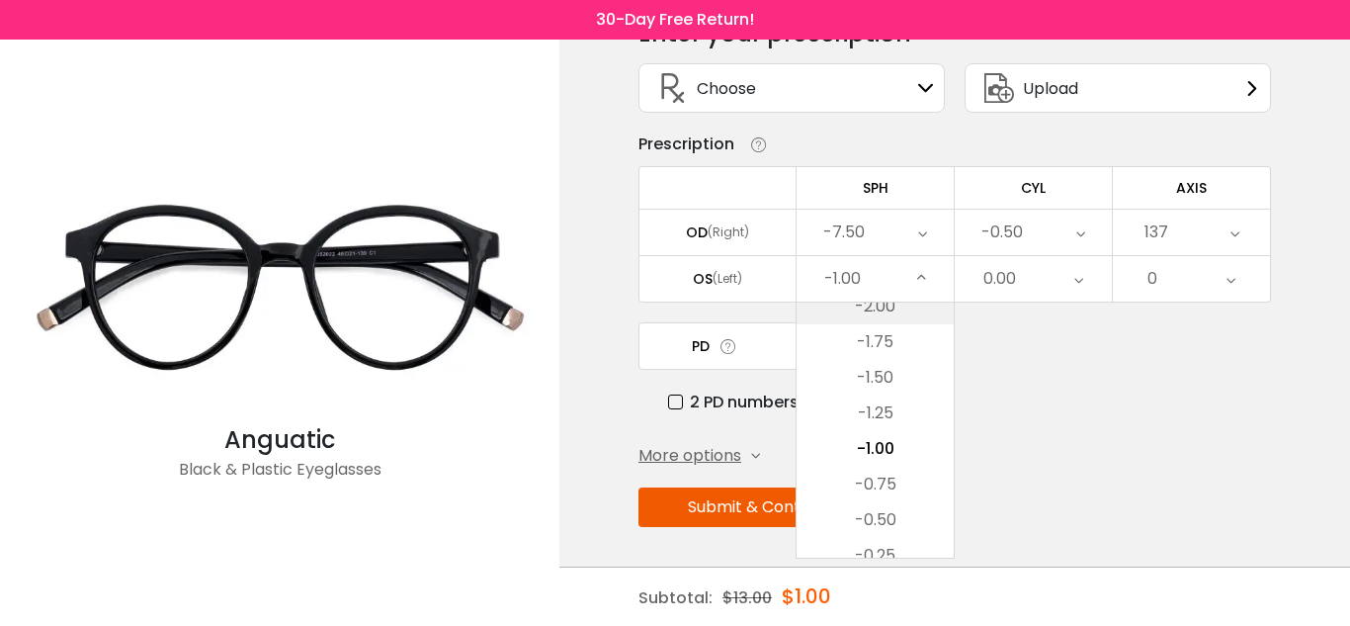
click at [901, 303] on li "-2.00" at bounding box center [875, 307] width 157 height 36
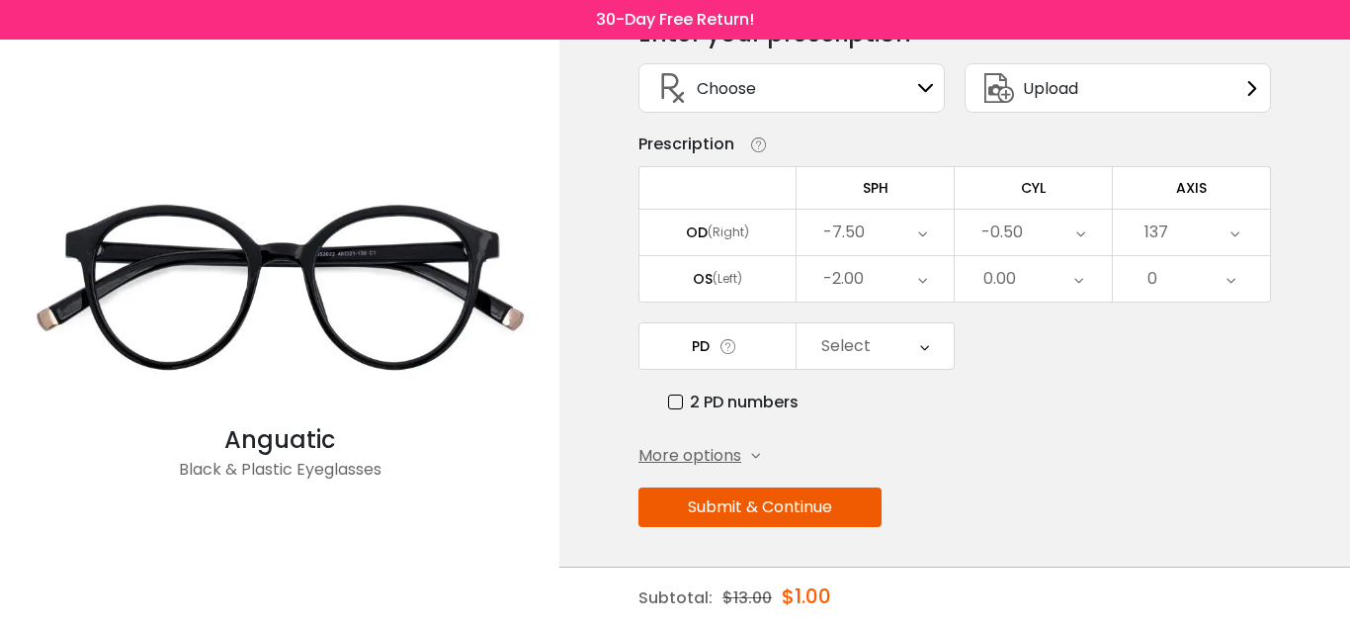
click at [909, 285] on div "-2.00" at bounding box center [875, 278] width 157 height 45
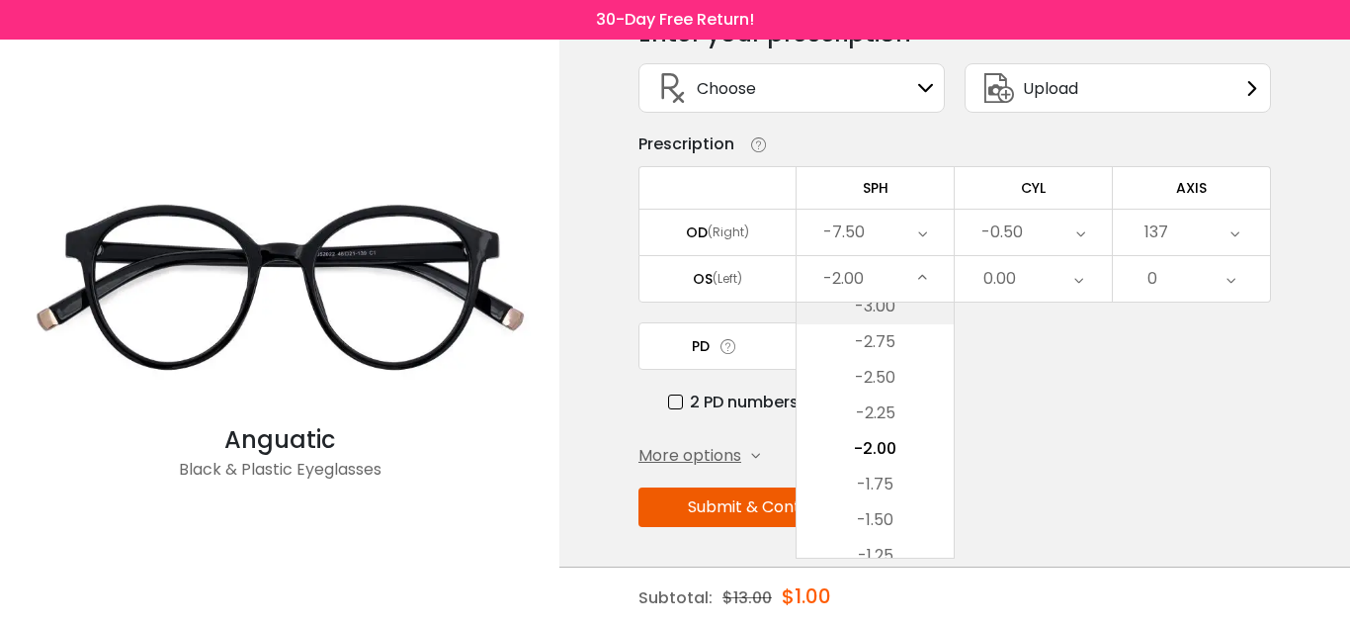
click at [915, 306] on li "-3.00" at bounding box center [875, 307] width 157 height 36
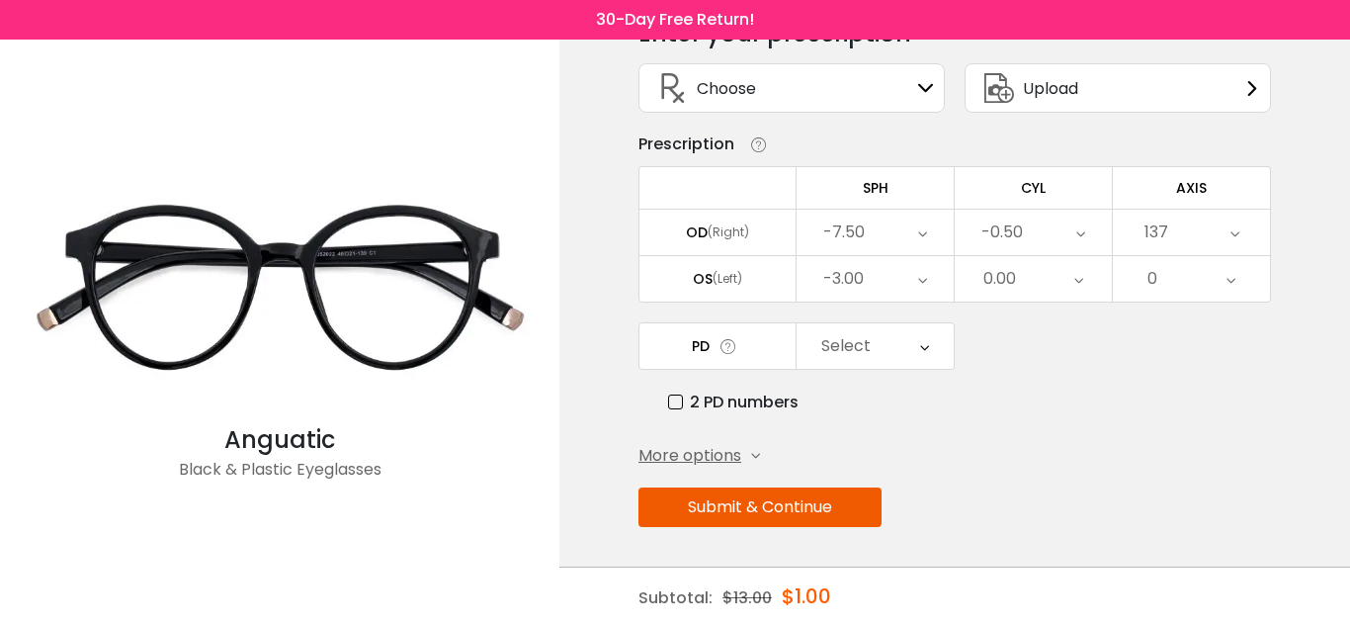
click at [905, 265] on div "-3.00" at bounding box center [875, 278] width 157 height 45
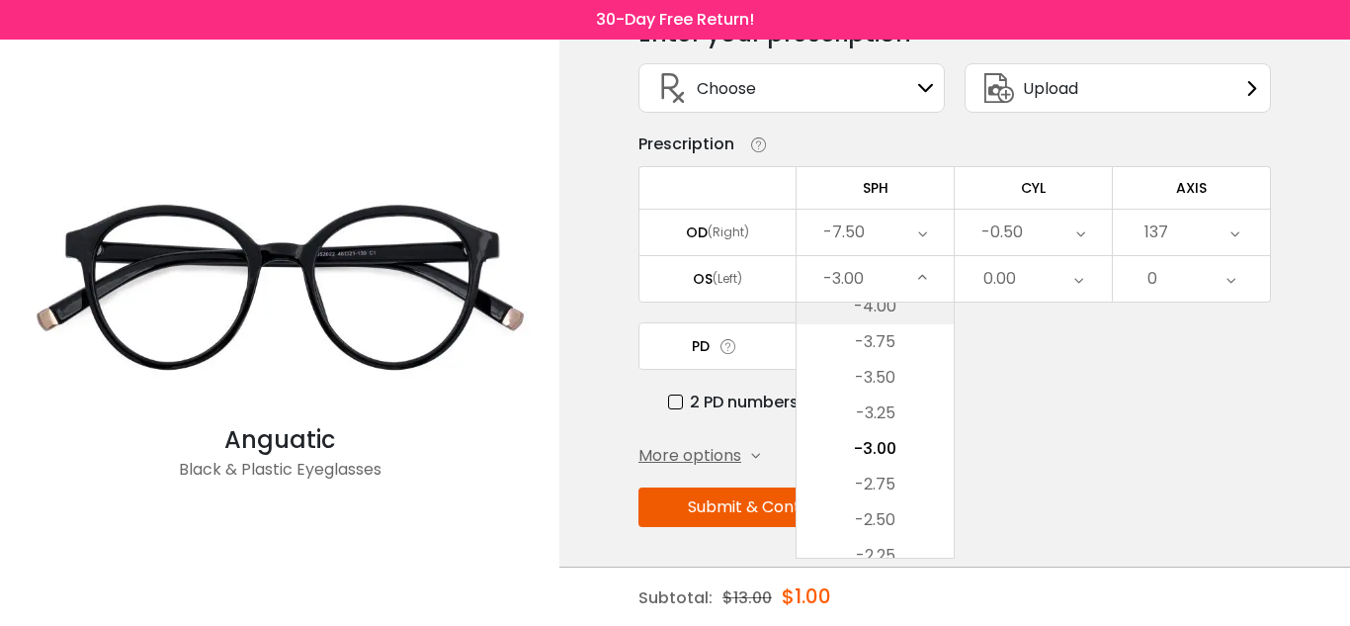
click at [911, 304] on li "-4.00" at bounding box center [875, 307] width 157 height 36
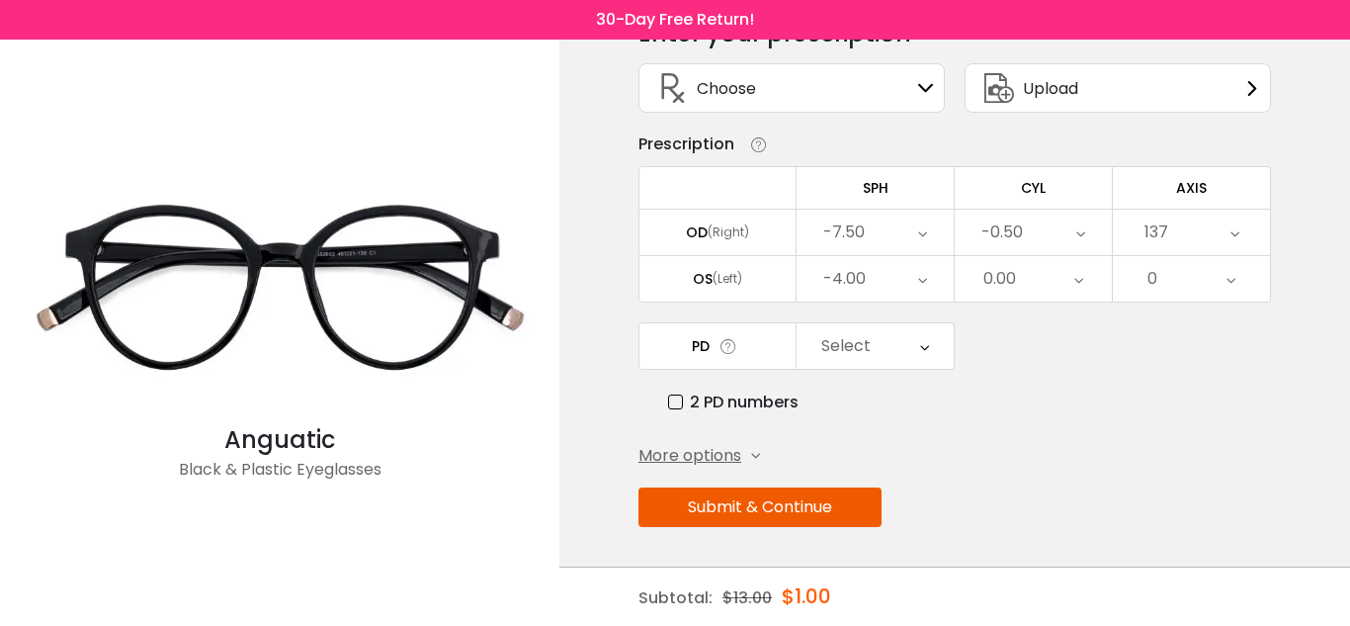
click at [896, 275] on div "-4.00" at bounding box center [875, 278] width 157 height 45
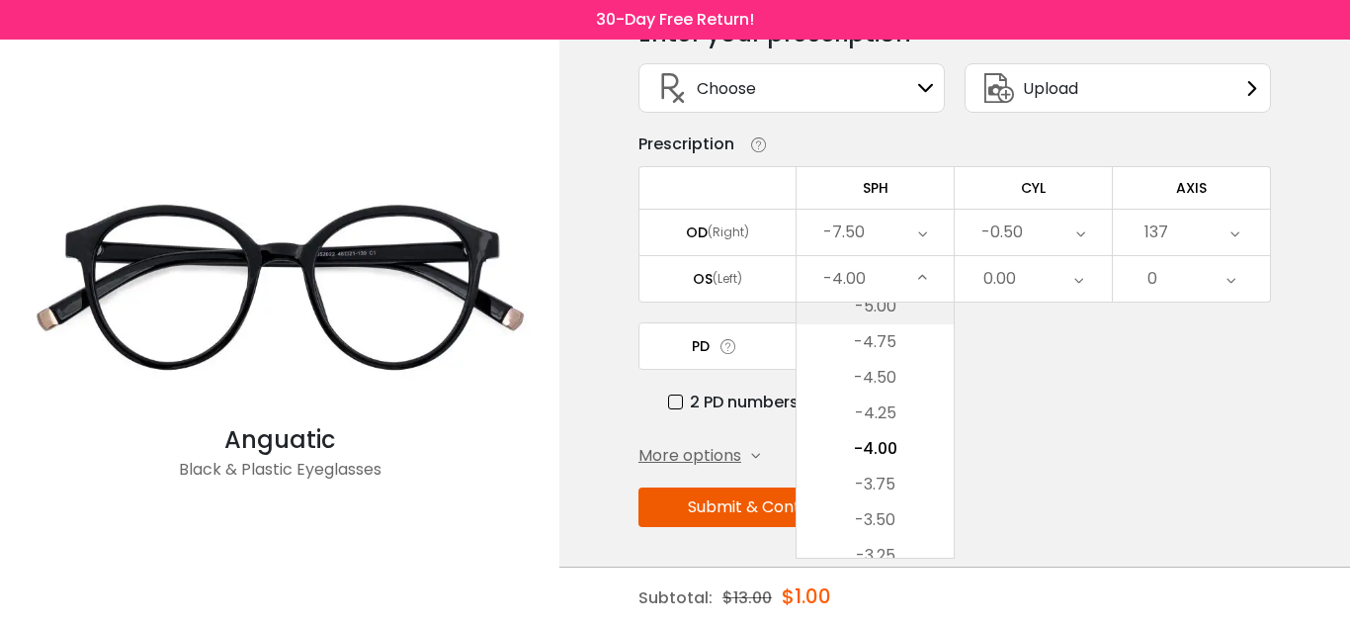
click at [905, 313] on li "-5.00" at bounding box center [875, 307] width 157 height 36
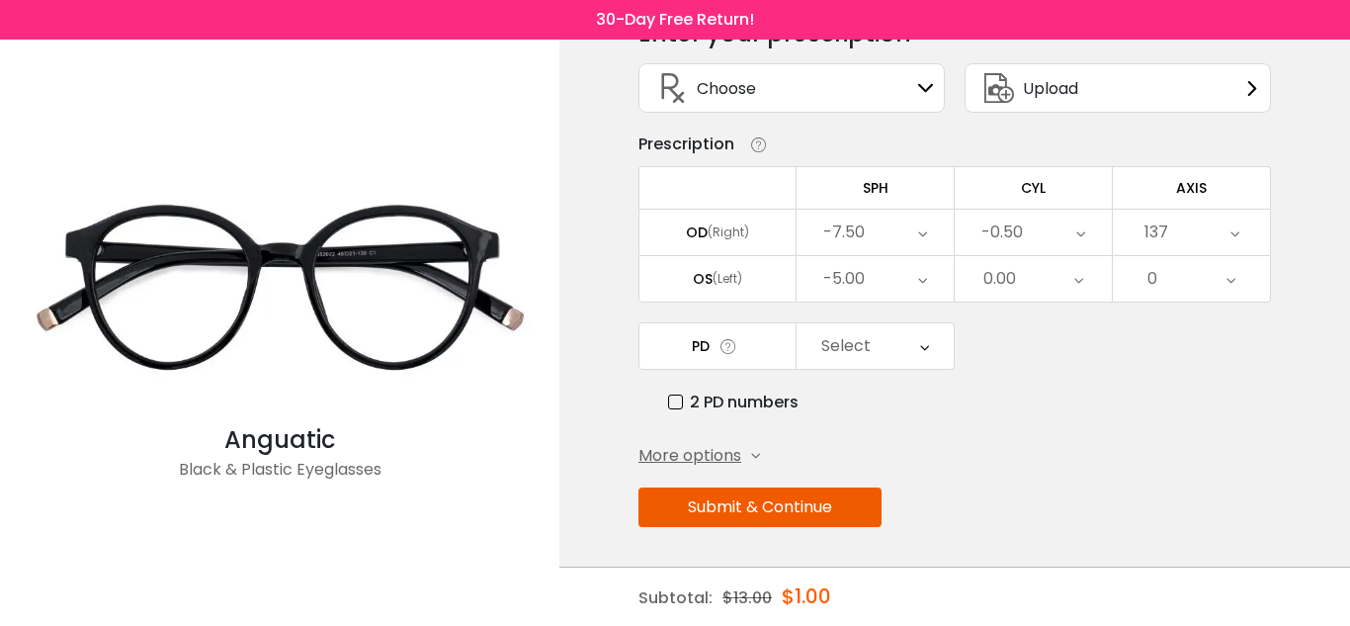
click at [888, 273] on div "-5.00" at bounding box center [875, 278] width 157 height 45
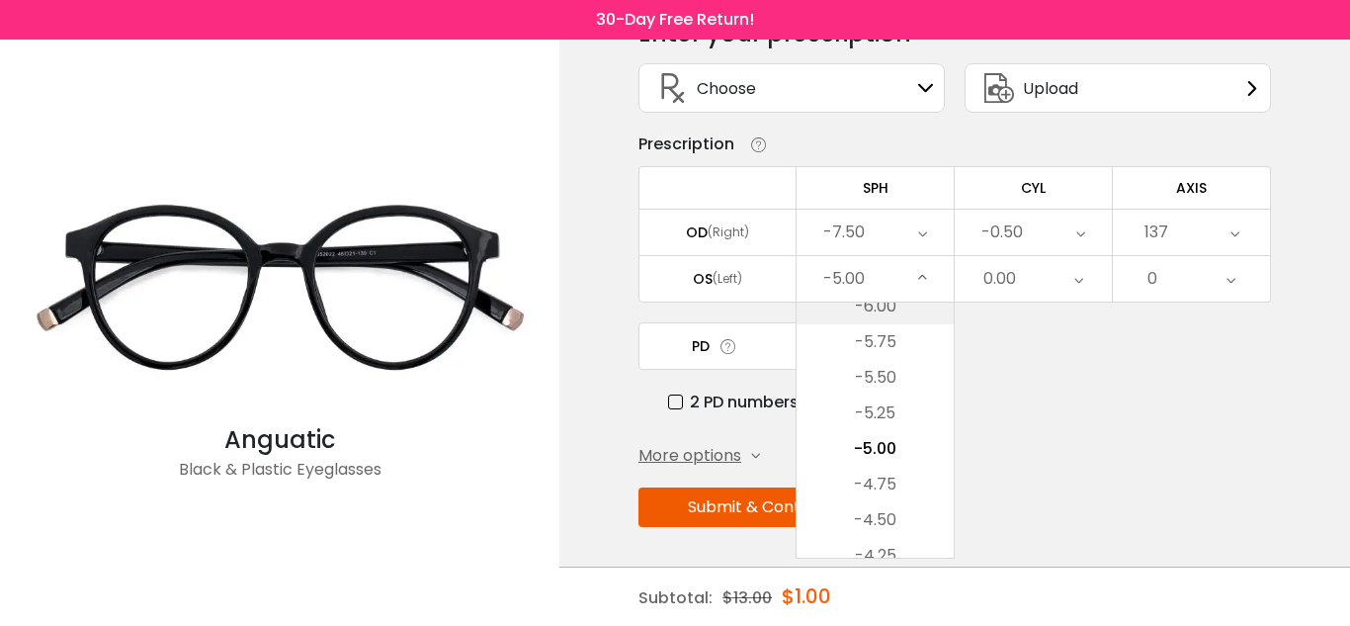
click at [897, 309] on li "-6.00" at bounding box center [875, 307] width 157 height 36
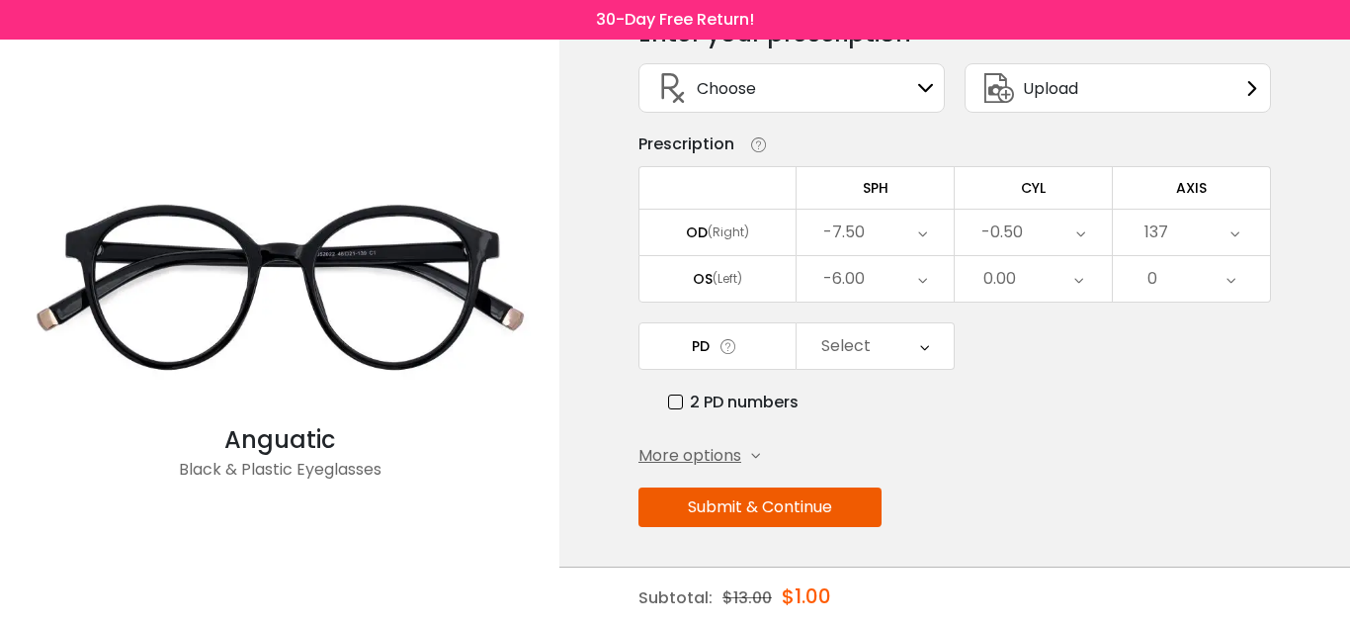
click at [883, 282] on div "-6.00" at bounding box center [875, 278] width 157 height 45
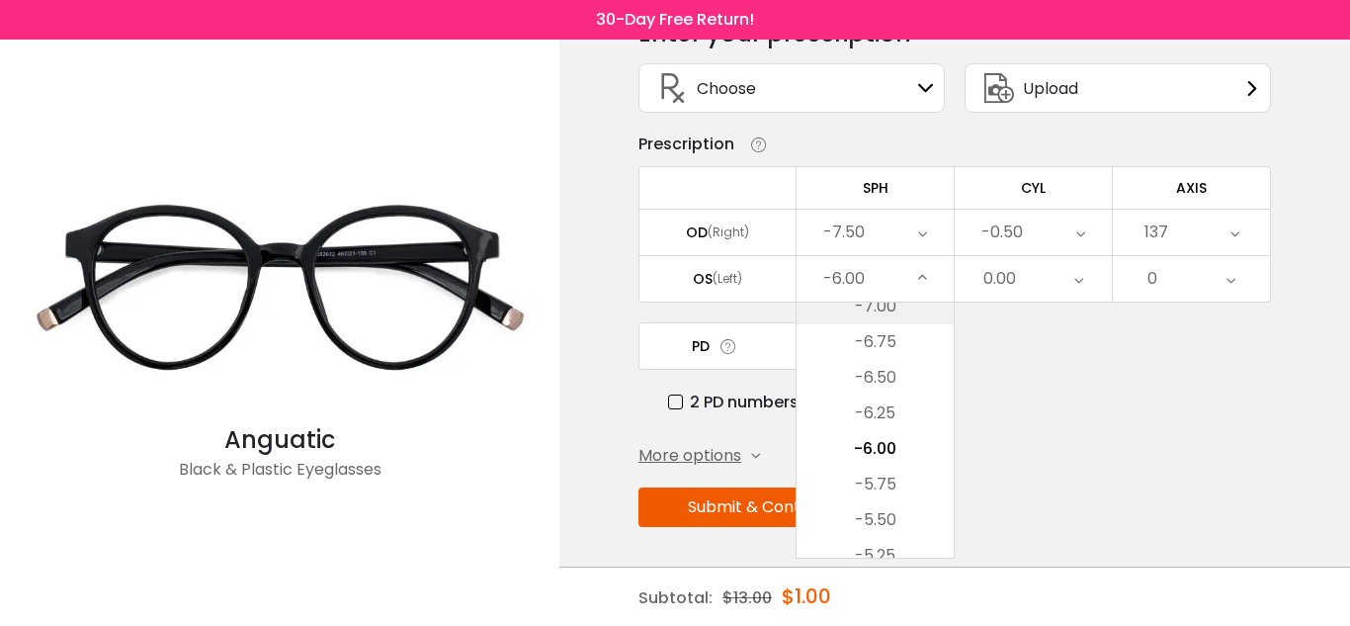
click at [882, 306] on li "-7.00" at bounding box center [875, 307] width 157 height 36
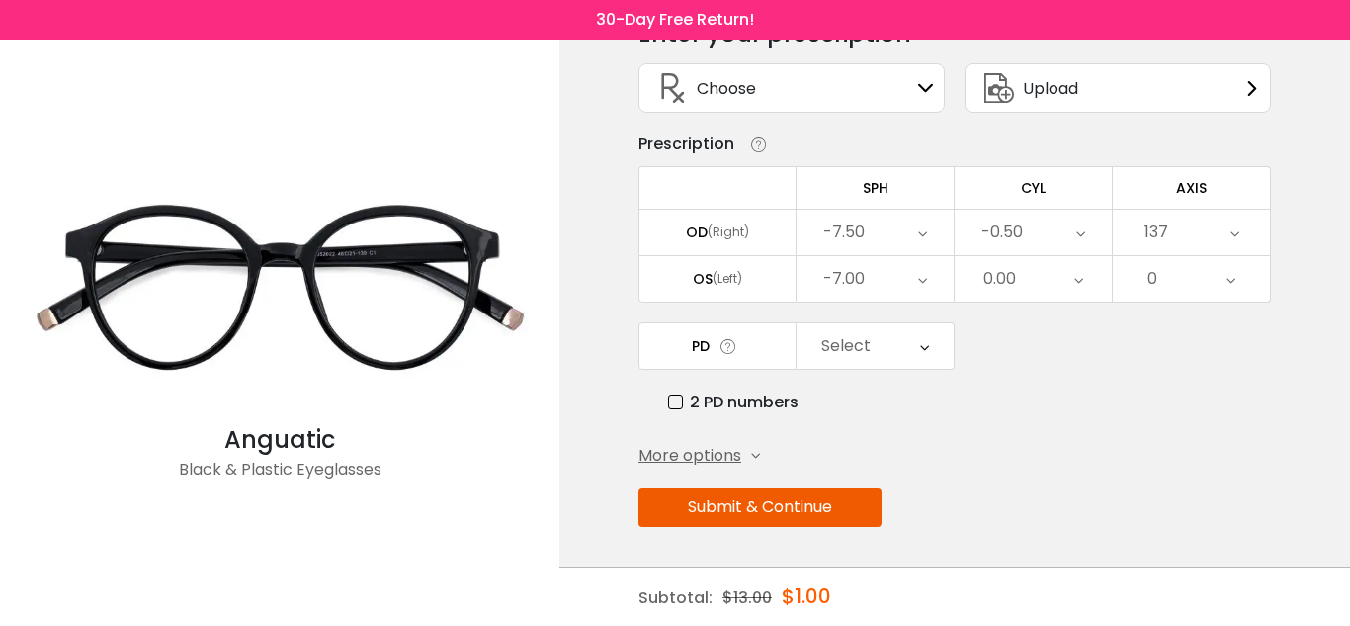
click at [871, 273] on div "-7.00" at bounding box center [875, 278] width 157 height 45
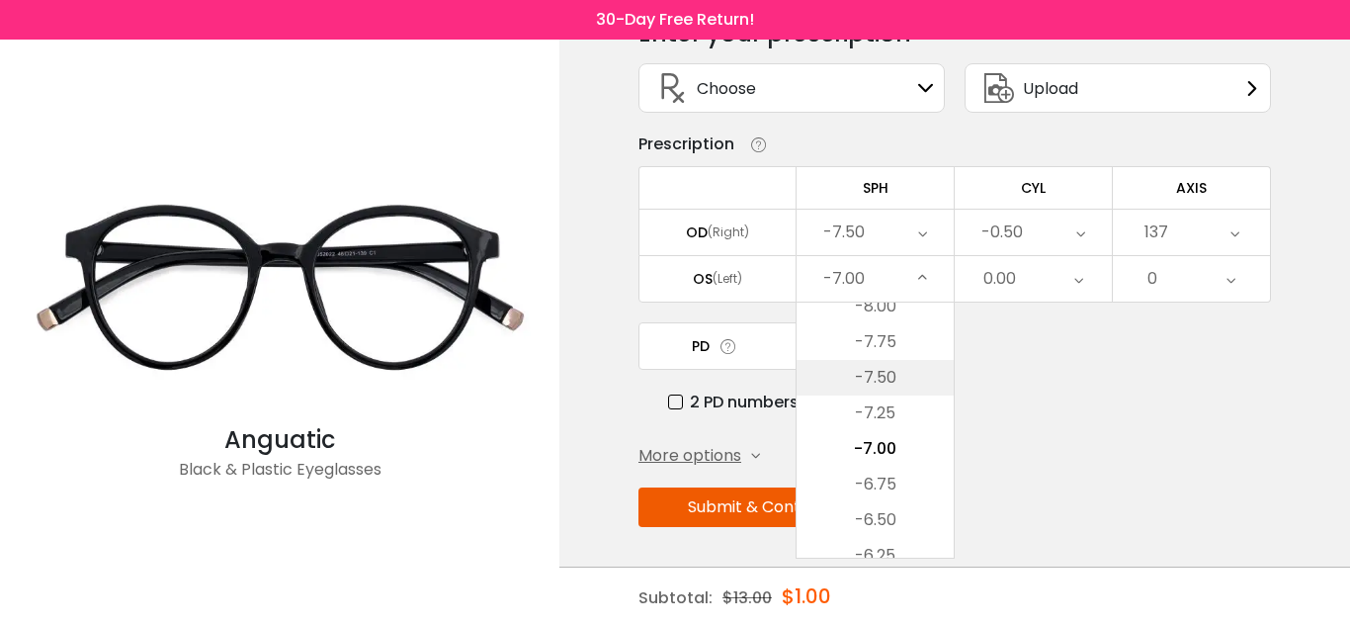
click at [891, 369] on li "-7.50" at bounding box center [875, 378] width 157 height 36
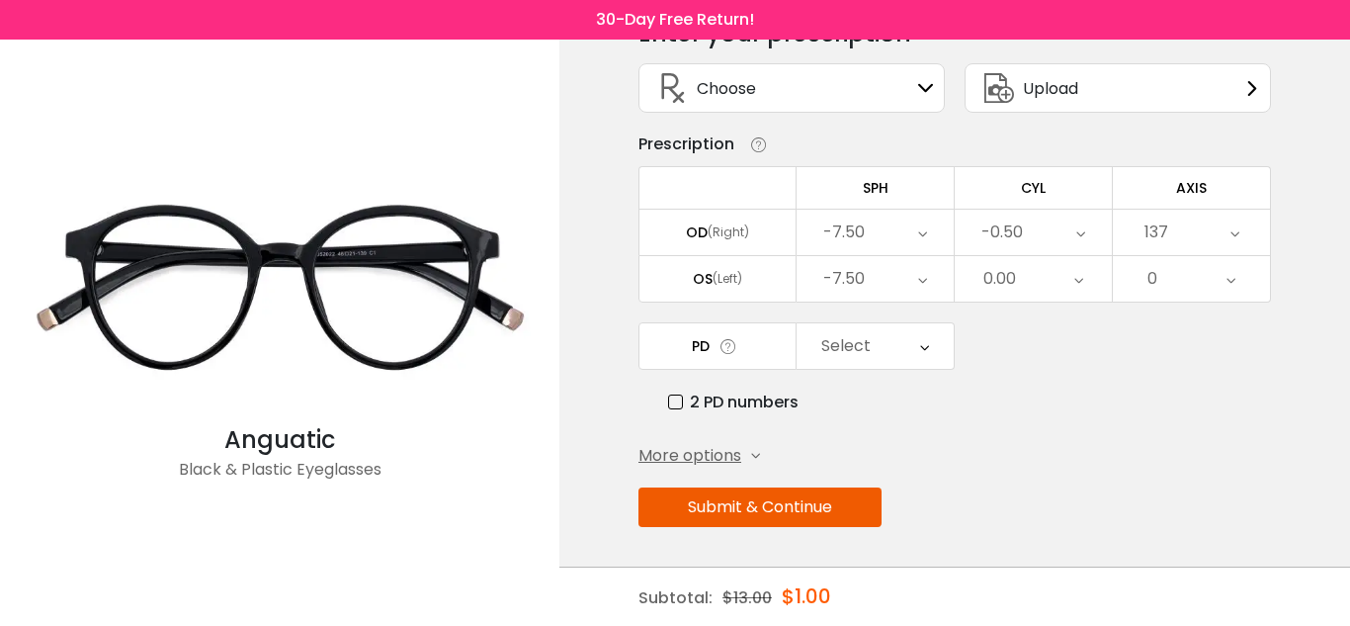
click at [1079, 277] on icon at bounding box center [1079, 278] width 9 height 45
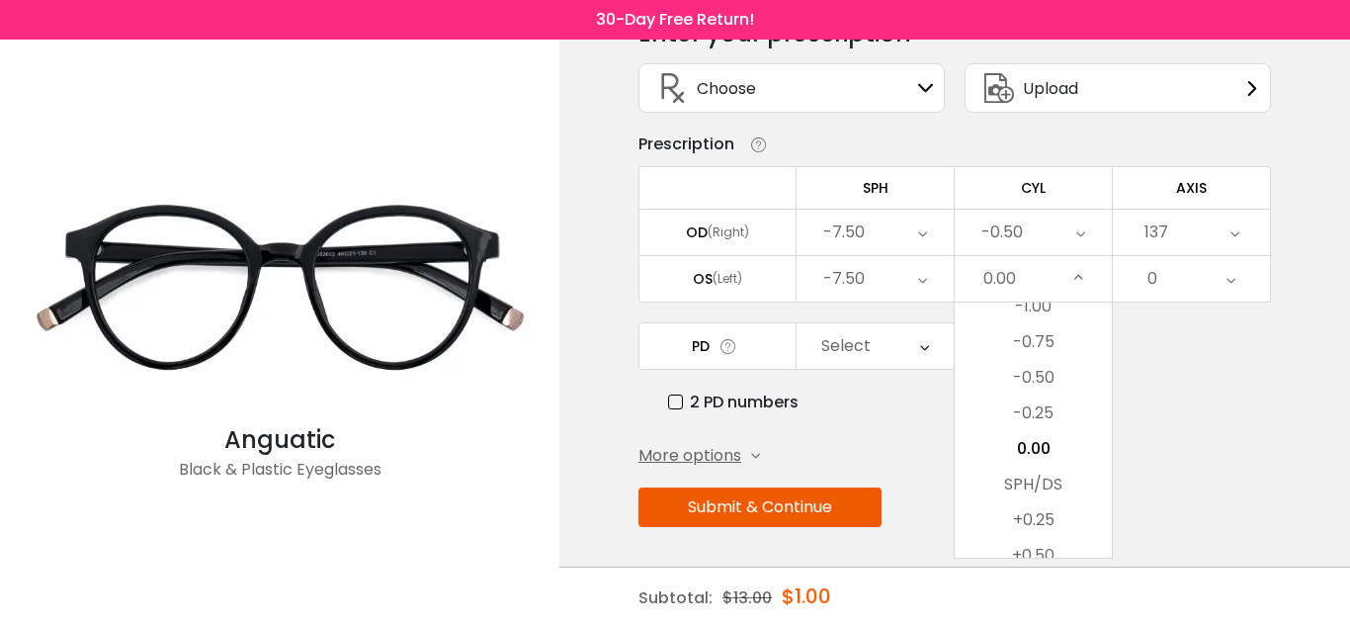
click at [1272, 347] on div "< × Choose your usage Single Vision (Distance) This lens helps you see details …" at bounding box center [955, 275] width 791 height 701
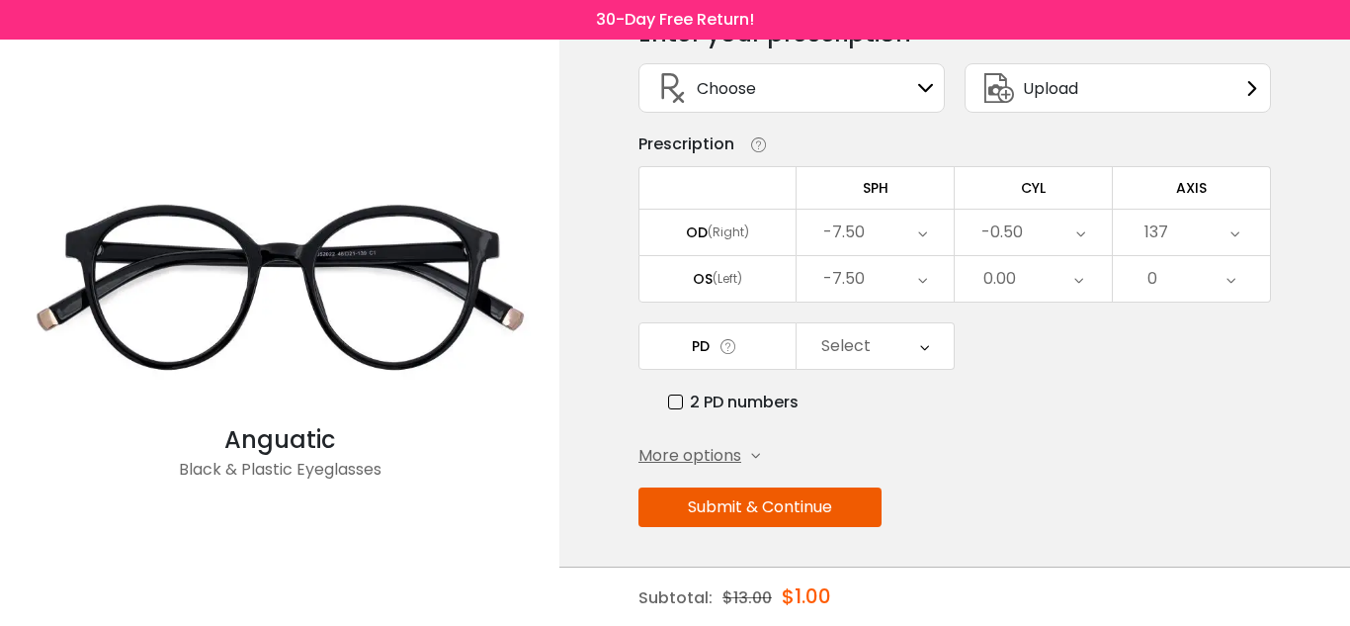
click at [930, 339] on div "Select" at bounding box center [875, 345] width 157 height 45
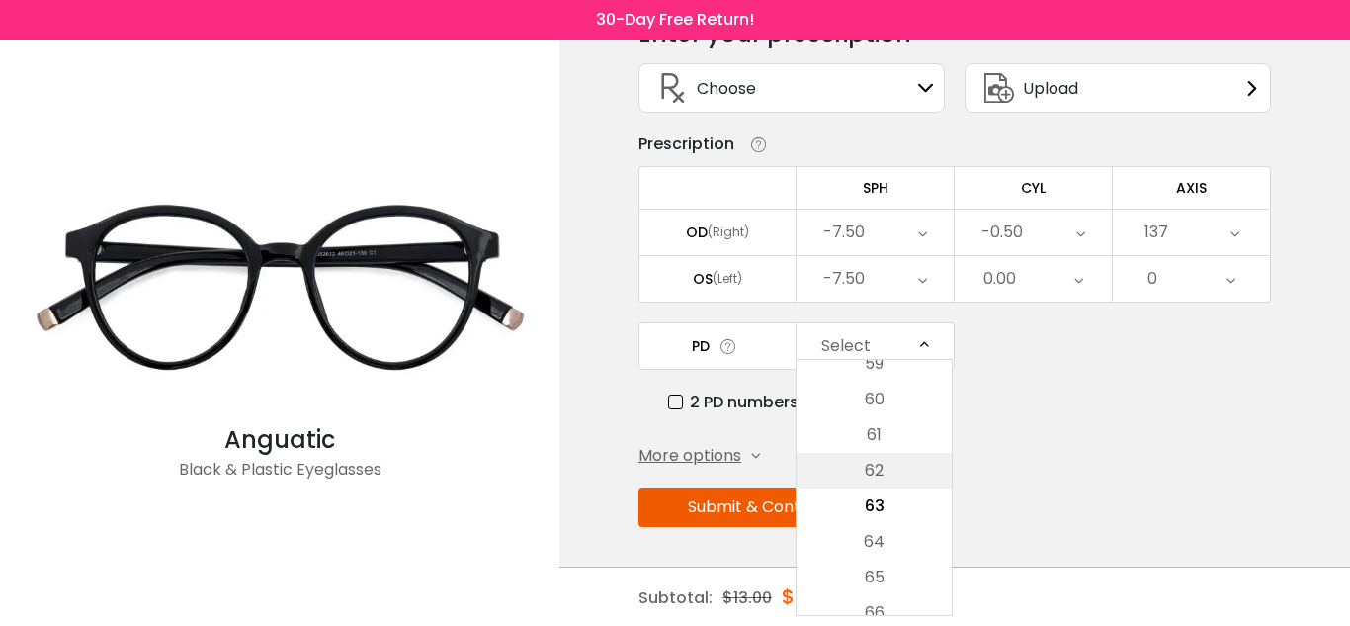
click at [901, 466] on li "62" at bounding box center [874, 471] width 155 height 36
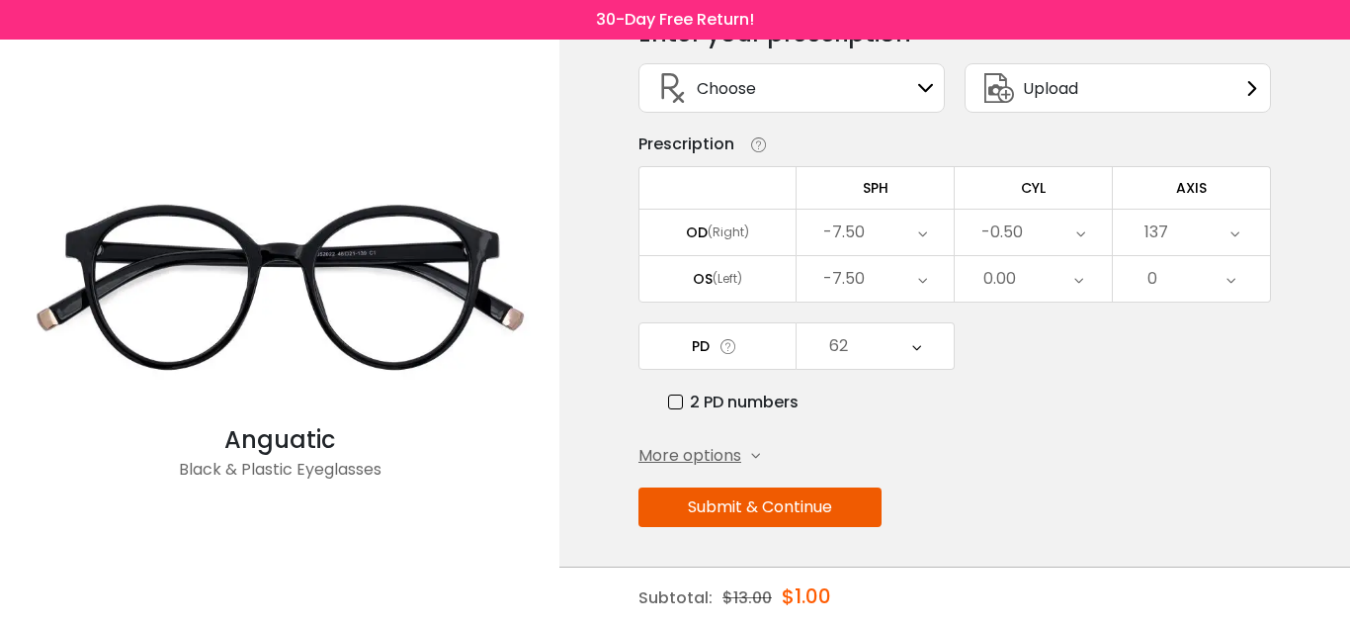
click at [736, 449] on span "More options" at bounding box center [690, 456] width 103 height 24
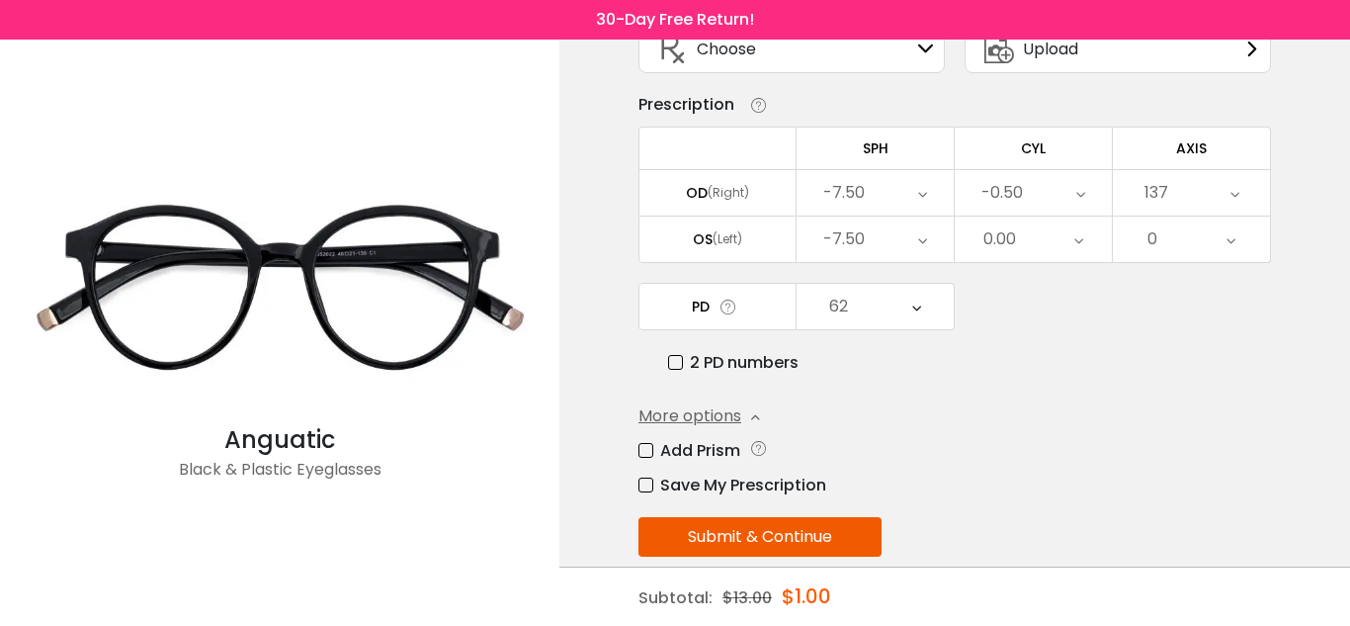
scroll to position [184, 0]
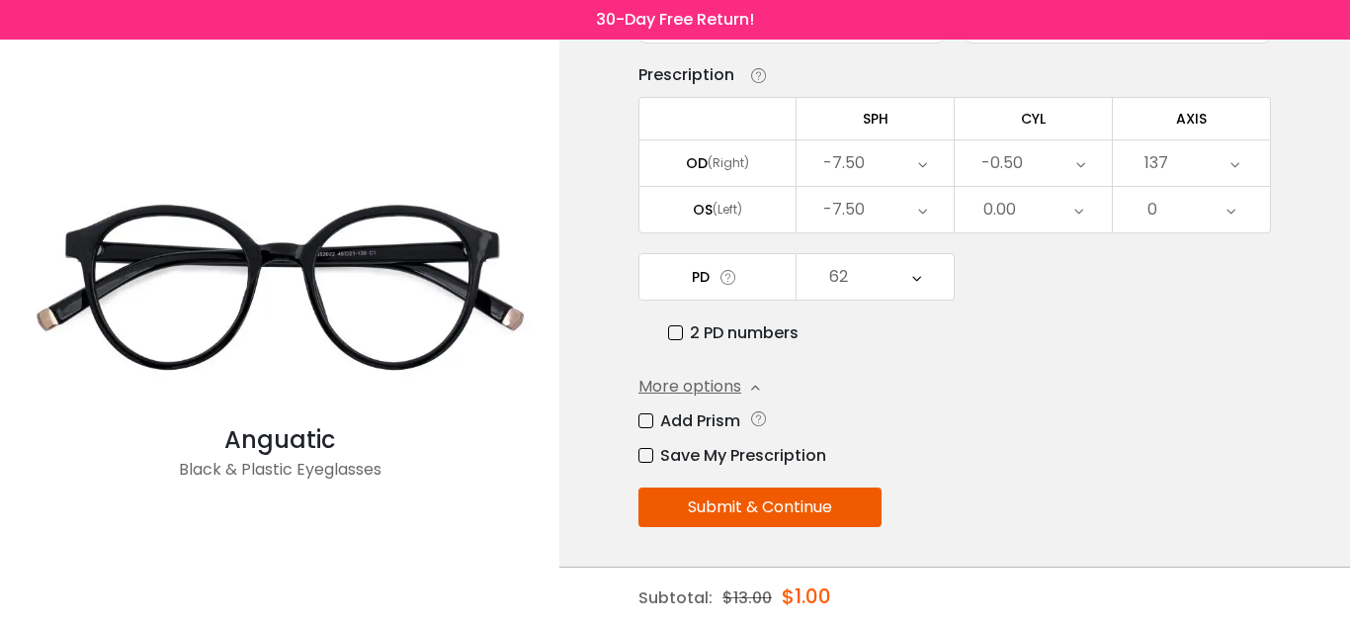
click at [644, 455] on label "Save My Prescription" at bounding box center [733, 455] width 188 height 25
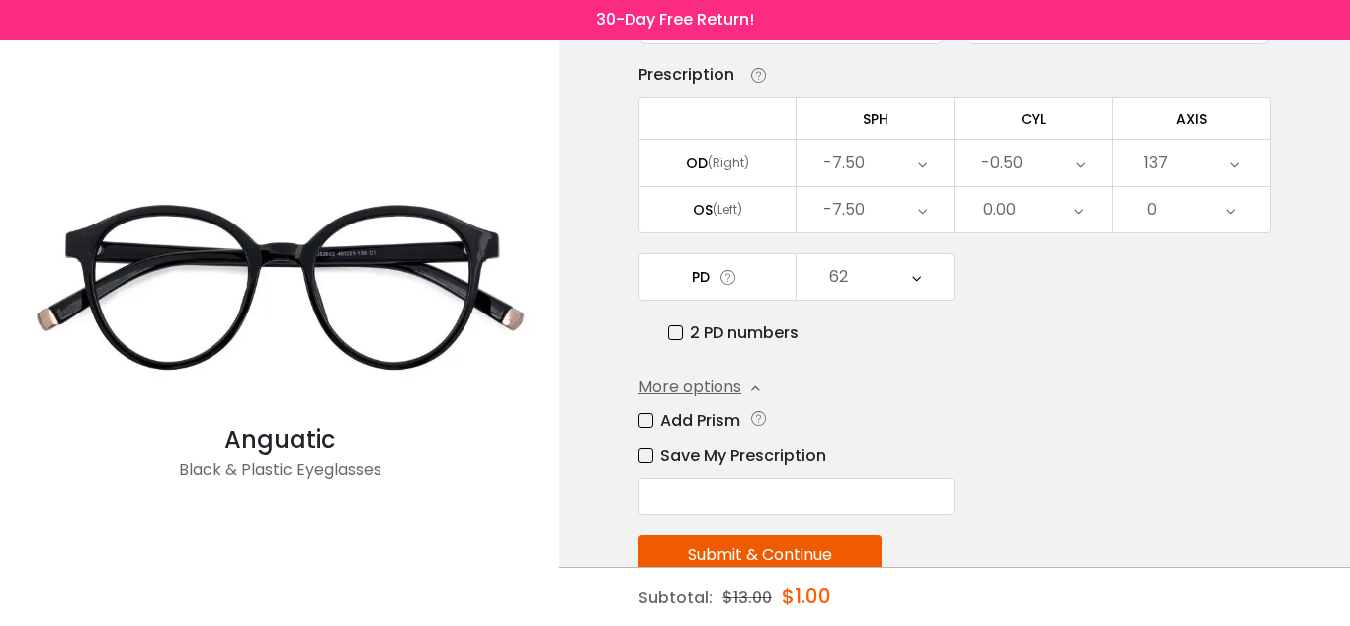
click at [655, 500] on input "text" at bounding box center [797, 496] width 316 height 38
type input "****"
click at [804, 552] on button "Submit & Continue" at bounding box center [760, 555] width 243 height 40
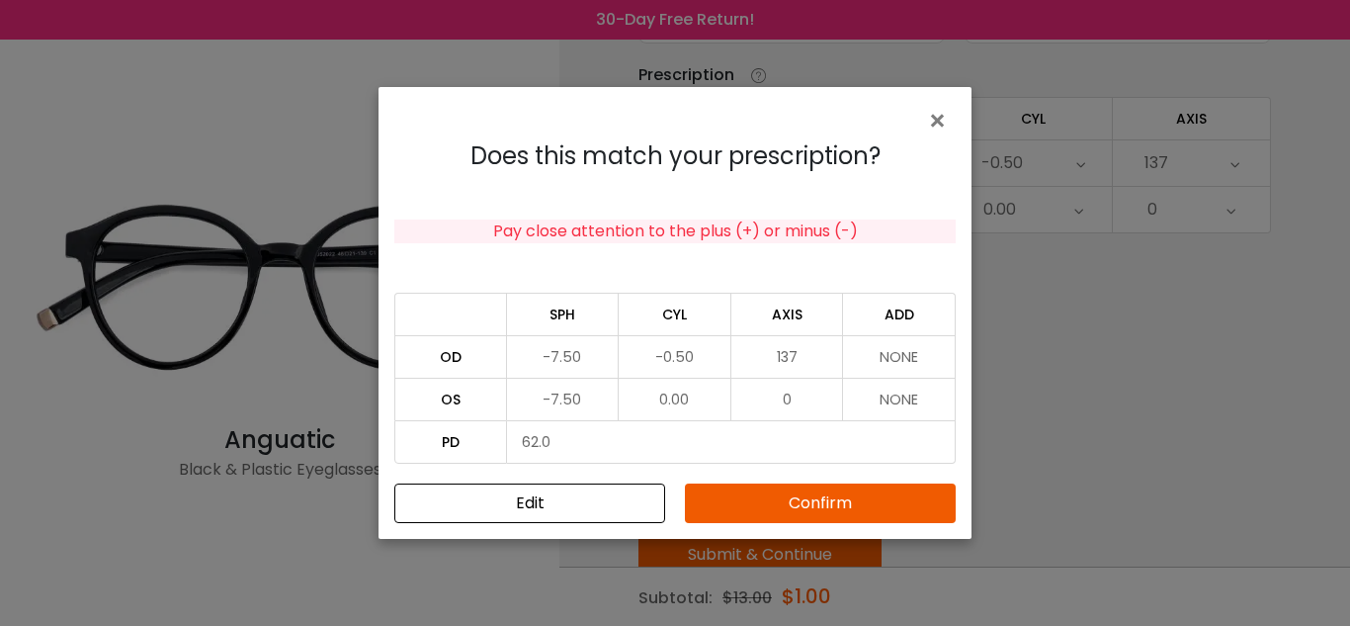
click at [790, 499] on button "Confirm" at bounding box center [820, 503] width 271 height 40
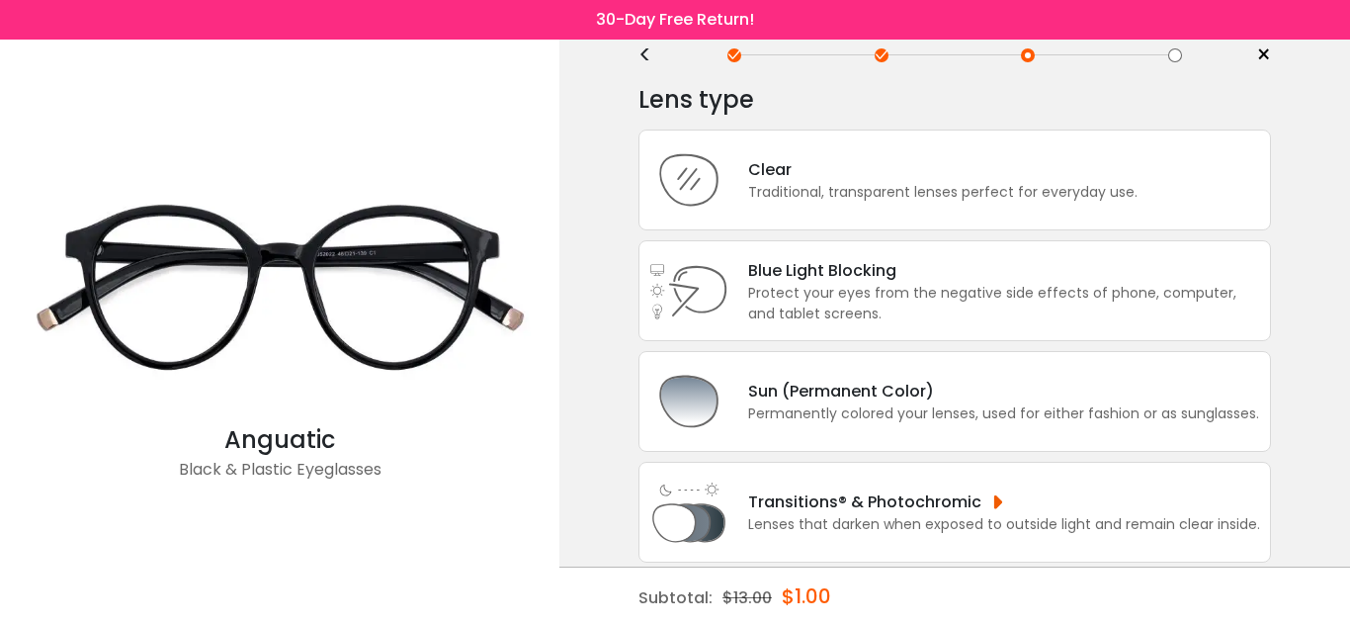
scroll to position [9, 0]
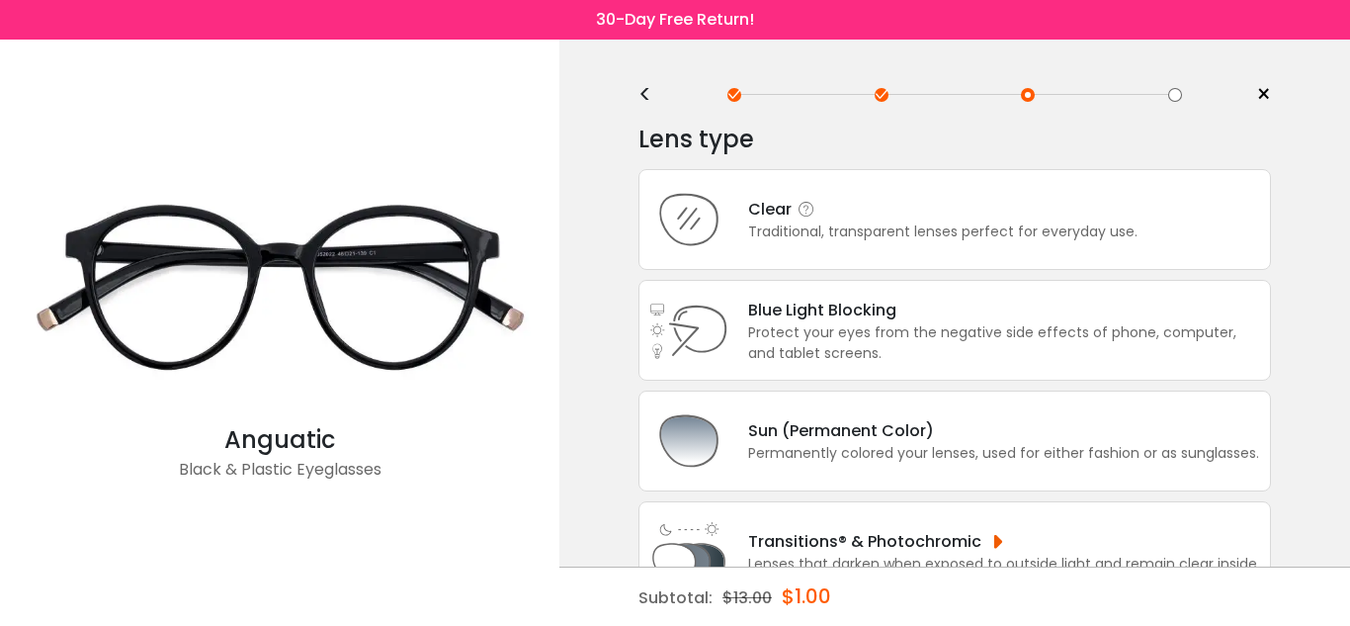
click at [1115, 210] on div "Clear" at bounding box center [942, 209] width 389 height 25
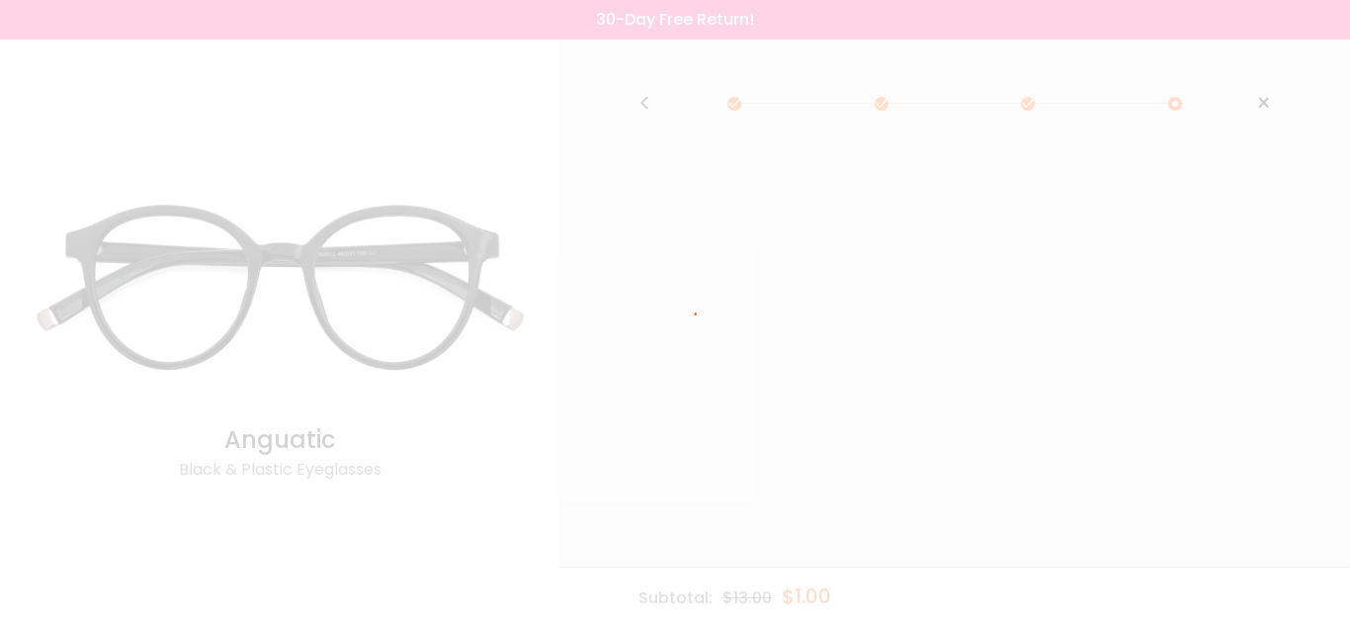
scroll to position [0, 0]
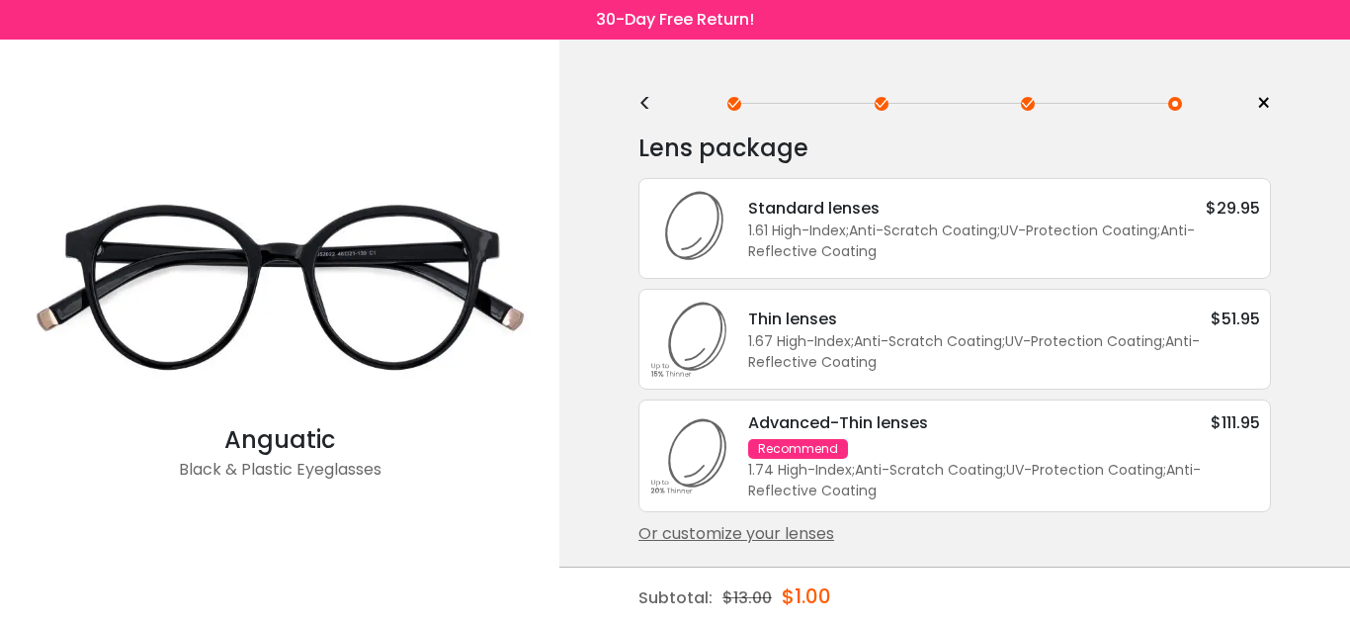
click at [748, 532] on div "Or customize your lenses" at bounding box center [955, 534] width 633 height 24
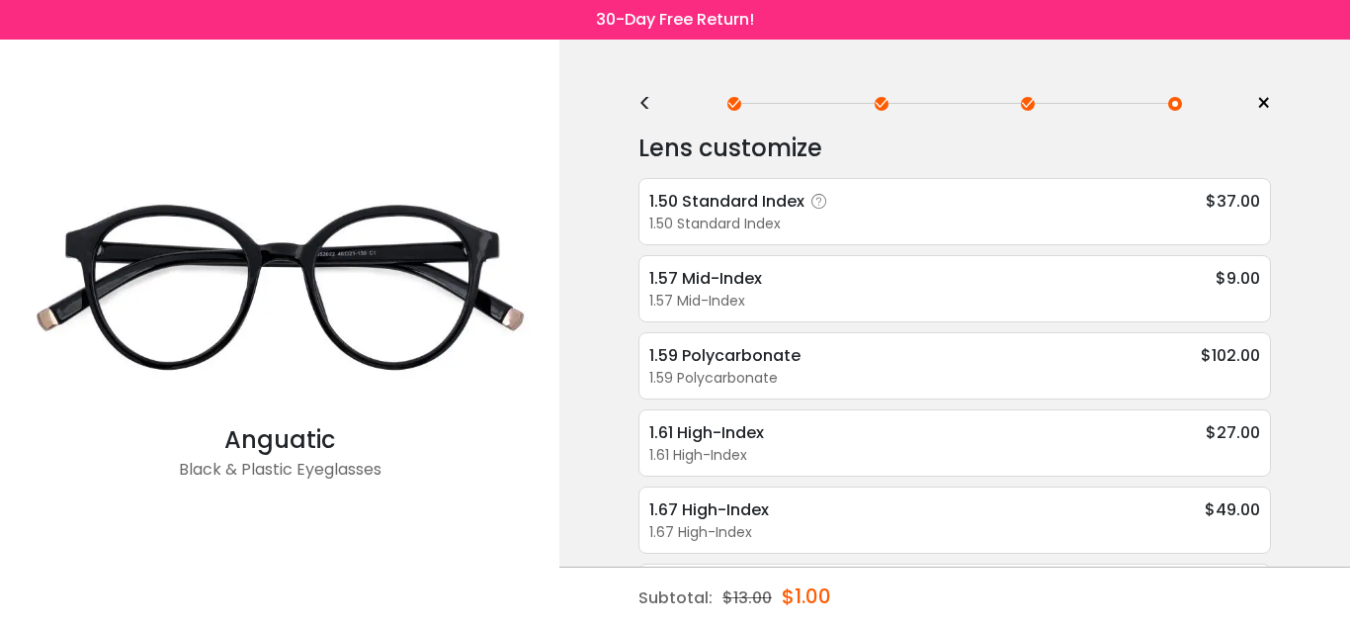
click at [863, 192] on div "1.50 Standard Index $37.00" at bounding box center [954, 201] width 611 height 25
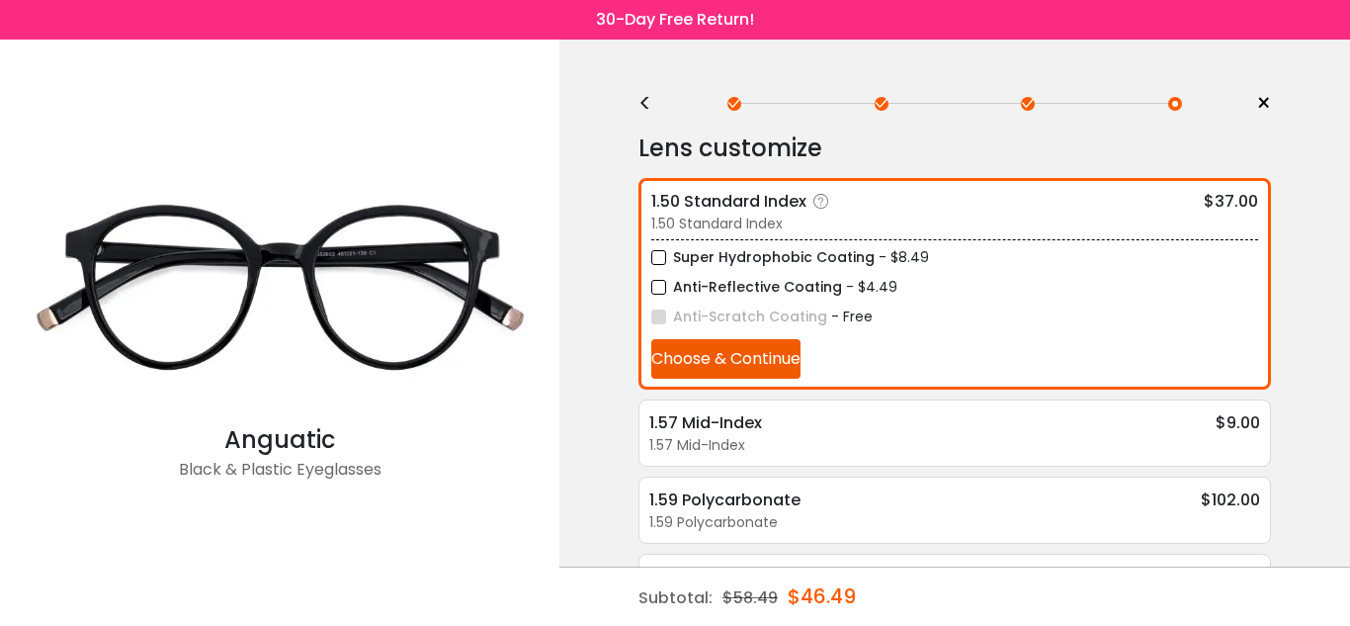
click at [657, 318] on label "Anti-Scratch Coating" at bounding box center [739, 316] width 176 height 25
click at [762, 364] on button "Choose & Continue" at bounding box center [725, 359] width 149 height 40
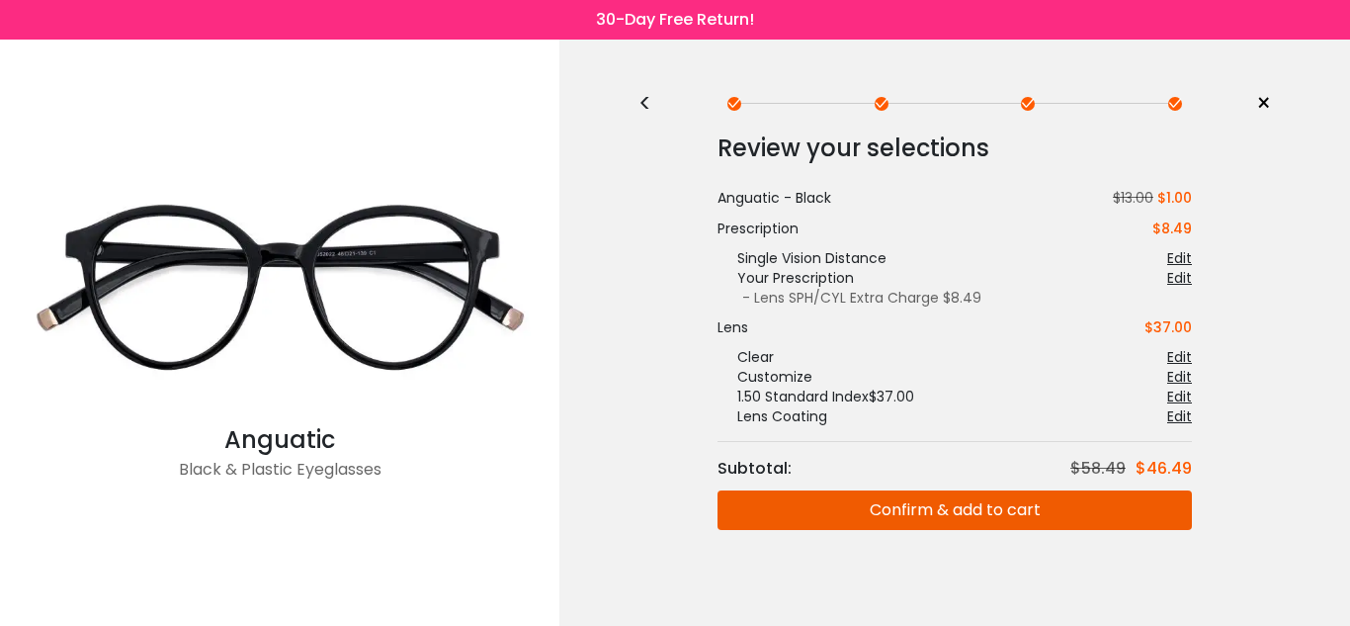
click at [982, 507] on button "Confirm & add to cart" at bounding box center [955, 510] width 475 height 40
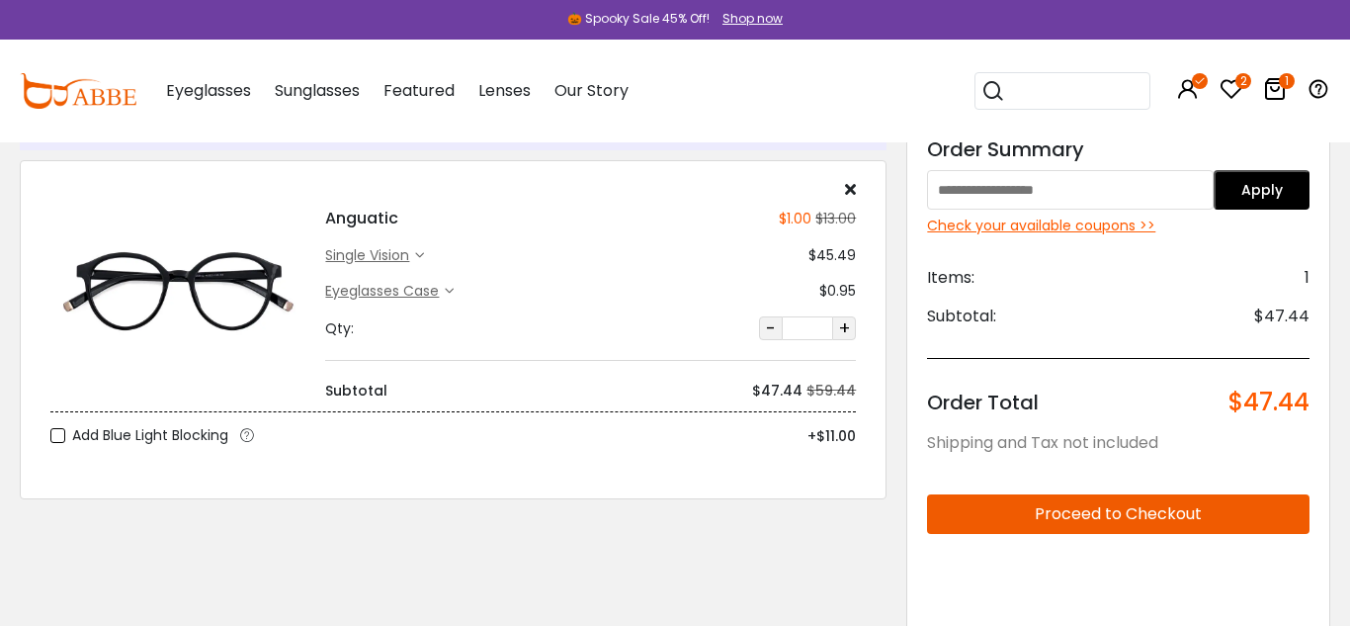
scroll to position [79, 0]
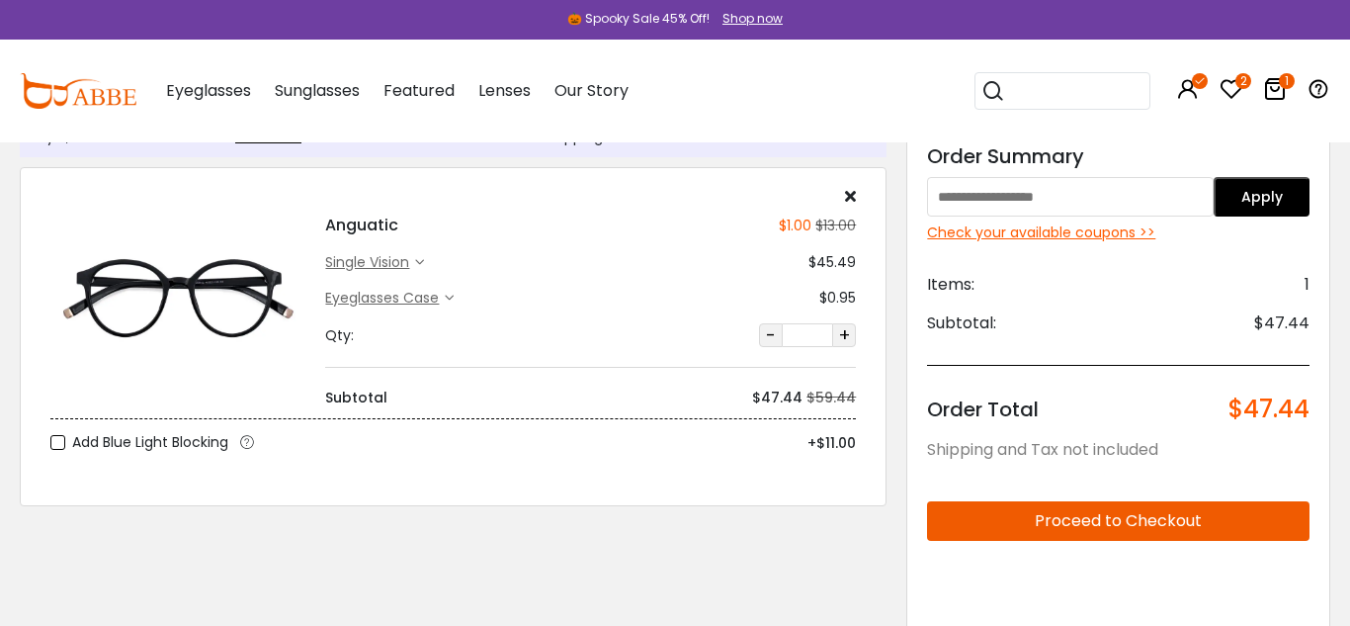
click at [430, 298] on div "Eyeglasses Case" at bounding box center [385, 298] width 120 height 21
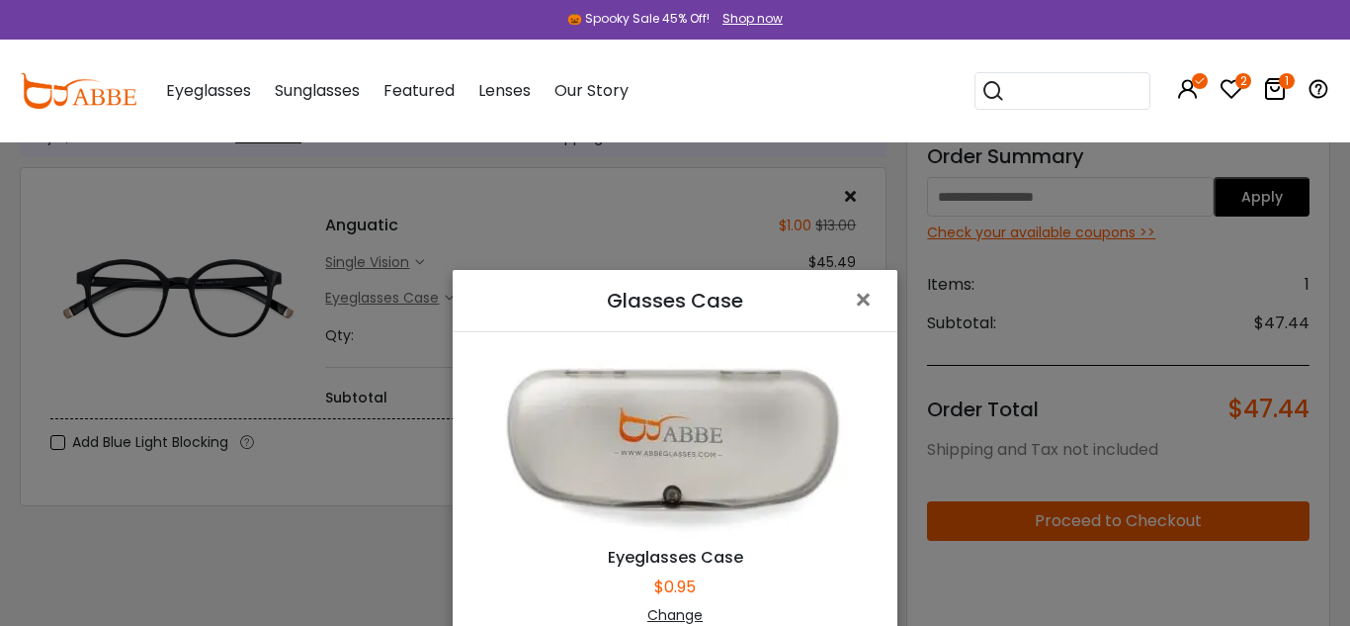
click at [672, 612] on div "Change" at bounding box center [674, 615] width 395 height 21
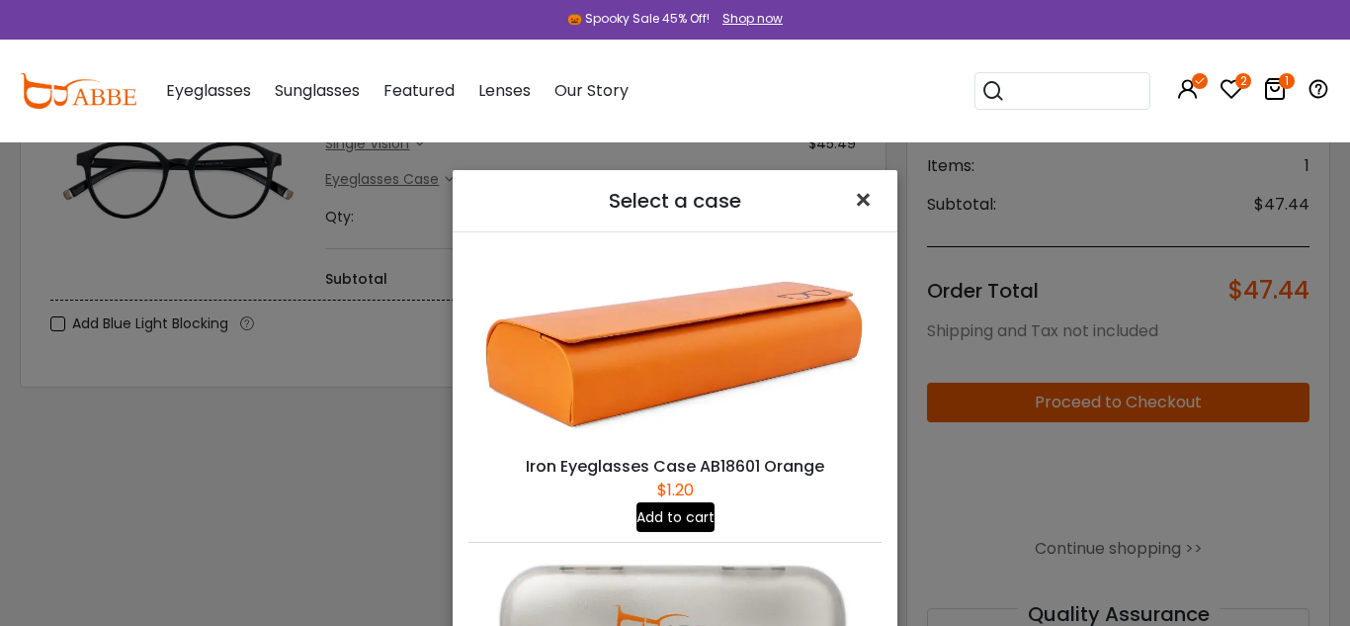
scroll to position [237, 0]
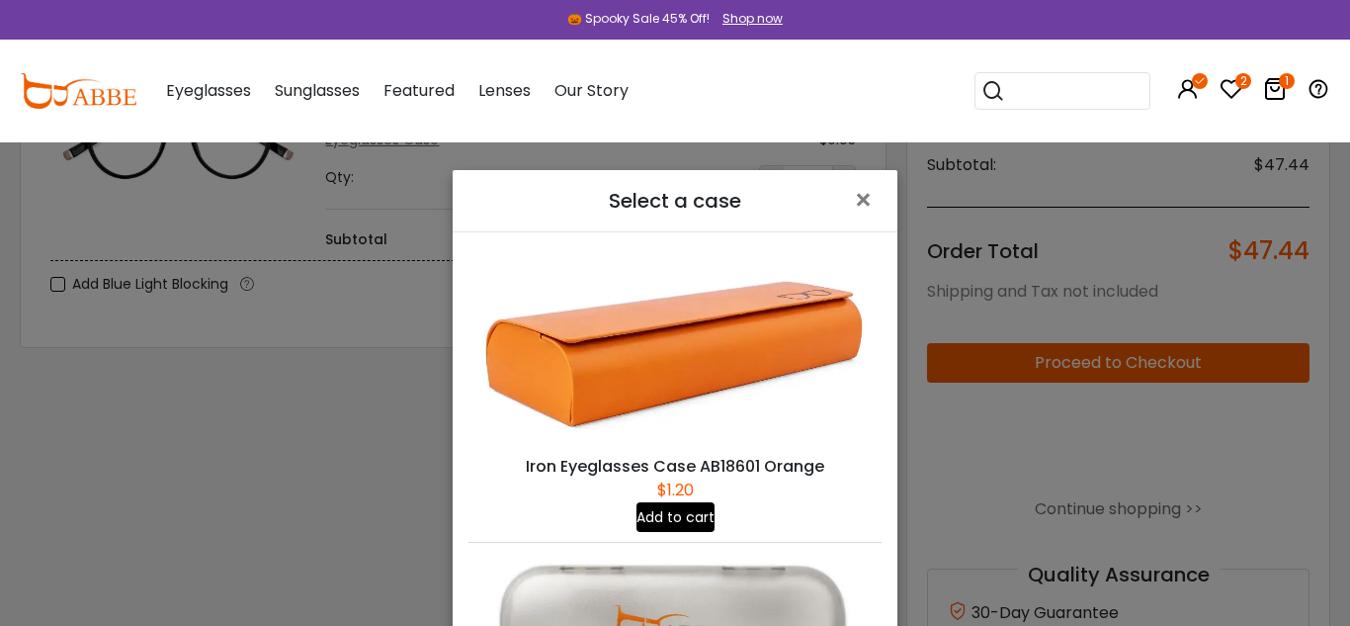
click at [896, 274] on div "Iron Eyeglasses Case AB18601 Orange $1.20 Add to cart Eyeglasses Case Gray $0.9…" at bounding box center [675, 486] width 445 height 508
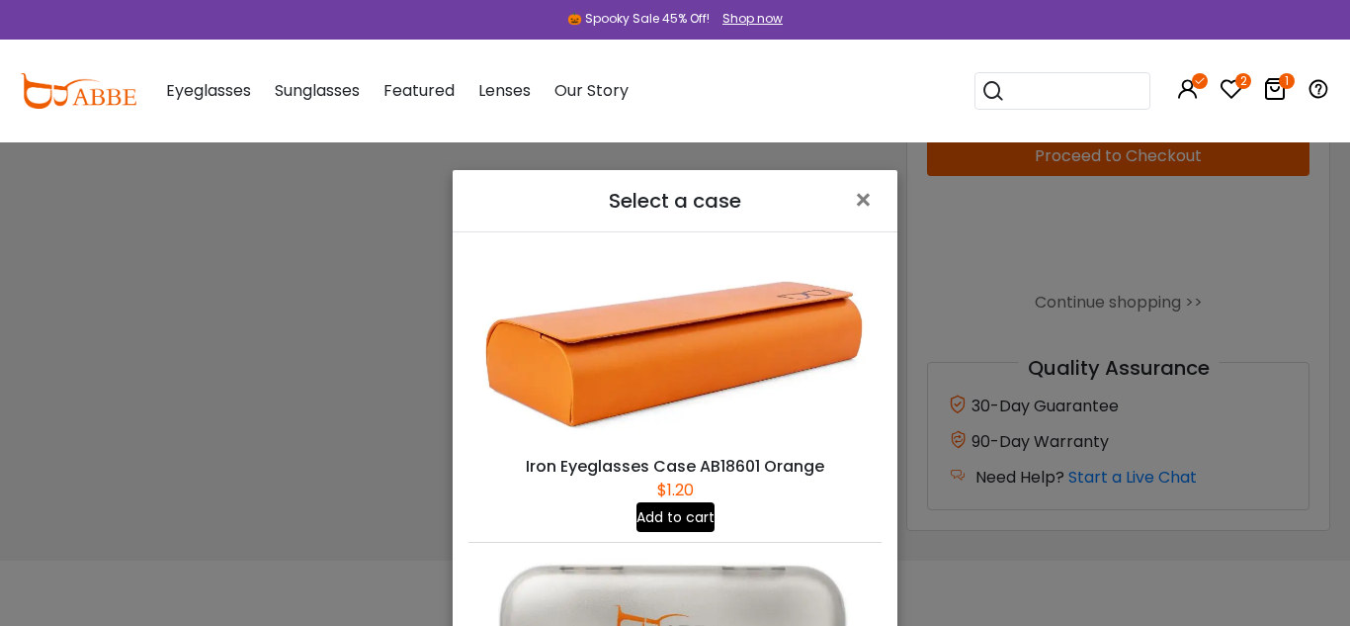
scroll to position [475, 0]
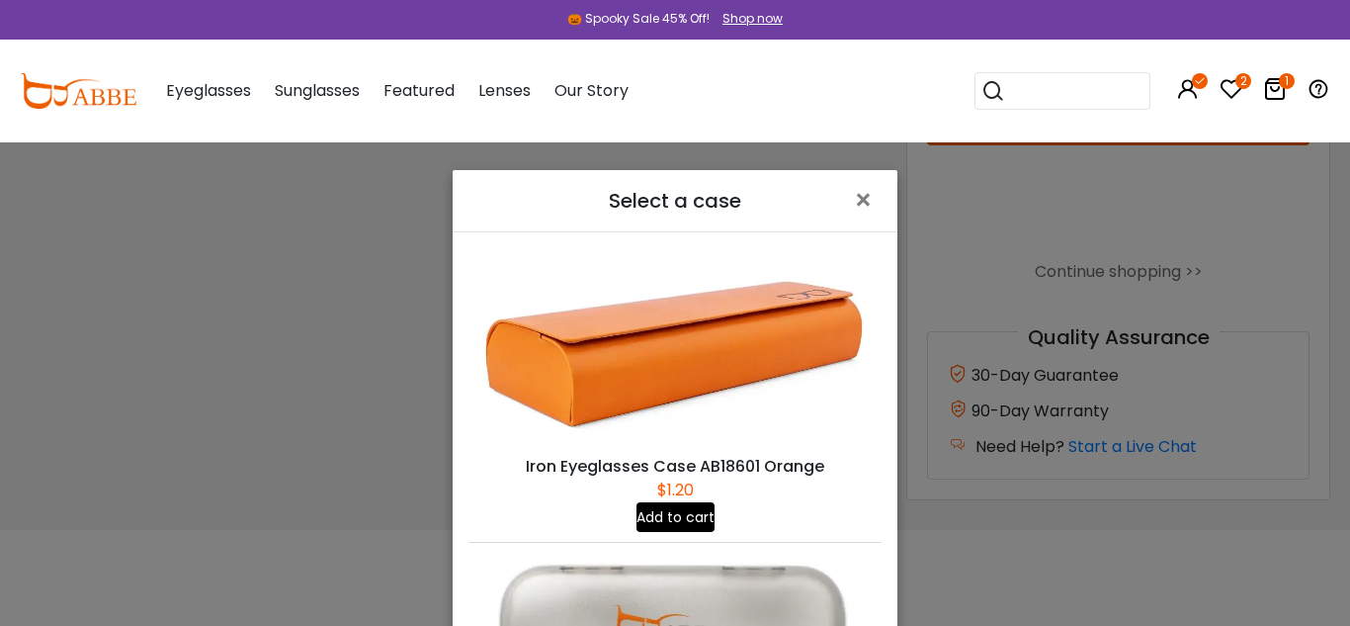
drag, startPoint x: 897, startPoint y: 290, endPoint x: 900, endPoint y: 332, distance: 42.6
click at [900, 332] on div "Select a case × Iron Eyeglasses Case AB18601 Orange $1.20 Add to cart Eyeglasse…" at bounding box center [675, 313] width 1350 height 626
click at [900, 328] on div "Select a case × Iron Eyeglasses Case AB18601 Orange $1.20 Add to cart Eyeglasse…" at bounding box center [675, 313] width 1350 height 626
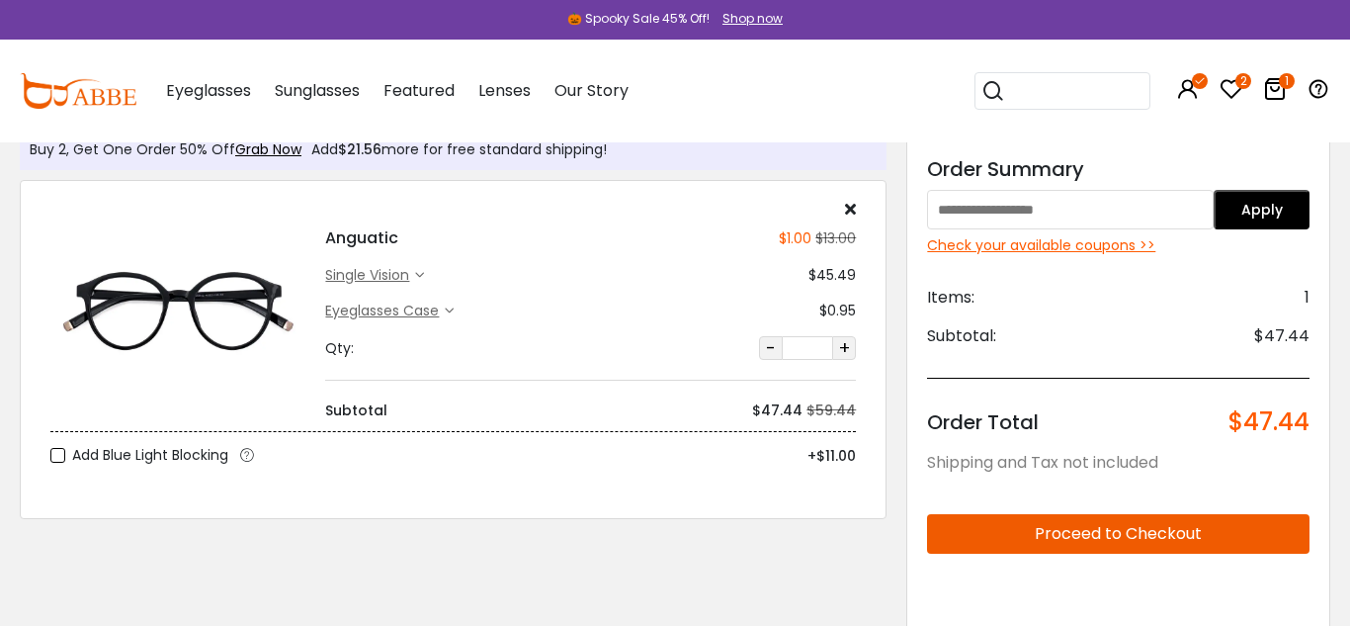
scroll to position [0, 0]
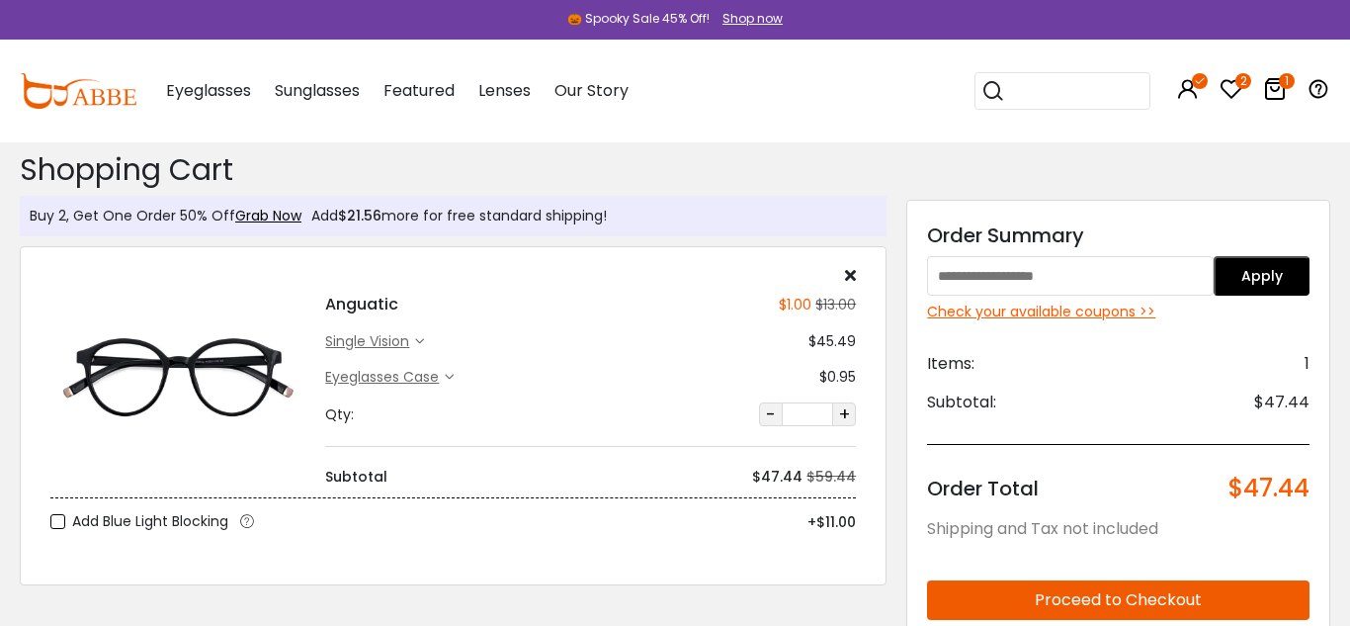
click at [1082, 314] on div "Check your available coupons >>" at bounding box center [1118, 312] width 383 height 21
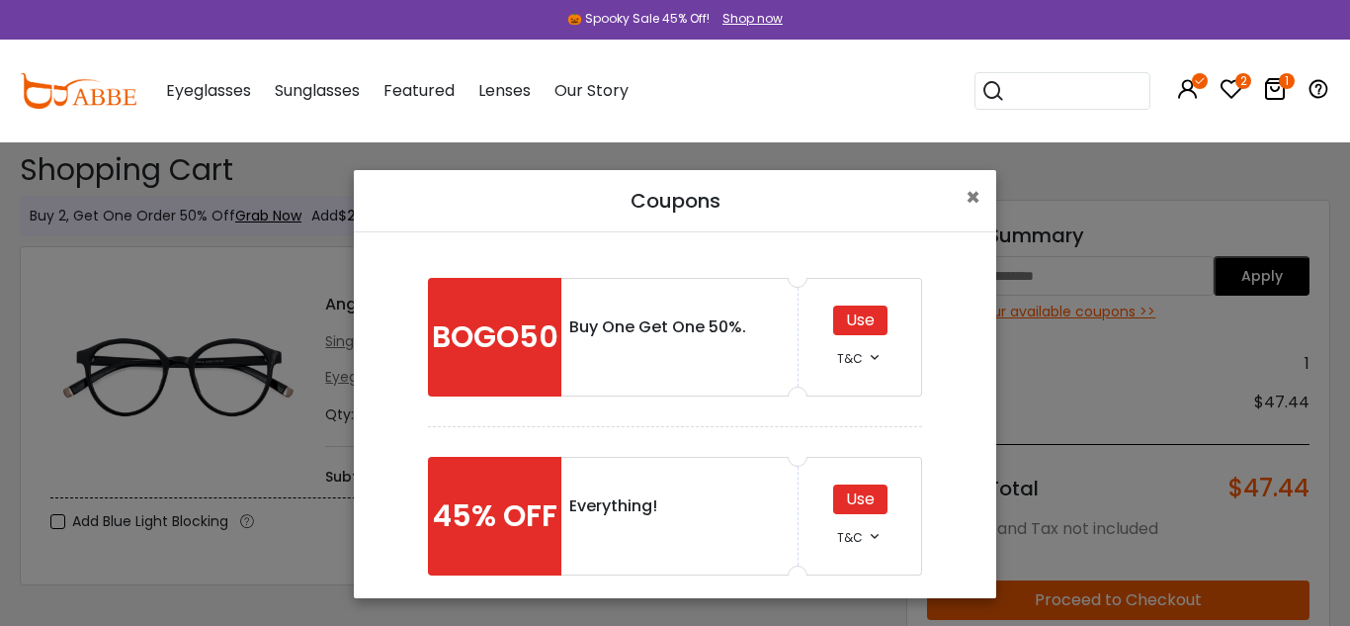
click at [995, 295] on div "BOGO50 Buy One Get One 50%. Use T&C *Buy One Get One 50% Off *Make sure you hav…" at bounding box center [675, 415] width 643 height 366
click at [1001, 297] on div "Coupons × BOGO50 Buy One Get One 50%. Use T&C *Buy One Get One 50% Off *Make su…" at bounding box center [675, 313] width 1350 height 626
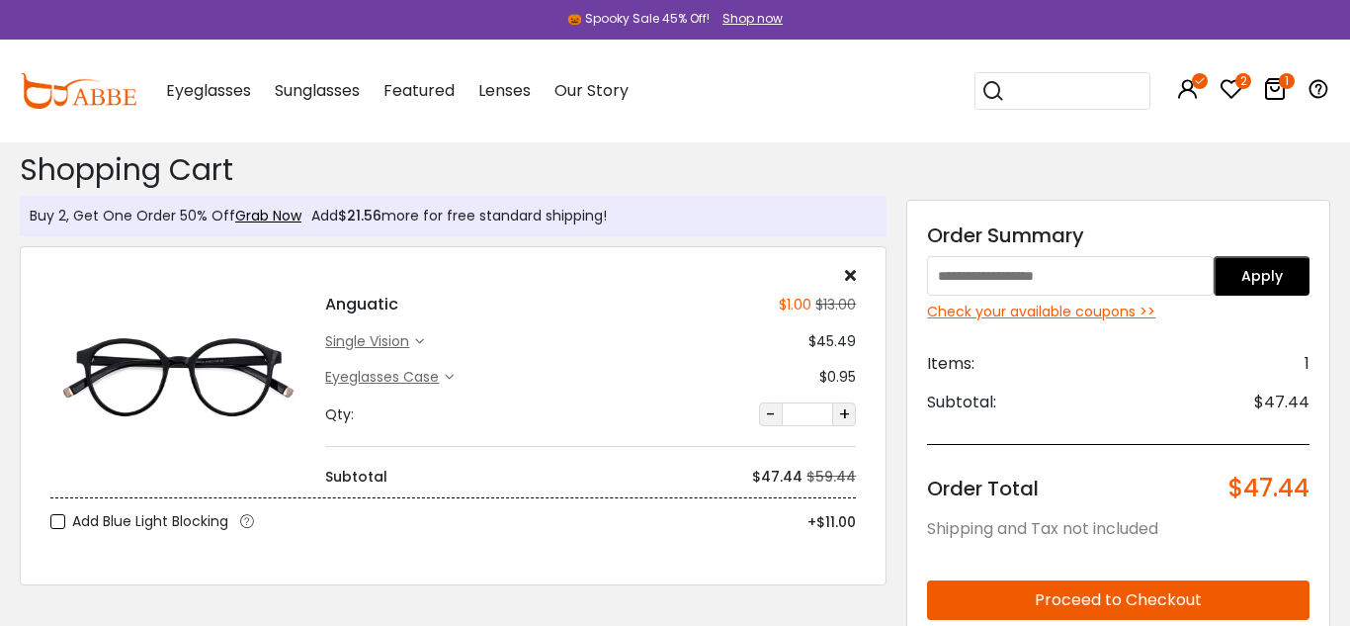
click at [1125, 317] on div "Check your available coupons >>" at bounding box center [1118, 312] width 383 height 21
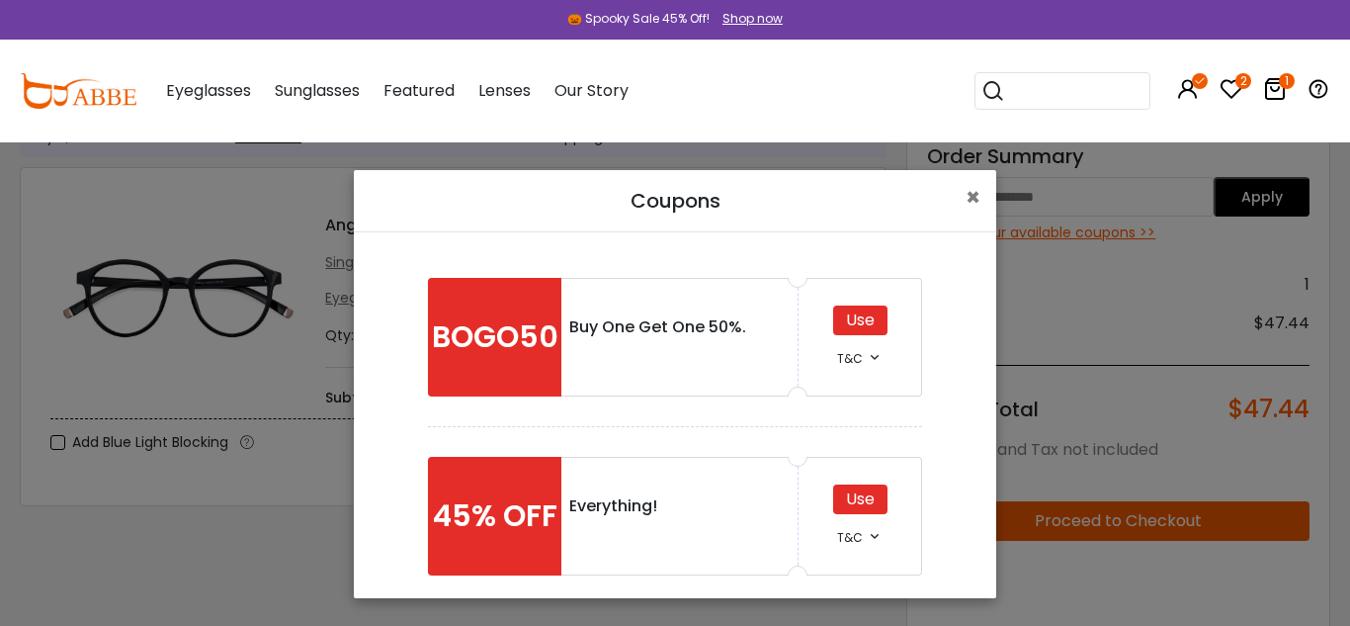
scroll to position [119, 0]
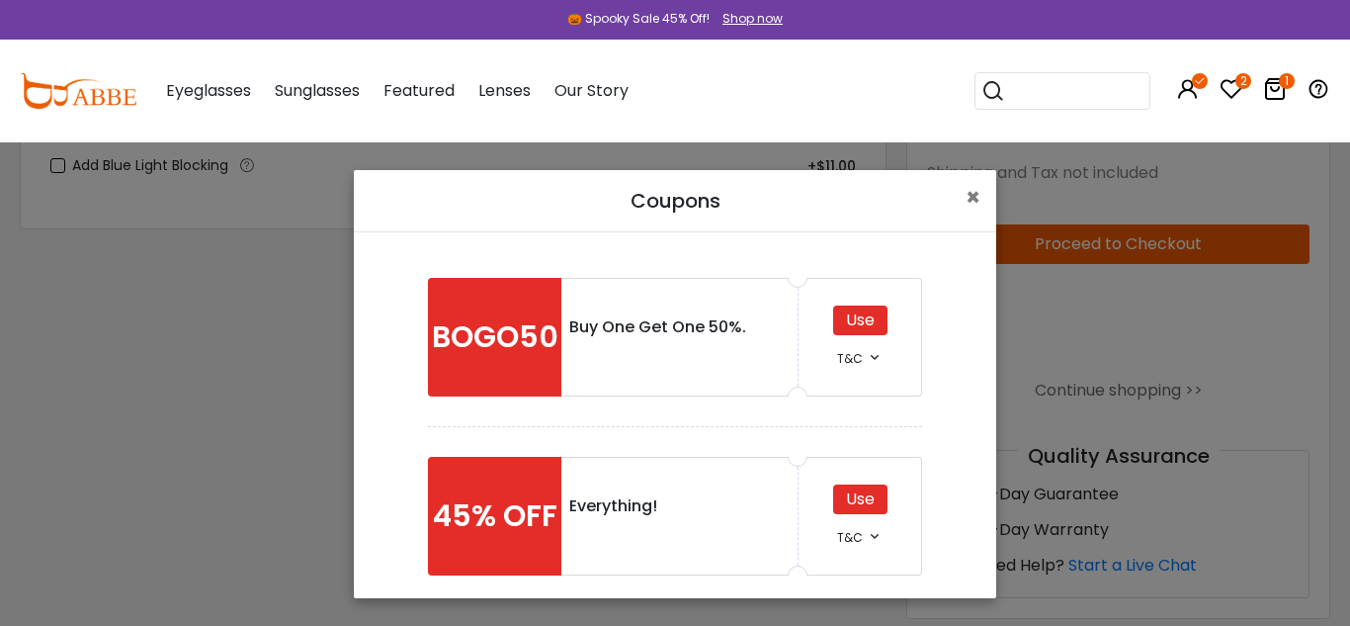
scroll to position [395, 0]
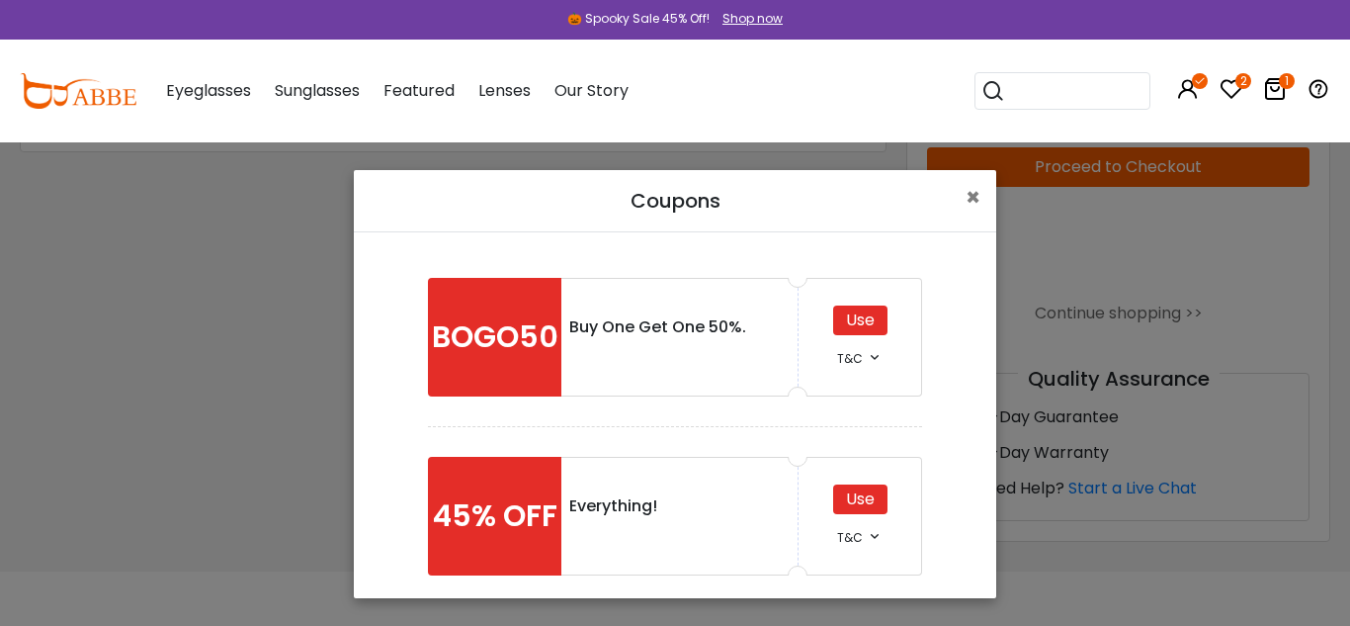
scroll to position [435, 0]
drag, startPoint x: 992, startPoint y: 348, endPoint x: 996, endPoint y: 390, distance: 42.8
click at [996, 390] on div "Coupons × BOGO50 Buy One Get One 50%. Use T&C *Buy One Get One 50% Off *Make su…" at bounding box center [675, 313] width 1350 height 626
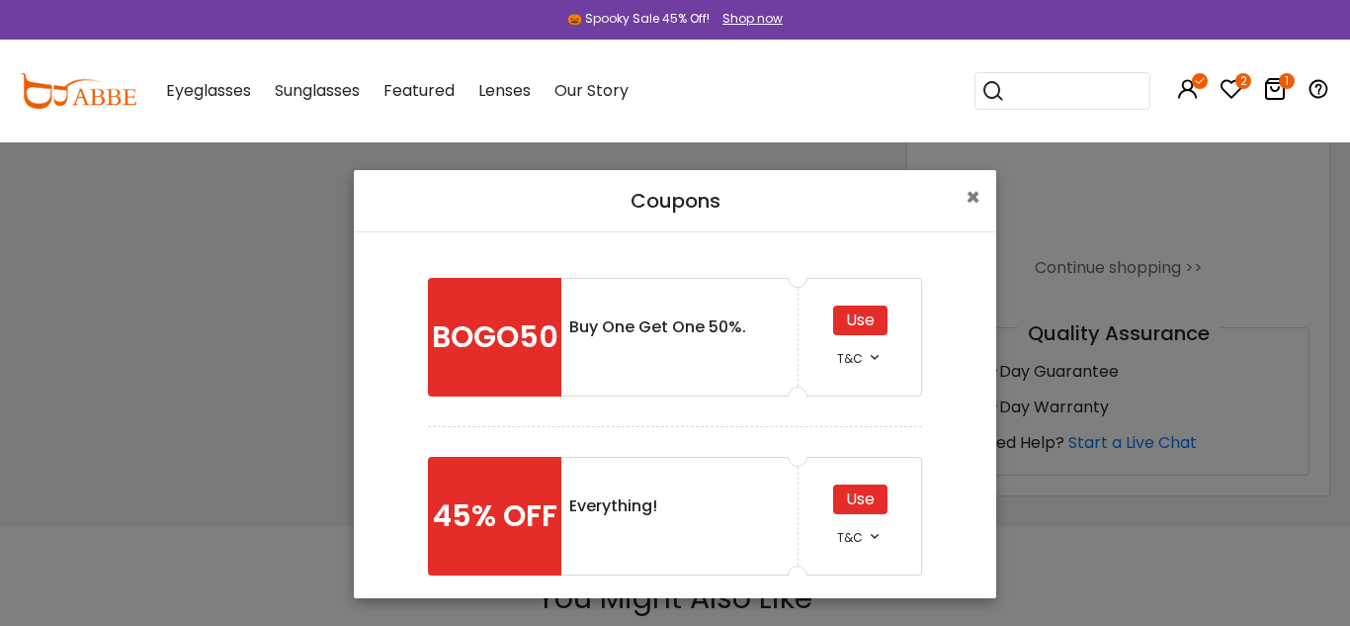
scroll to position [514, 0]
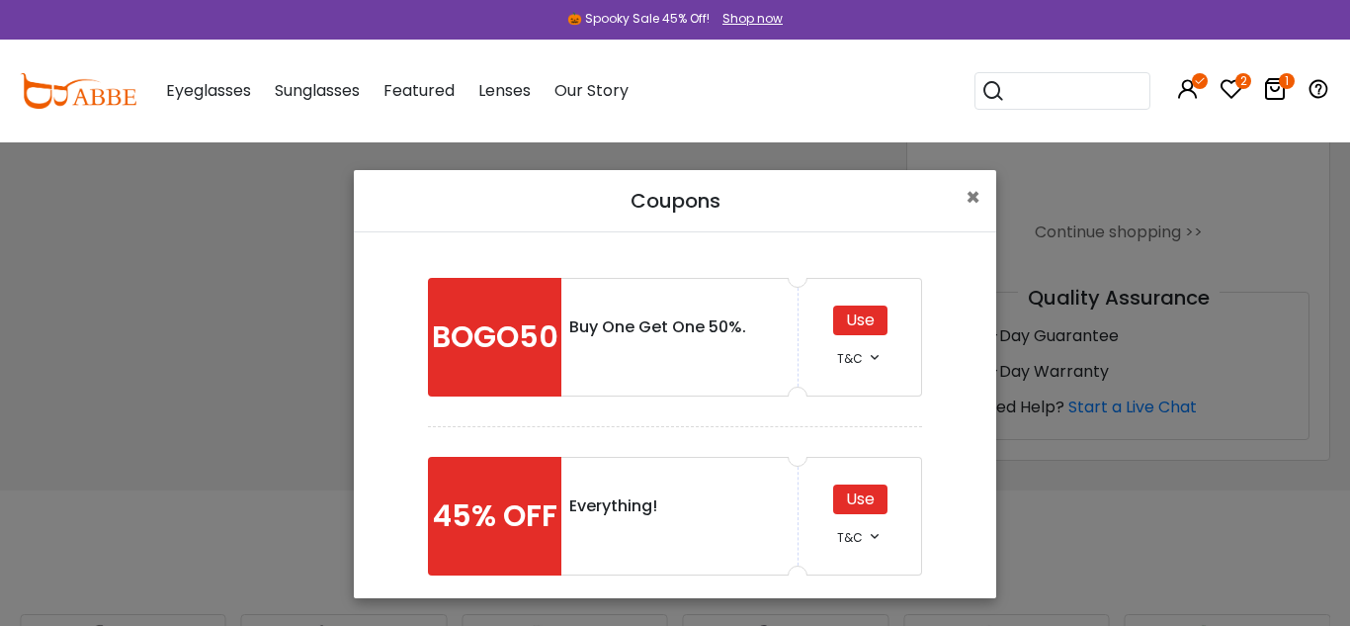
drag, startPoint x: 996, startPoint y: 295, endPoint x: 995, endPoint y: 328, distance: 33.6
click at [995, 328] on div "Coupons × BOGO50 Buy One Get One 50%. Use T&C *Buy One Get One 50% Off *Make su…" at bounding box center [675, 313] width 1350 height 626
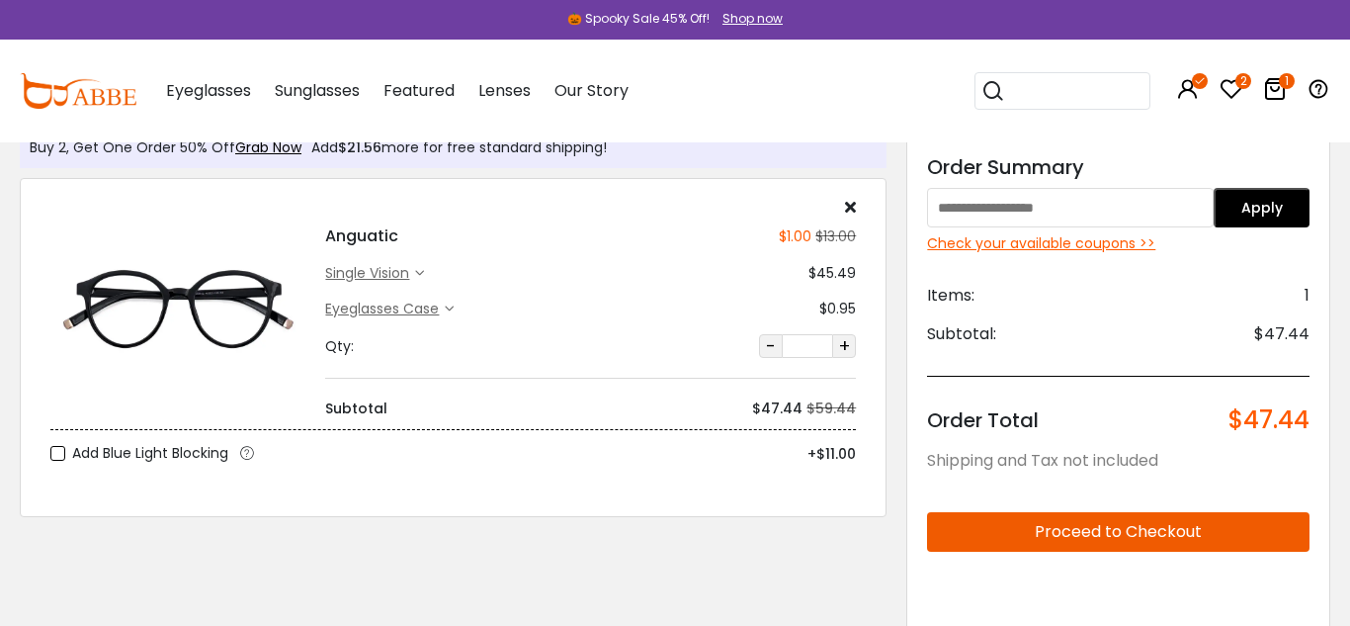
scroll to position [51, 0]
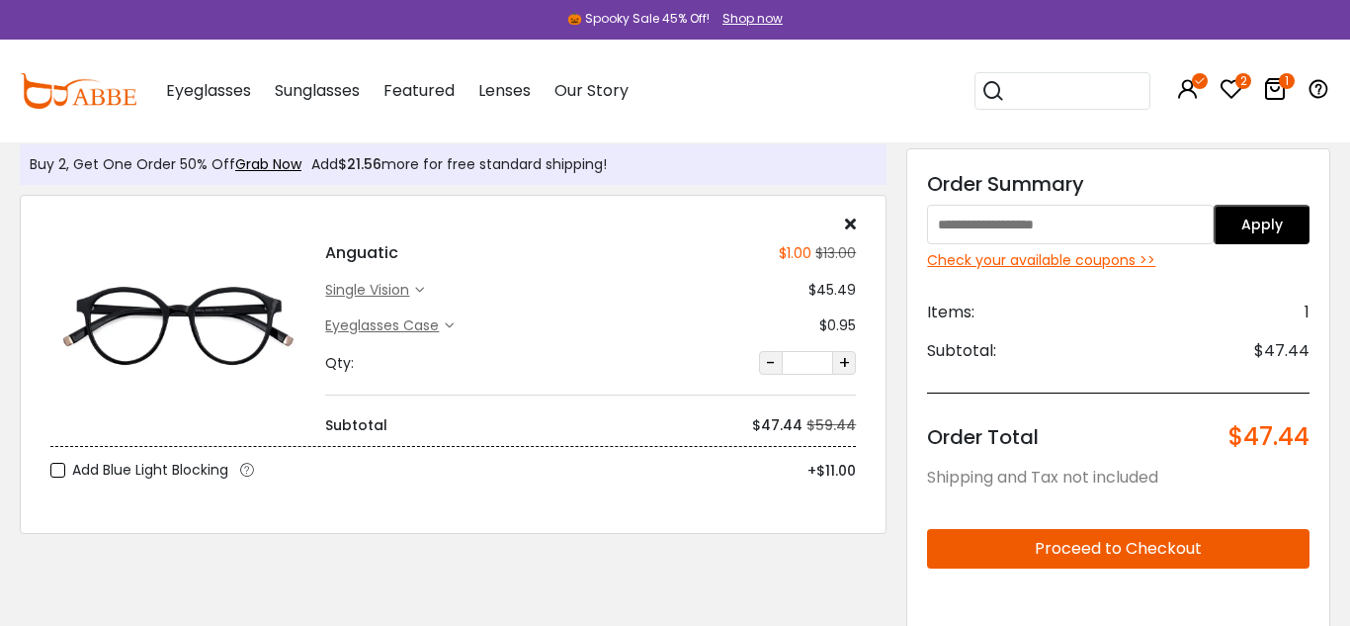
click at [1153, 228] on input "text" at bounding box center [1070, 225] width 287 height 40
click at [1104, 261] on div "Check your available coupons >>" at bounding box center [1118, 260] width 383 height 21
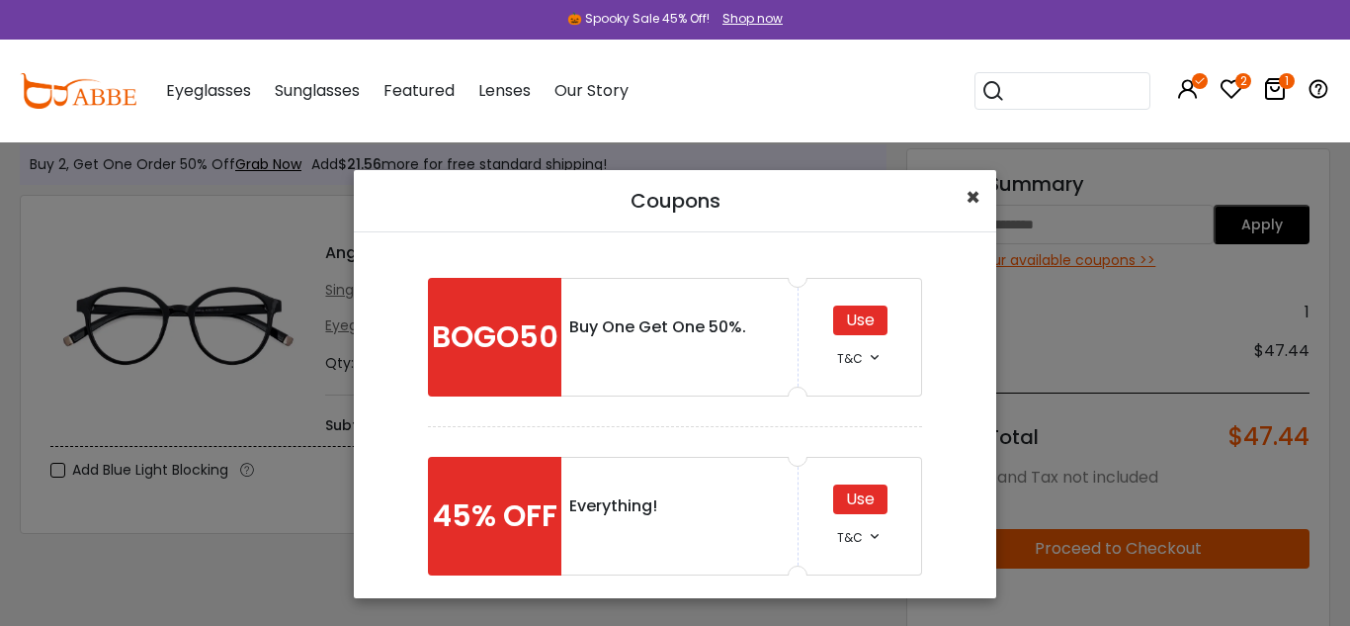
click at [968, 188] on span "×" at bounding box center [973, 197] width 15 height 33
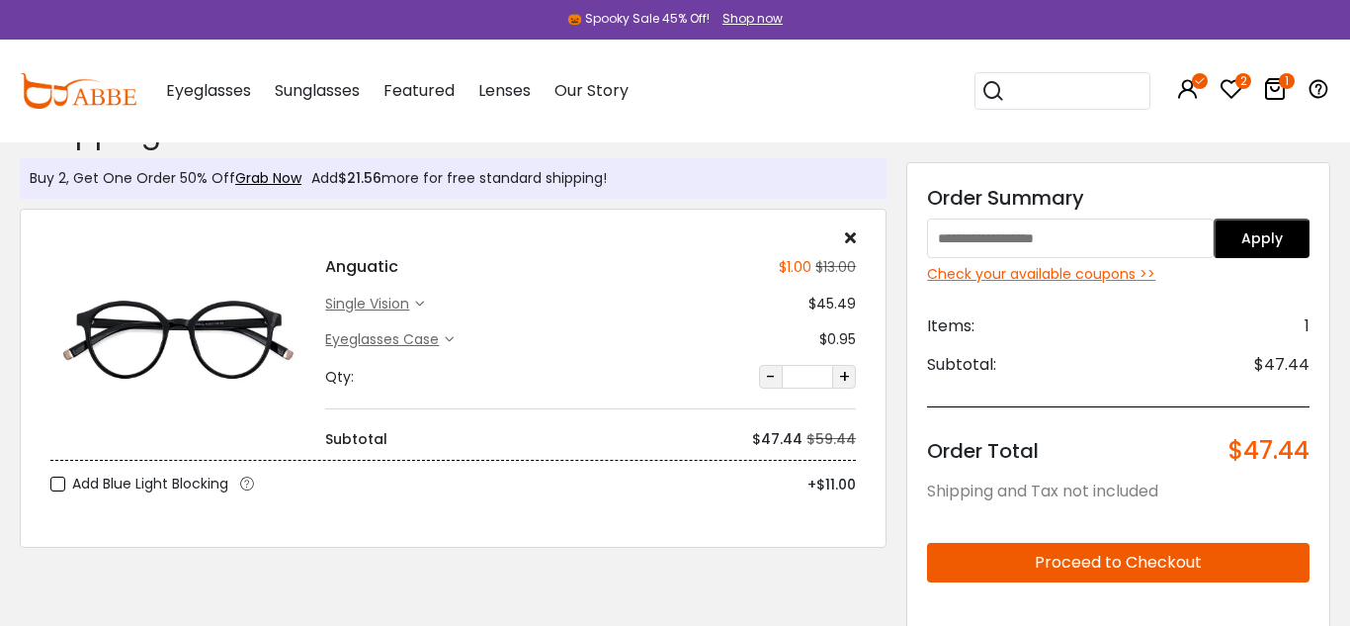
scroll to position [31, 0]
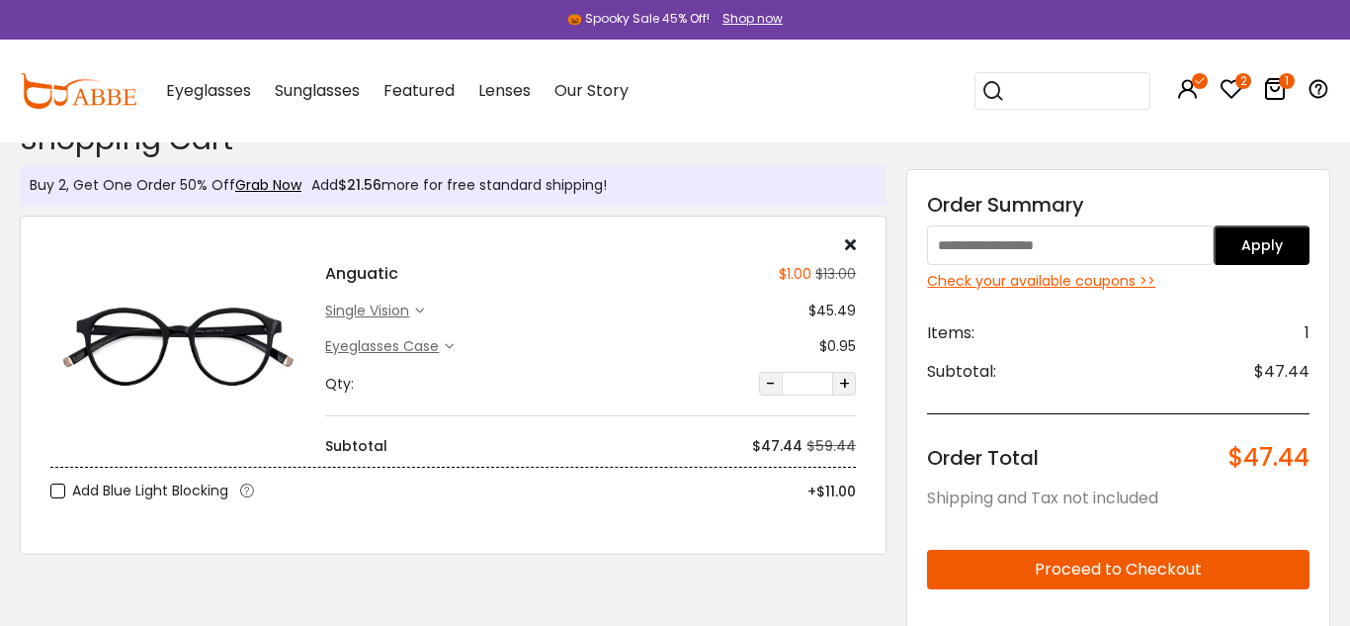
click at [1064, 566] on button "Proceed to Checkout" at bounding box center [1118, 570] width 383 height 40
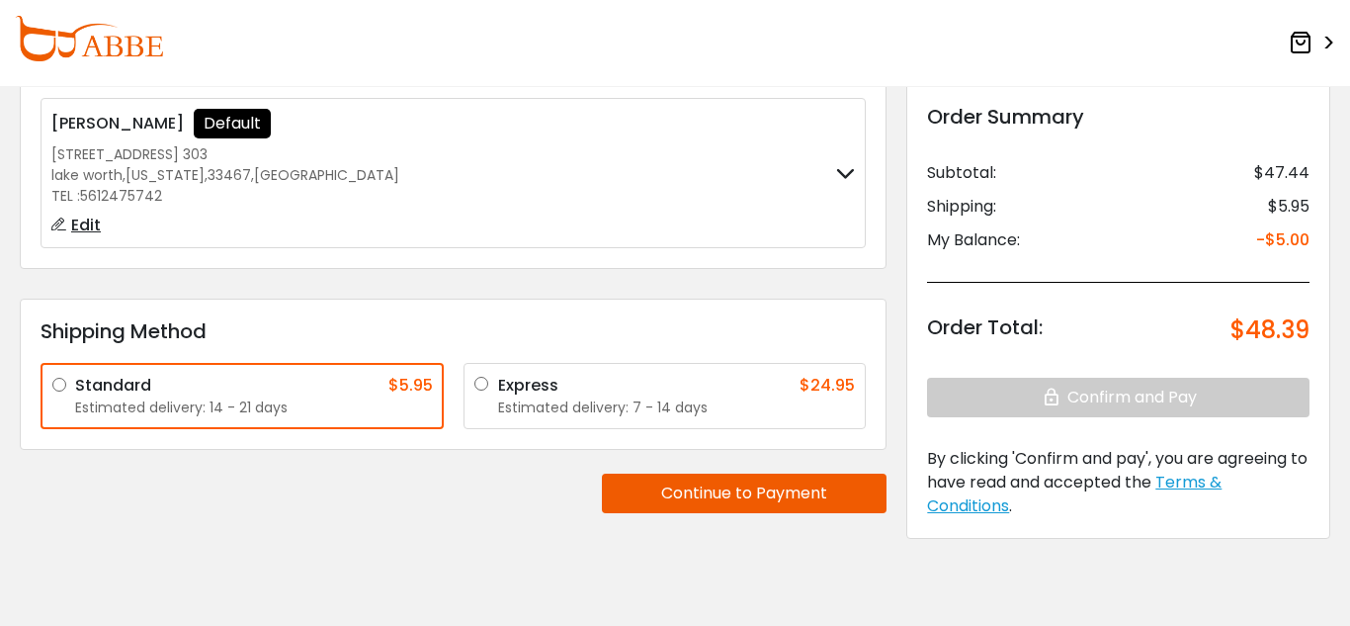
scroll to position [158, 0]
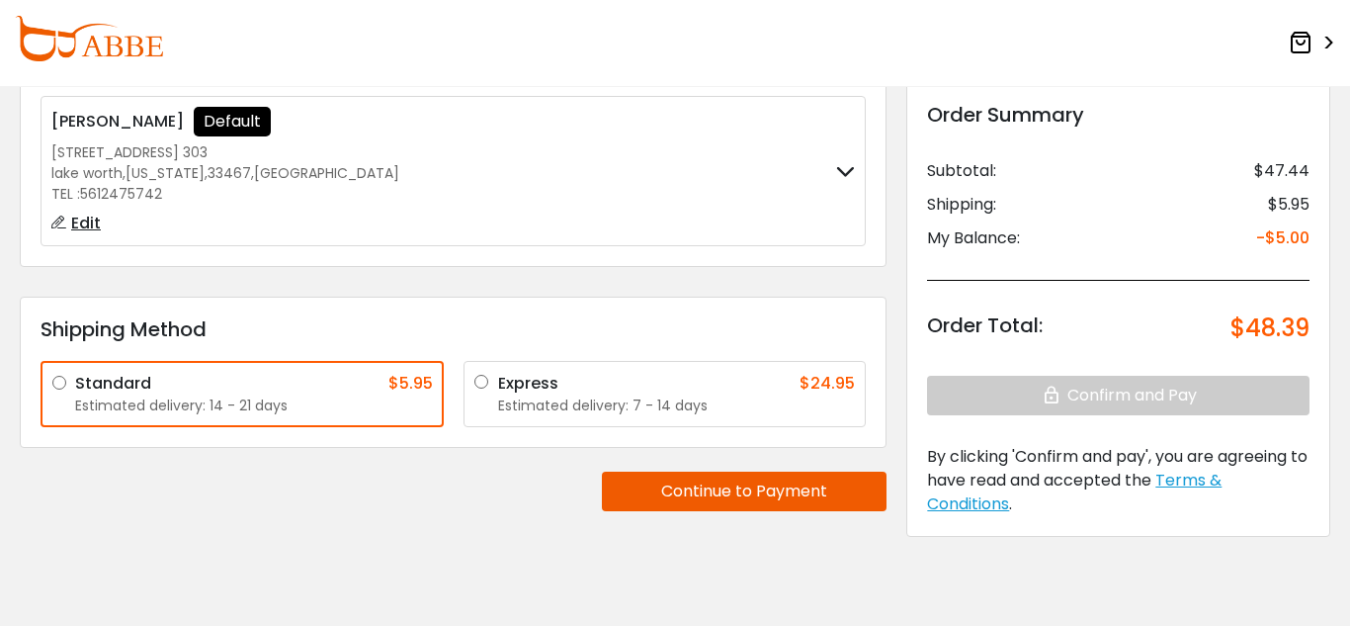
click at [783, 494] on button "Continue to Payment" at bounding box center [744, 492] width 285 height 40
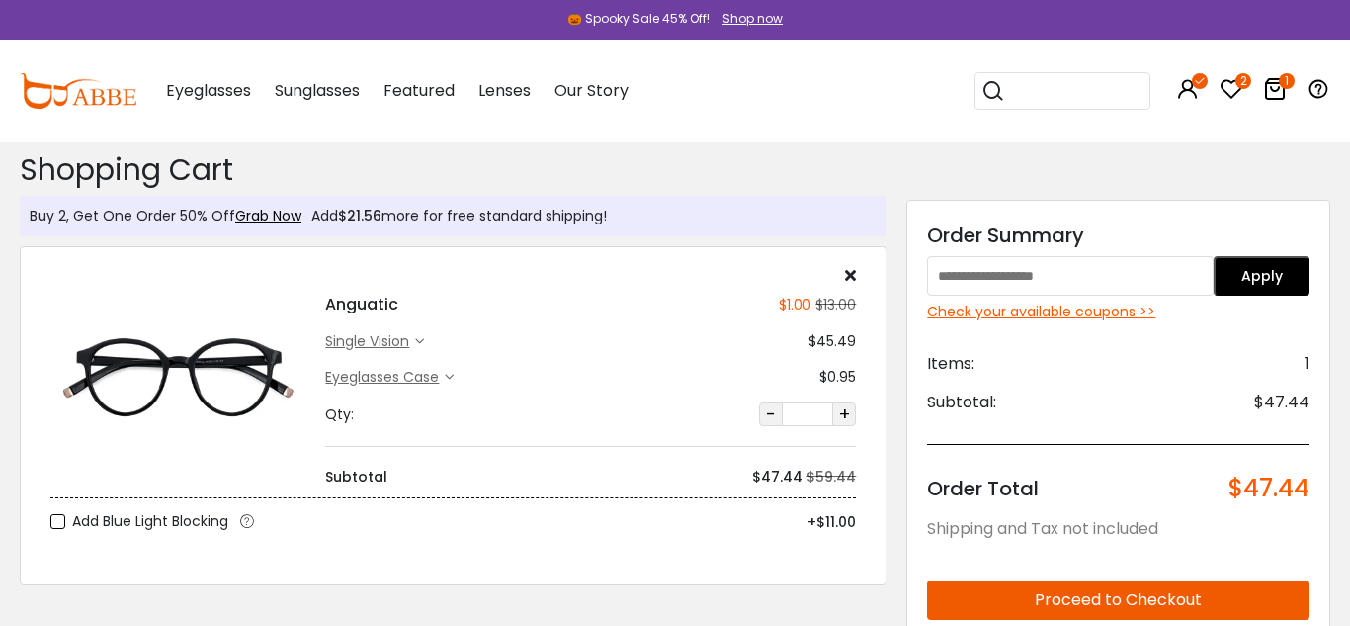
click at [386, 349] on div "single vision" at bounding box center [370, 341] width 90 height 21
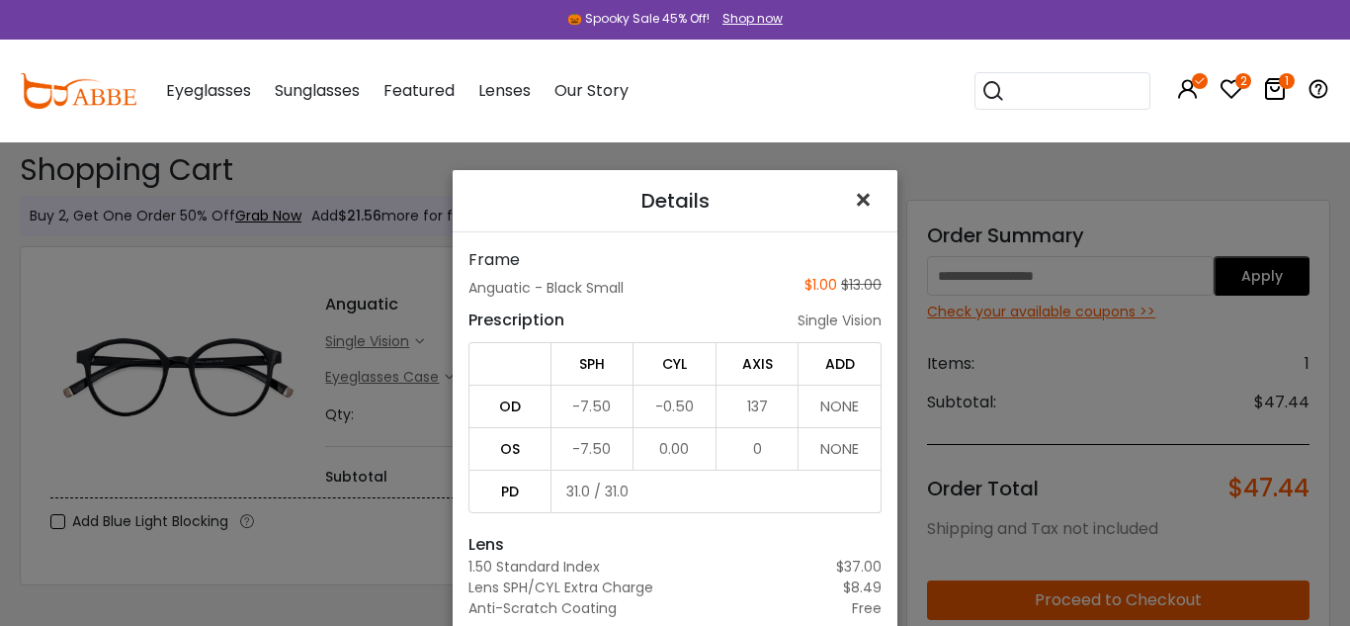
click at [863, 193] on span "×" at bounding box center [867, 200] width 29 height 43
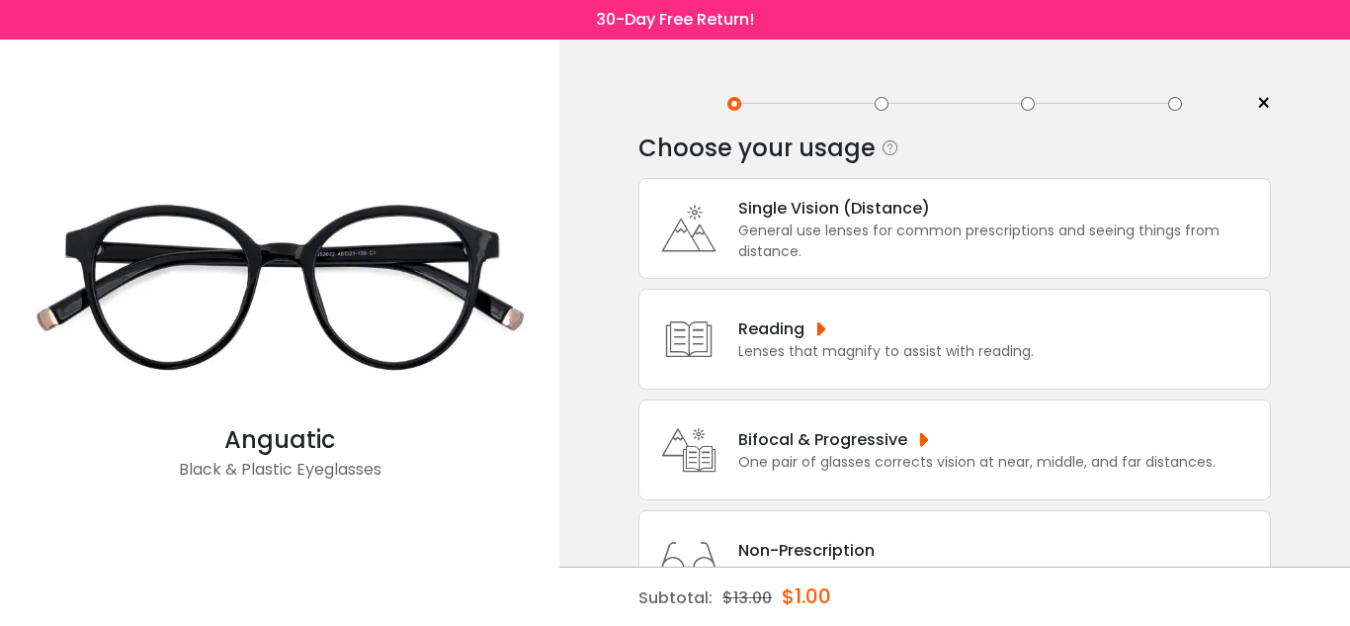
click at [1011, 216] on div "Single Vision (Distance)" at bounding box center [999, 208] width 522 height 25
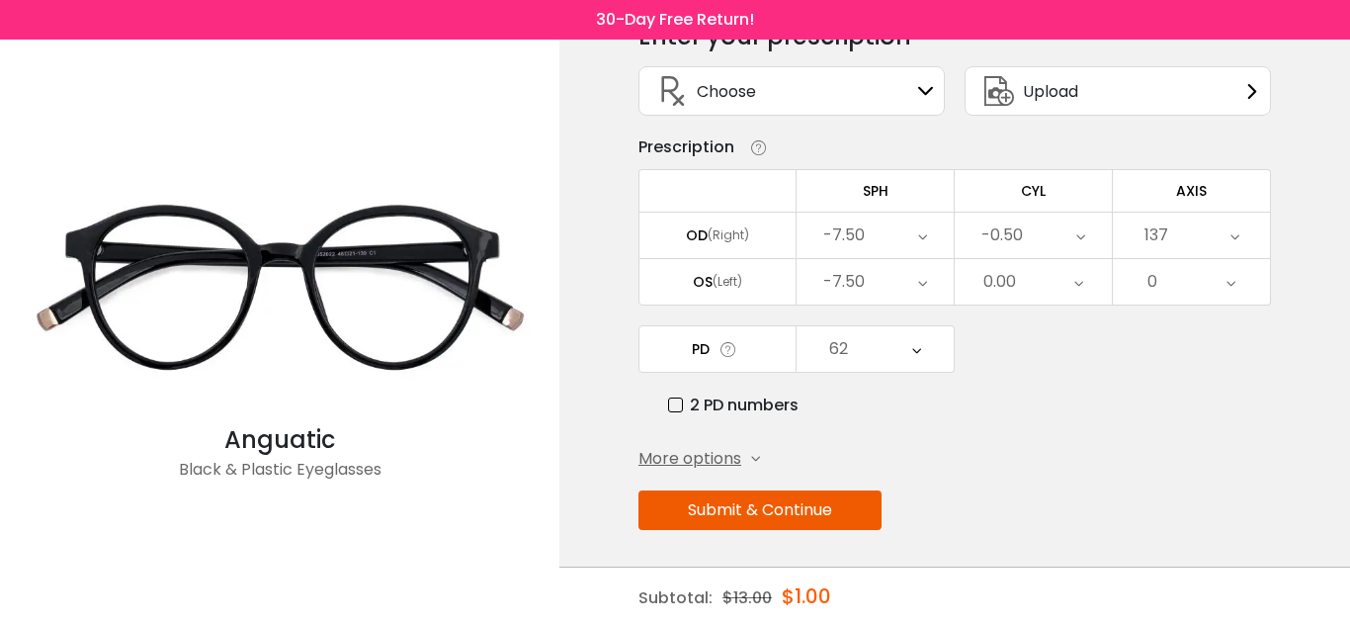
scroll to position [115, 0]
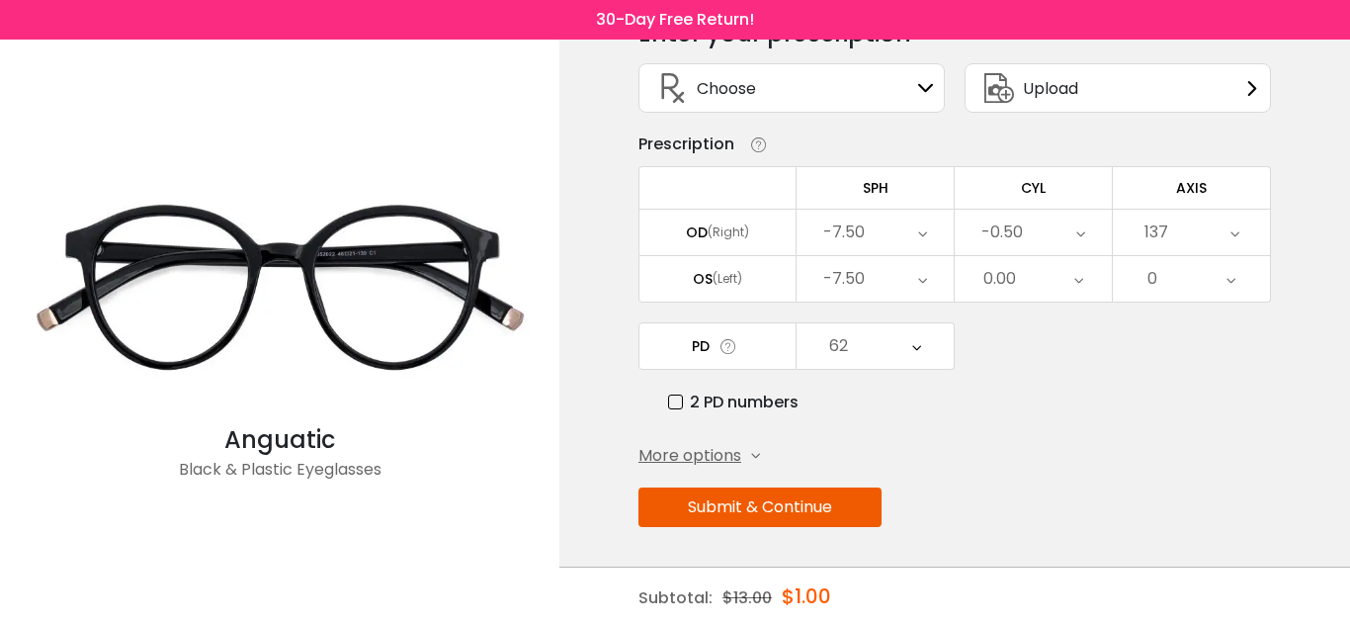
click at [724, 453] on span "More options" at bounding box center [690, 456] width 103 height 24
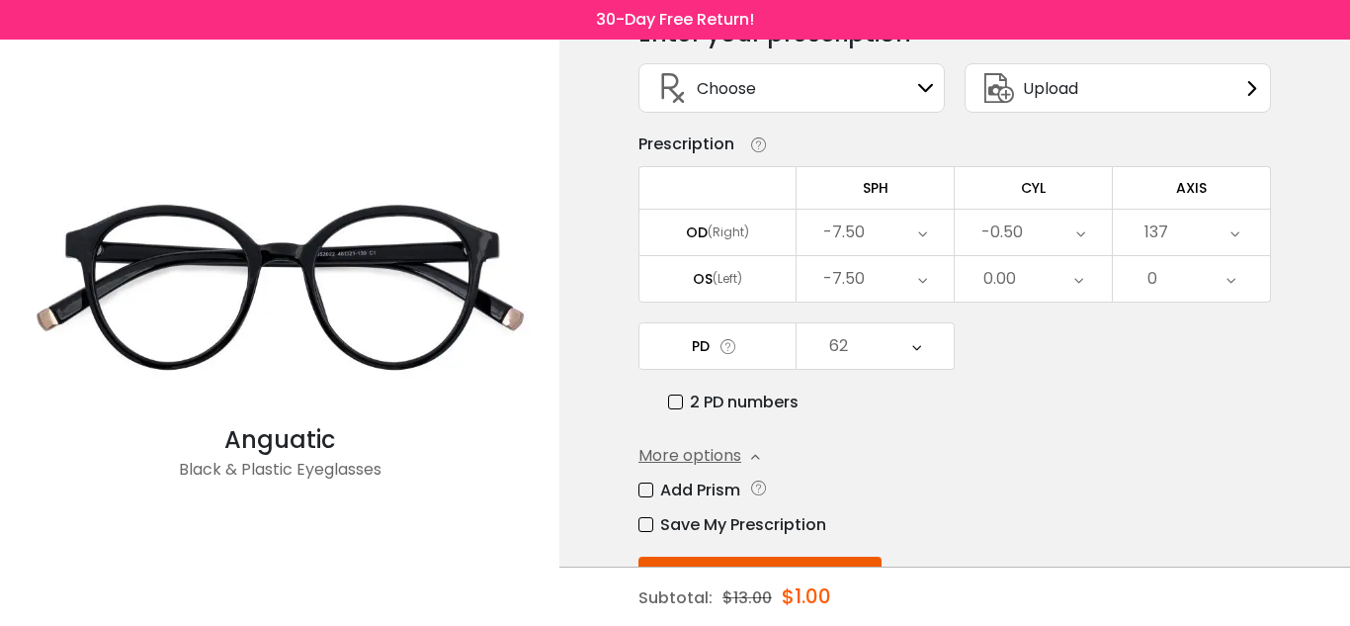
click at [778, 562] on button "Submit & Continue" at bounding box center [760, 577] width 243 height 40
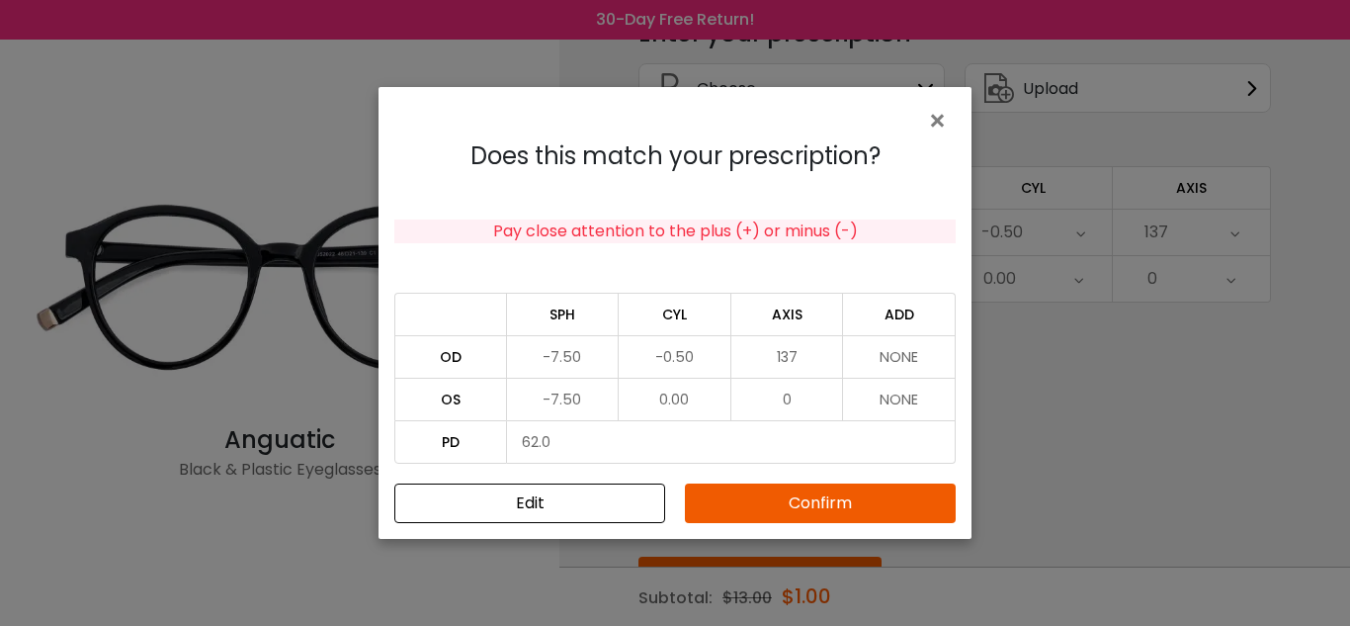
click at [778, 493] on button "Confirm" at bounding box center [820, 503] width 271 height 40
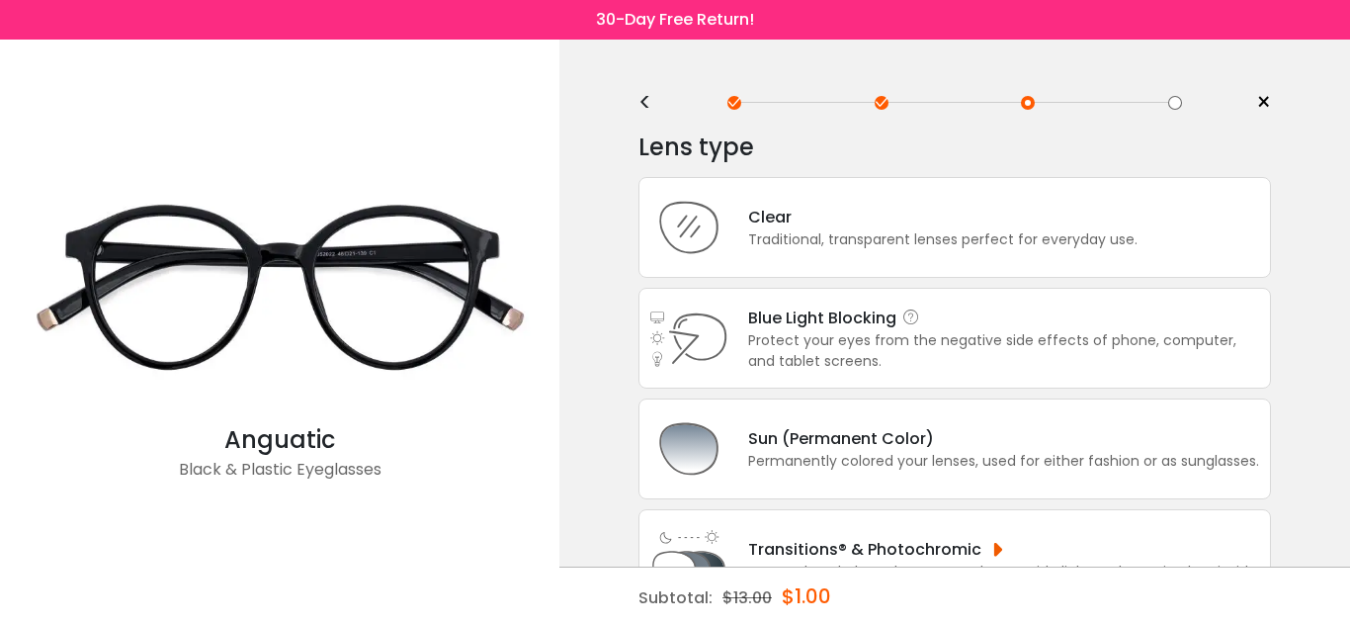
scroll to position [0, 0]
click at [958, 255] on div "Clear Traditional, transparent lenses perfect for everyday use." at bounding box center [955, 228] width 633 height 101
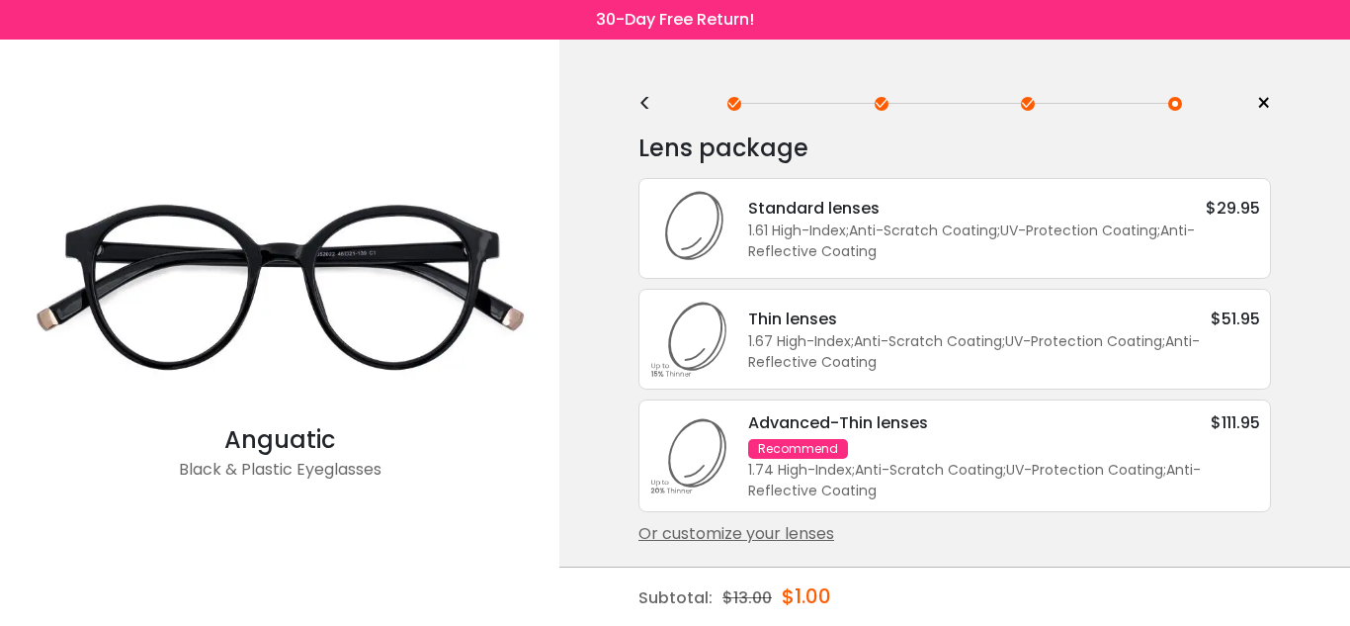
click at [740, 539] on div "Or customize your lenses" at bounding box center [955, 534] width 633 height 24
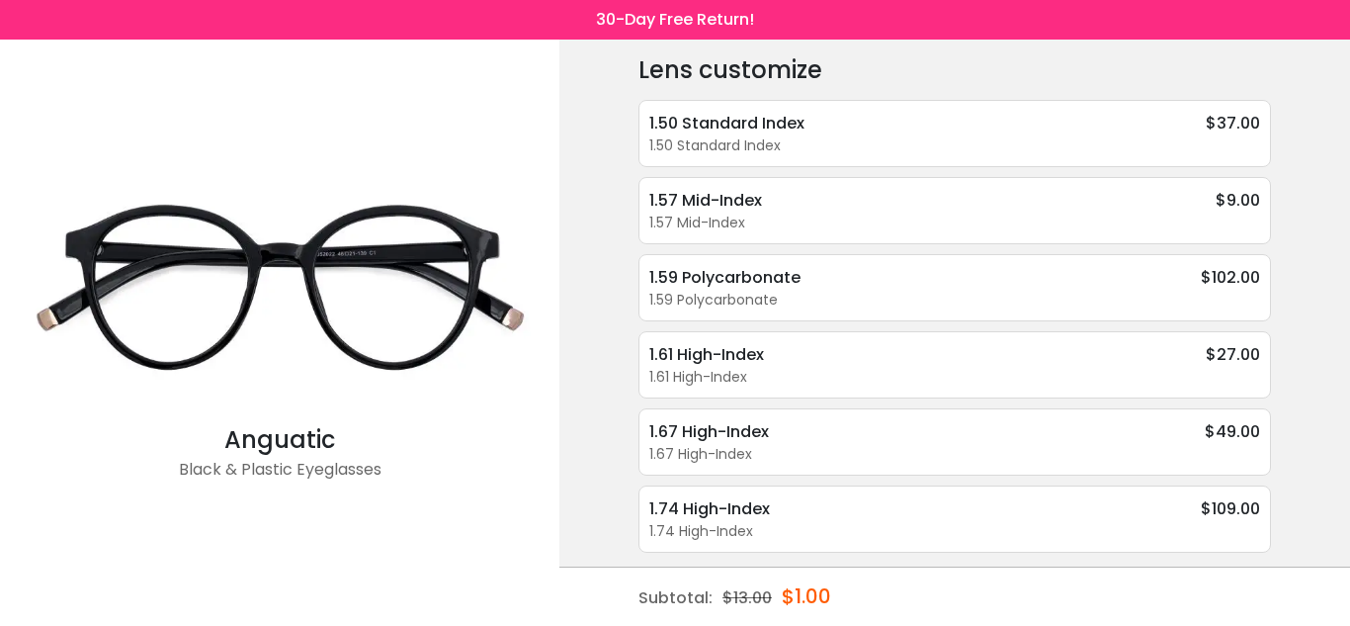
scroll to position [84, 0]
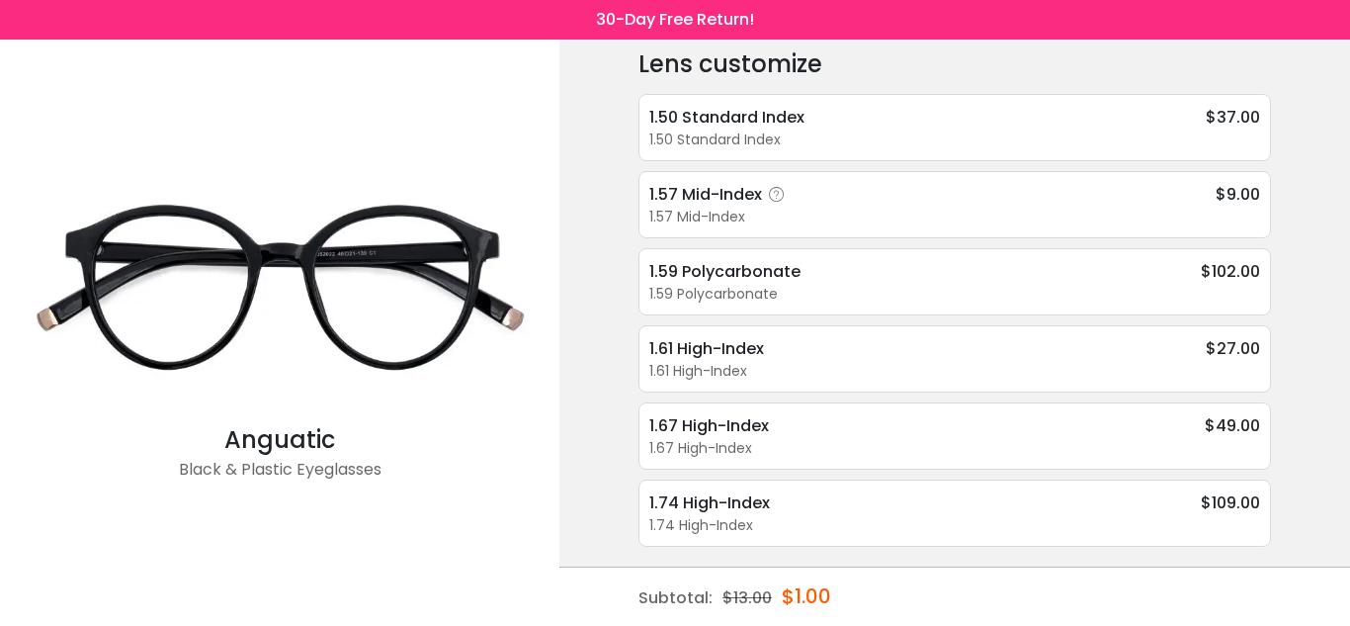
click at [840, 192] on div "1.57 Mid-Index $9.00" at bounding box center [954, 194] width 611 height 25
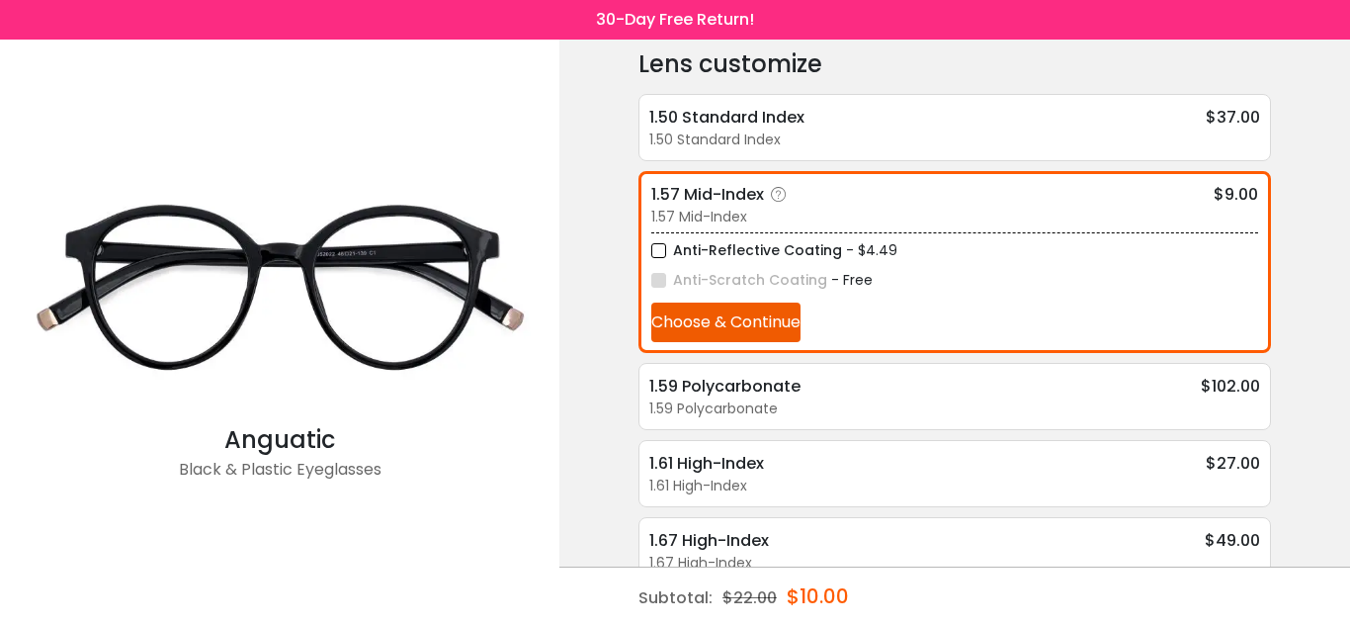
click at [757, 320] on button "Choose & Continue" at bounding box center [725, 323] width 149 height 40
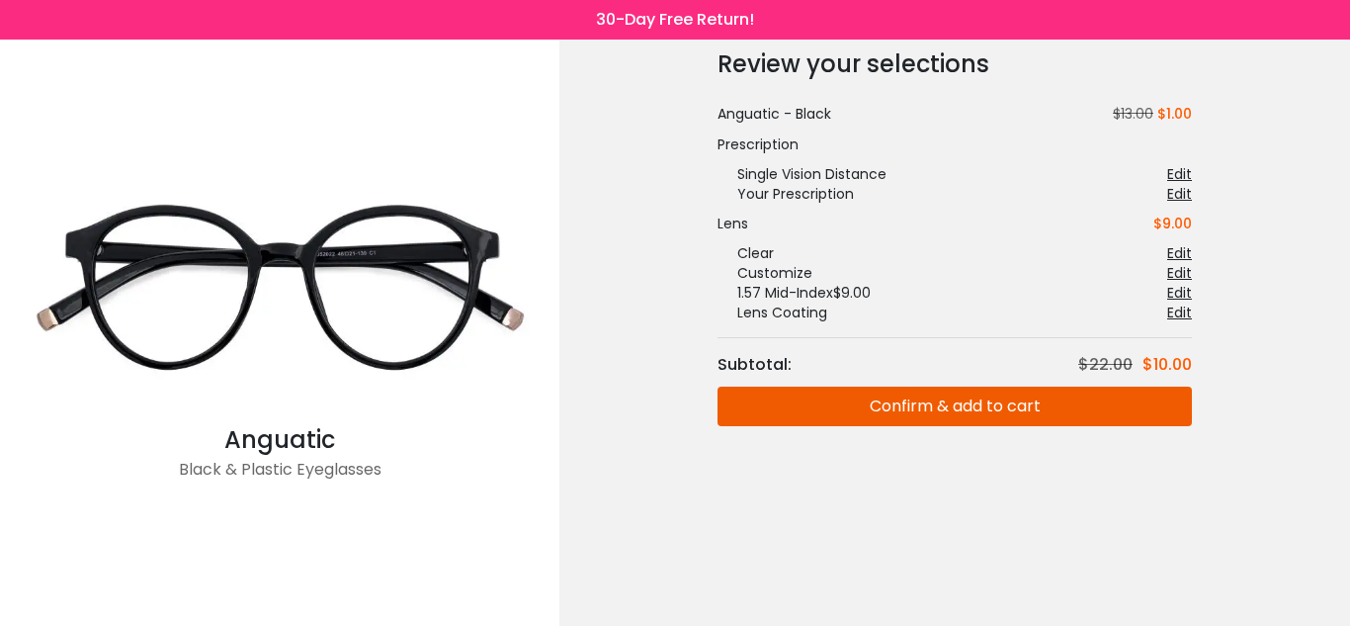
scroll to position [0, 0]
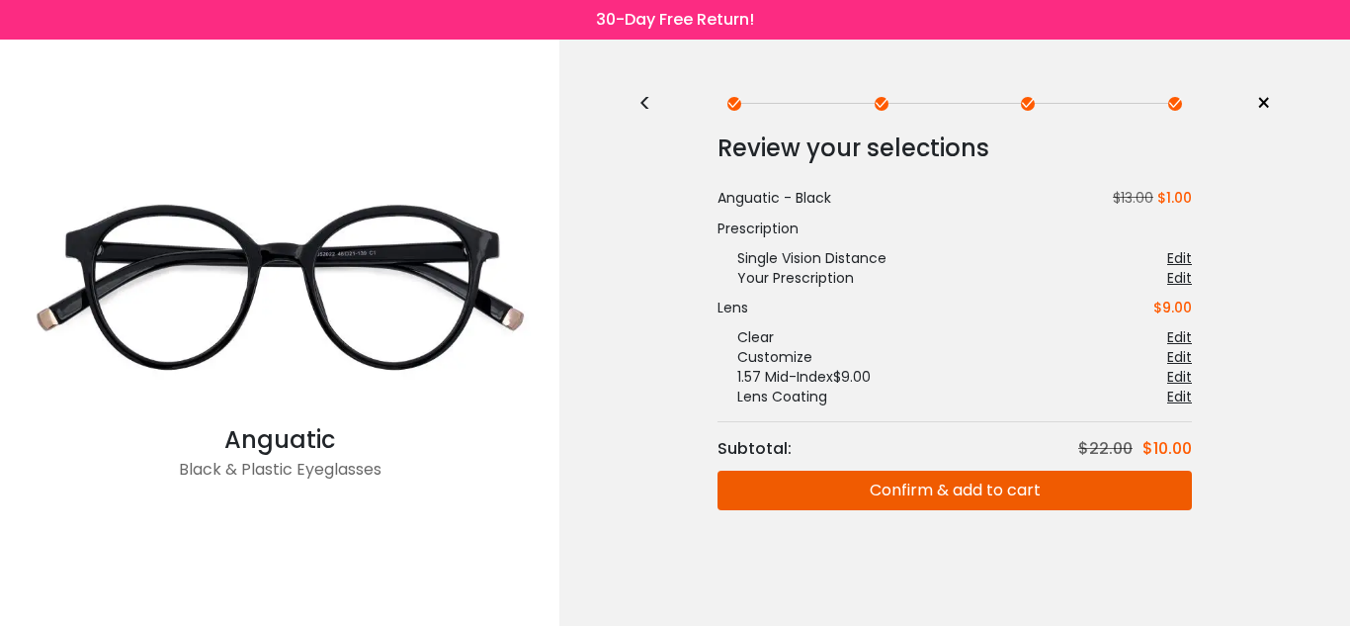
click at [1122, 497] on button "Confirm & add to cart" at bounding box center [955, 491] width 475 height 40
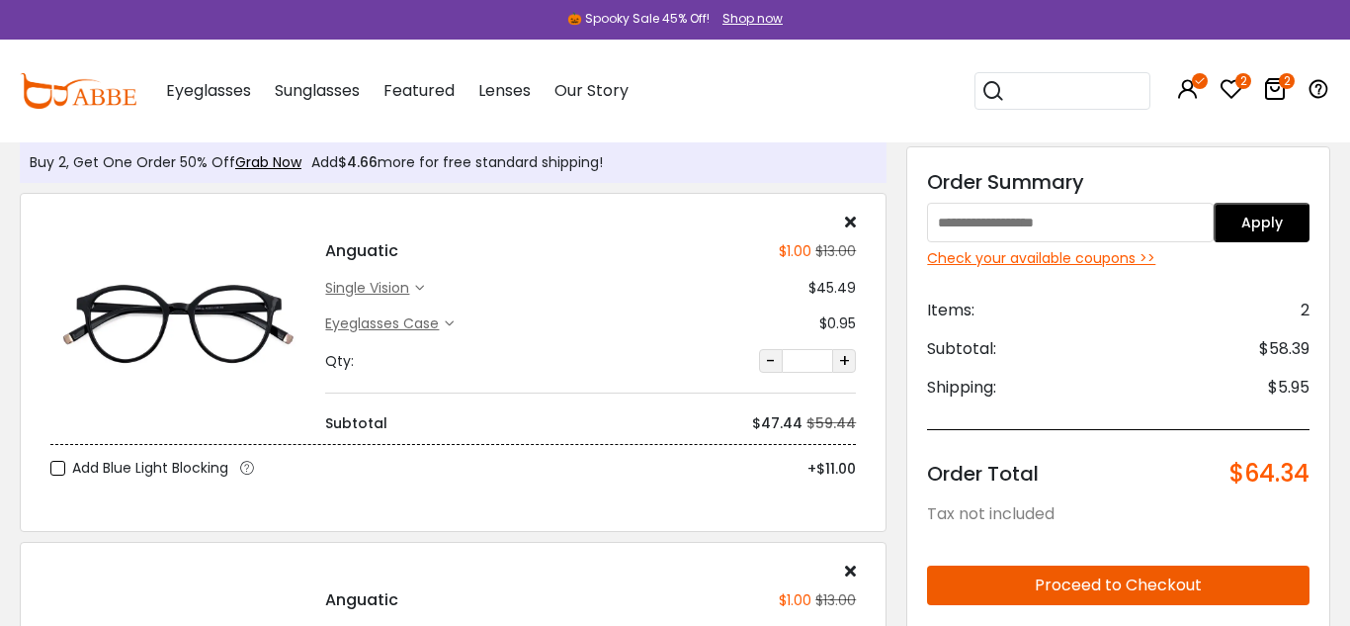
scroll to position [43, 0]
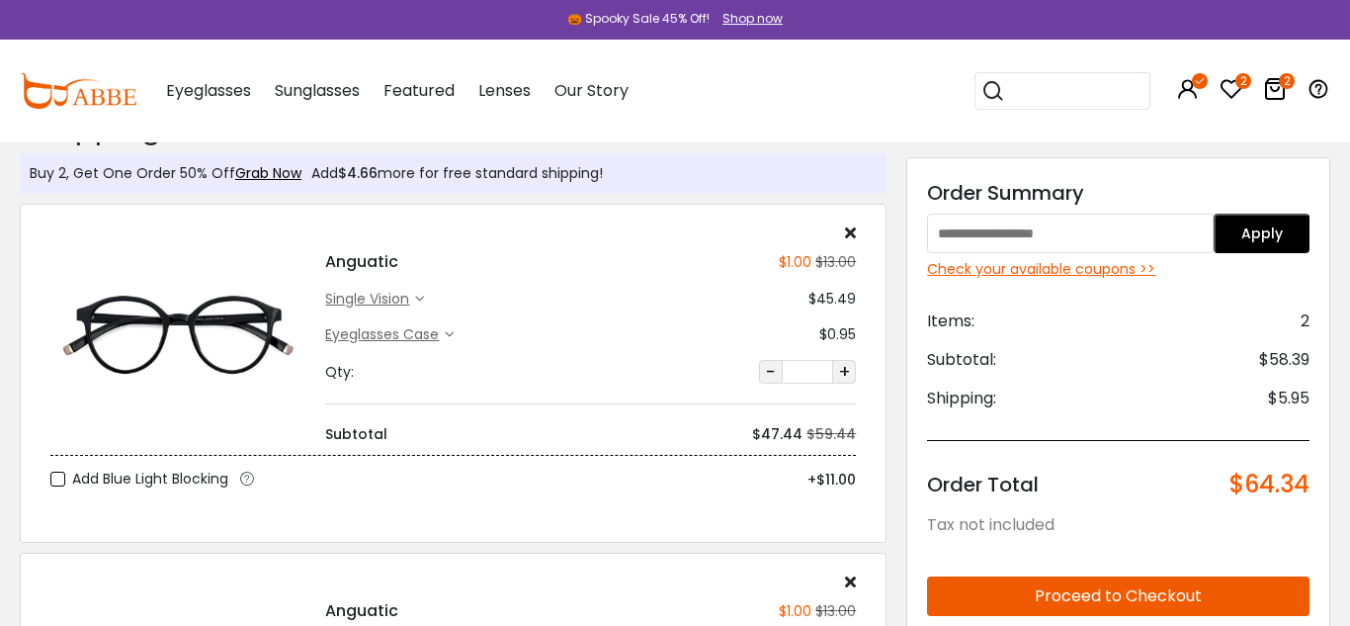
click at [850, 228] on icon at bounding box center [850, 232] width 11 height 16
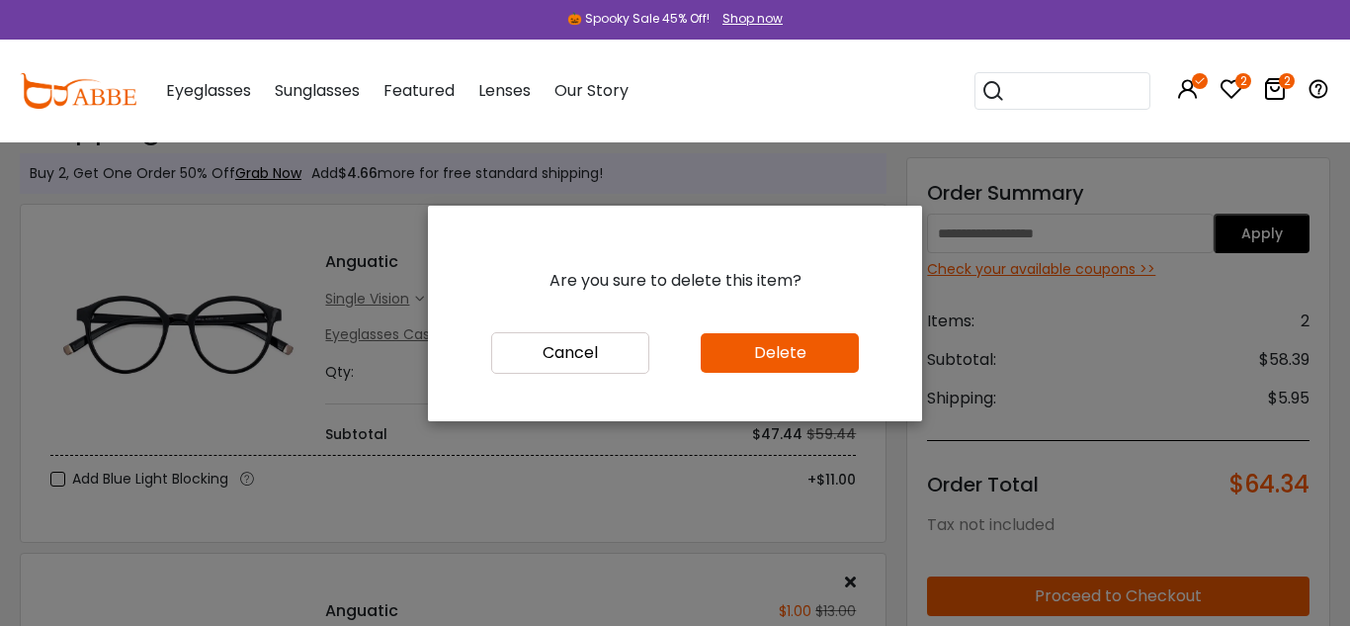
click at [774, 349] on button "Delete" at bounding box center [780, 353] width 158 height 40
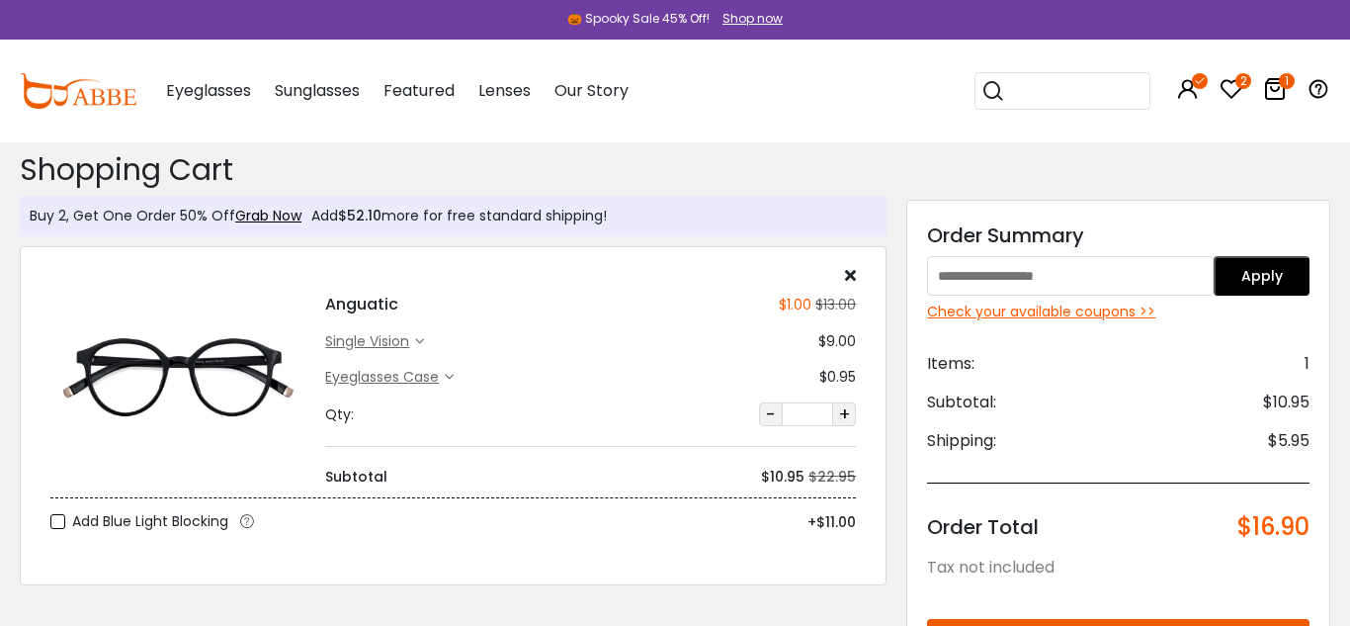
click at [1273, 80] on icon at bounding box center [1275, 89] width 24 height 24
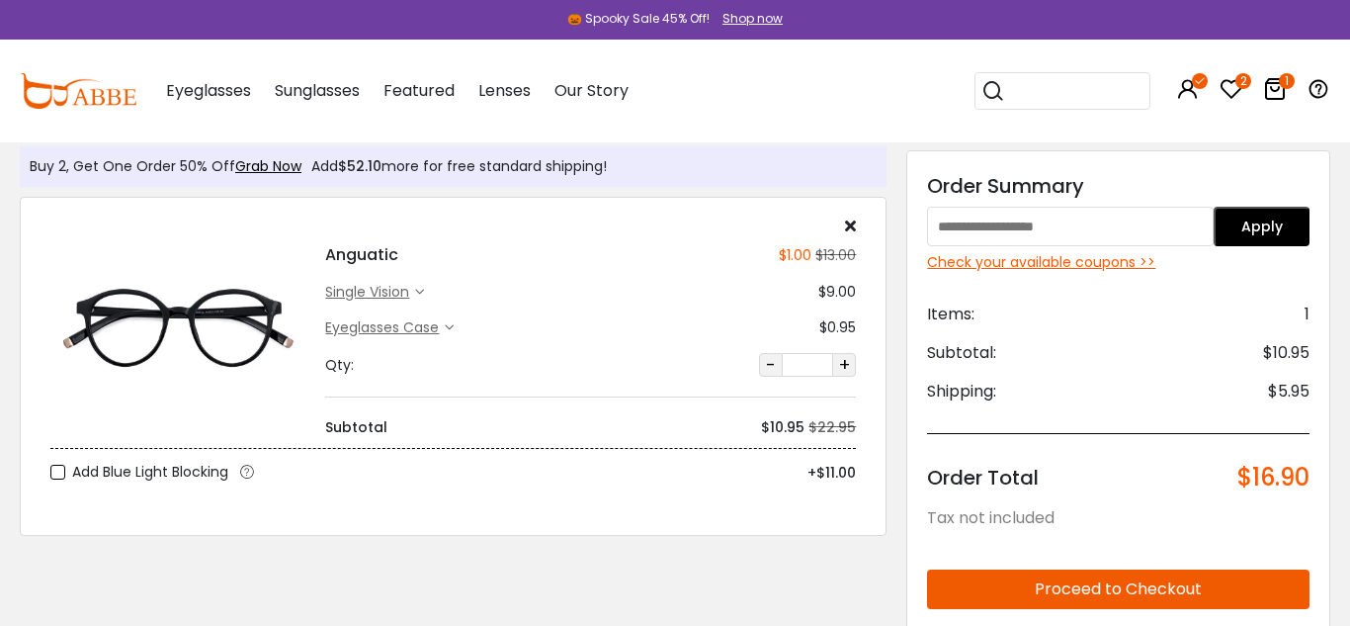
scroll to position [43, 0]
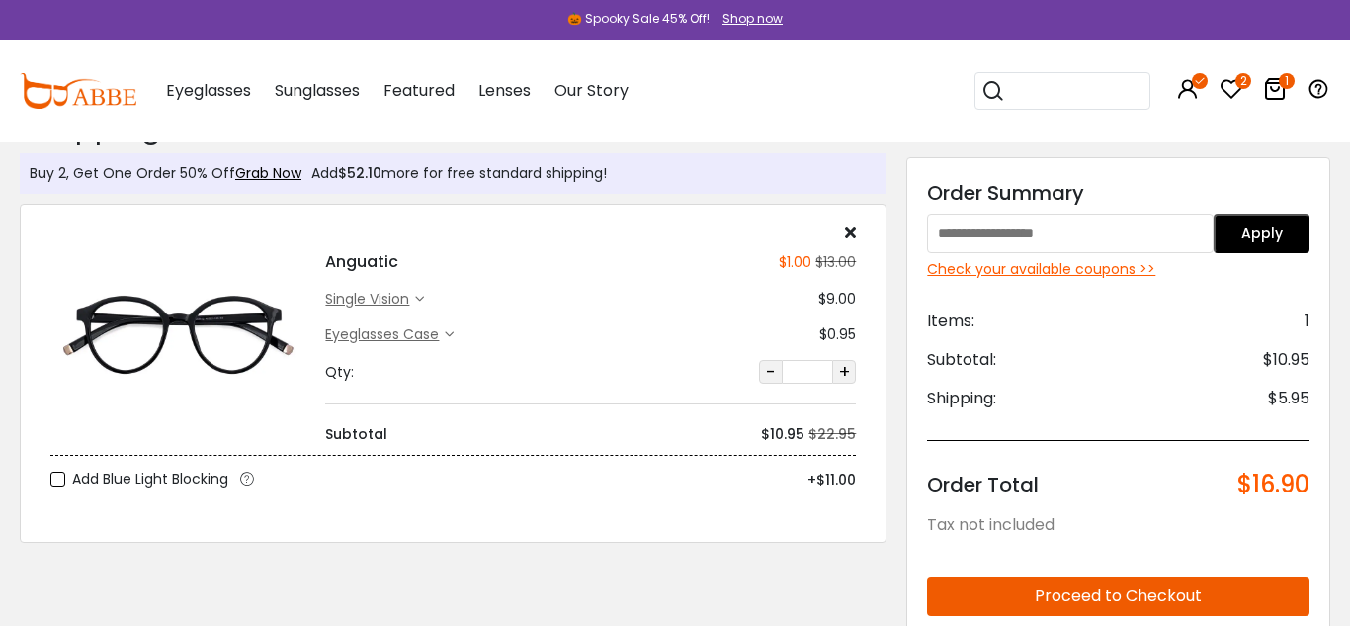
click at [832, 102] on div "Eyeglasses Women's Eyeglasses Men's Eyeglasses Kids' Eyeglasses All Eyeglasses …" at bounding box center [738, 91] width 1184 height 103
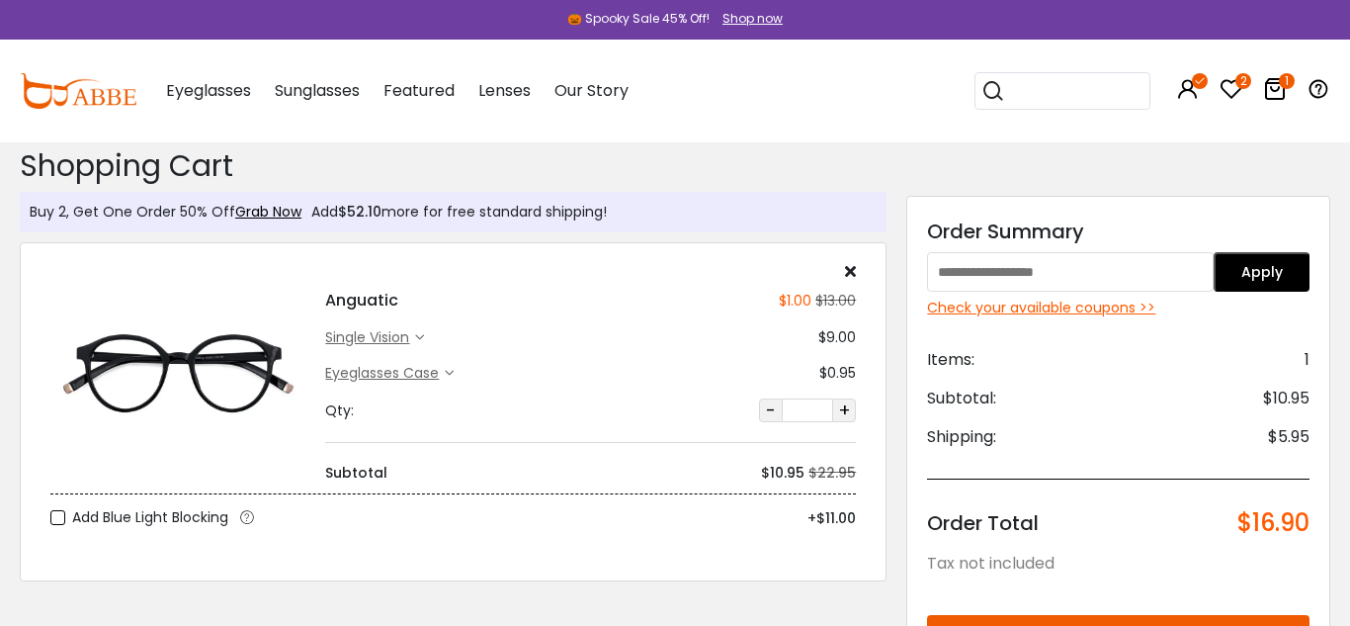
scroll to position [0, 0]
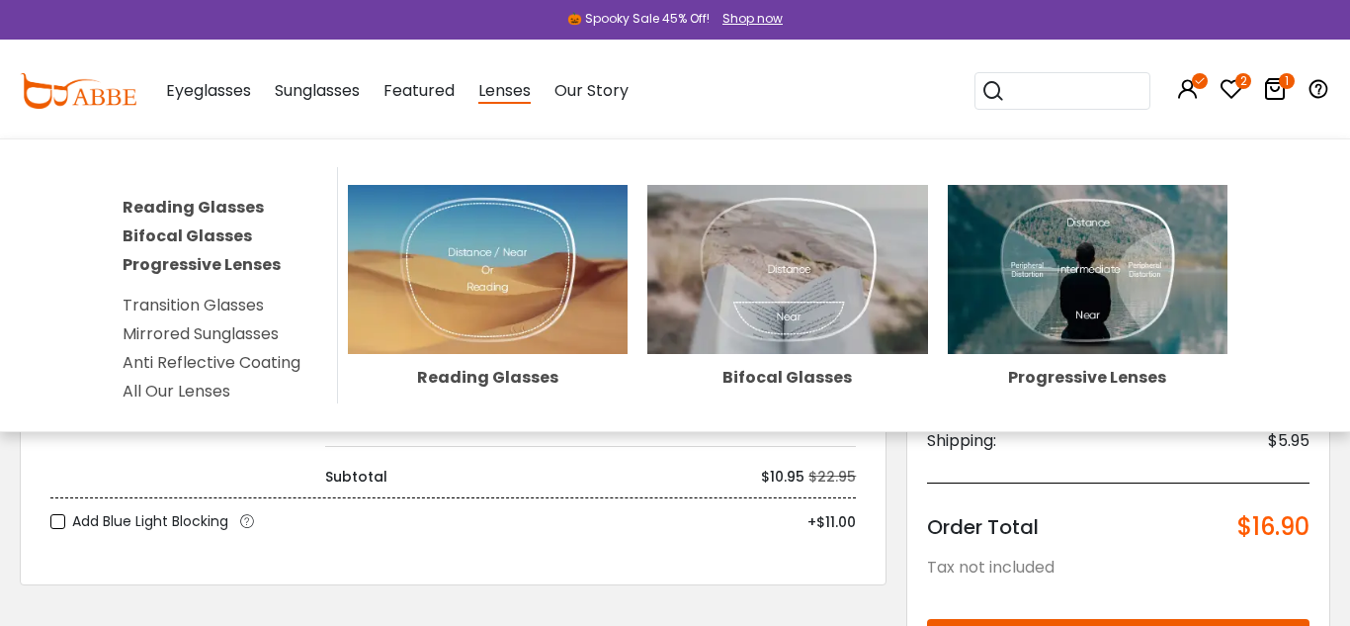
click at [210, 392] on link "All Our Lenses" at bounding box center [177, 391] width 108 height 23
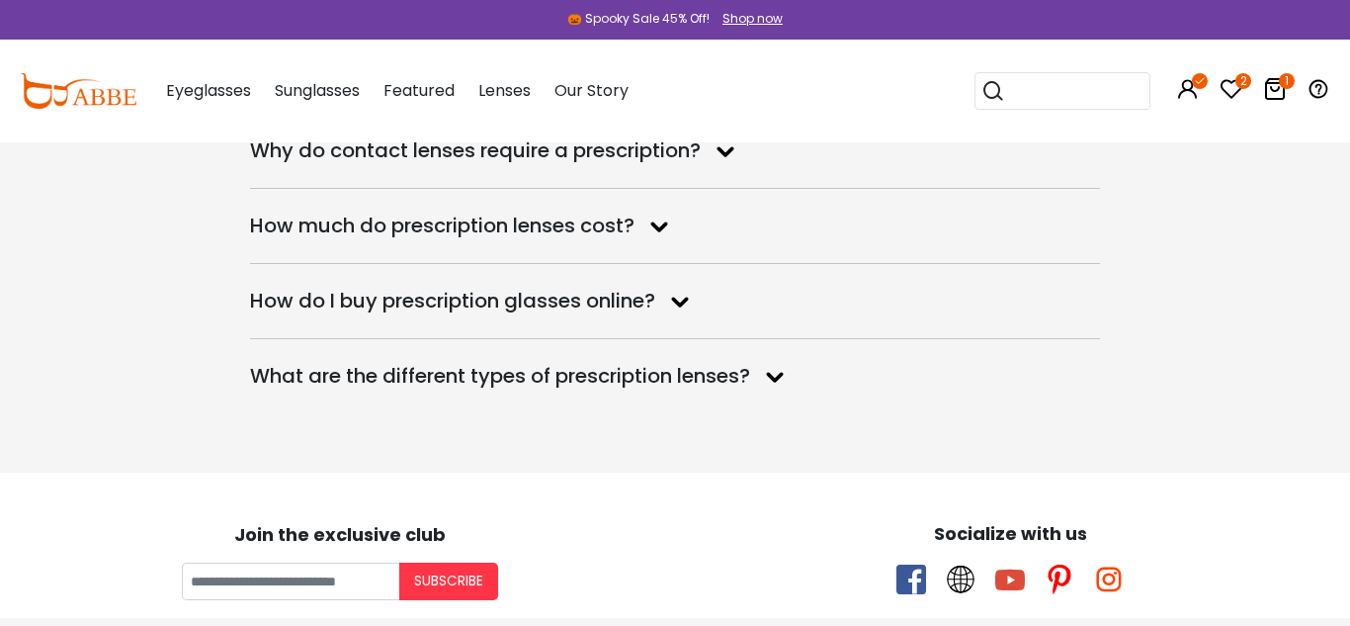
scroll to position [3725, 0]
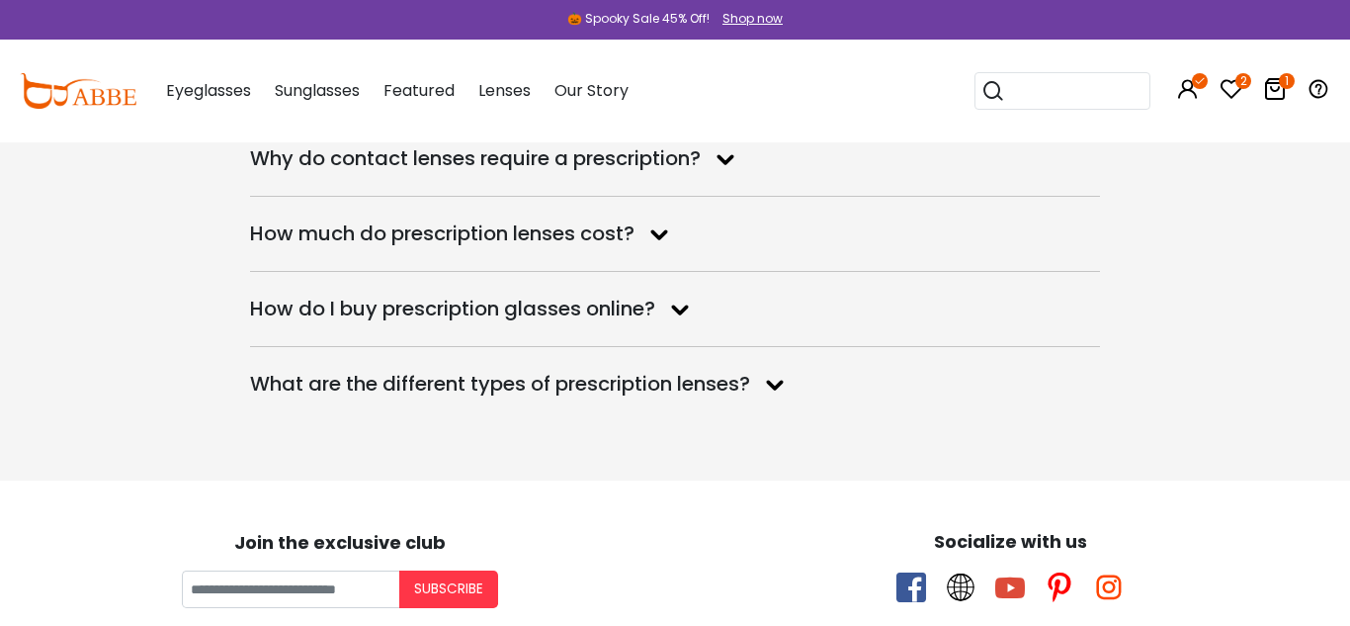
click at [661, 233] on icon at bounding box center [659, 234] width 35 height 32
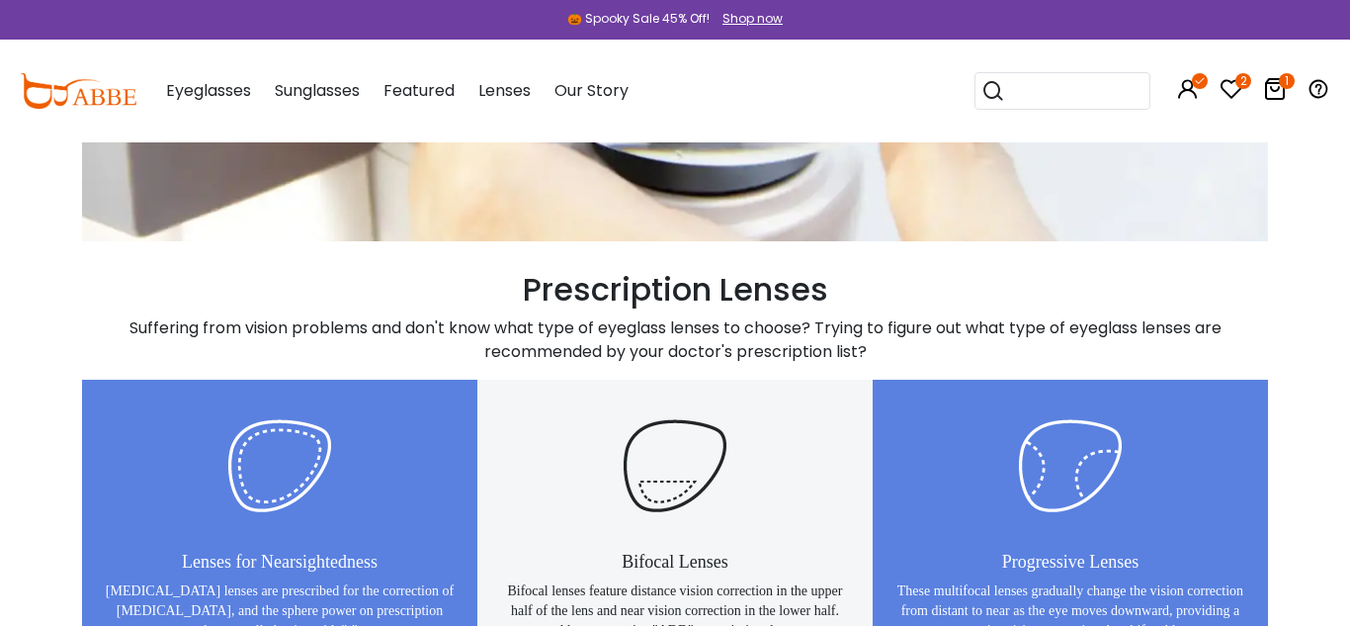
scroll to position [988, 0]
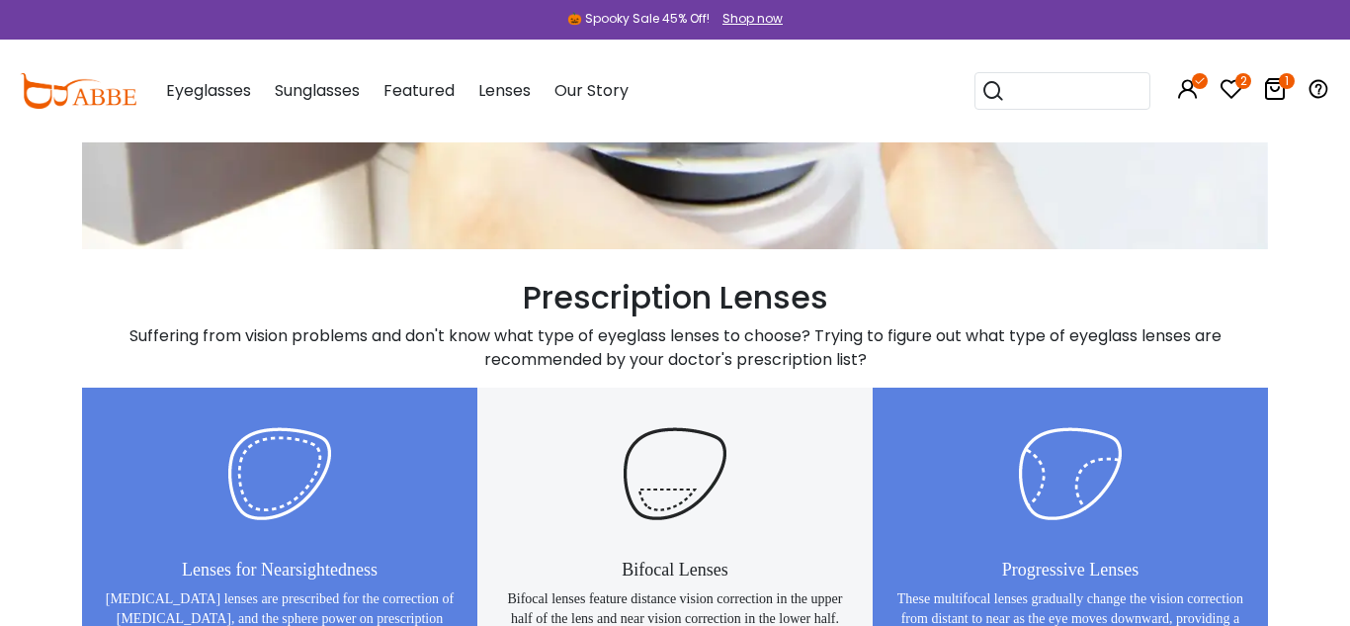
click at [88, 95] on img at bounding box center [78, 91] width 117 height 36
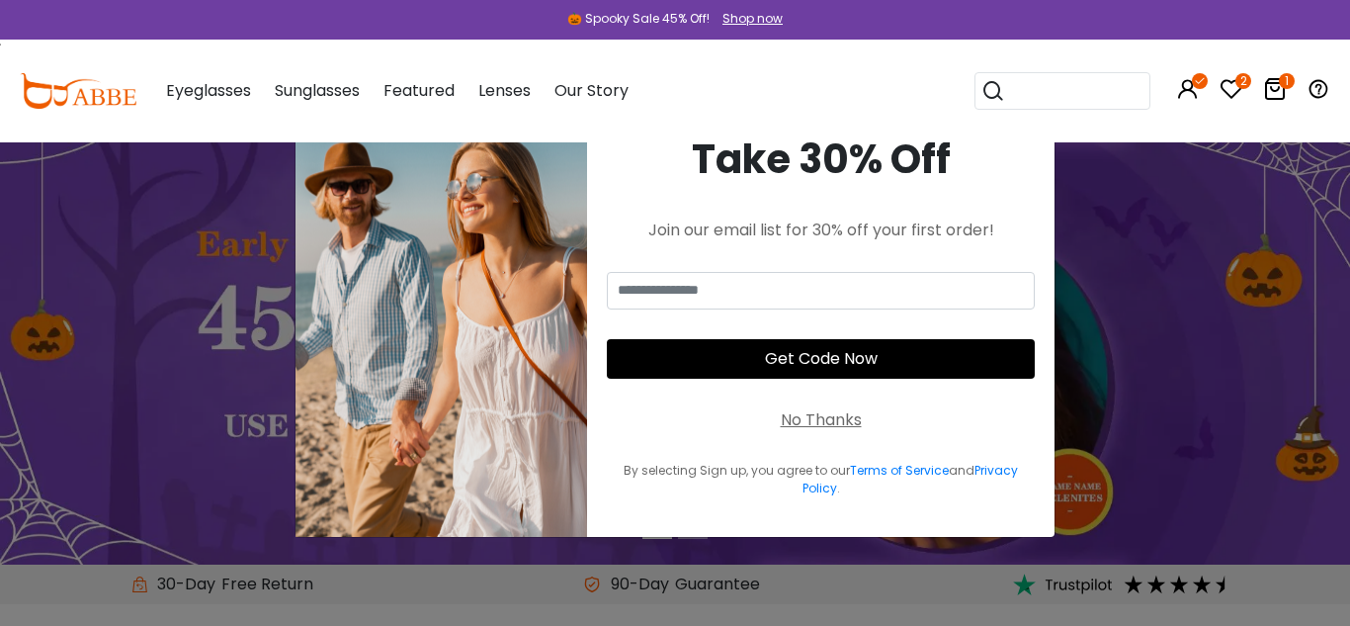
click at [1102, 134] on div "Popular Searches round Sunglasses aviator clear tortoise cat Recommended Laya $…" at bounding box center [1066, 91] width 182 height 103
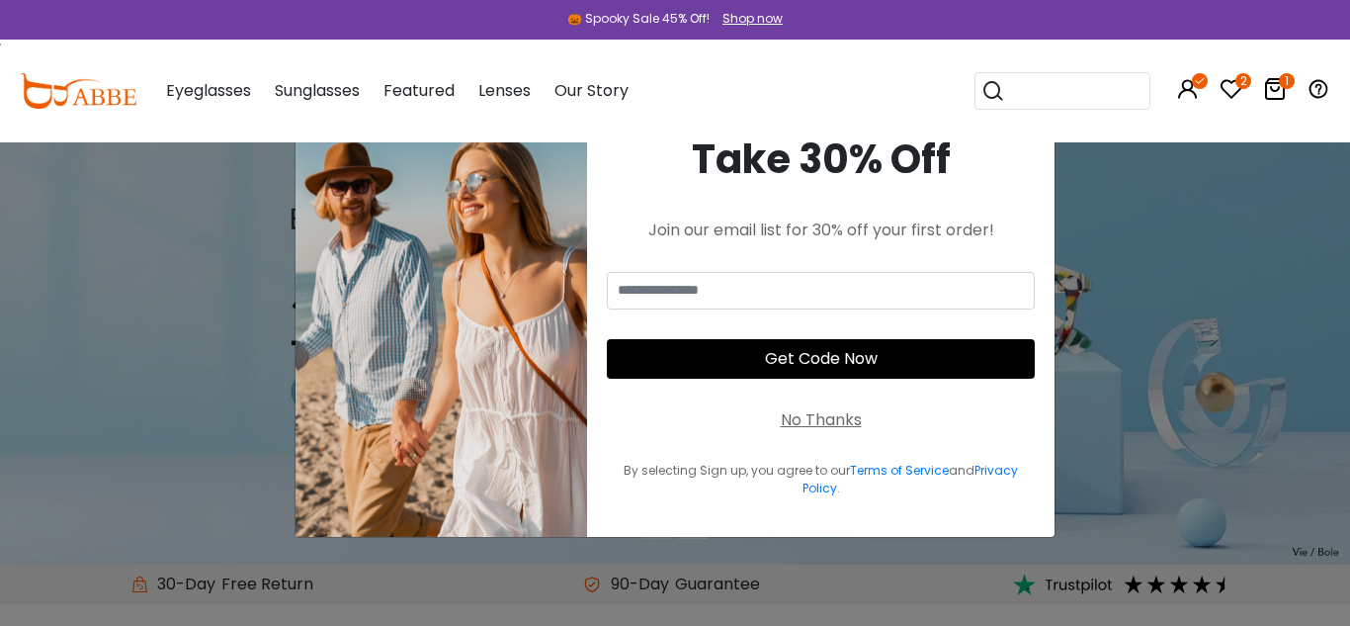
click at [835, 85] on div "Eyeglasses Women's Eyeglasses Men's Eyeglasses Kids' Eyeglasses All Eyeglasses …" at bounding box center [738, 91] width 1184 height 103
click at [473, 120] on div "Eyeglasses Women's Eyeglasses Men's Eyeglasses Kids' Eyeglasses All Eyeglasses …" at bounding box center [387, 91] width 482 height 99
click at [814, 423] on div "No Thanks" at bounding box center [821, 420] width 81 height 24
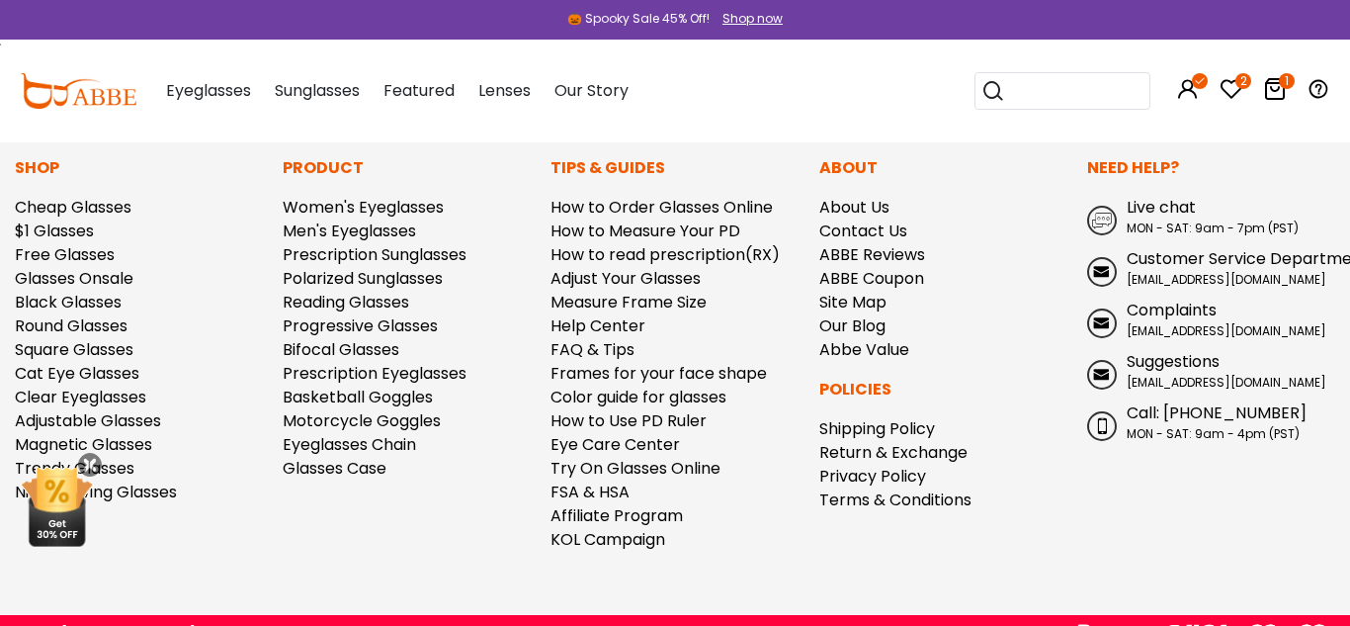
scroll to position [5744, 0]
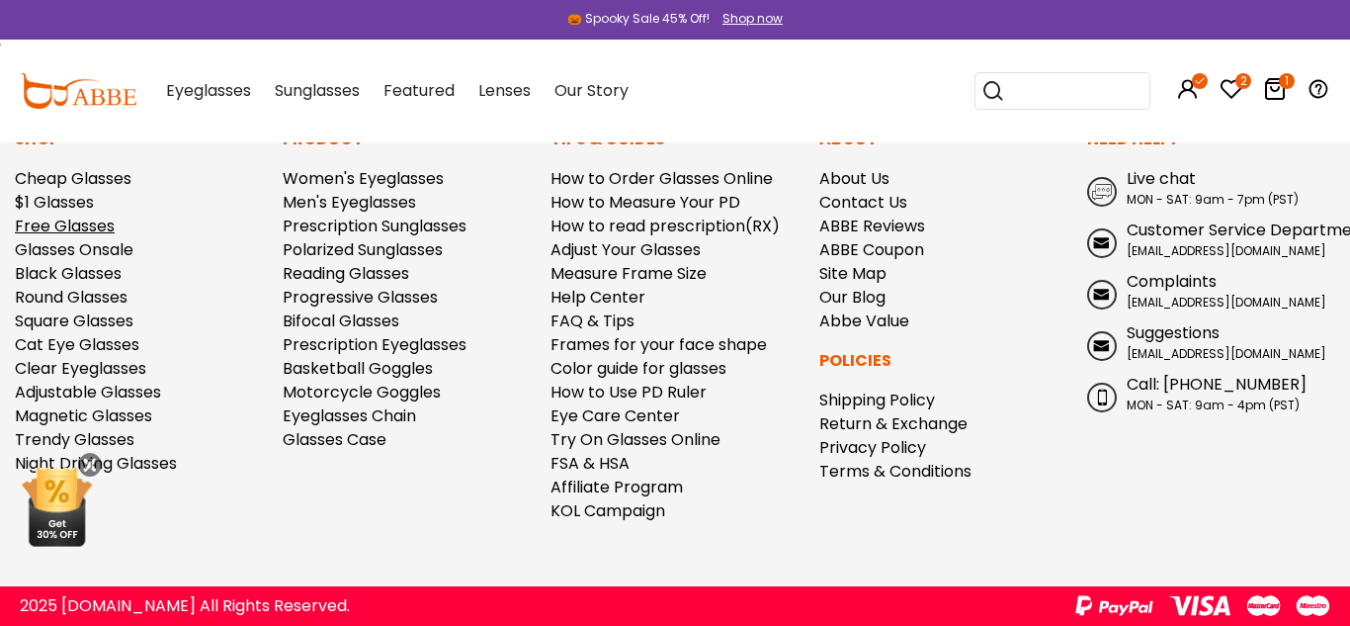
click at [75, 220] on link "Free Glasses" at bounding box center [65, 226] width 100 height 23
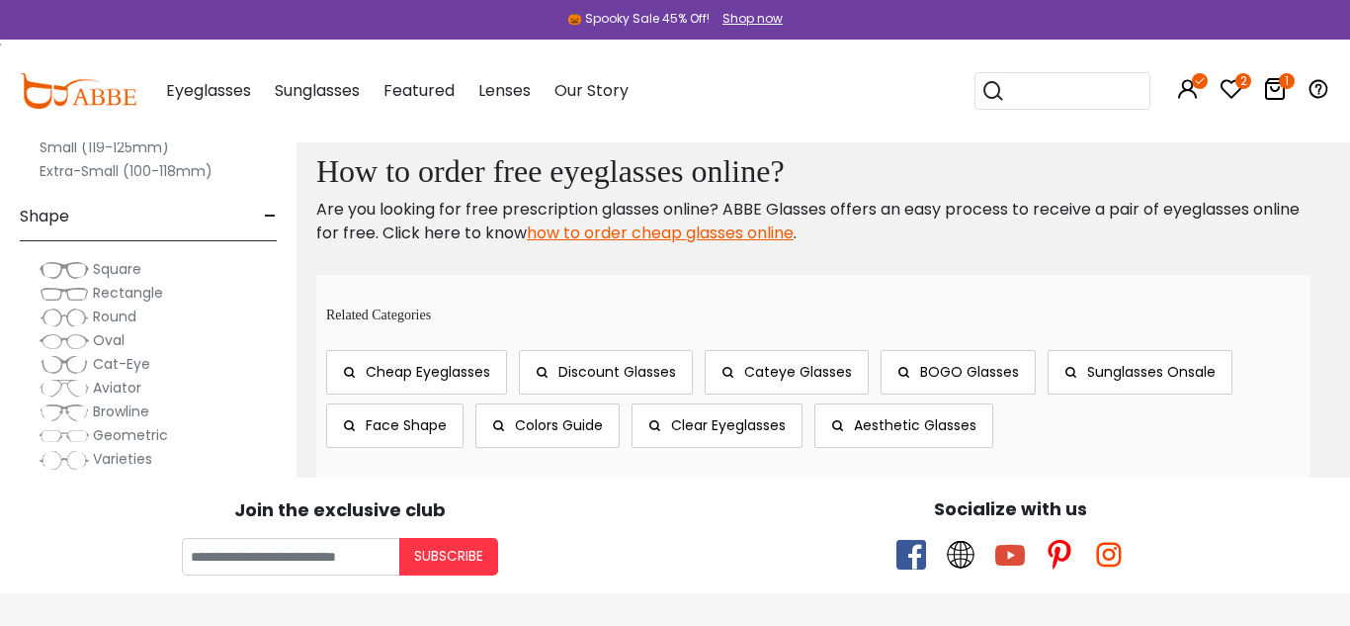
scroll to position [10692, 0]
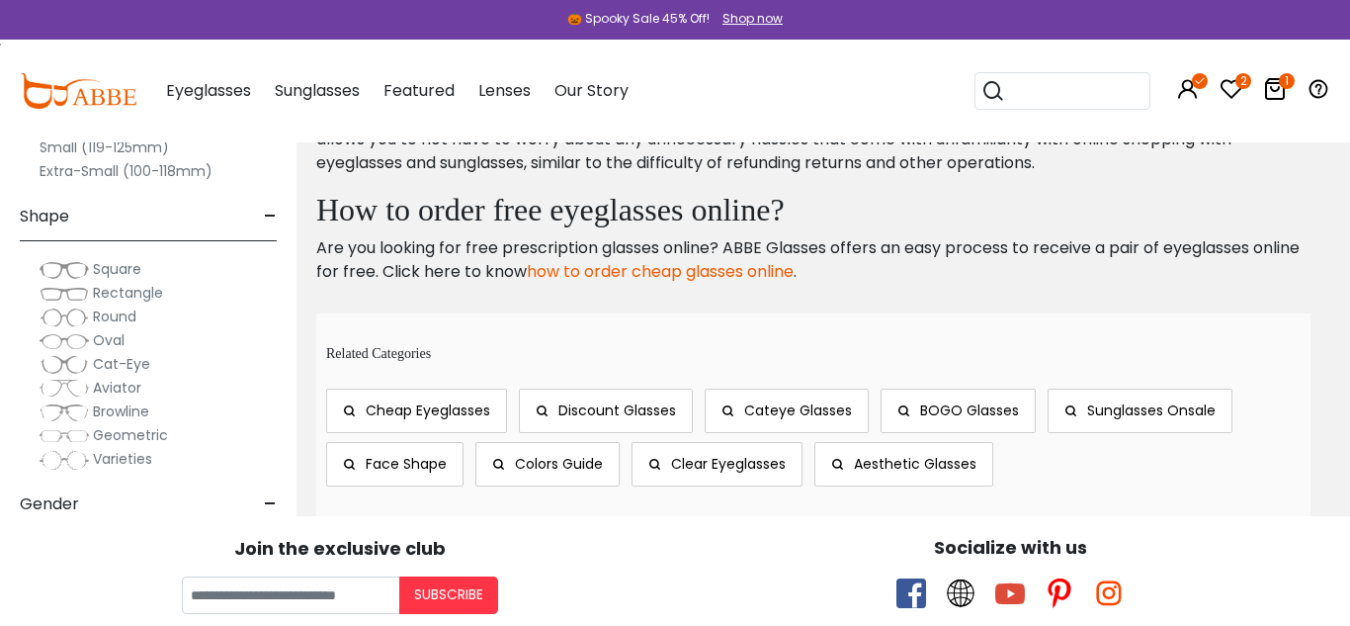
click at [680, 272] on link "how to order cheap glasses online" at bounding box center [660, 271] width 267 height 23
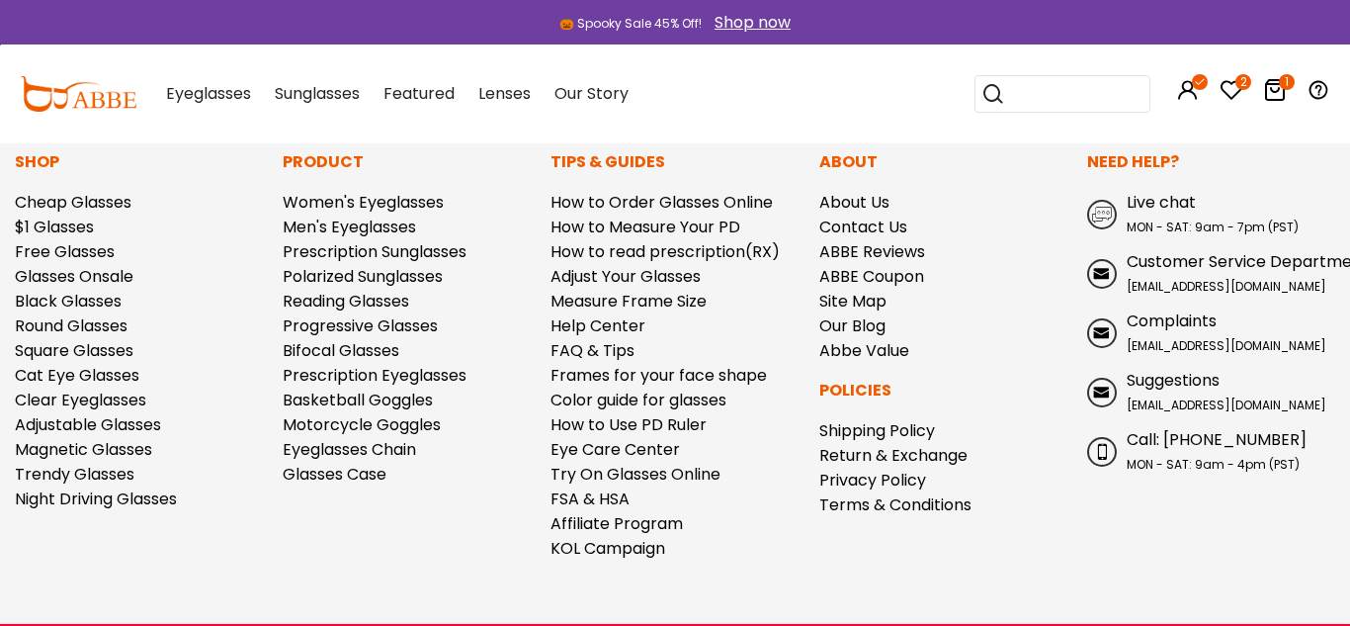
scroll to position [4446, 0]
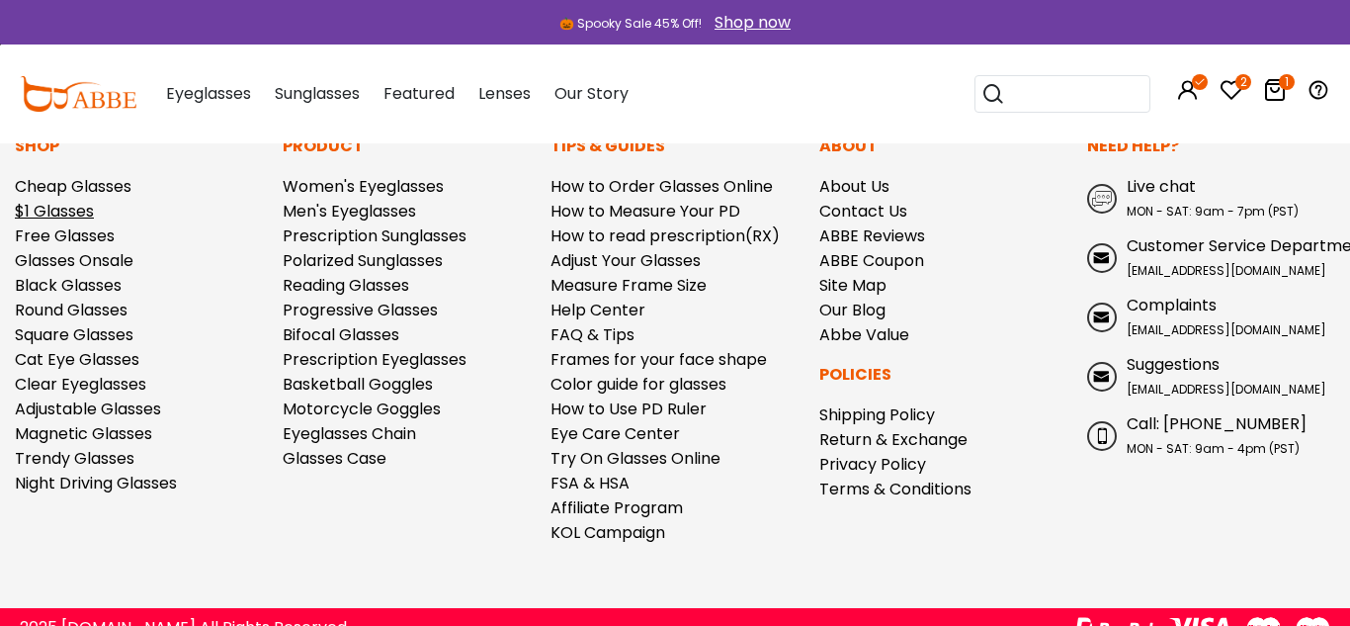
click at [46, 215] on link "$1 Glasses" at bounding box center [54, 211] width 79 height 23
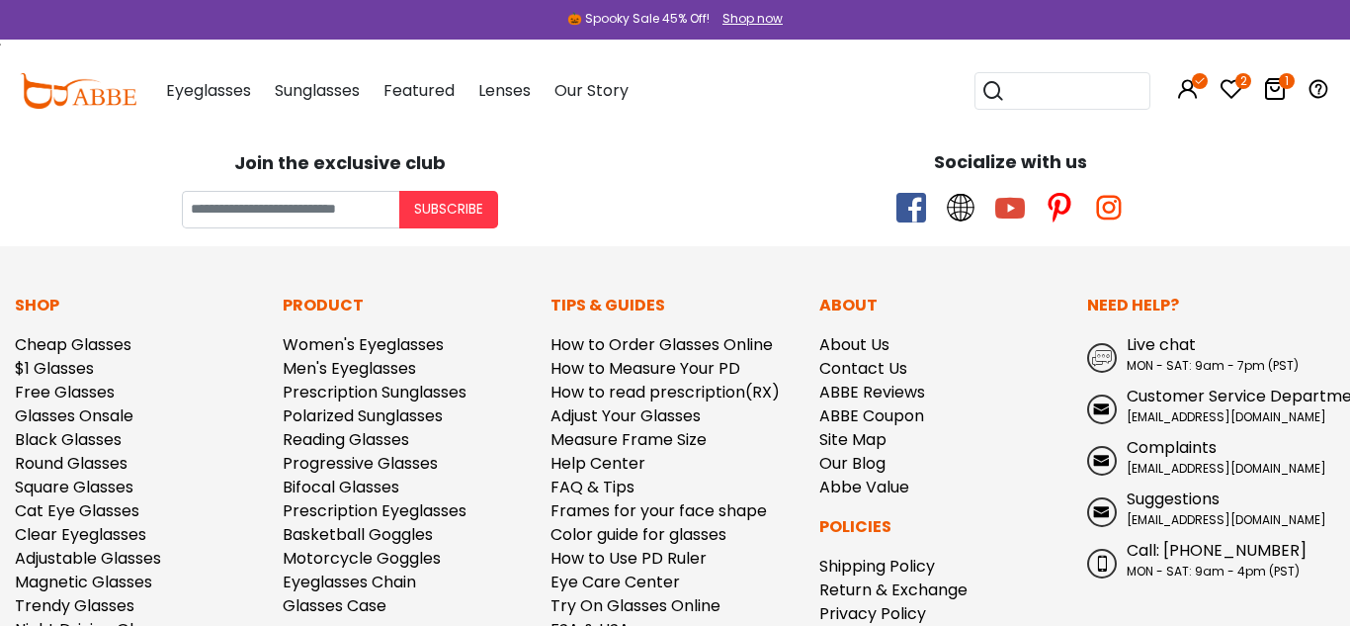
scroll to position [10888, 0]
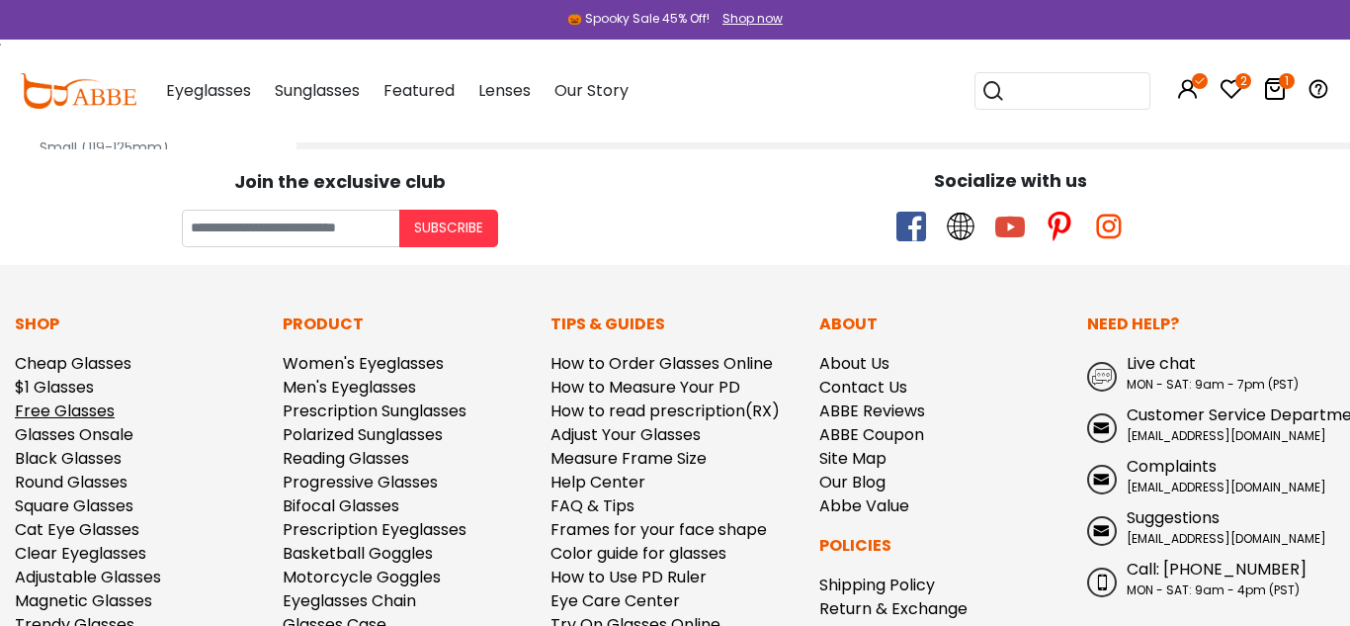
click at [60, 399] on link "Free Glasses" at bounding box center [65, 410] width 100 height 23
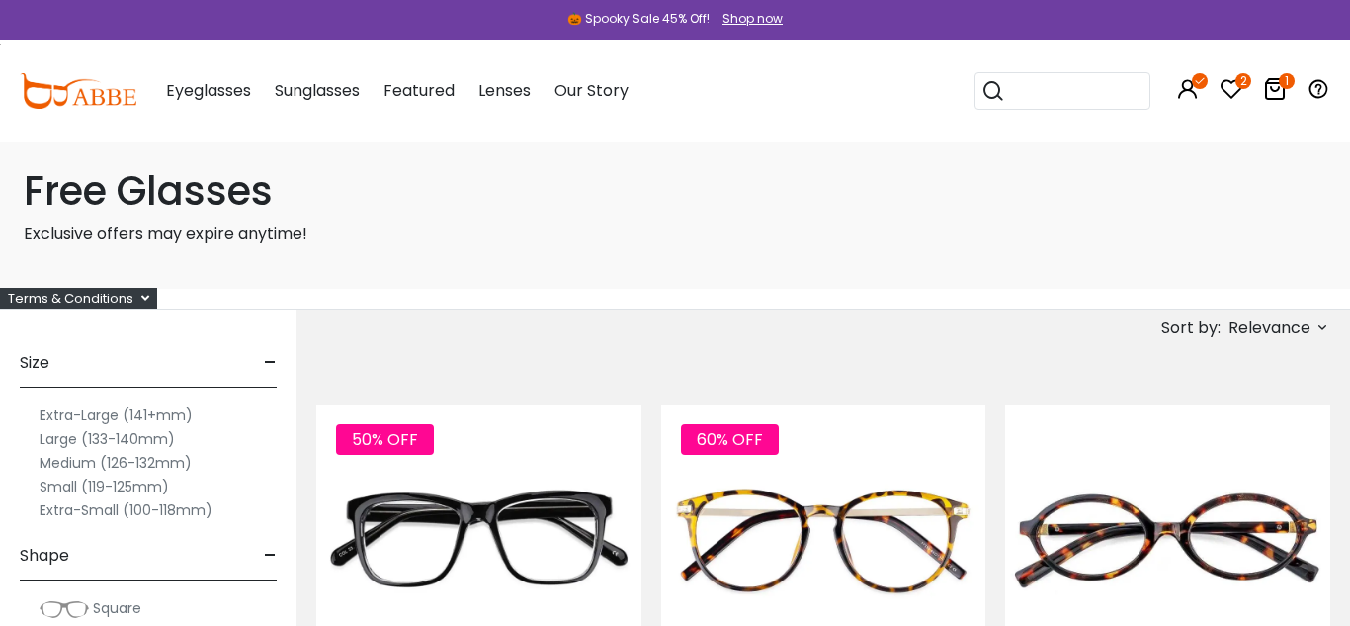
click at [1277, 96] on icon at bounding box center [1275, 89] width 24 height 24
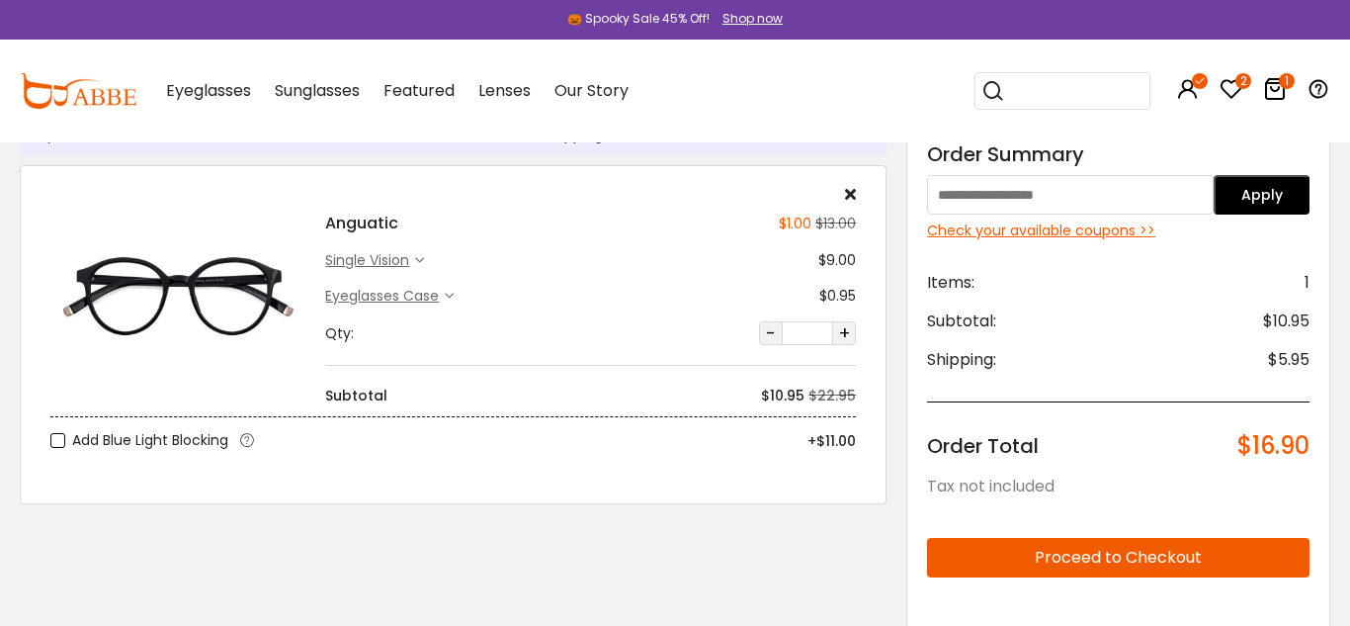
scroll to position [85, 0]
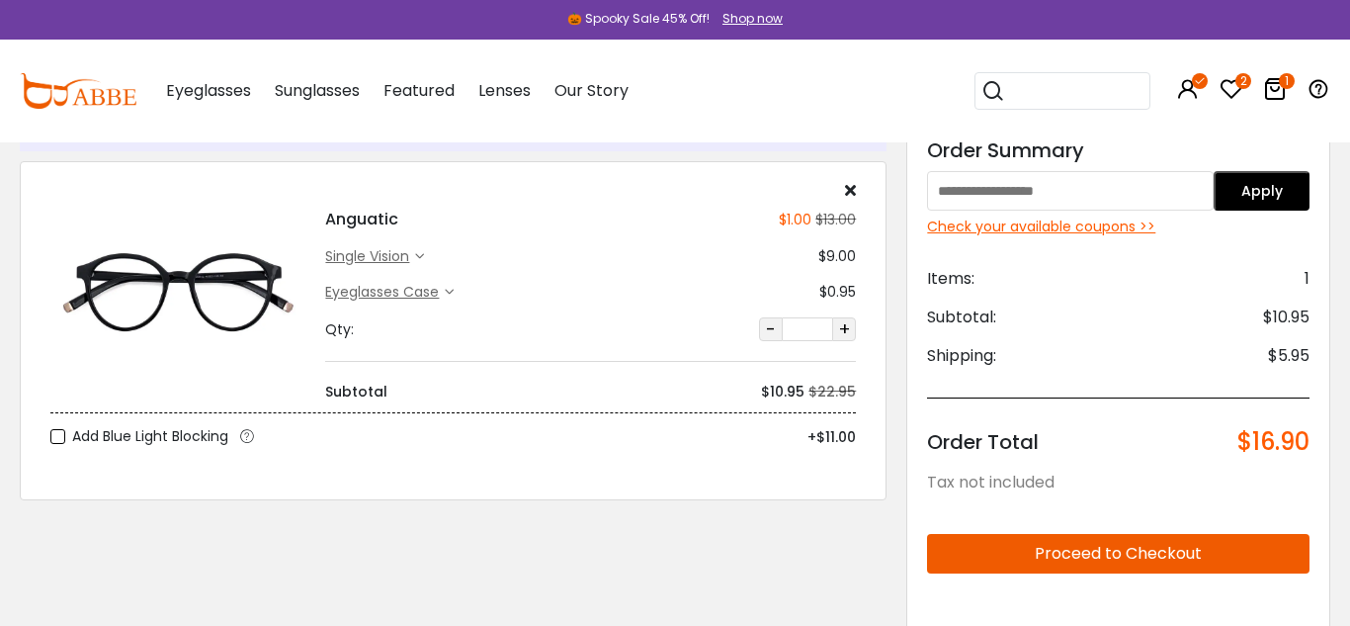
click at [397, 295] on div "Eyeglasses Case" at bounding box center [385, 292] width 120 height 21
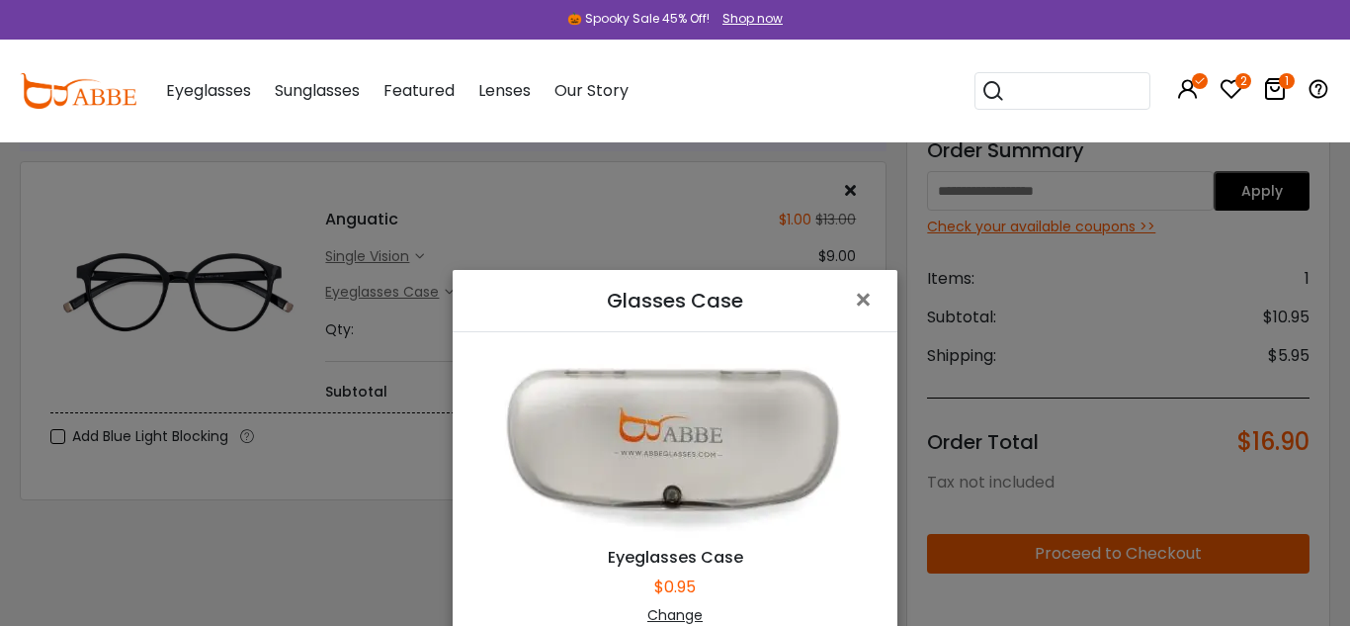
click at [626, 396] on img at bounding box center [674, 447] width 395 height 198
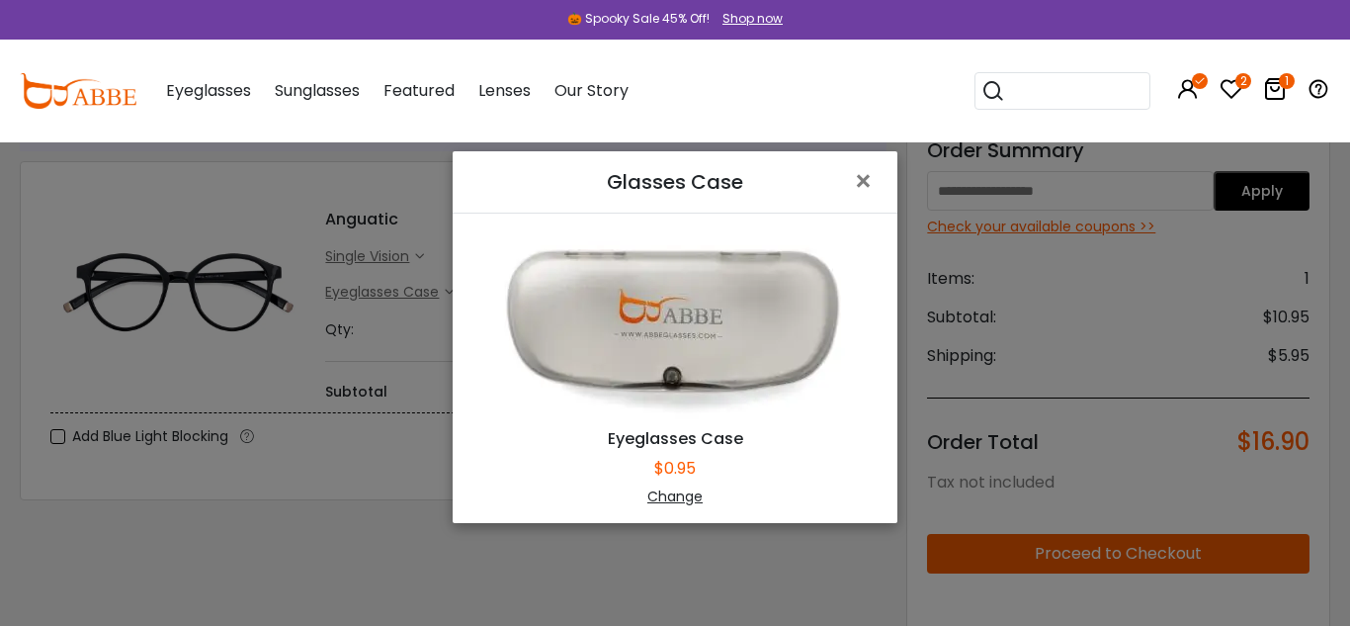
scroll to position [142, 0]
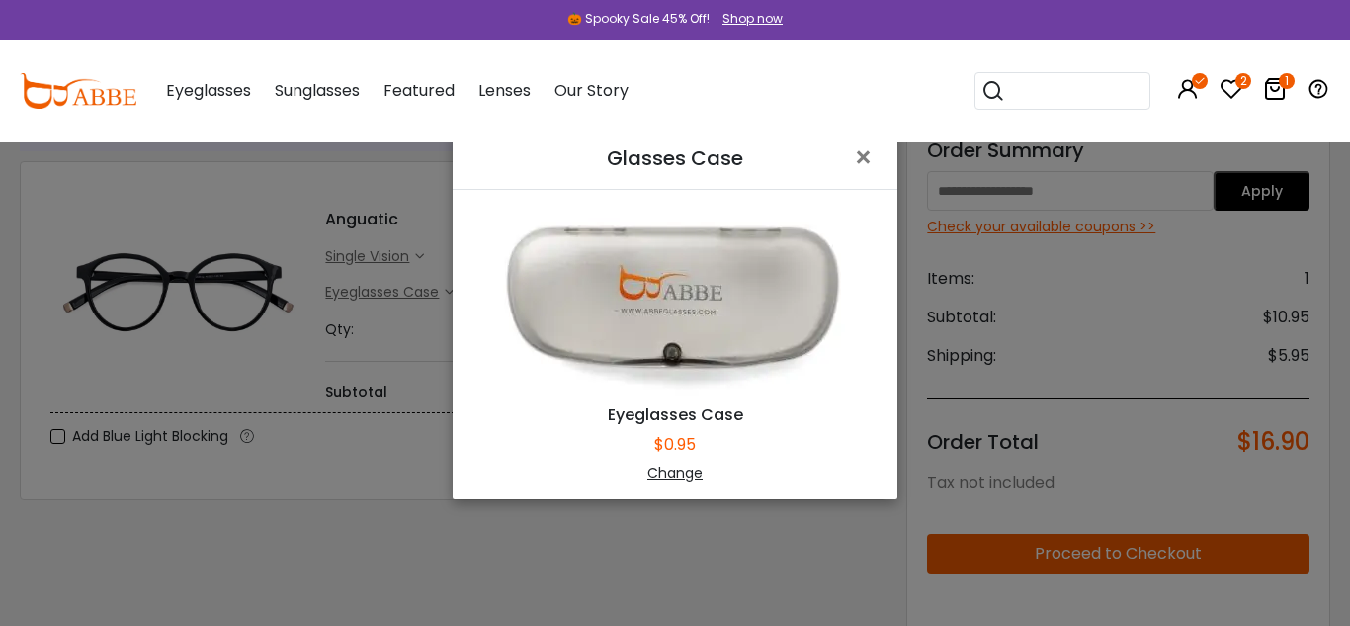
click at [655, 474] on div "Change" at bounding box center [674, 473] width 395 height 21
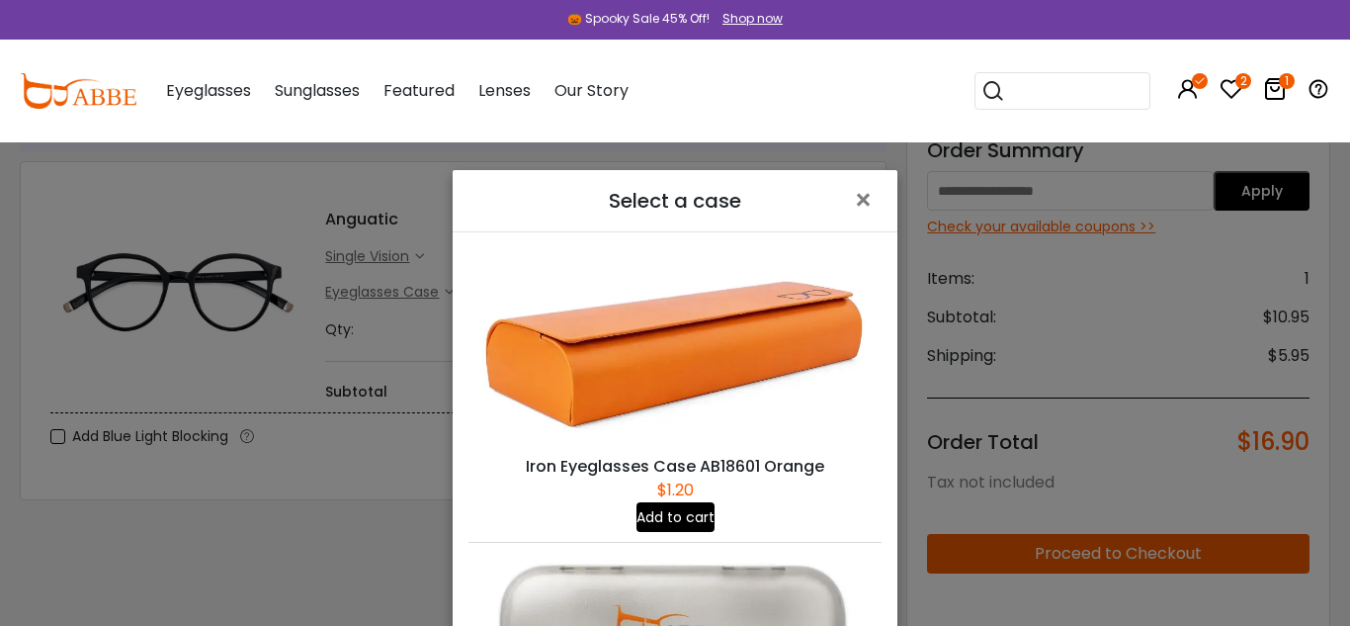
click at [892, 341] on div "Iron Eyeglasses Case AB18601 Orange $1.20 Add to cart Eyeglasses Case Gray $0.9…" at bounding box center [675, 486] width 445 height 508
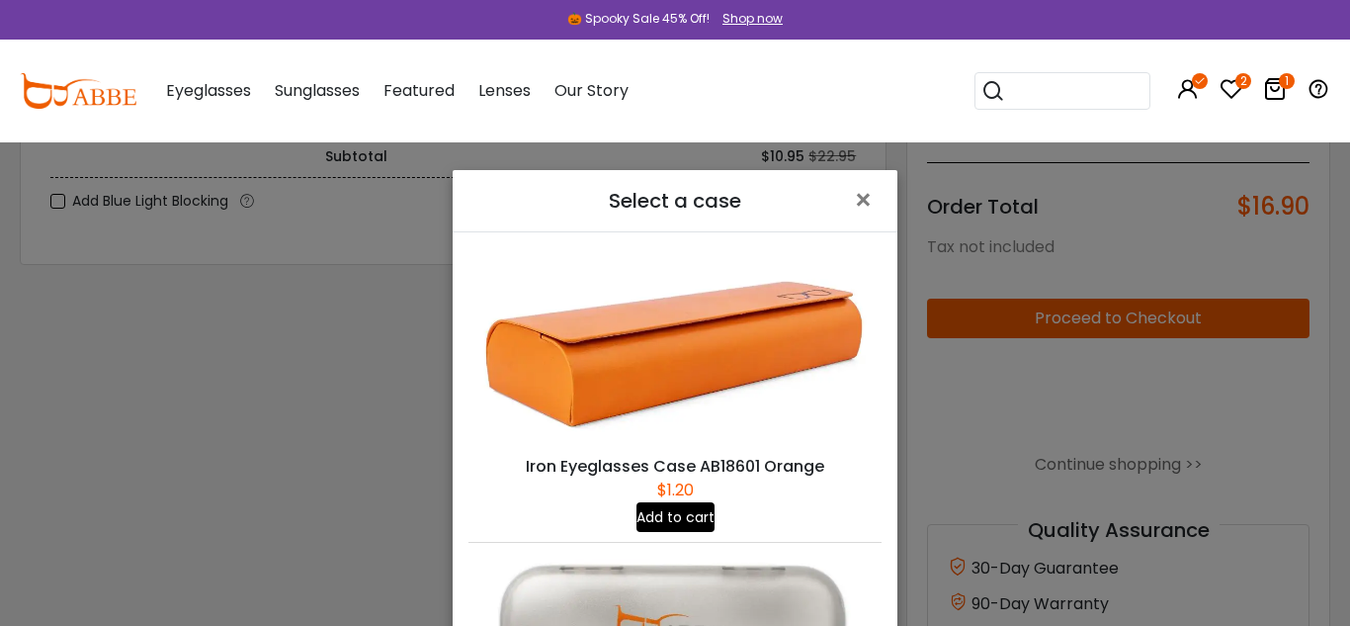
scroll to position [322, 0]
click at [895, 315] on div "Iron Eyeglasses Case AB18601 Orange $1.20 Add to cart Eyeglasses Case Gray $0.9…" at bounding box center [675, 486] width 445 height 508
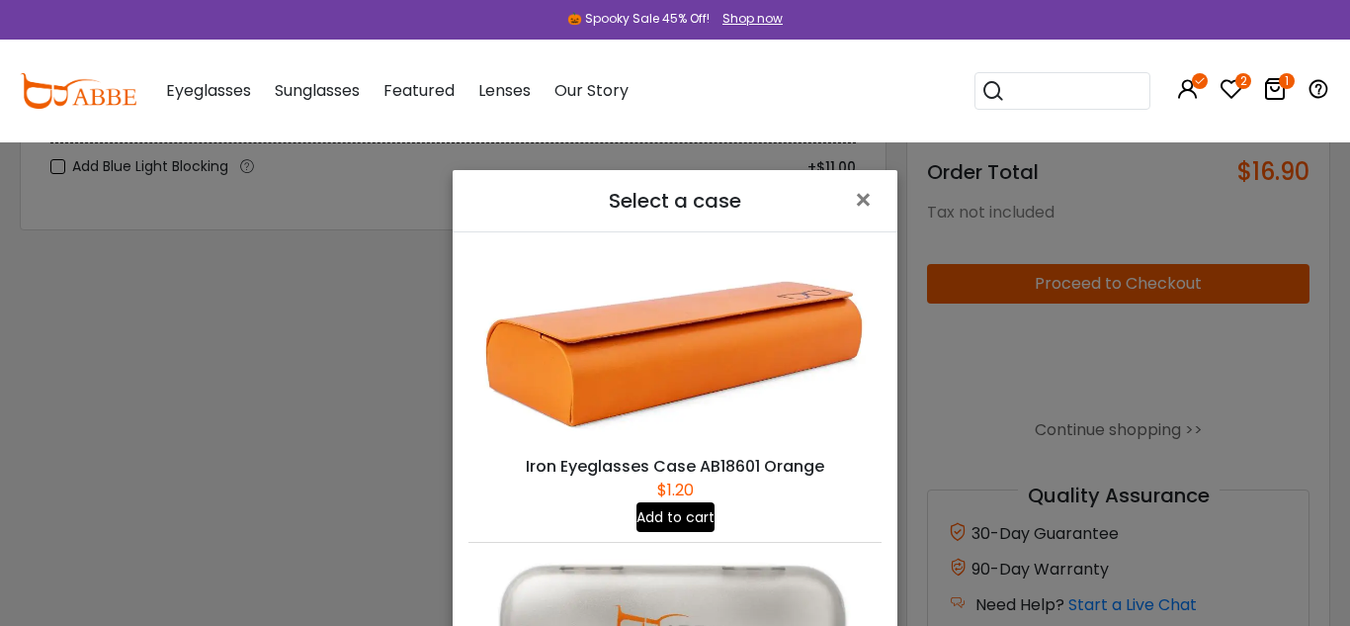
scroll to position [362, 0]
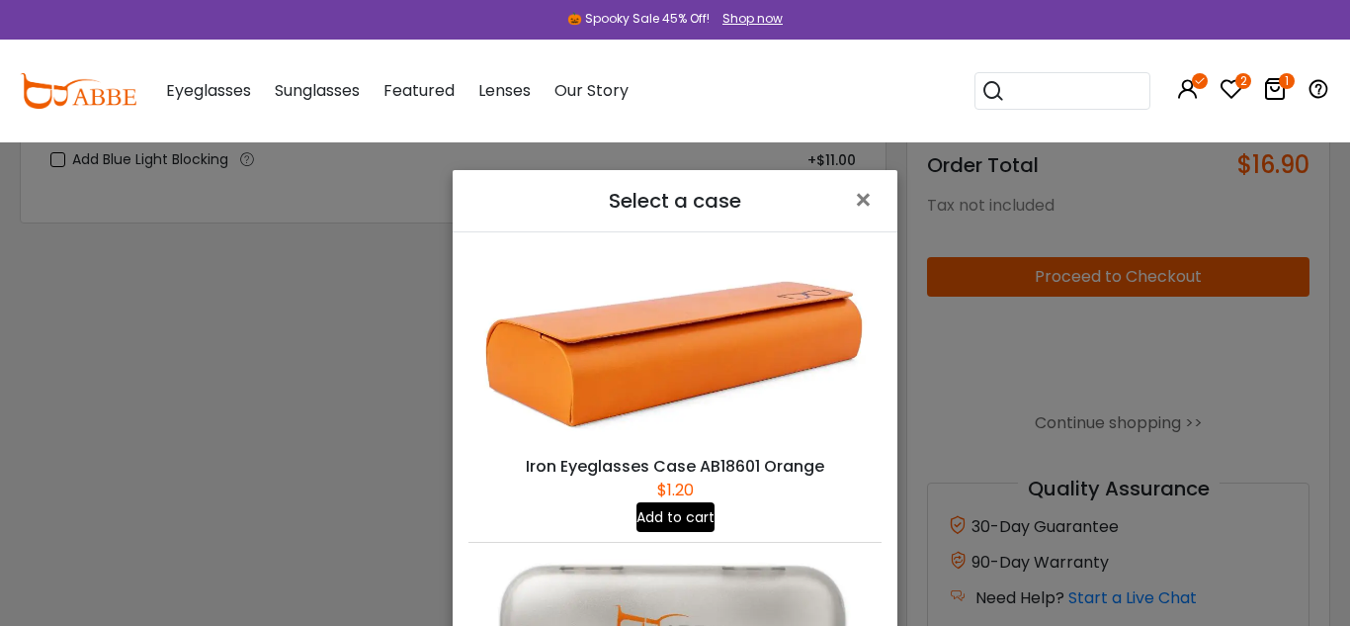
click at [898, 308] on div "Select a case × Iron Eyeglasses Case AB18601 Orange $1.20 Add to cart Eyeglasse…" at bounding box center [675, 313] width 1350 height 626
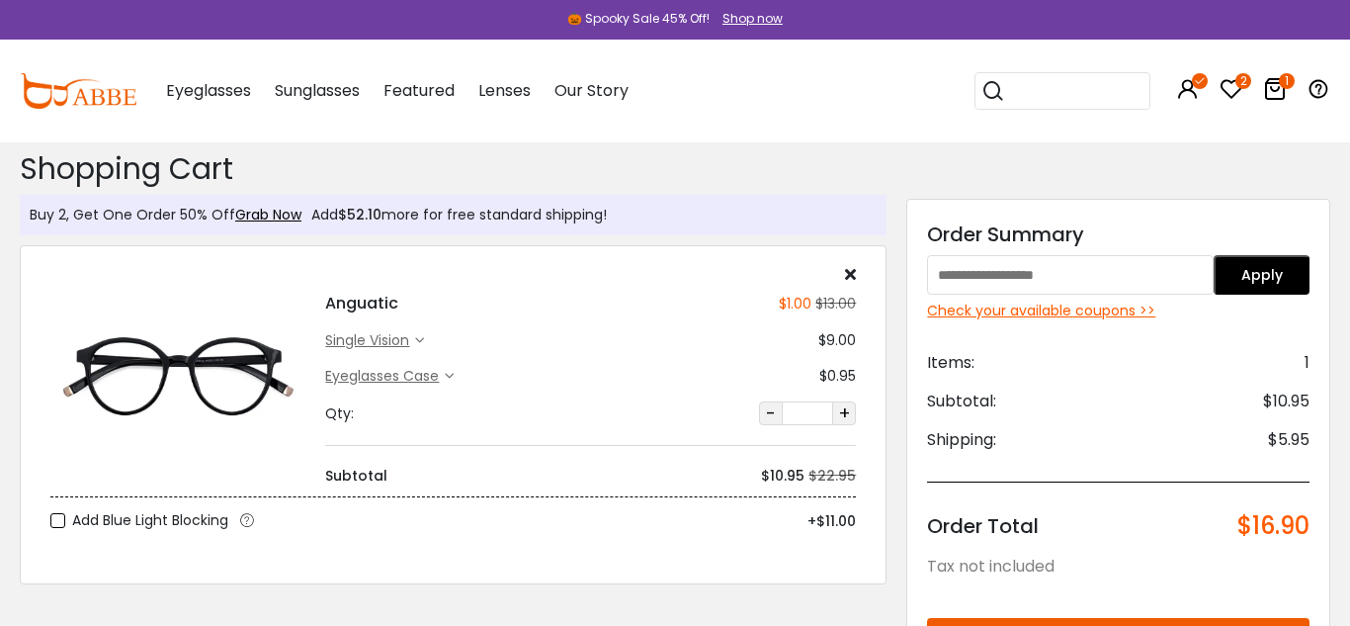
scroll to position [0, 0]
click at [1106, 269] on input "text" at bounding box center [1070, 276] width 287 height 40
type input "********"
click at [1251, 273] on button "Apply" at bounding box center [1262, 276] width 96 height 40
